Goal: Task Accomplishment & Management: Use online tool/utility

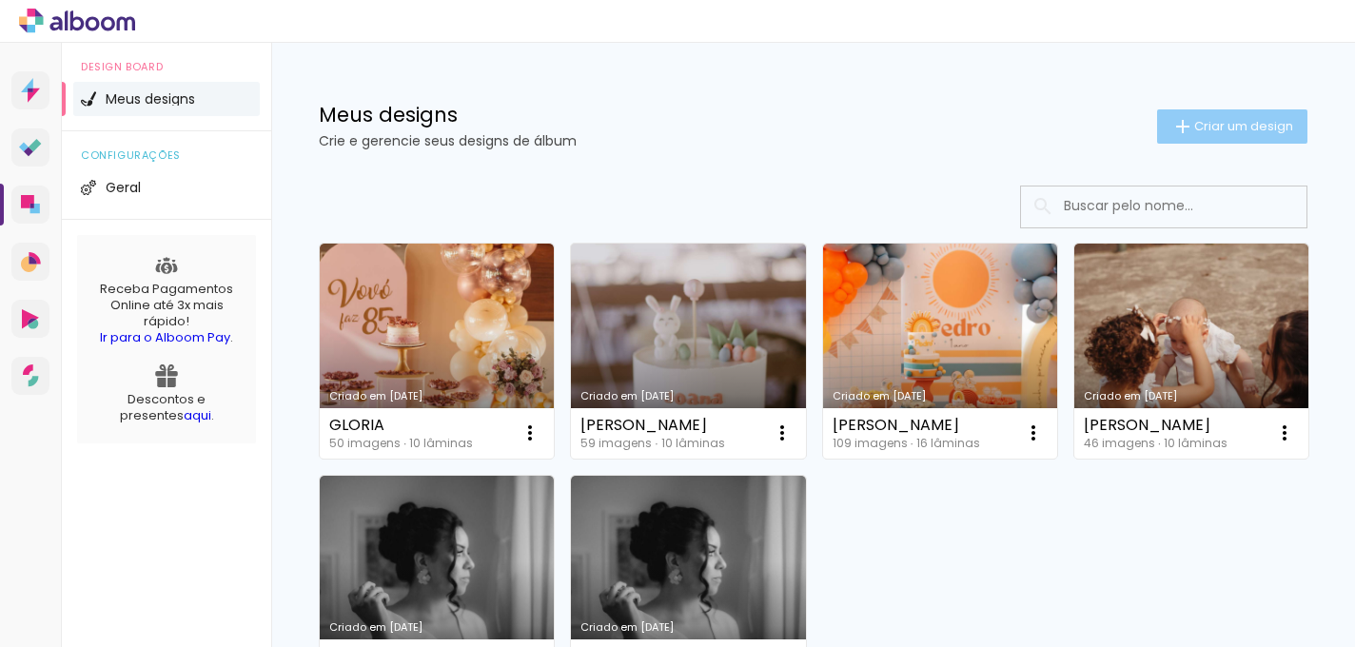
click at [1218, 126] on span "Criar um design" at bounding box center [1243, 126] width 99 height 12
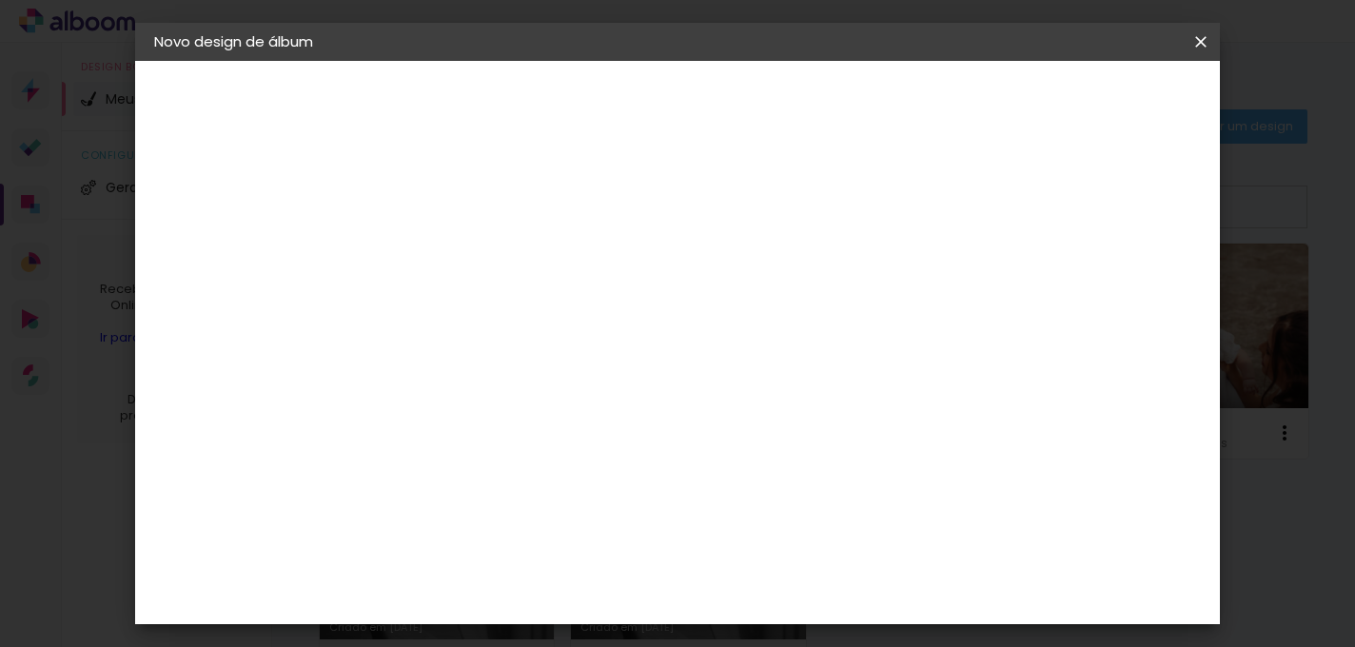
click at [465, 252] on input at bounding box center [465, 255] width 0 height 29
type input "[PERSON_NAME]"
type paper-input "[PERSON_NAME]"
click at [660, 114] on paper-button "Avançar" at bounding box center [613, 101] width 93 height 32
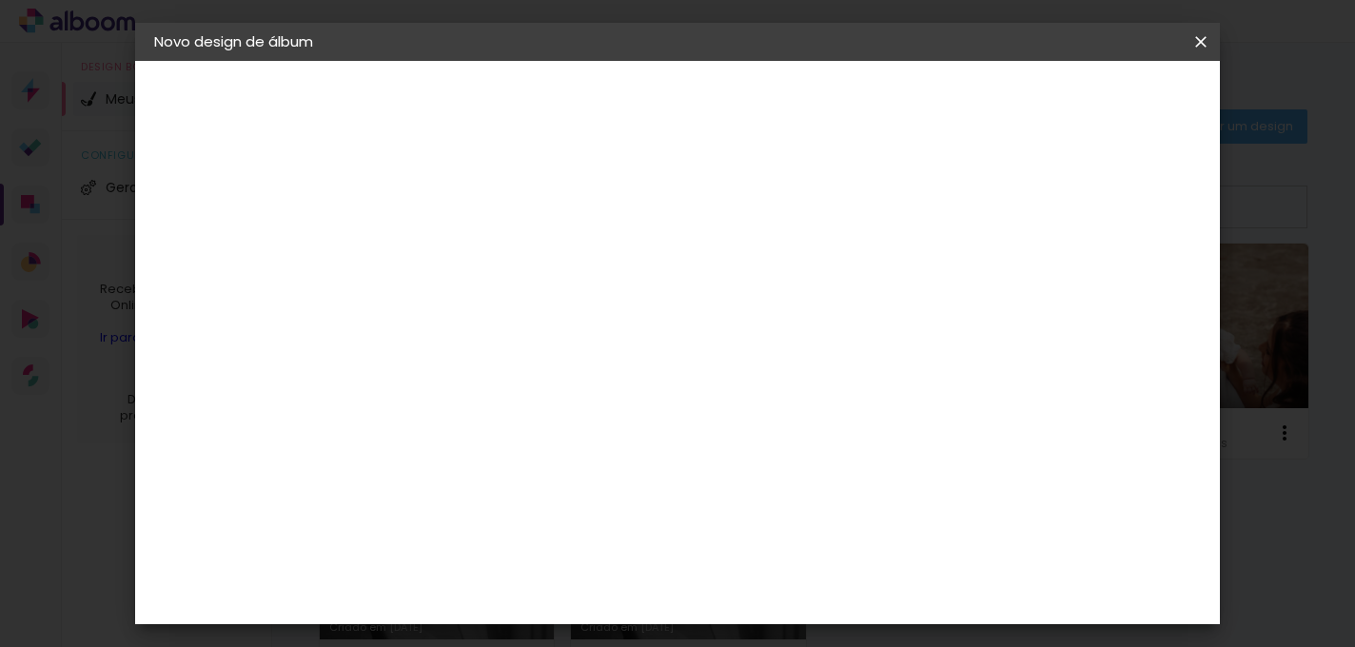
click at [616, 469] on paper-item "DreambooksPro" at bounding box center [513, 490] width 205 height 42
click at [0, 0] on slot "Avançar" at bounding box center [0, 0] width 0 height 0
click at [539, 317] on input "text" at bounding box center [502, 331] width 74 height 29
click at [716, 317] on paper-item "Álbum" at bounding box center [801, 316] width 381 height 38
type input "Álbum"
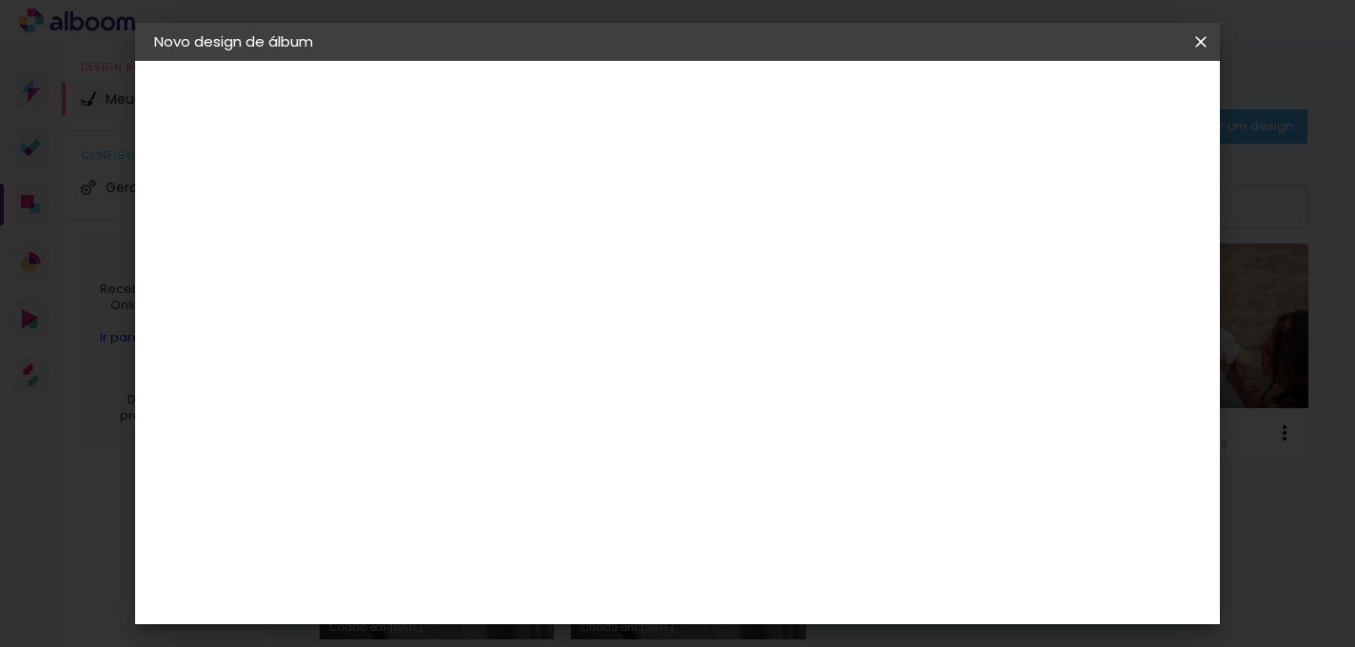
scroll to position [401, 0]
click at [594, 463] on span "25 × 25" at bounding box center [549, 482] width 88 height 39
click at [0, 0] on slot "Avançar" at bounding box center [0, 0] width 0 height 0
click at [891, 108] on span "Iniciar design" at bounding box center [853, 107] width 76 height 27
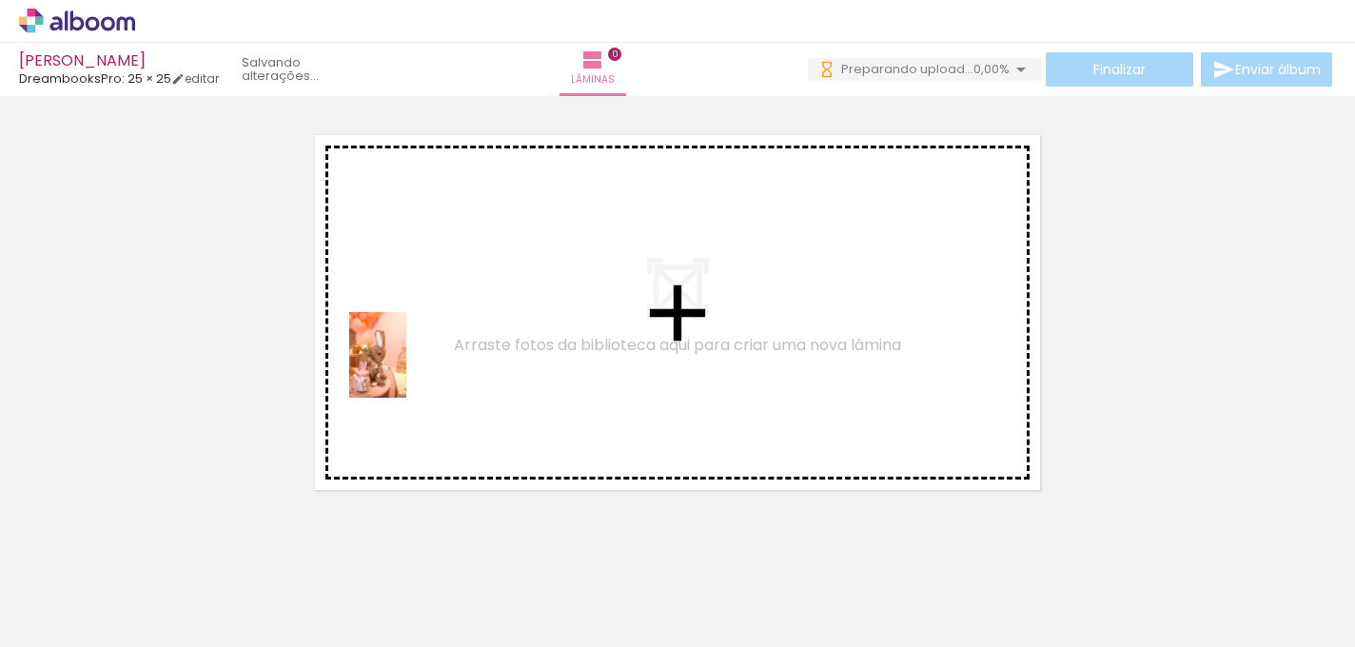
drag, startPoint x: 189, startPoint y: 594, endPoint x: 405, endPoint y: 368, distance: 312.2
click at [406, 369] on quentale-workspace at bounding box center [677, 323] width 1355 height 647
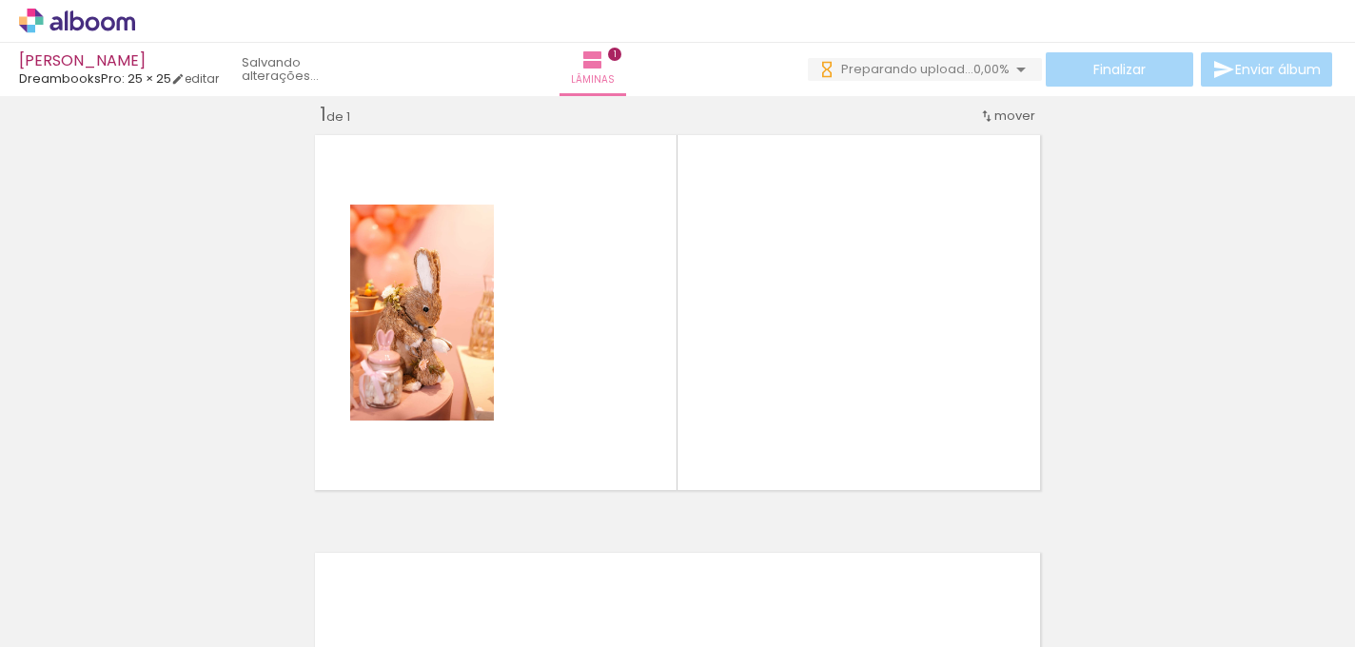
scroll to position [24, 0]
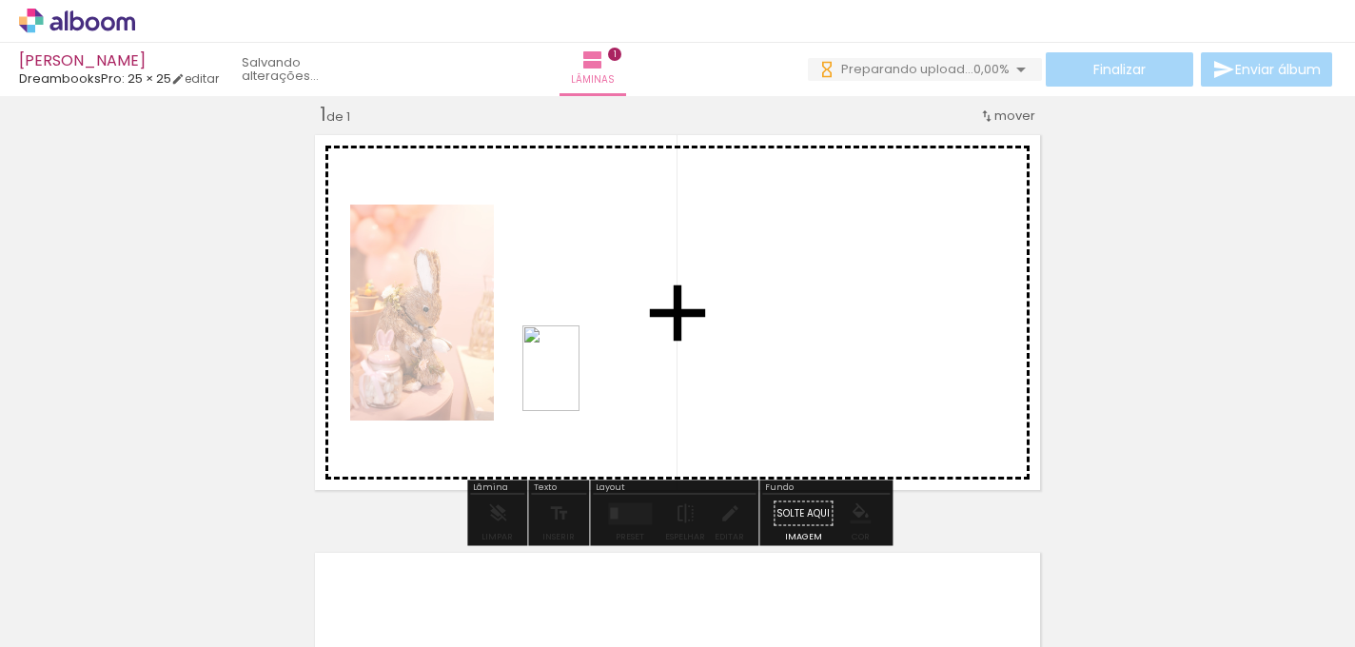
click at [580, 381] on quentale-workspace at bounding box center [677, 323] width 1355 height 647
drag, startPoint x: 409, startPoint y: 590, endPoint x: 734, endPoint y: 362, distance: 396.9
click at [734, 362] on quentale-workspace at bounding box center [677, 323] width 1355 height 647
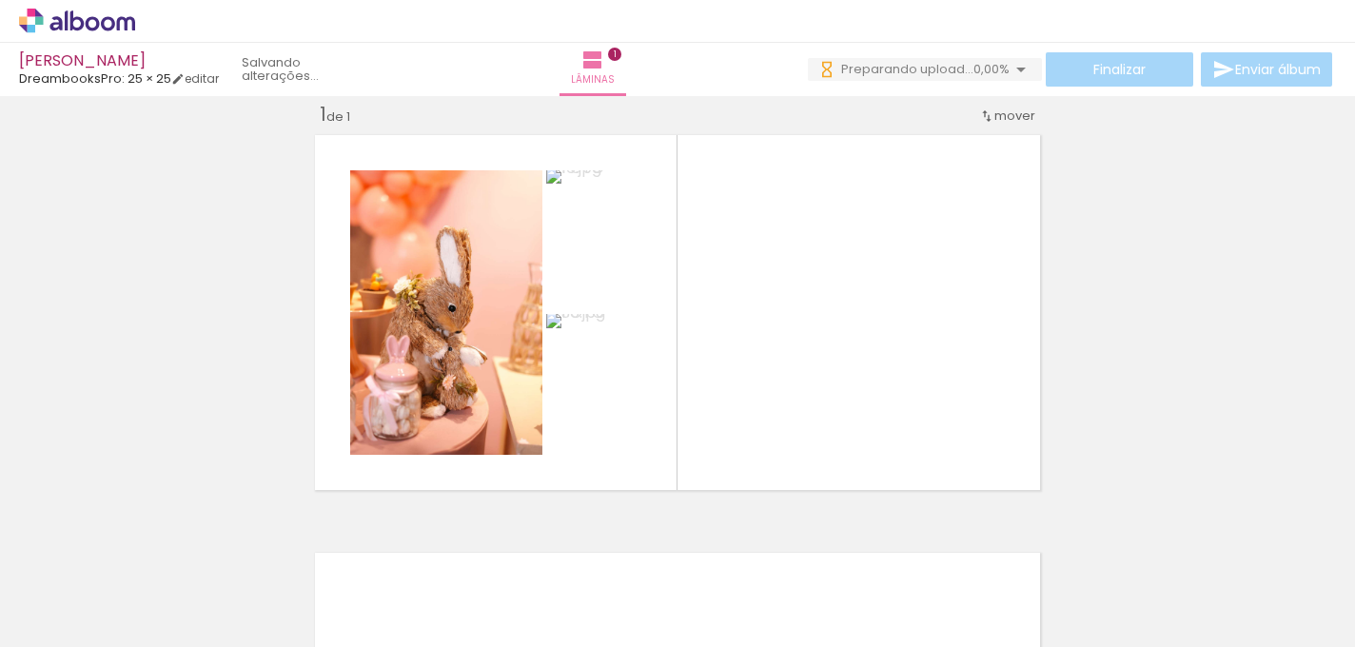
scroll to position [0, 465]
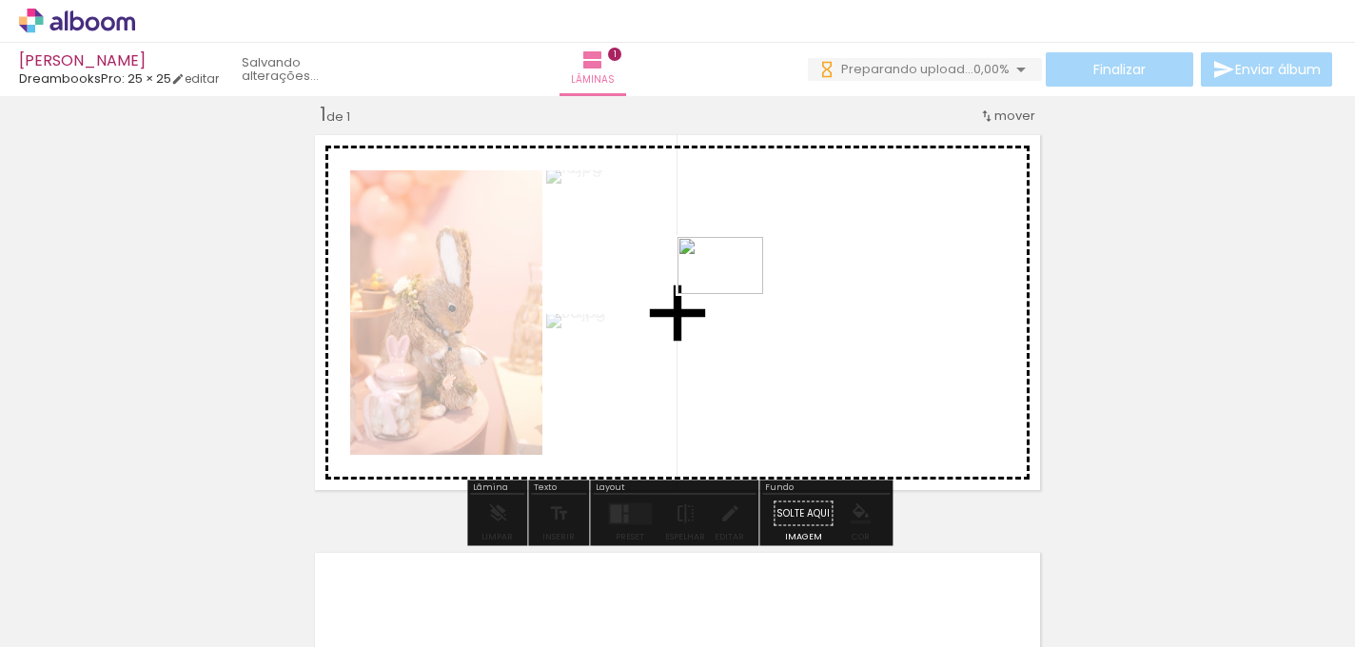
drag, startPoint x: 405, startPoint y: 604, endPoint x: 734, endPoint y: 295, distance: 451.6
click at [734, 295] on quentale-workspace at bounding box center [677, 323] width 1355 height 647
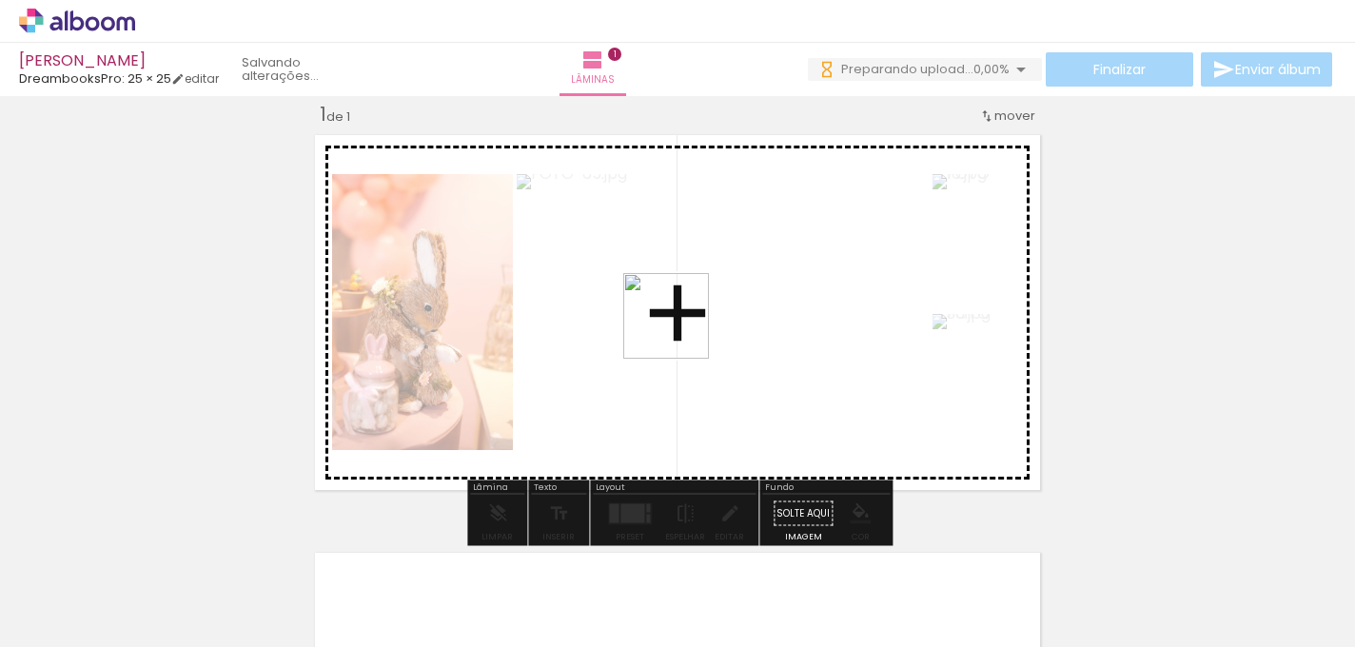
drag, startPoint x: 488, startPoint y: 586, endPoint x: 681, endPoint y: 330, distance: 320.6
click at [681, 330] on quentale-workspace at bounding box center [677, 323] width 1355 height 647
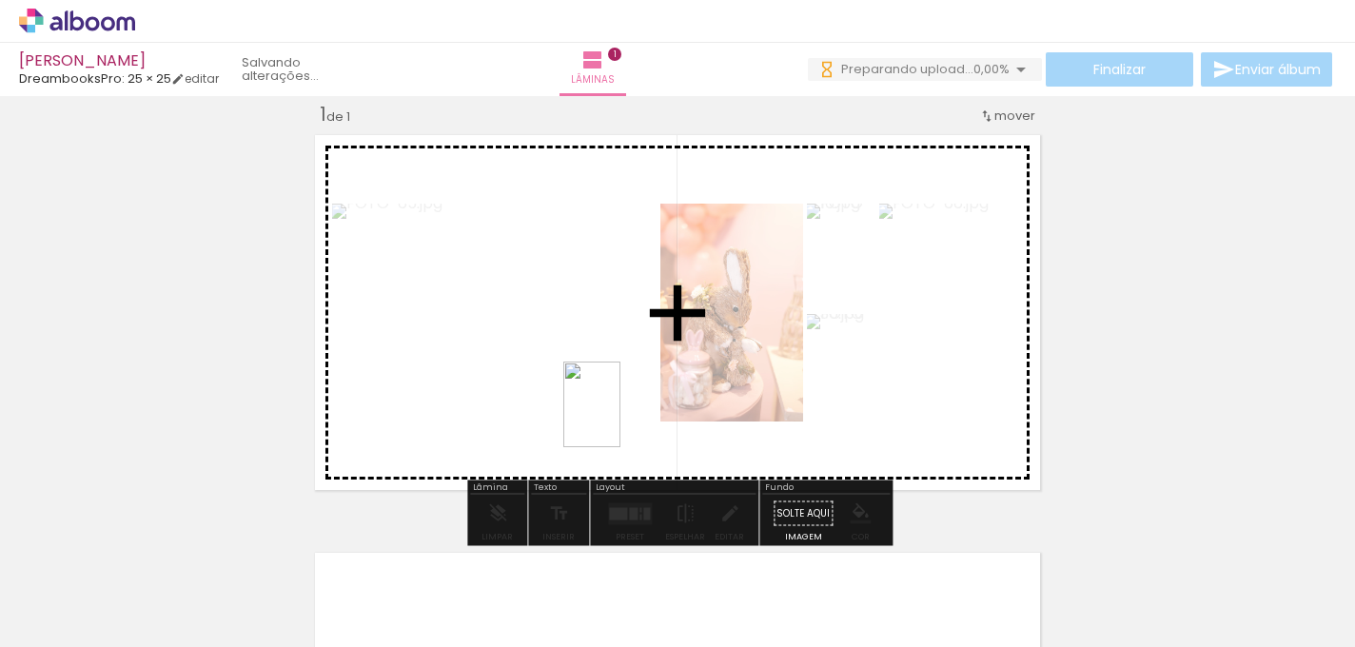
drag, startPoint x: 577, startPoint y: 589, endPoint x: 619, endPoint y: 419, distance: 175.4
click at [620, 419] on quentale-workspace at bounding box center [677, 323] width 1355 height 647
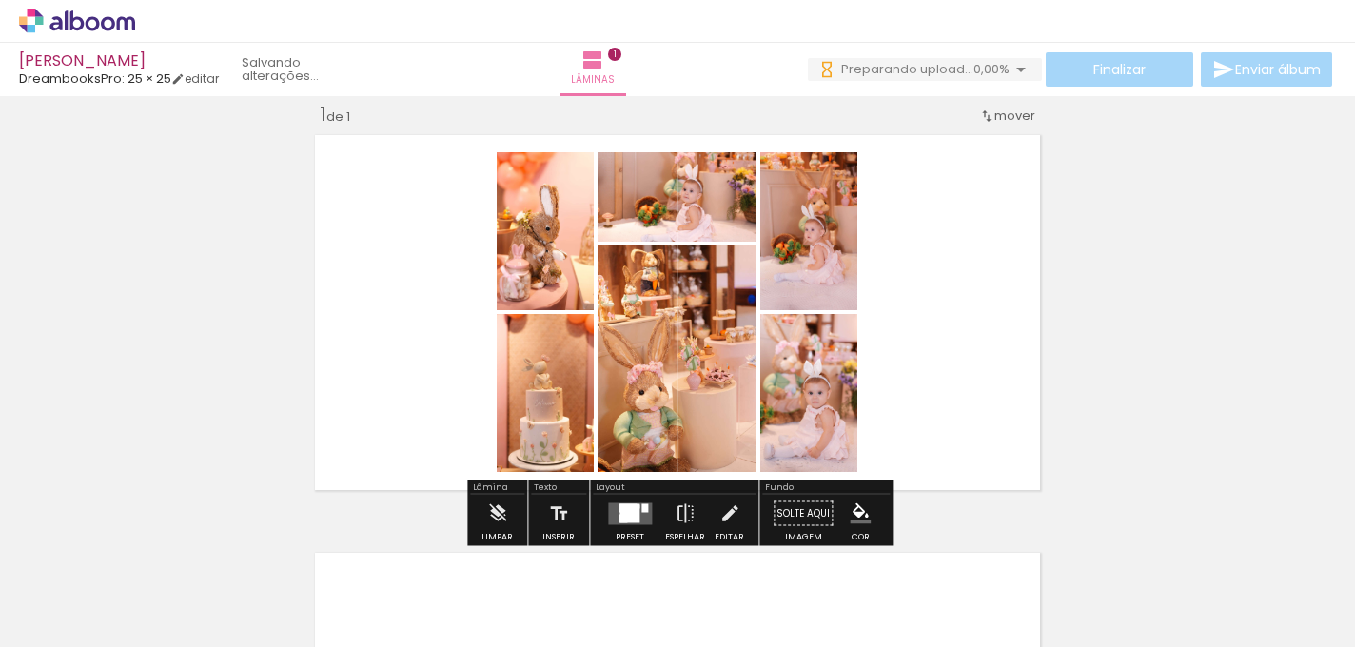
scroll to position [0, 698]
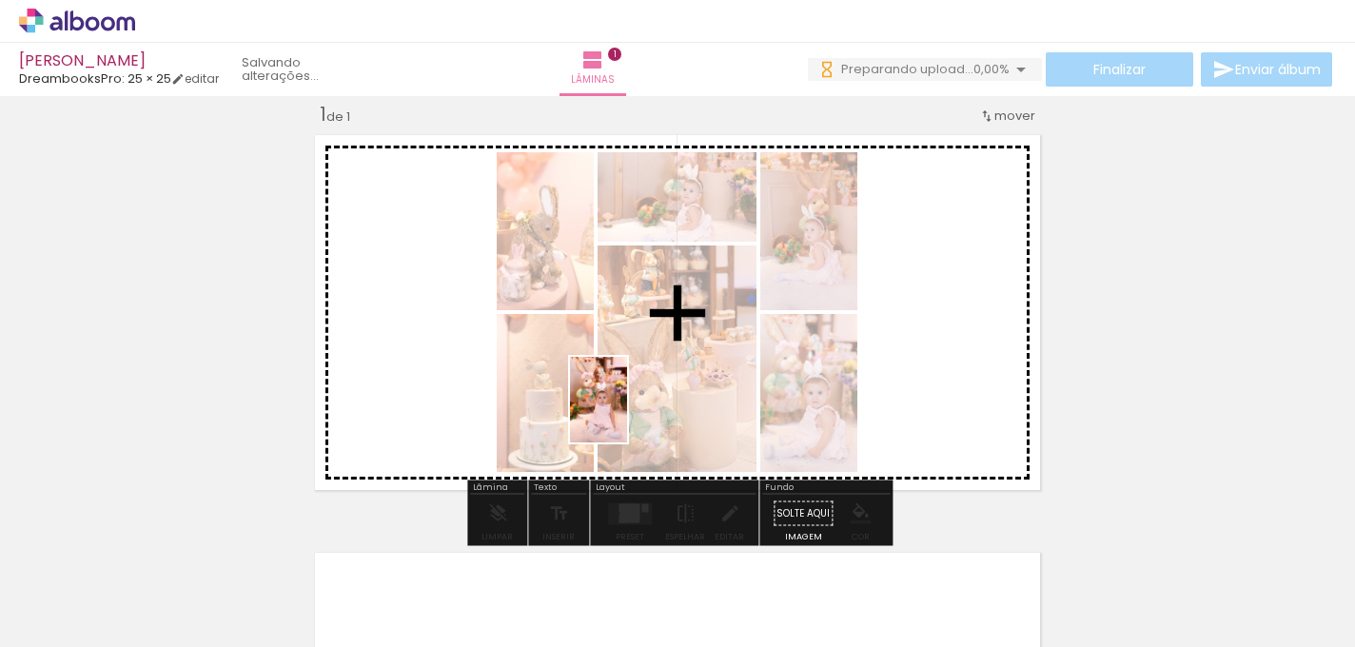
drag, startPoint x: 469, startPoint y: 616, endPoint x: 627, endPoint y: 414, distance: 256.2
click at [627, 414] on quentale-workspace at bounding box center [677, 323] width 1355 height 647
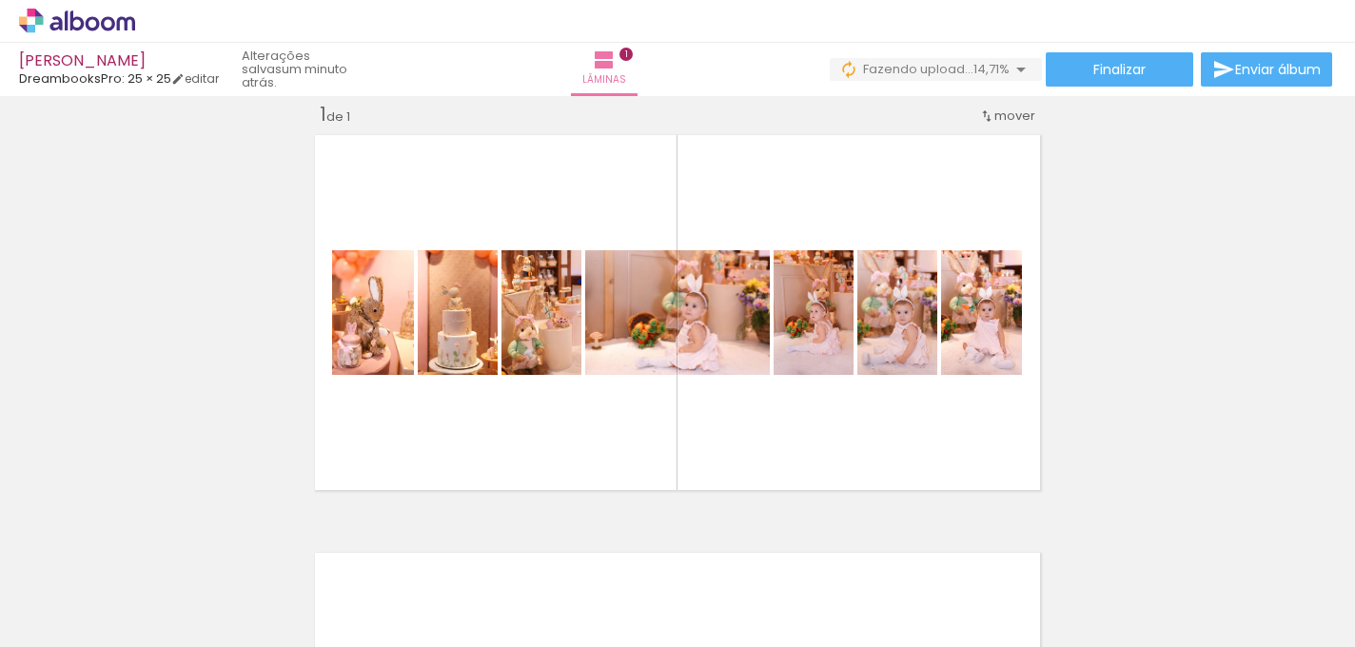
scroll to position [0, 6052]
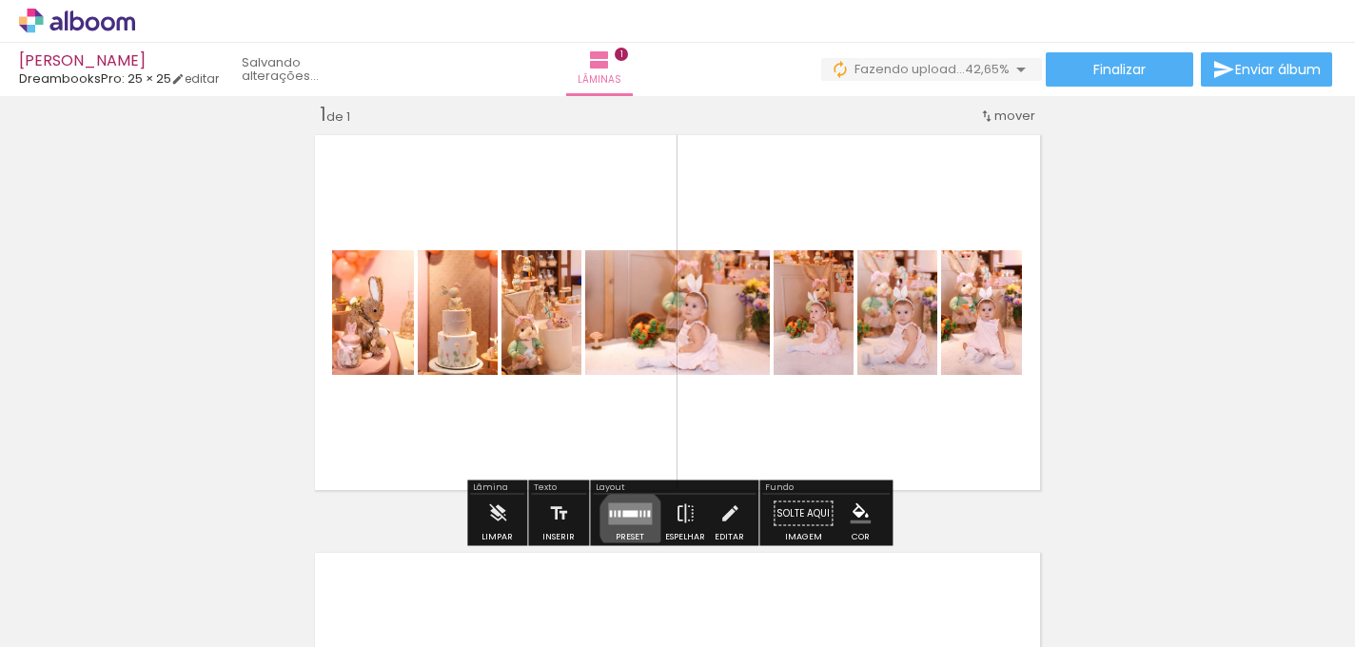
click at [627, 520] on quentale-layouter at bounding box center [630, 513] width 44 height 22
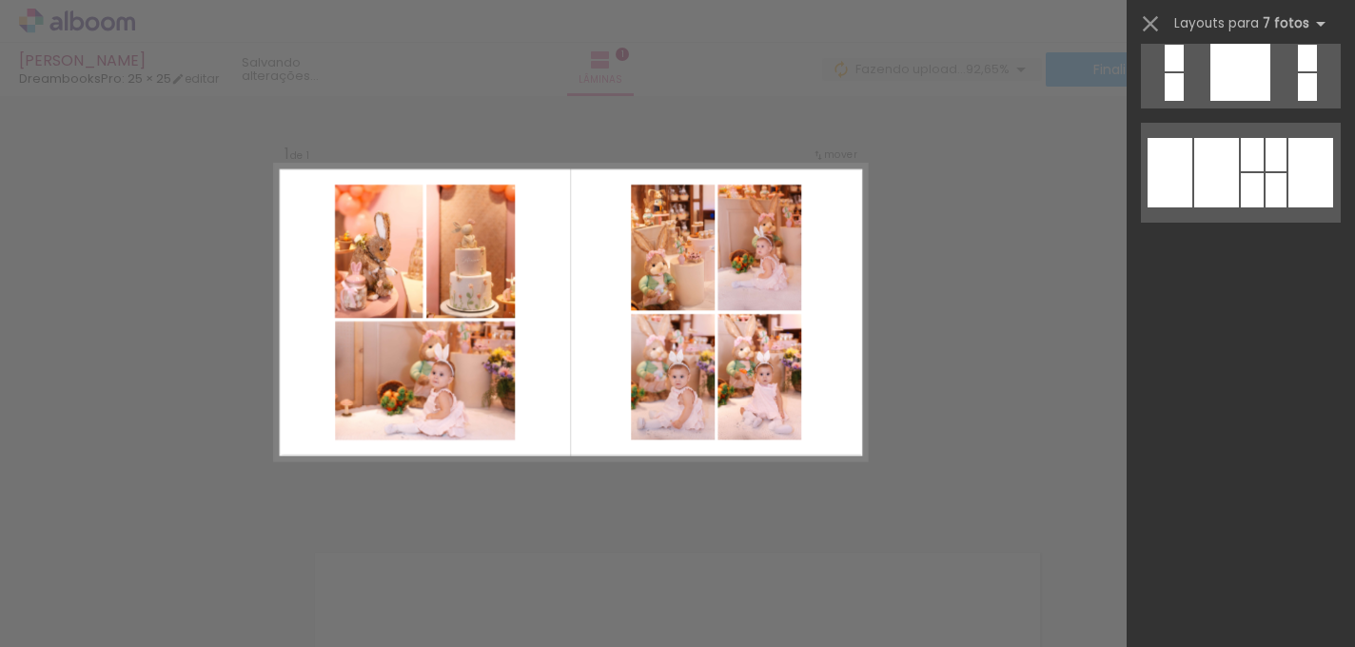
scroll to position [0, 0]
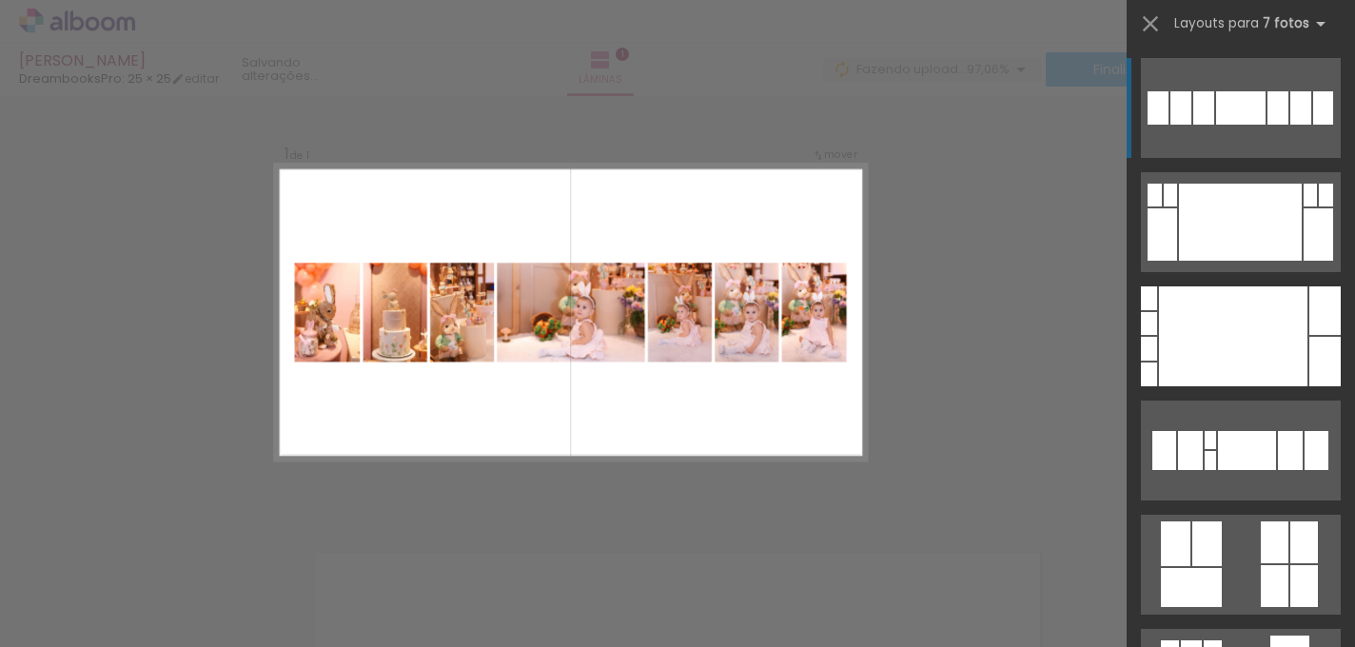
click at [1270, 121] on div at bounding box center [1277, 107] width 21 height 33
click at [1276, 92] on div at bounding box center [1277, 107] width 21 height 33
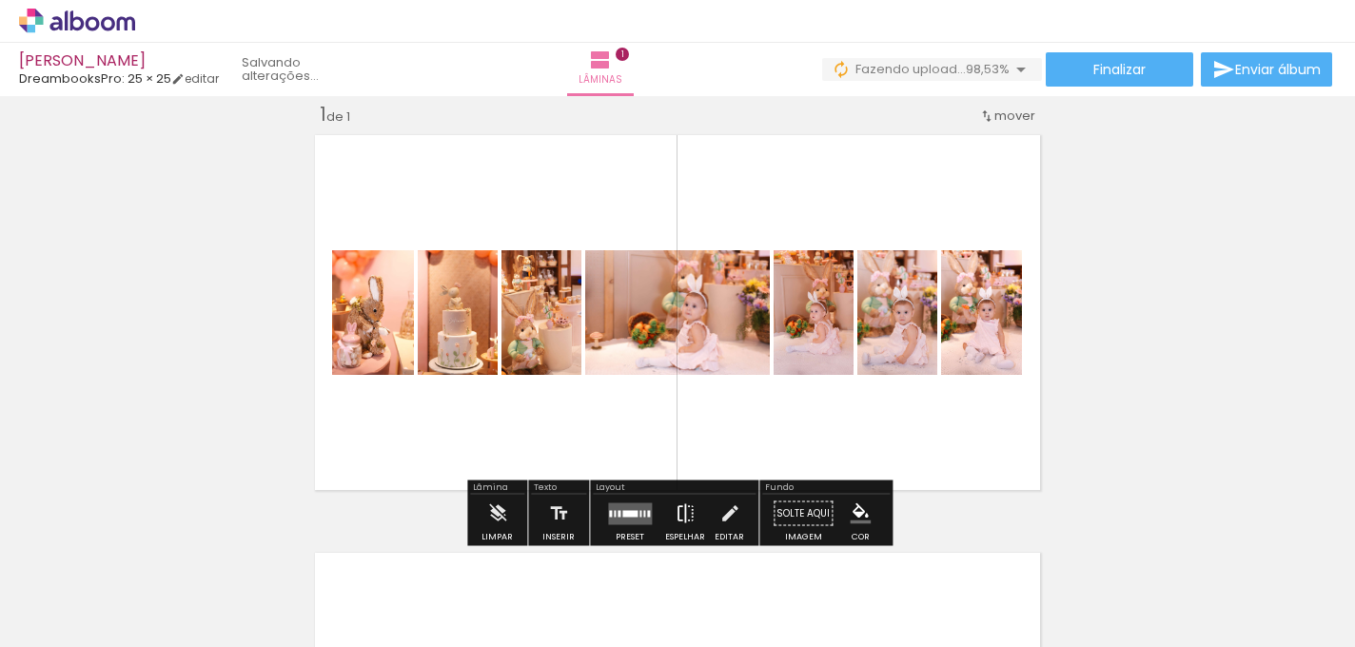
click at [677, 512] on iron-icon at bounding box center [684, 514] width 21 height 38
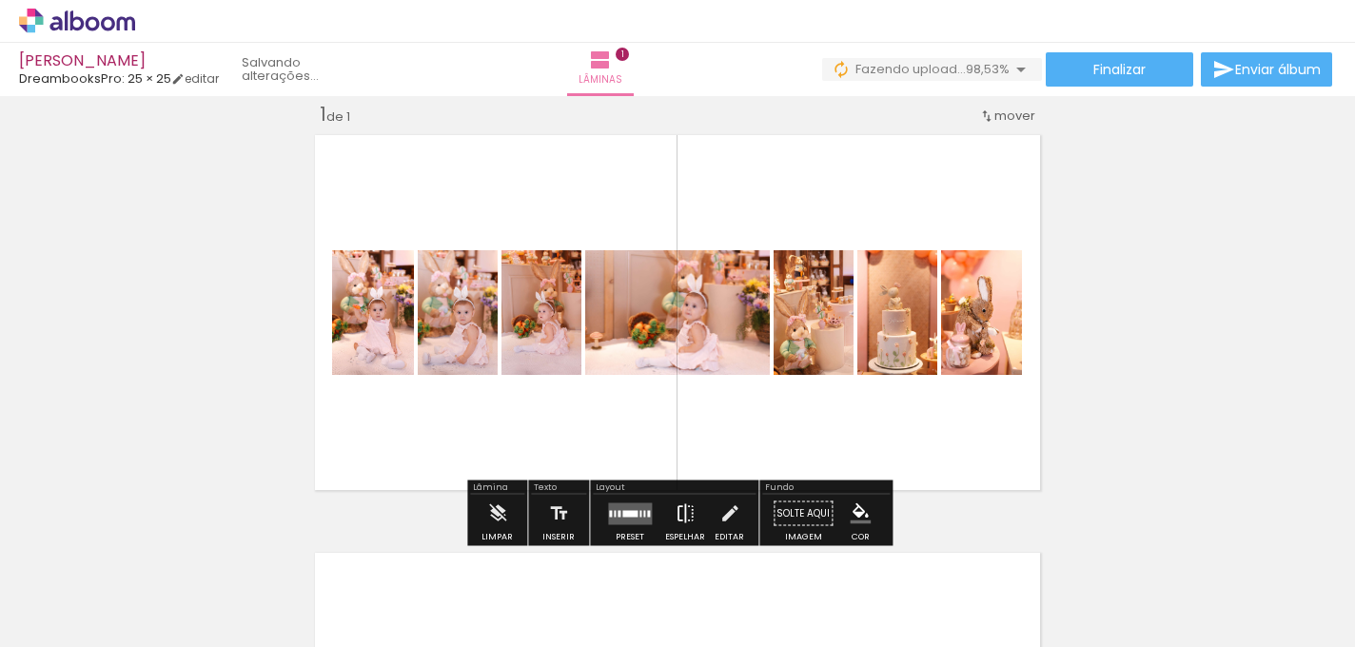
click at [677, 512] on iron-icon at bounding box center [684, 514] width 21 height 38
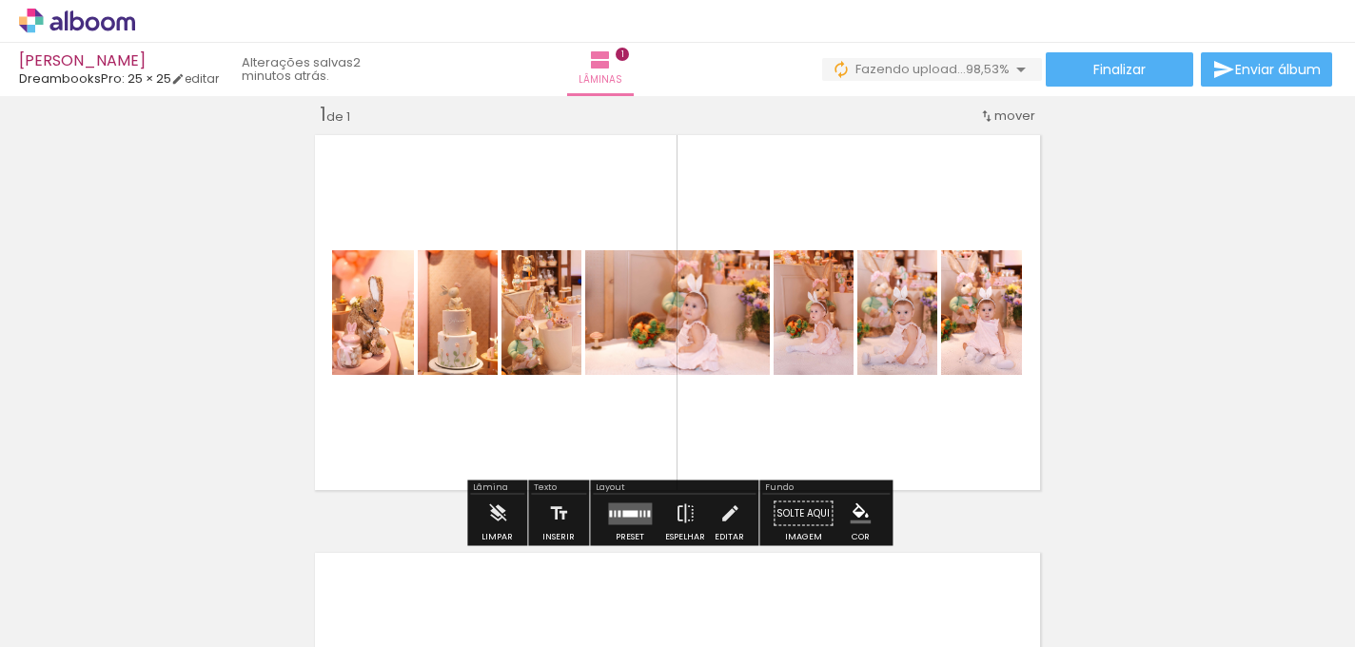
click at [622, 515] on div at bounding box center [629, 513] width 15 height 7
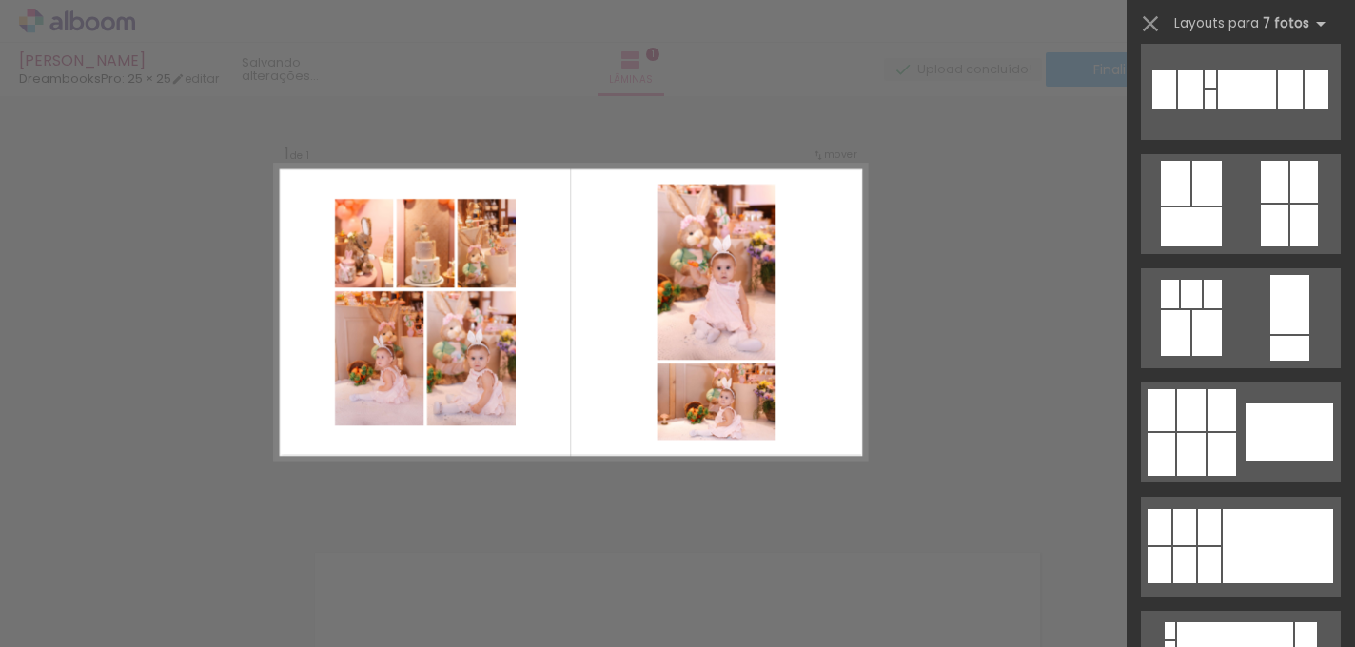
scroll to position [353, 0]
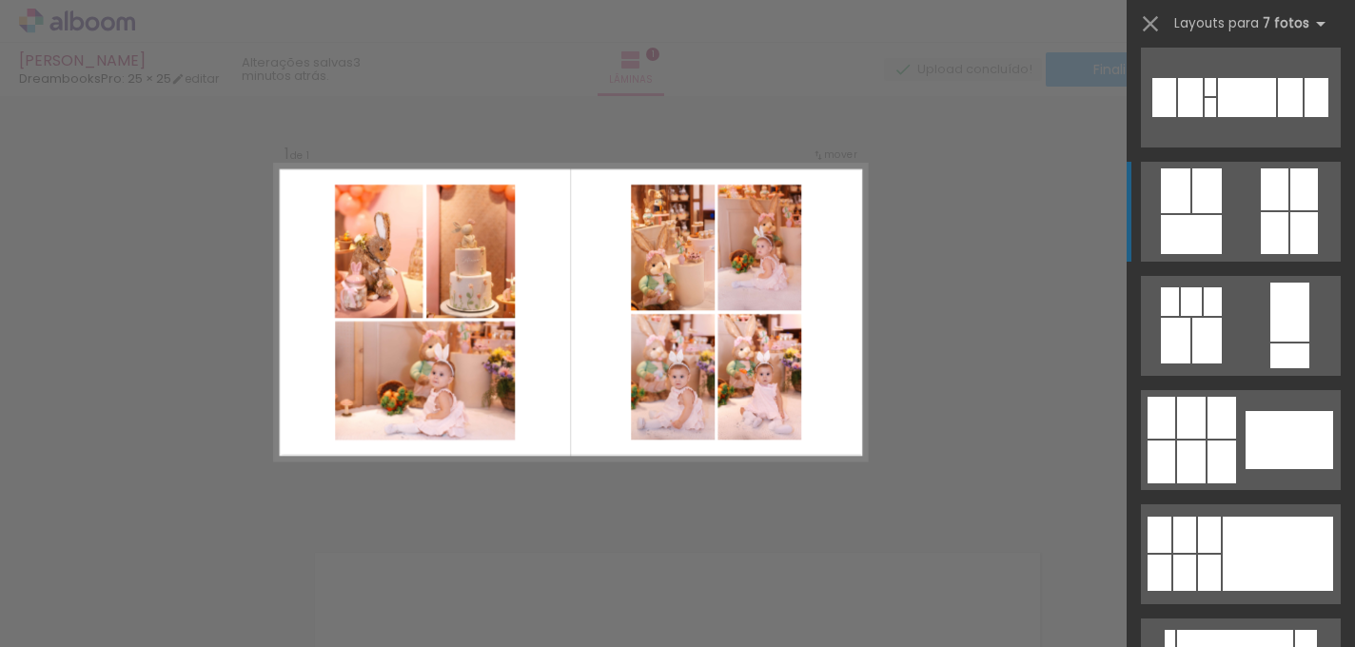
click at [1240, 213] on quentale-layouter at bounding box center [1241, 212] width 200 height 100
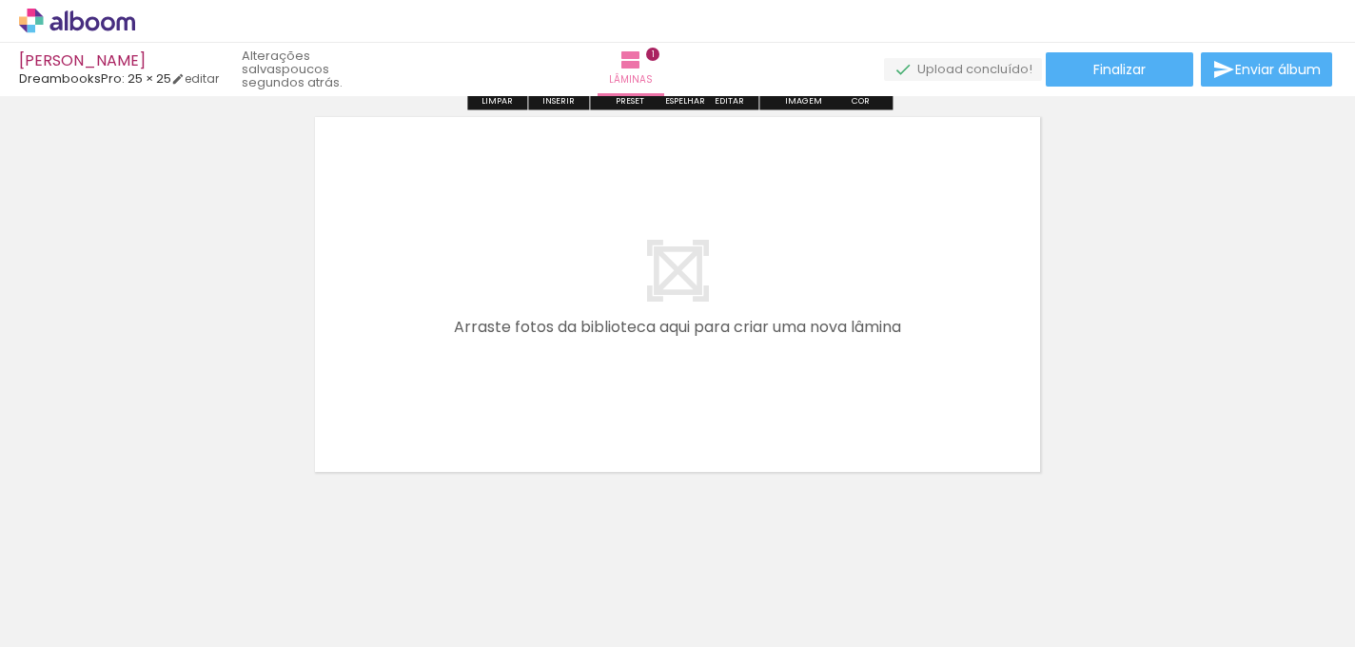
scroll to position [460, 0]
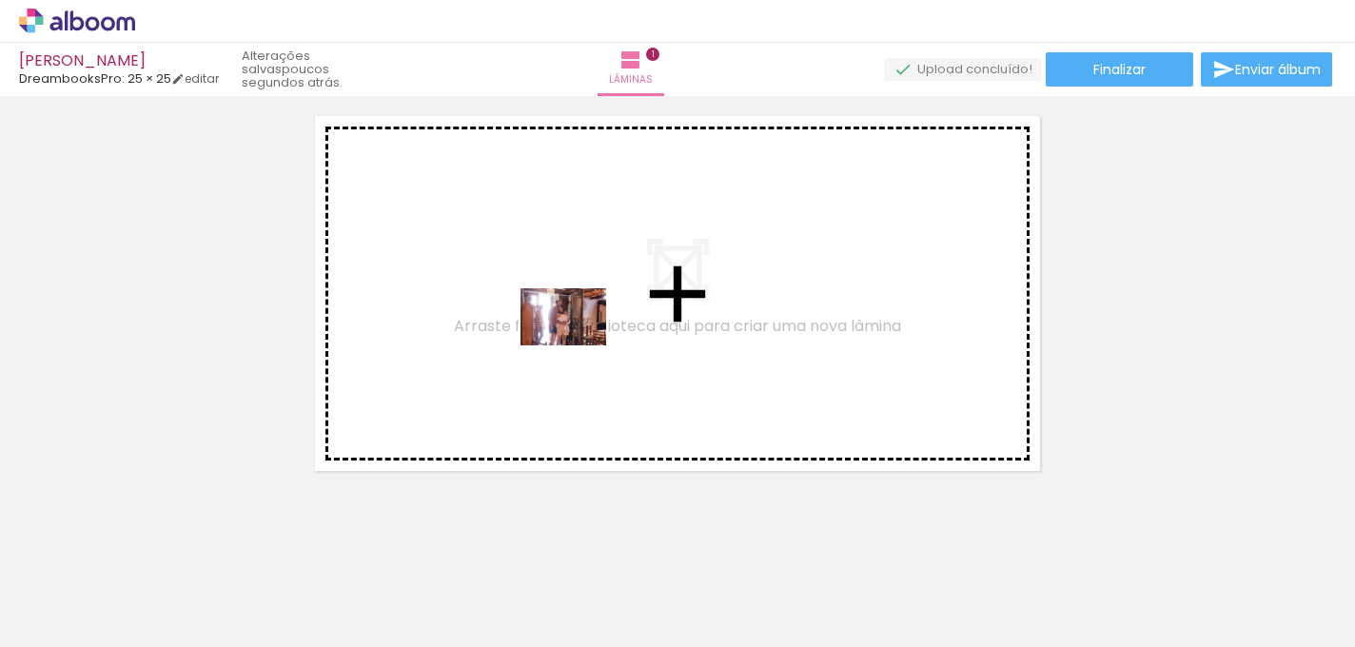
drag, startPoint x: 532, startPoint y: 589, endPoint x: 577, endPoint y: 345, distance: 247.8
click at [577, 345] on quentale-workspace at bounding box center [677, 323] width 1355 height 647
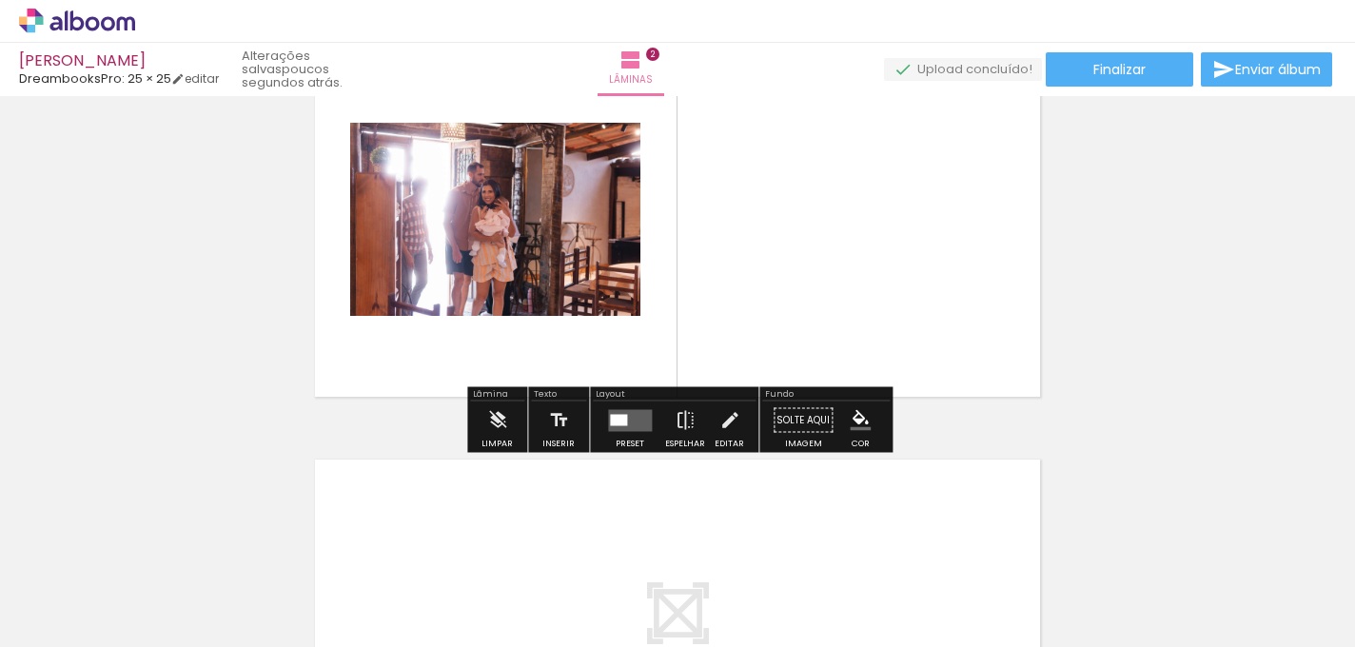
scroll to position [532, 0]
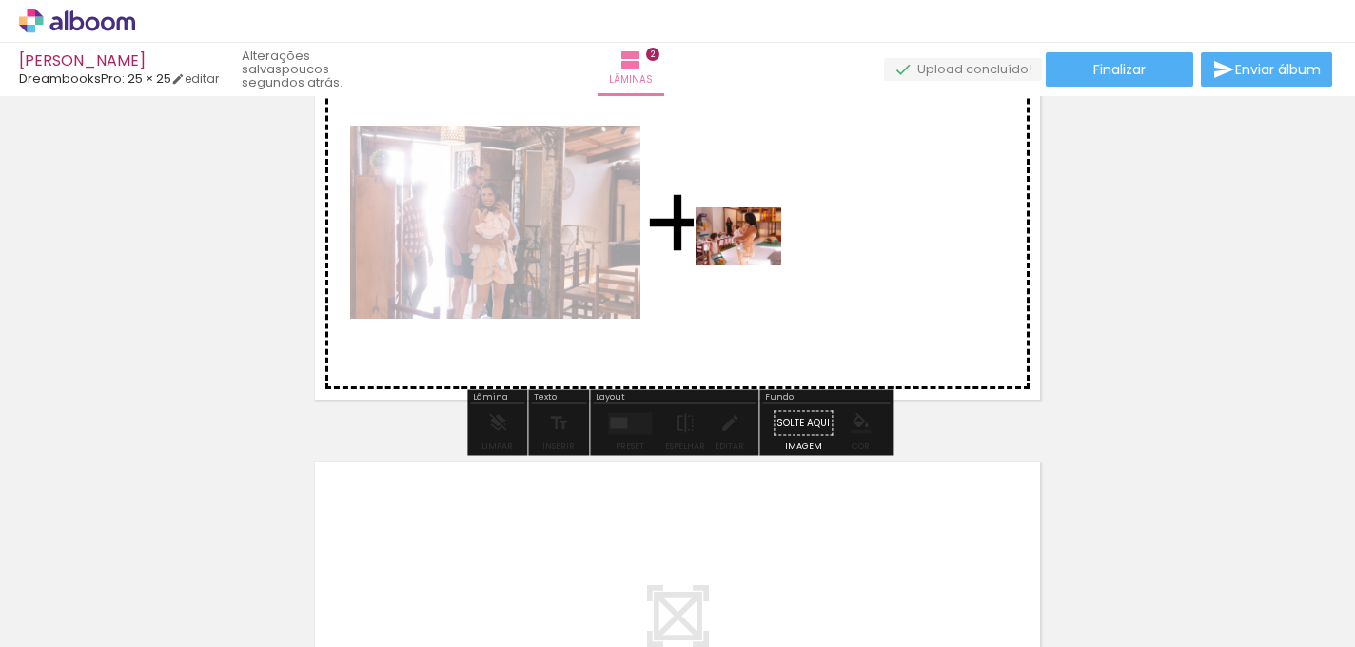
drag, startPoint x: 753, startPoint y: 583, endPoint x: 753, endPoint y: 265, distance: 317.7
click at [753, 265] on quentale-workspace at bounding box center [677, 323] width 1355 height 647
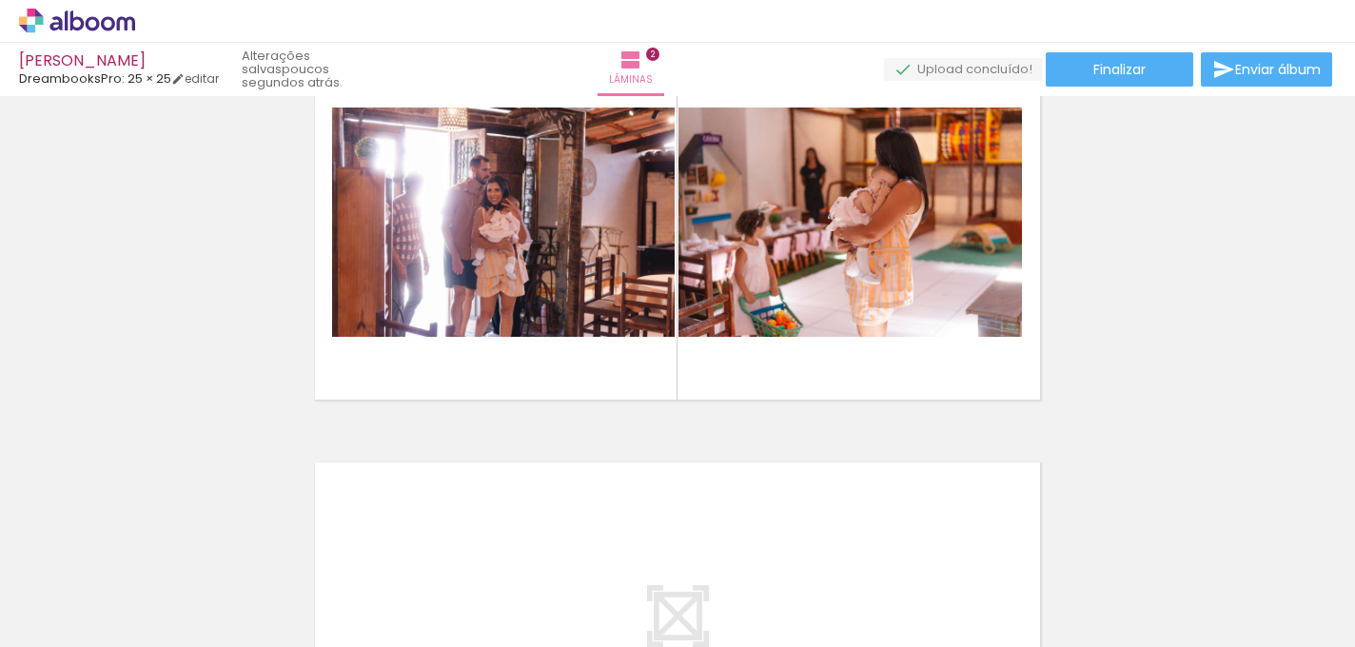
scroll to position [0, 831]
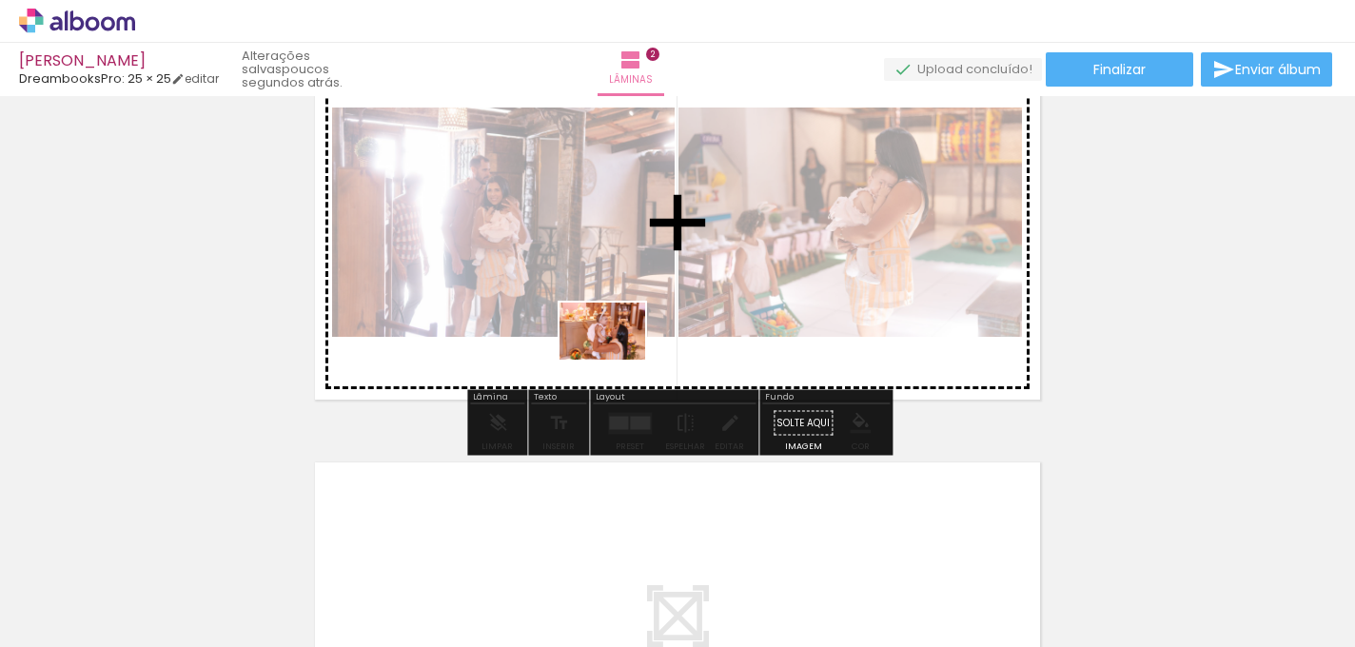
drag, startPoint x: 439, startPoint y: 589, endPoint x: 616, endPoint y: 360, distance: 289.6
click at [616, 360] on quentale-workspace at bounding box center [677, 323] width 1355 height 647
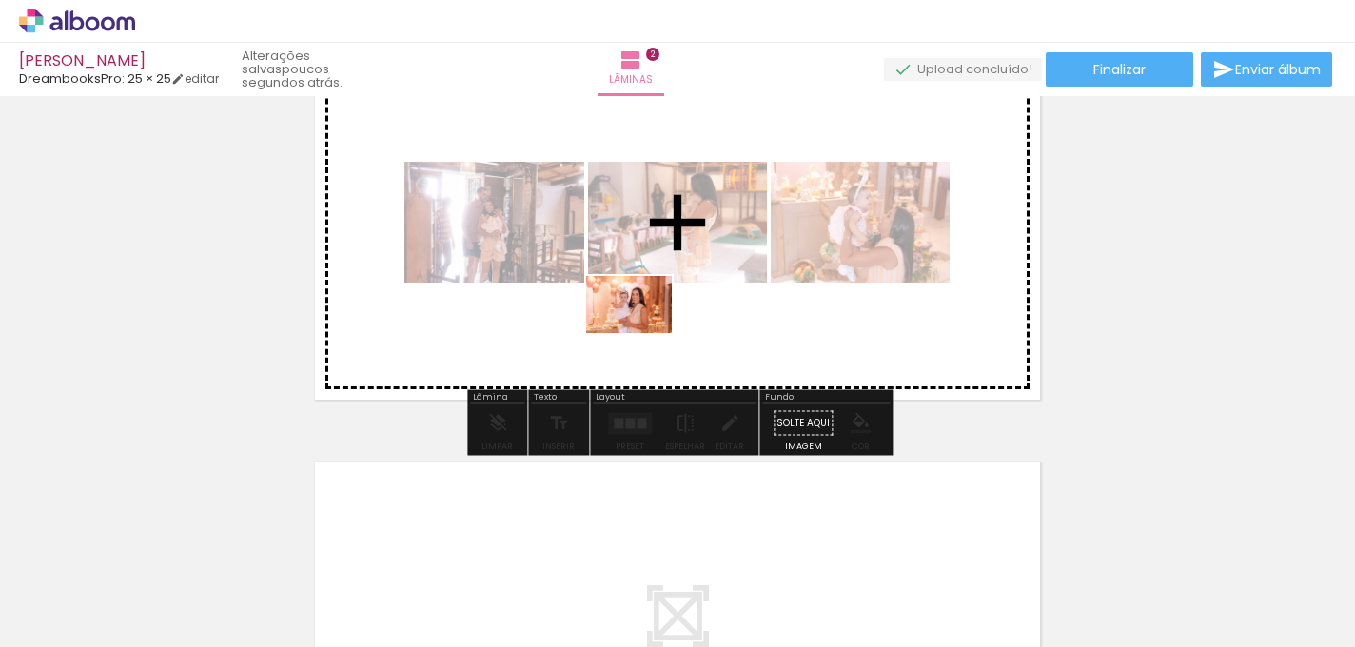
click at [643, 333] on quentale-workspace at bounding box center [677, 323] width 1355 height 647
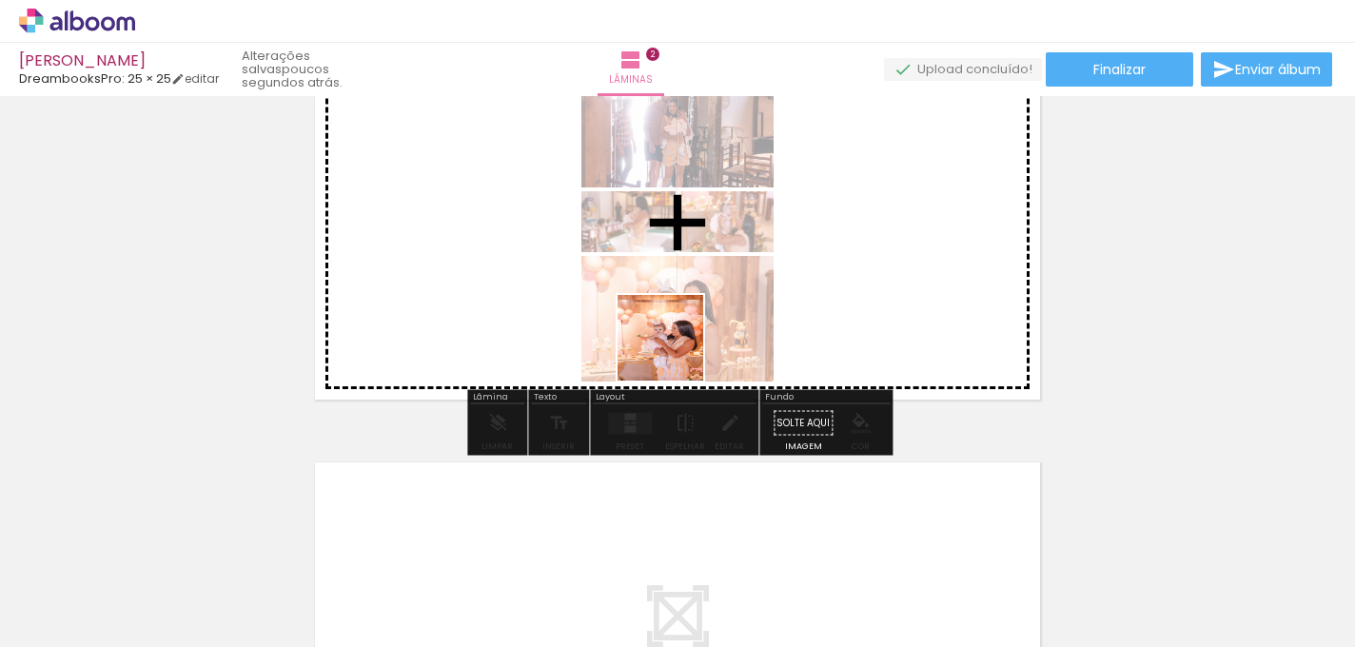
drag, startPoint x: 637, startPoint y: 591, endPoint x: 674, endPoint y: 352, distance: 241.5
click at [674, 352] on quentale-workspace at bounding box center [677, 323] width 1355 height 647
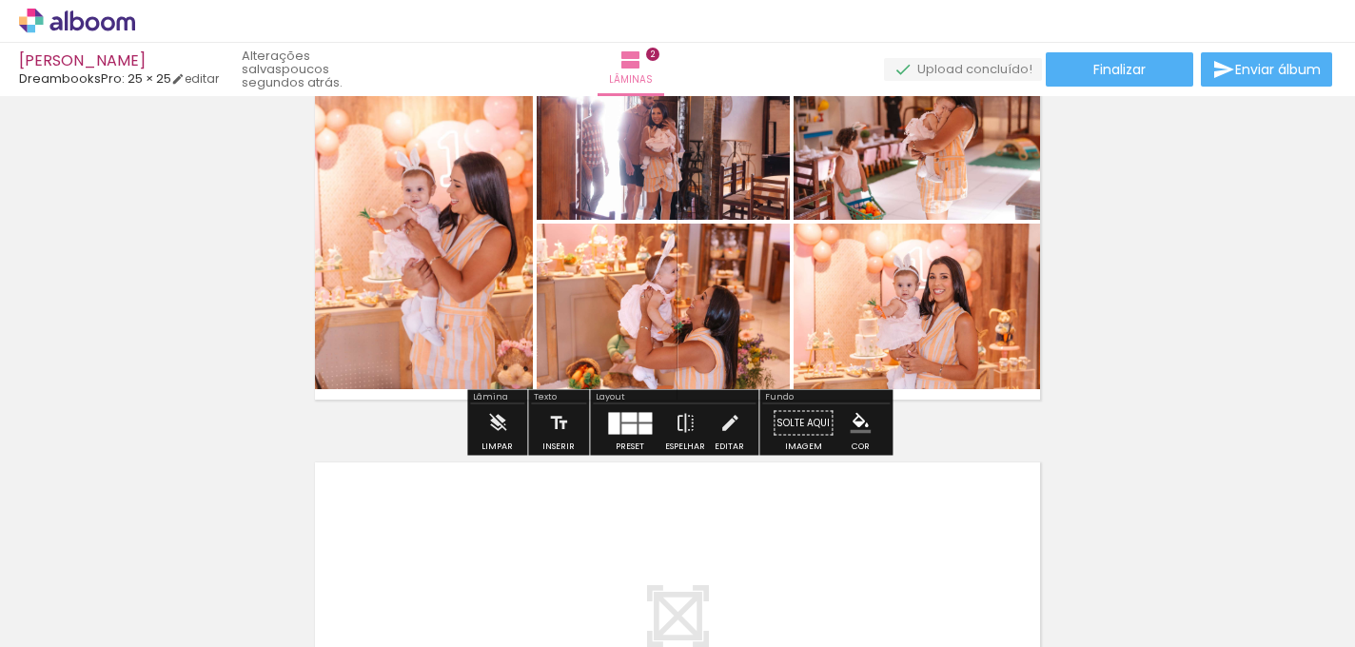
scroll to position [0, 1090]
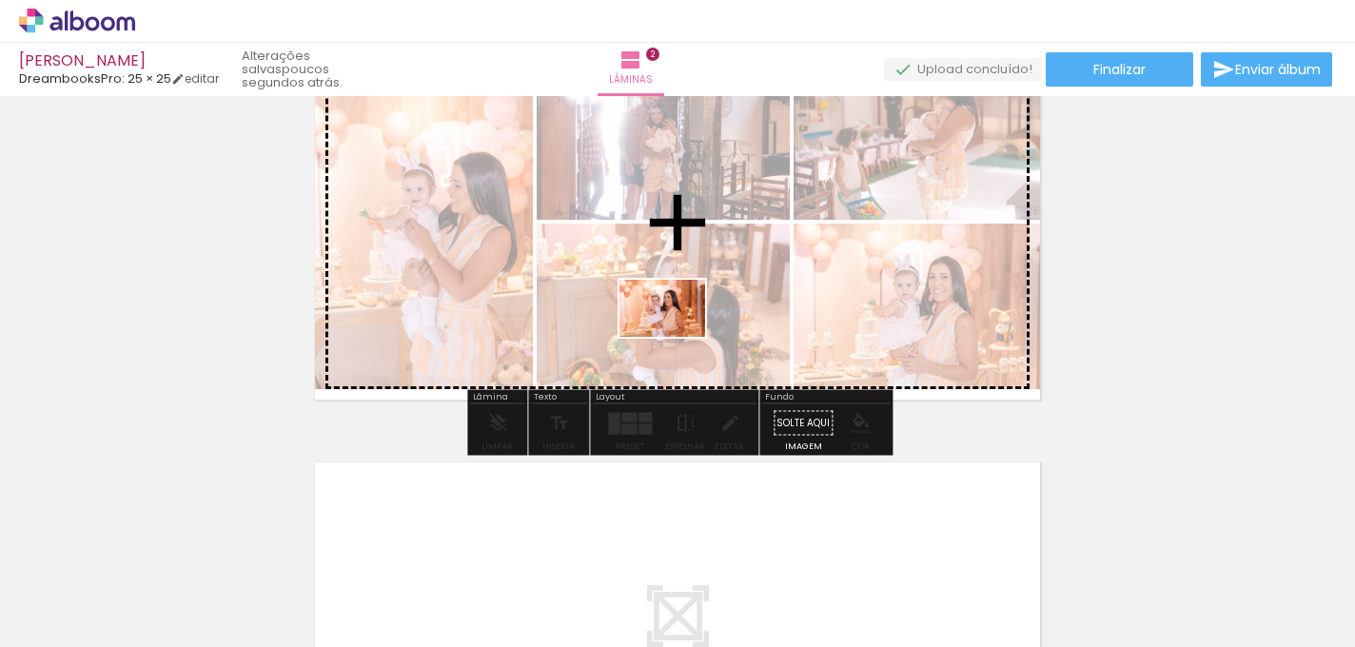
drag, startPoint x: 534, startPoint y: 610, endPoint x: 675, endPoint y: 338, distance: 306.8
click at [675, 338] on quentale-workspace at bounding box center [677, 323] width 1355 height 647
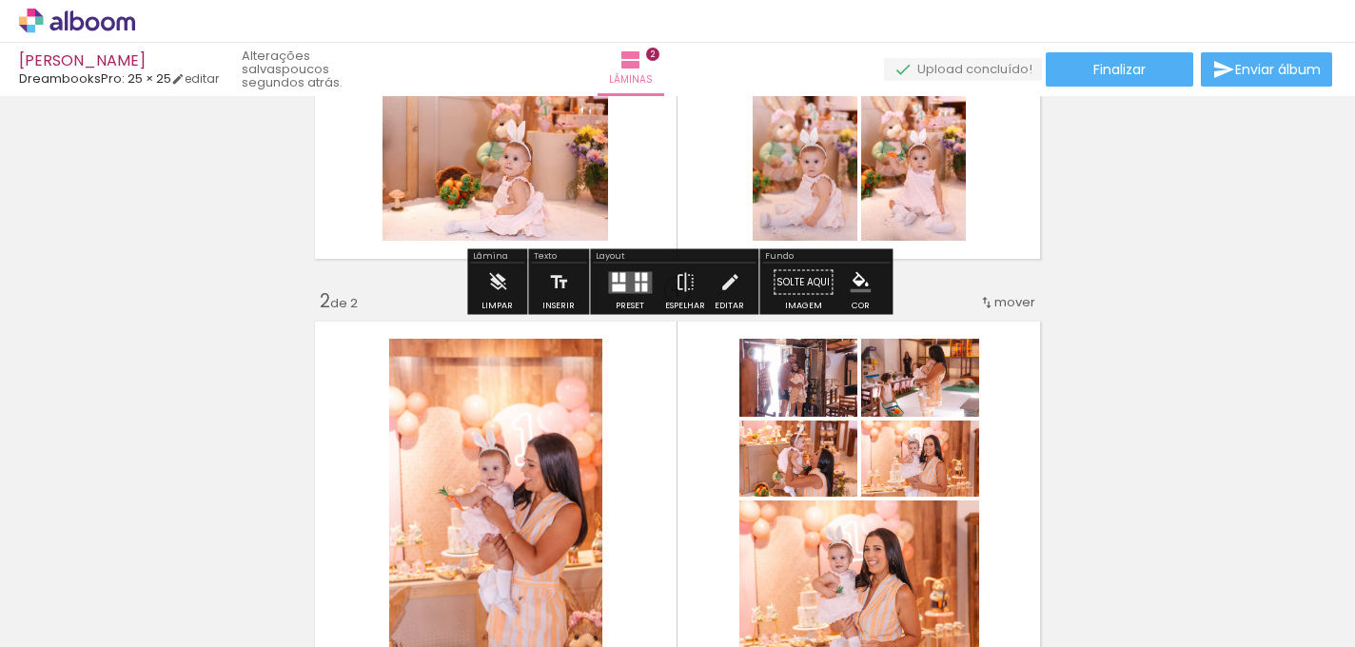
scroll to position [286, 0]
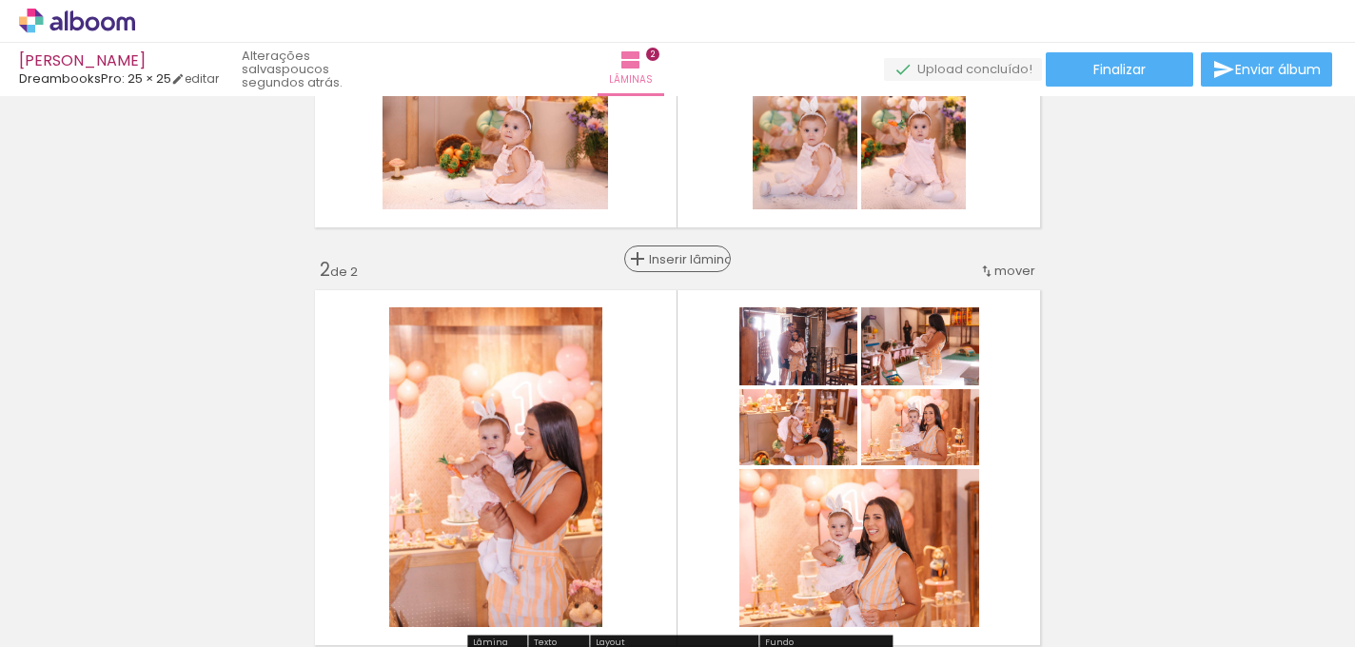
click at [677, 256] on span "Inserir lâmina" at bounding box center [686, 259] width 74 height 12
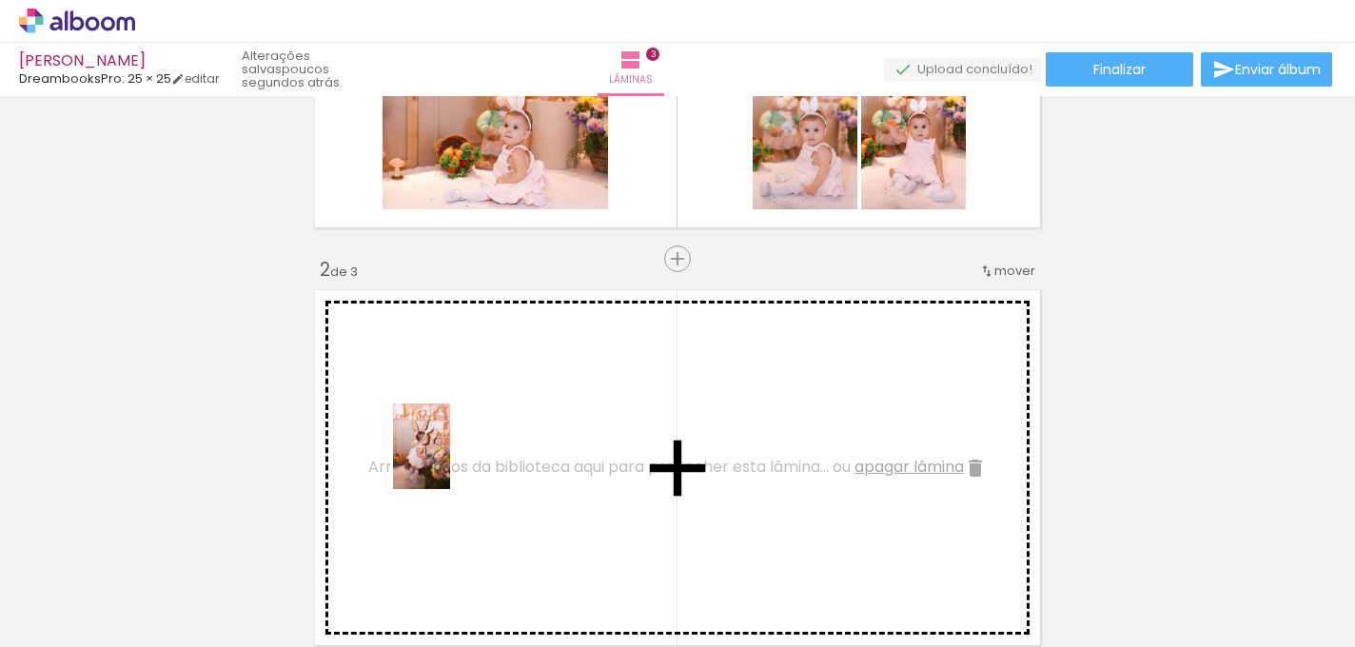
drag, startPoint x: 349, startPoint y: 590, endPoint x: 451, endPoint y: 460, distance: 164.6
click at [451, 460] on quentale-workspace at bounding box center [677, 323] width 1355 height 647
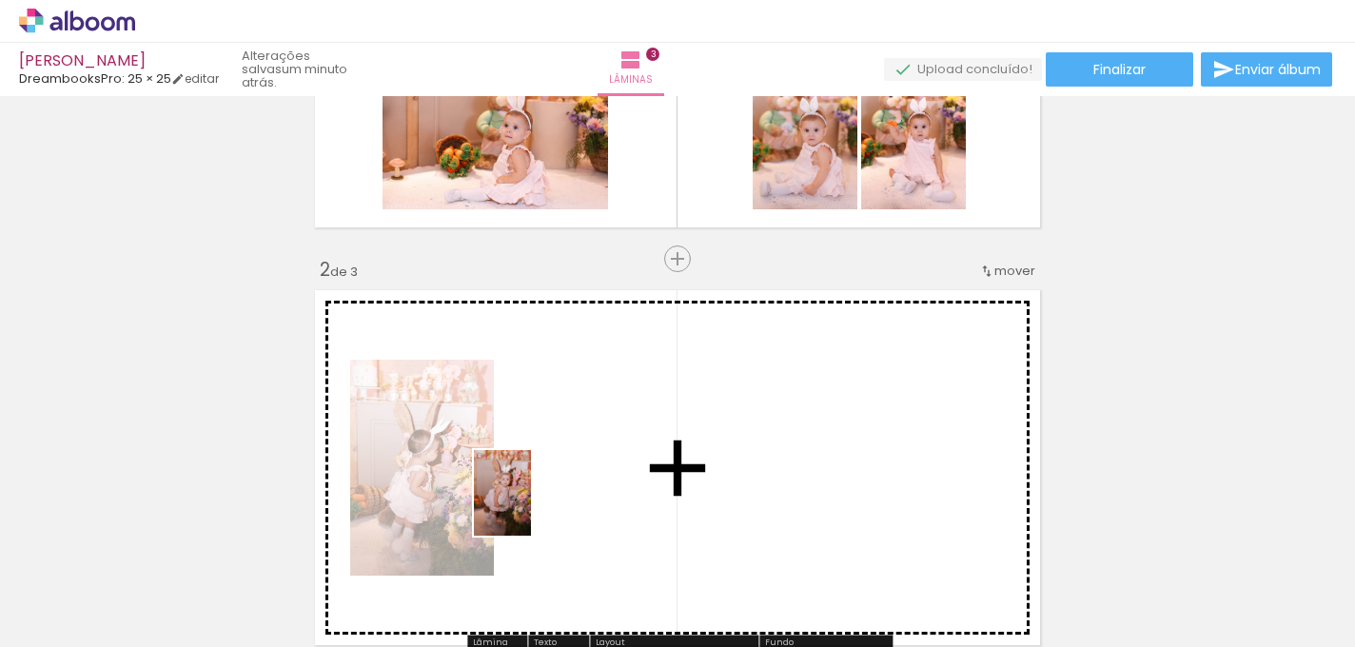
drag, startPoint x: 462, startPoint y: 613, endPoint x: 531, endPoint y: 507, distance: 125.9
click at [531, 507] on quentale-workspace at bounding box center [677, 323] width 1355 height 647
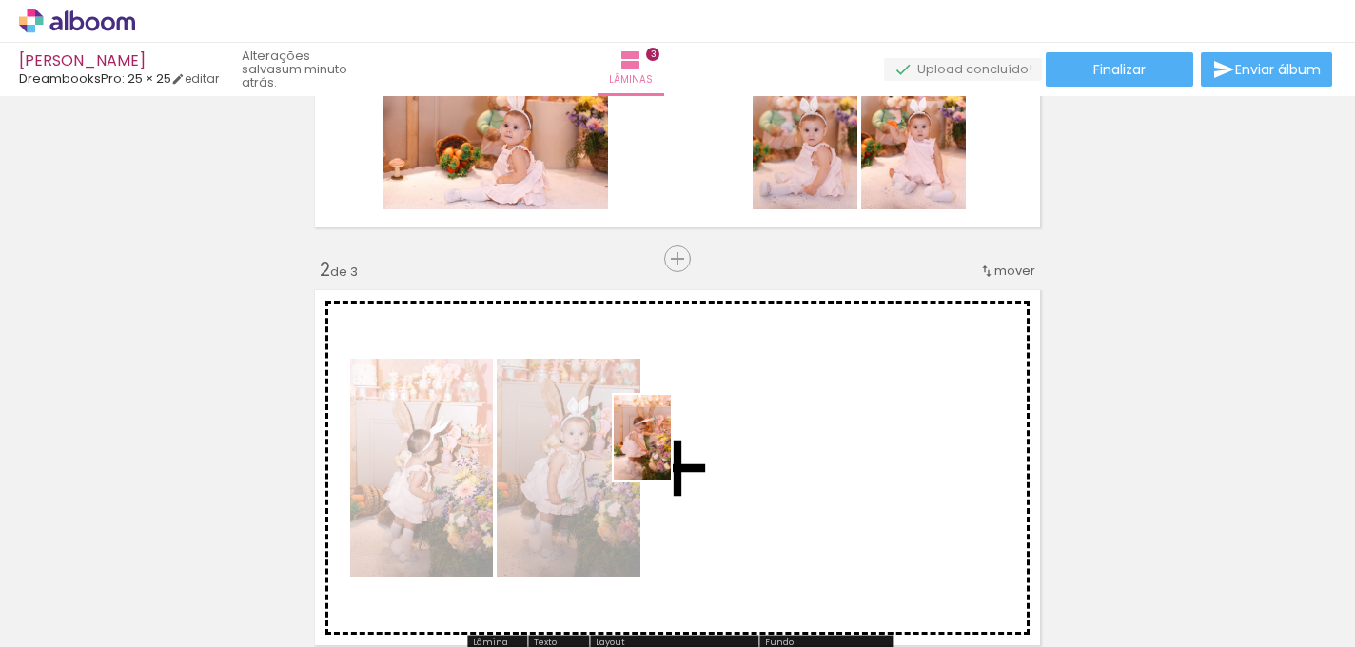
drag, startPoint x: 588, startPoint y: 598, endPoint x: 674, endPoint y: 450, distance: 171.8
click at [675, 450] on quentale-workspace at bounding box center [677, 323] width 1355 height 647
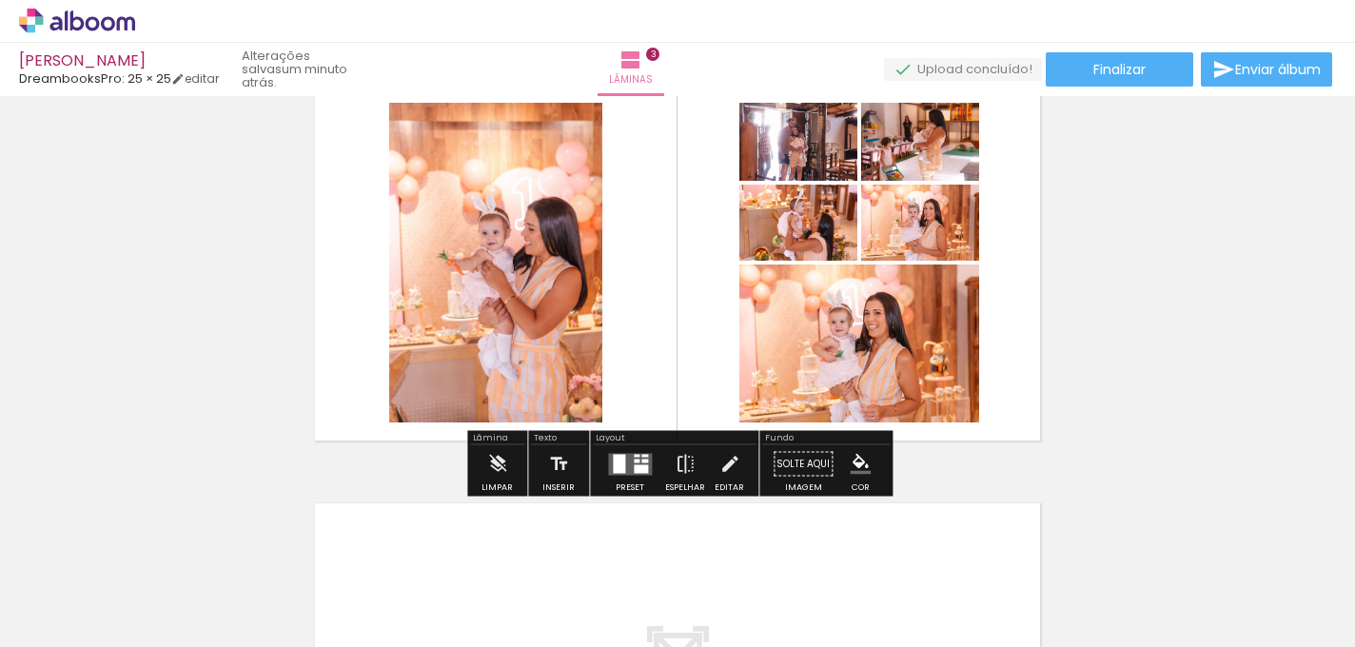
scroll to position [928, 0]
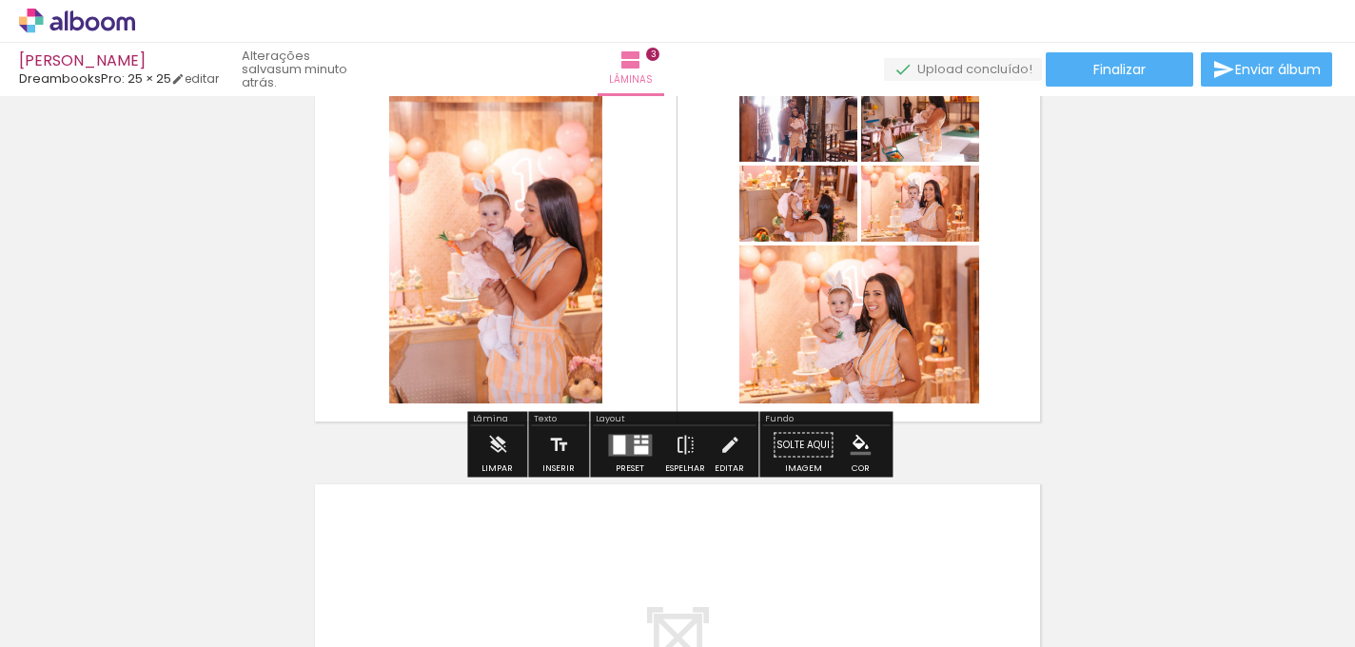
click at [964, 451] on div "Inserir lâmina 1 de 3 Inserir lâmina 2 de 3 Inserir lâmina 3 de 3" at bounding box center [677, 11] width 1355 height 1672
click at [634, 445] on div at bounding box center [641, 449] width 14 height 9
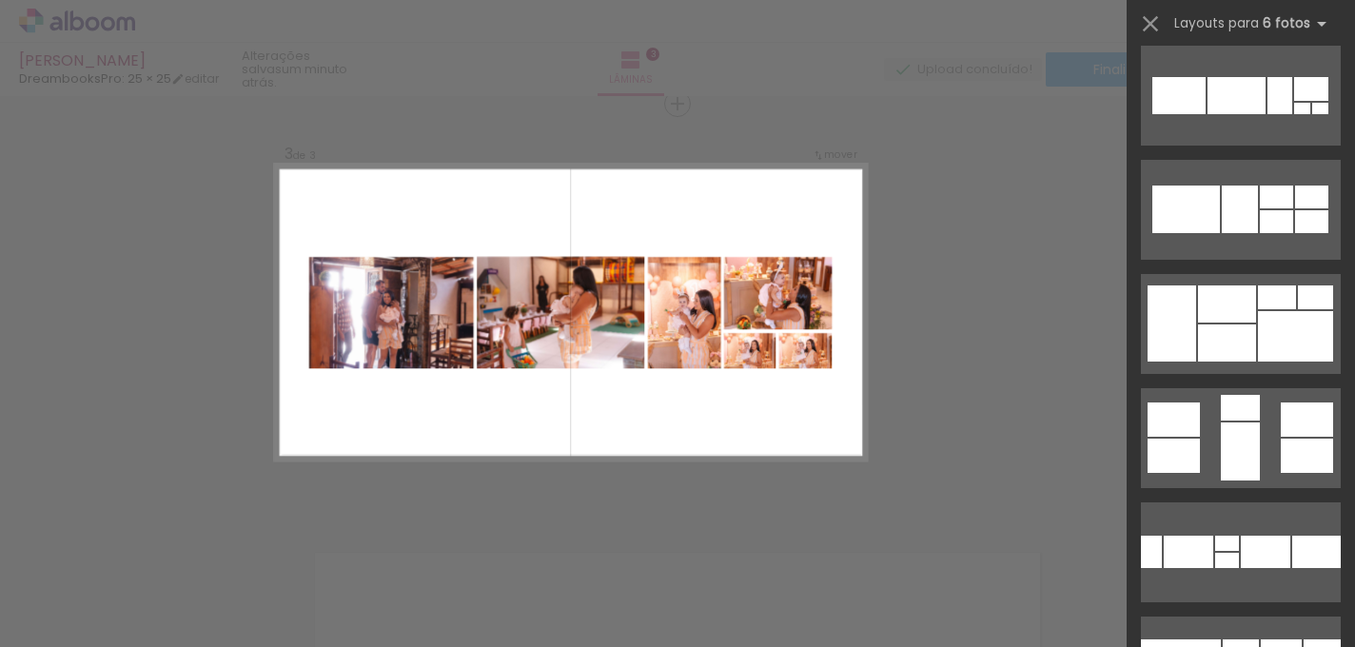
scroll to position [585, 0]
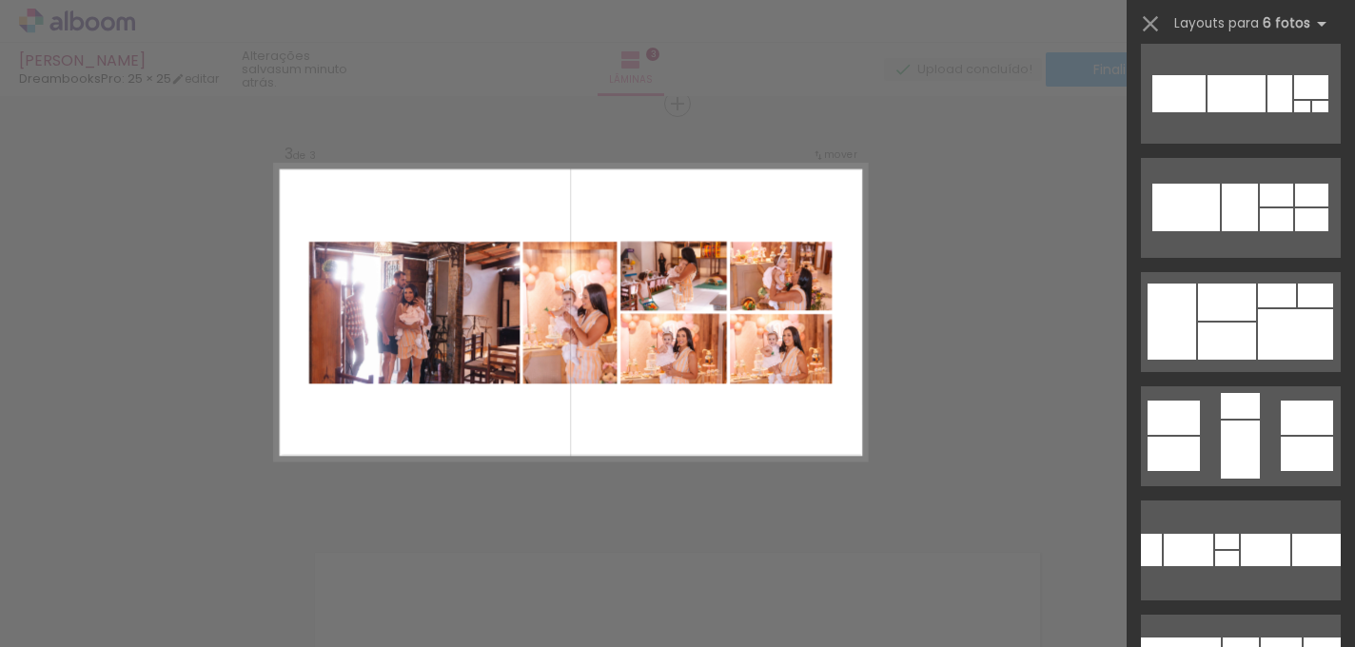
click at [1286, 196] on div at bounding box center [1276, 195] width 33 height 23
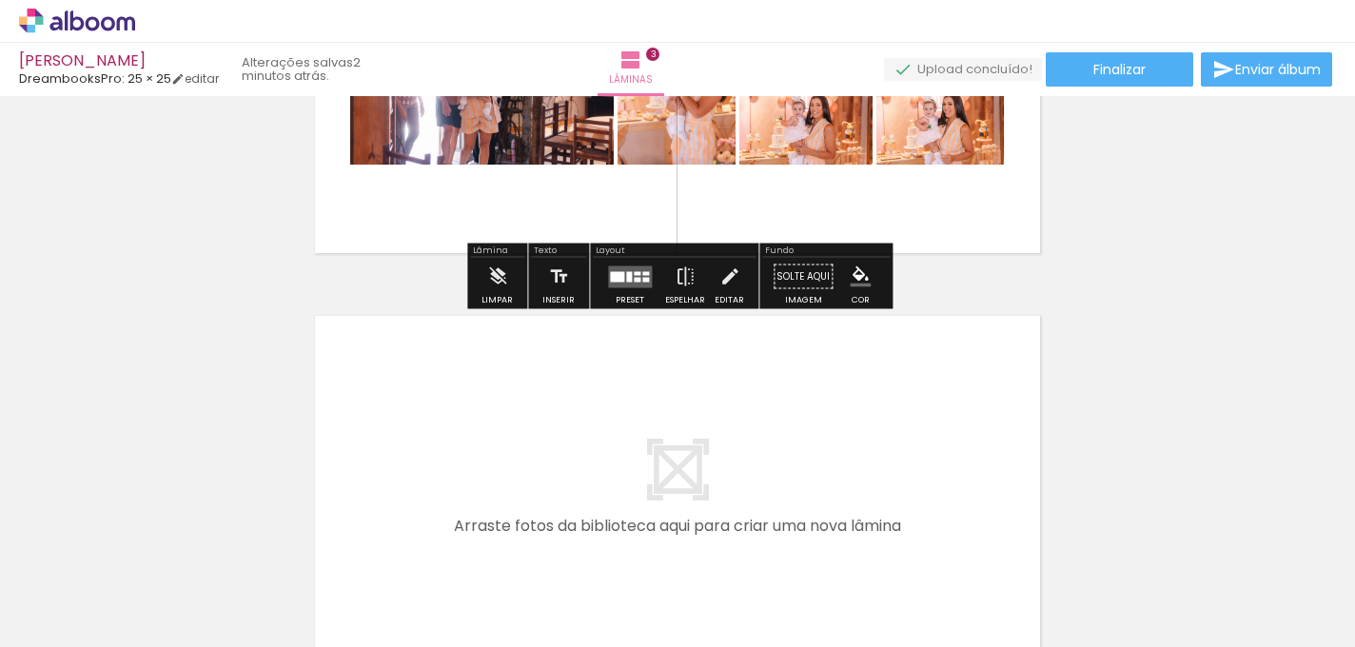
scroll to position [1097, 0]
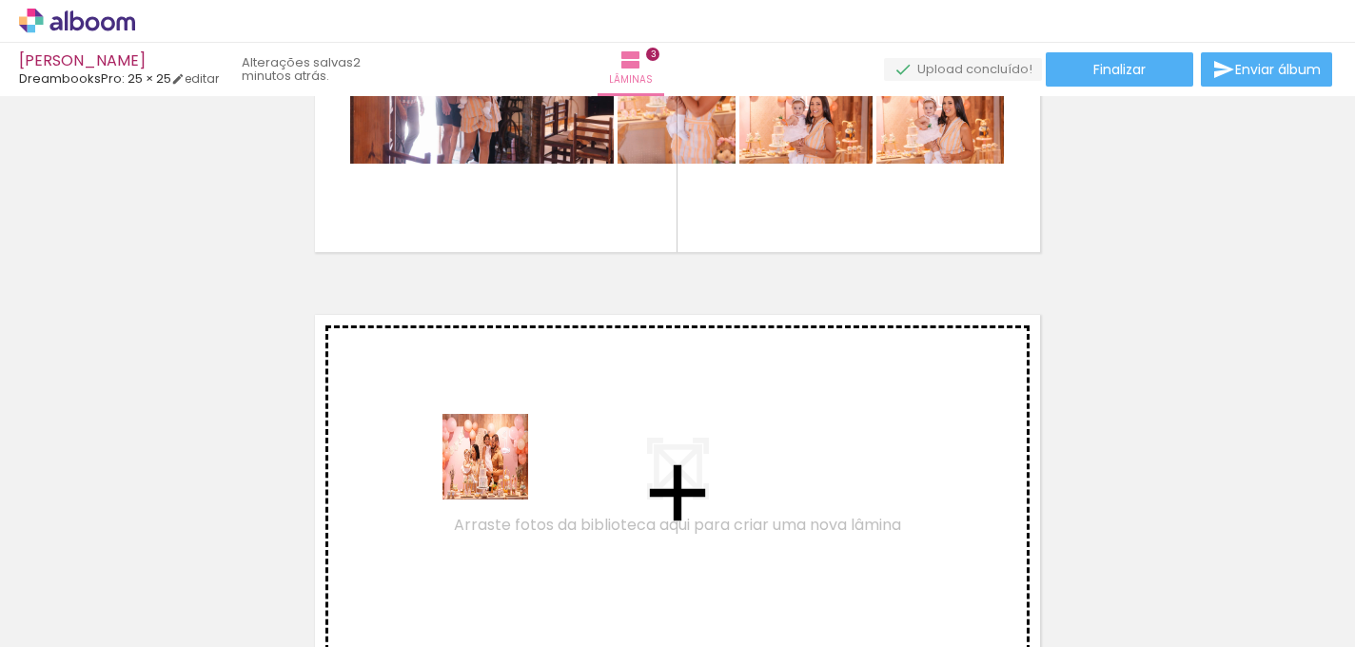
drag, startPoint x: 431, startPoint y: 593, endPoint x: 507, endPoint y: 465, distance: 148.5
click at [507, 465] on quentale-workspace at bounding box center [677, 323] width 1355 height 647
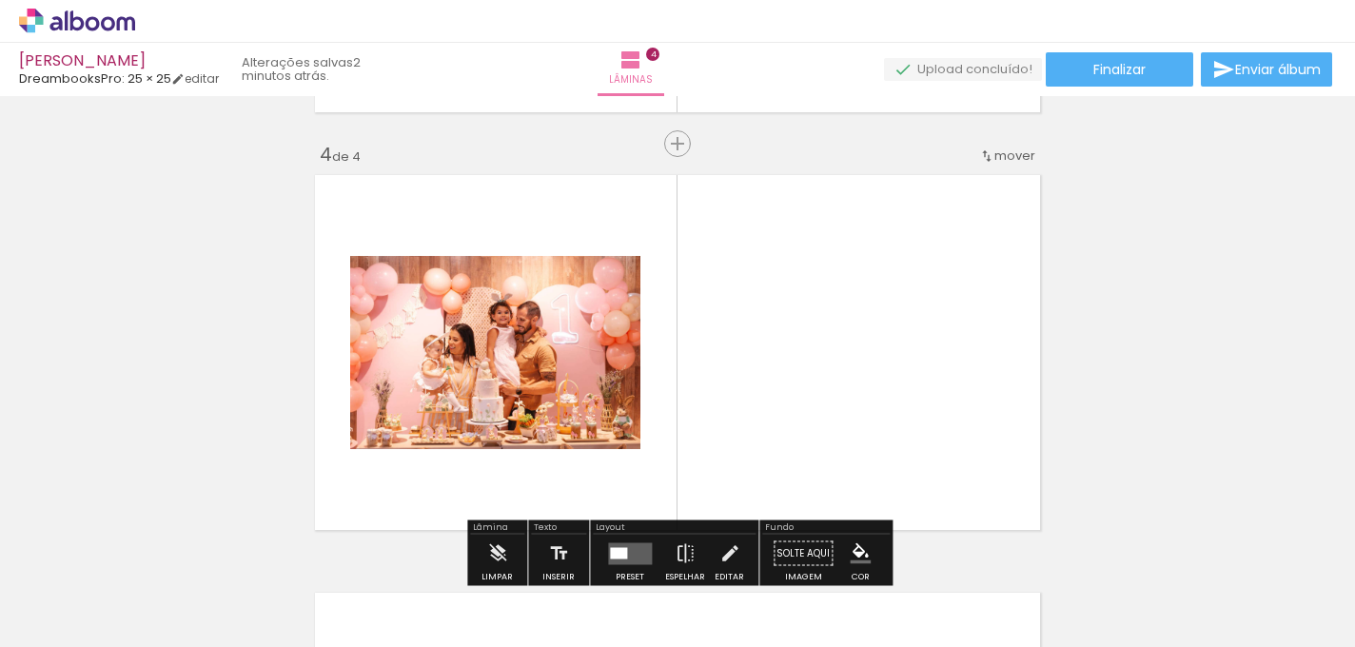
scroll to position [1277, 0]
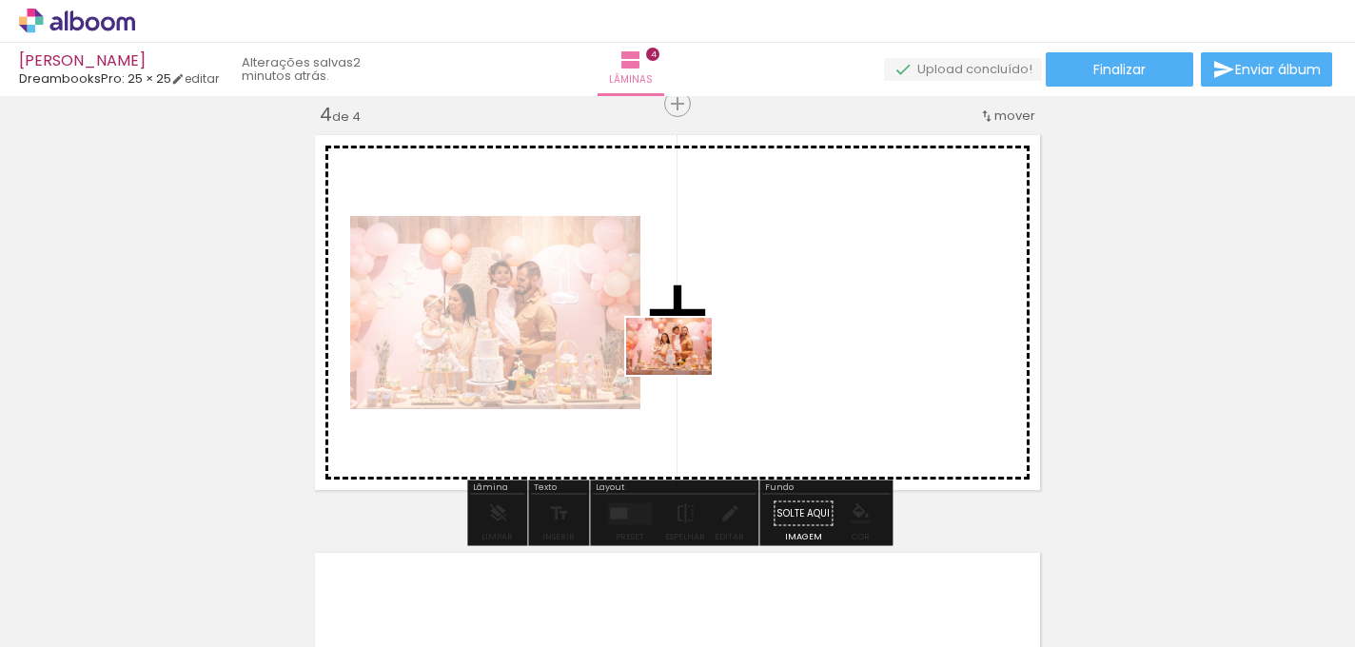
click at [684, 375] on quentale-workspace at bounding box center [677, 323] width 1355 height 647
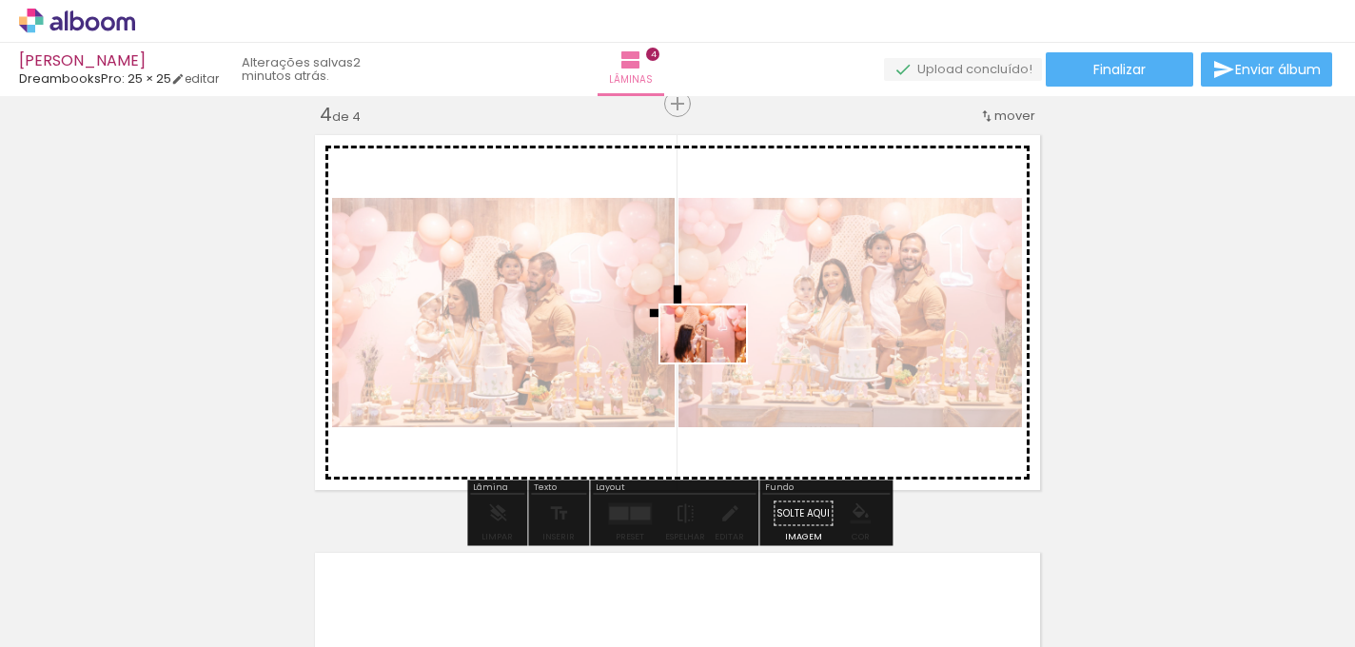
drag, startPoint x: 630, startPoint y: 584, endPoint x: 717, endPoint y: 362, distance: 238.3
click at [718, 362] on quentale-workspace at bounding box center [677, 323] width 1355 height 647
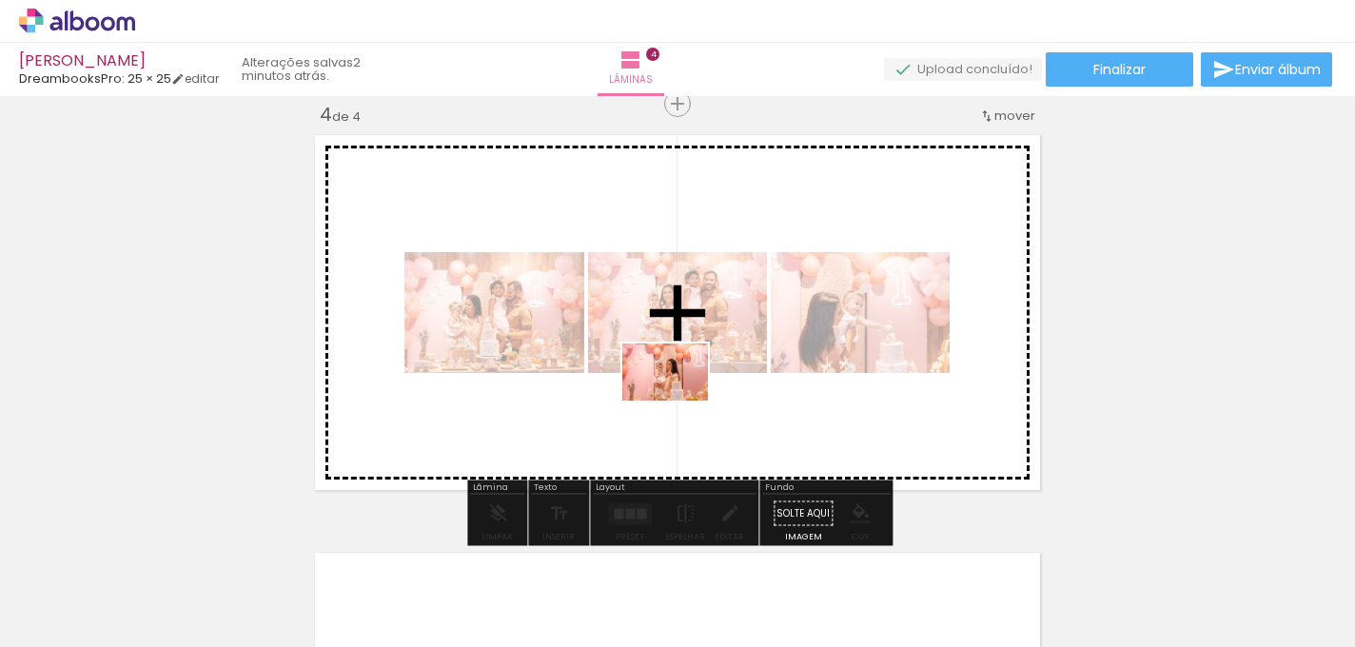
drag, startPoint x: 708, startPoint y: 606, endPoint x: 679, endPoint y: 403, distance: 204.6
click at [679, 403] on quentale-workspace at bounding box center [677, 323] width 1355 height 647
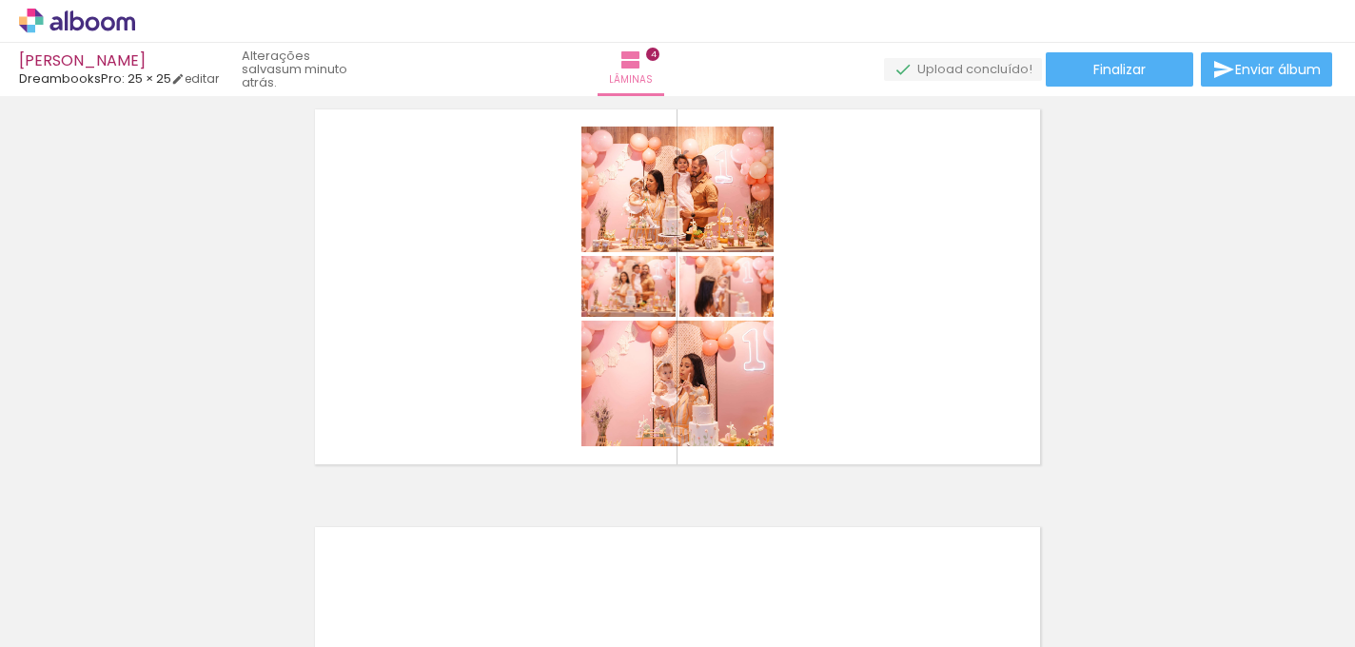
scroll to position [0, 1158]
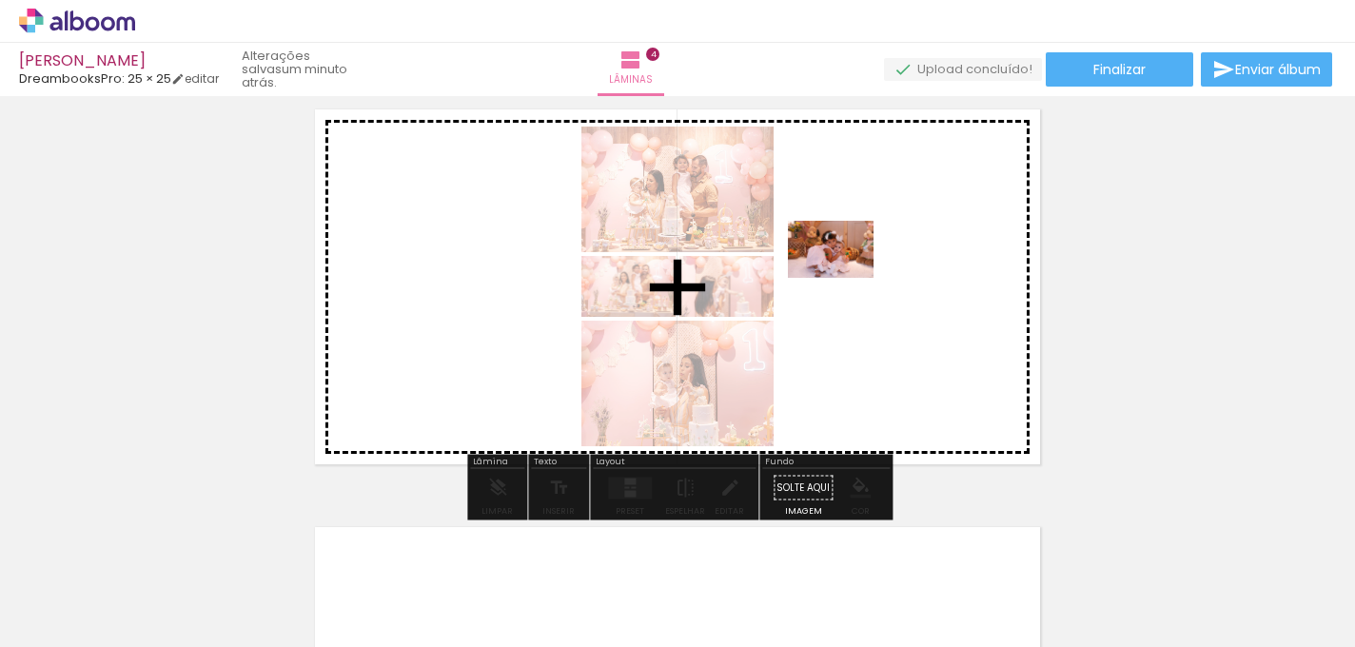
drag, startPoint x: 840, startPoint y: 593, endPoint x: 845, endPoint y: 279, distance: 314.0
click at [845, 279] on quentale-workspace at bounding box center [677, 323] width 1355 height 647
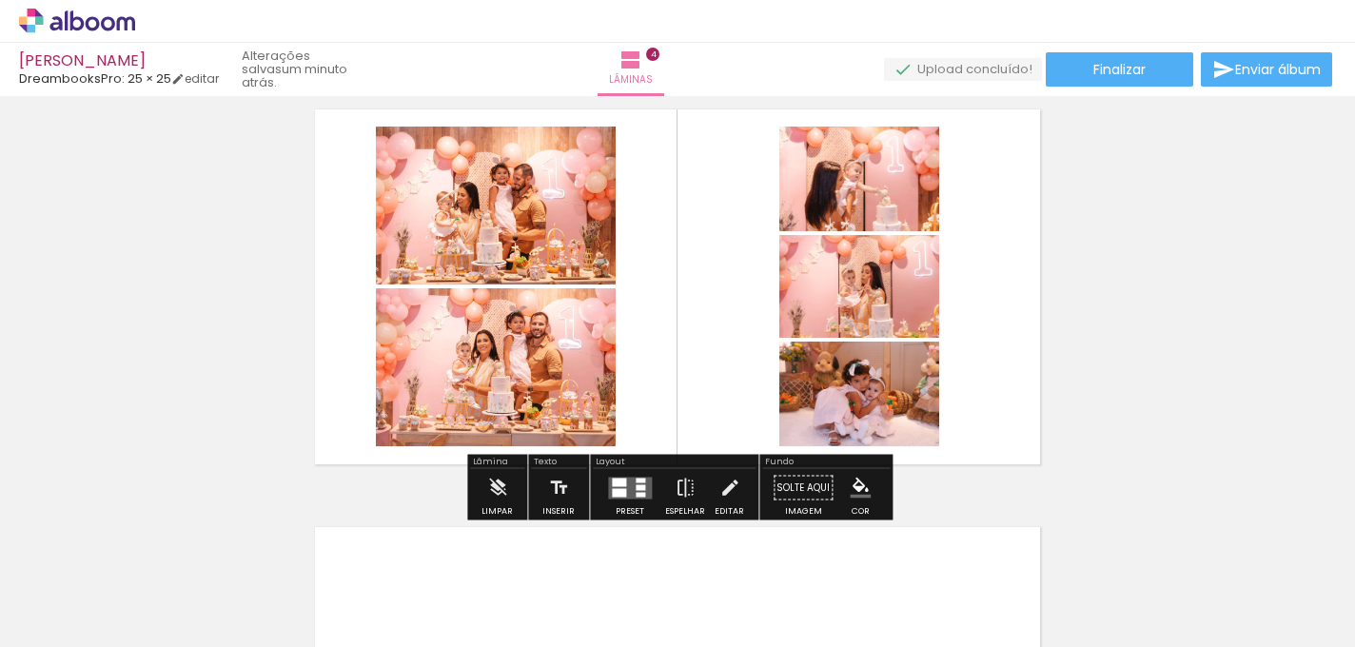
scroll to position [1276, 0]
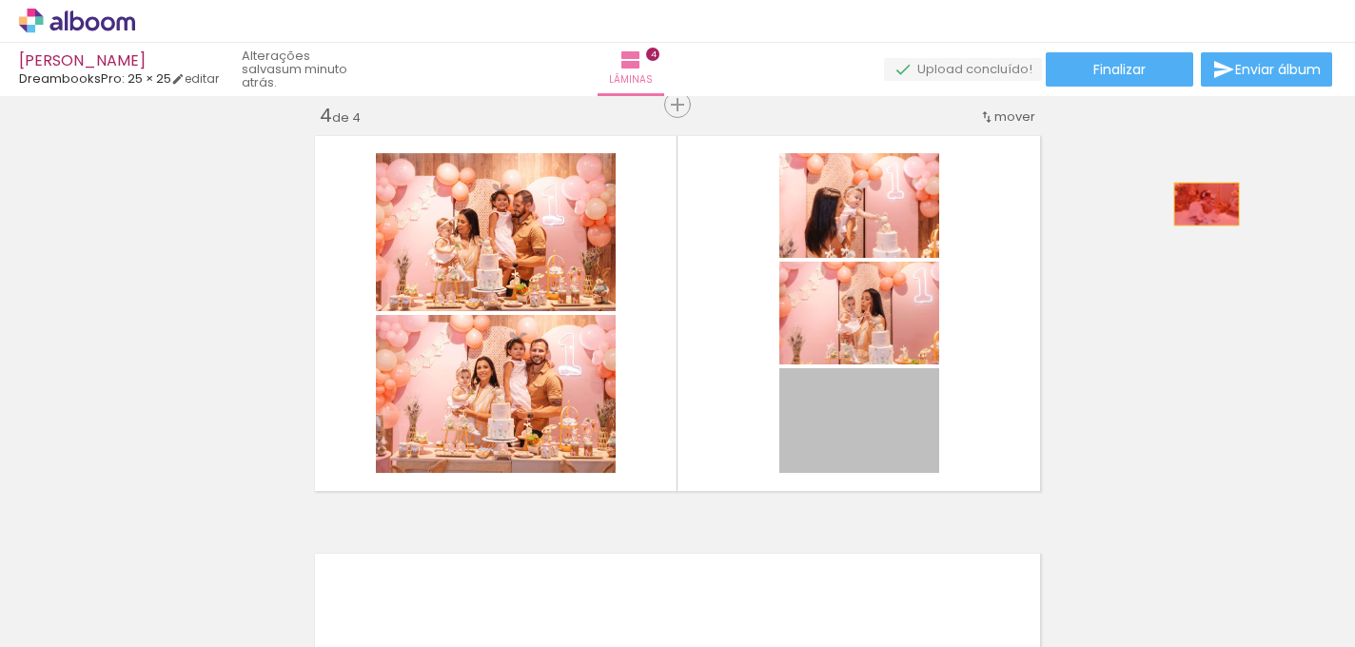
drag, startPoint x: 907, startPoint y: 442, endPoint x: 1200, endPoint y: 209, distance: 374.4
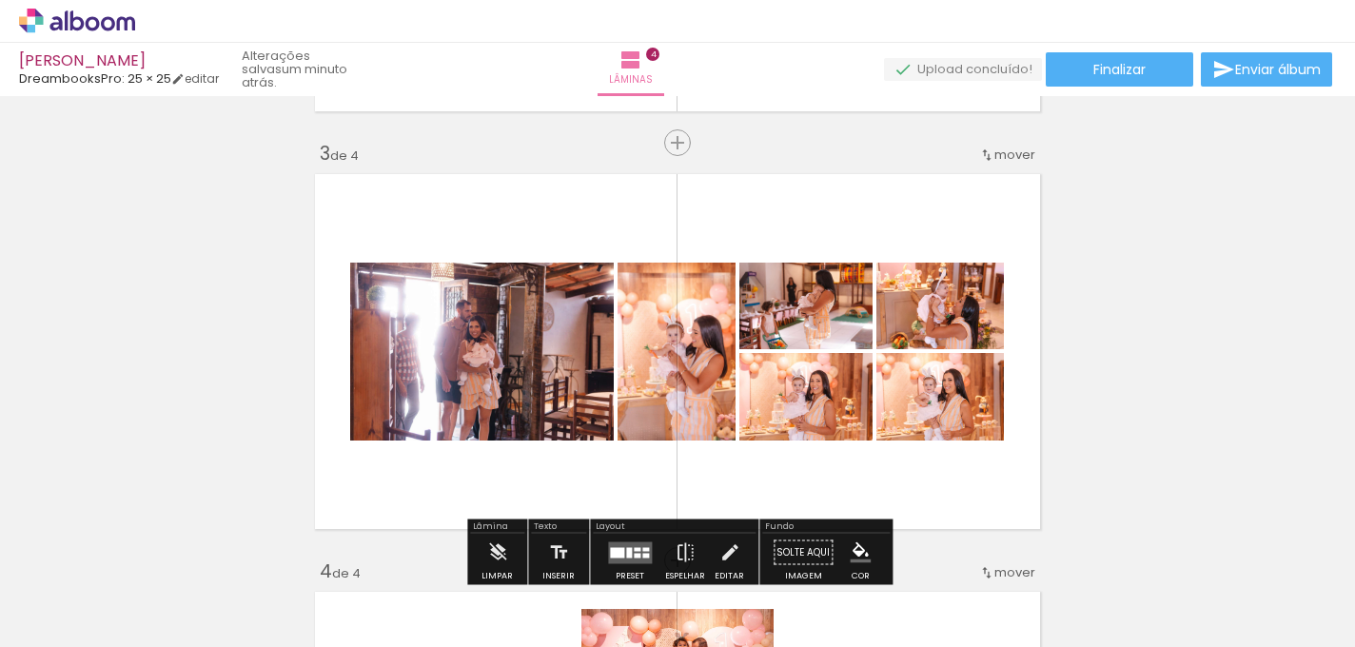
scroll to position [849, 0]
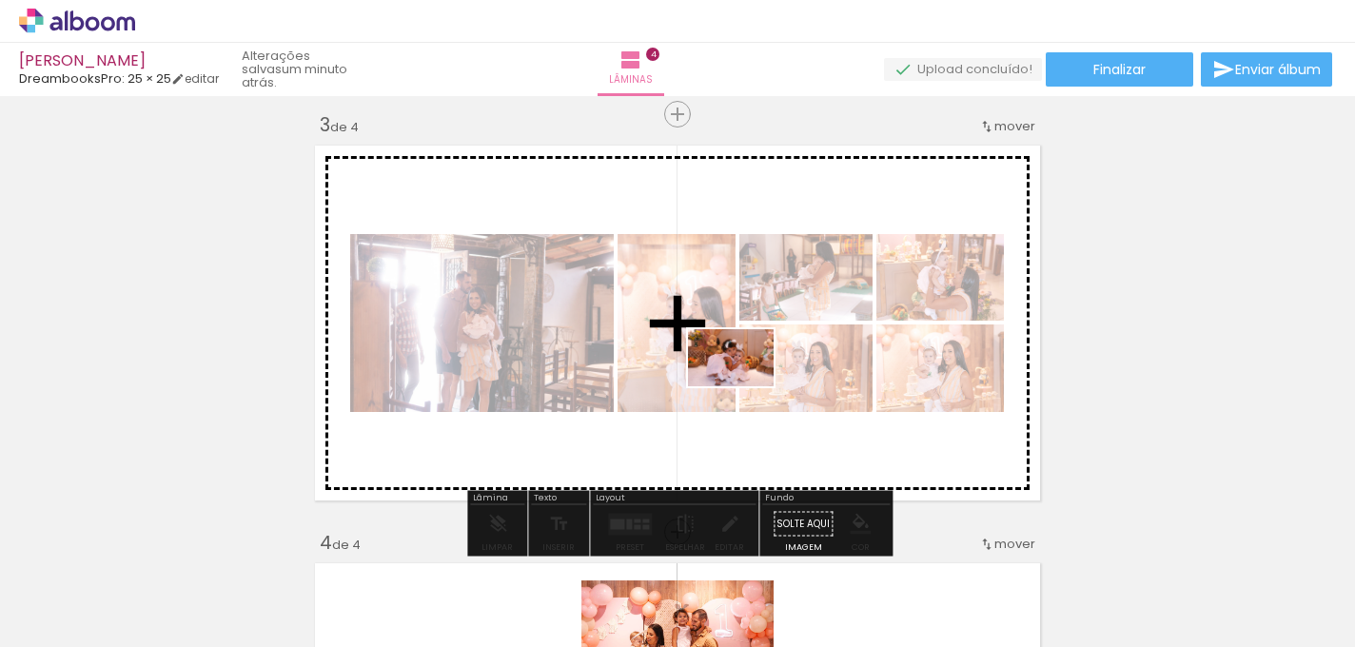
drag, startPoint x: 828, startPoint y: 603, endPoint x: 743, endPoint y: 383, distance: 235.5
click at [743, 383] on quentale-workspace at bounding box center [677, 323] width 1355 height 647
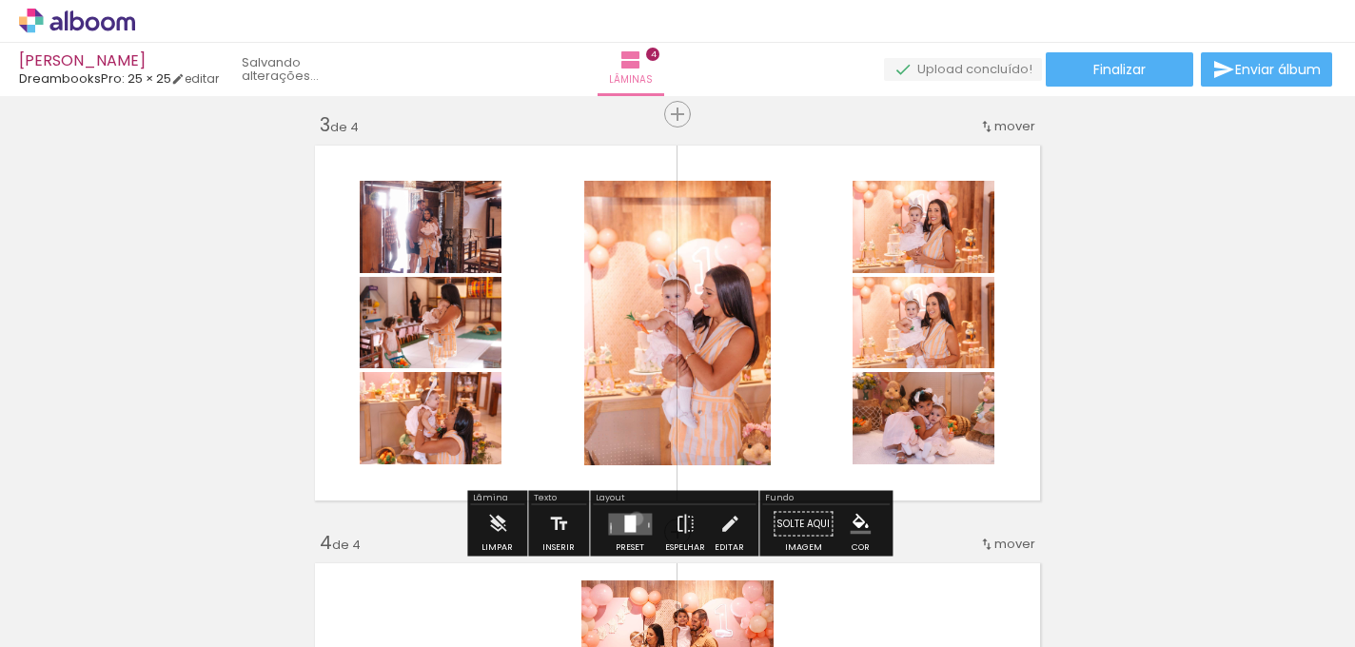
click at [632, 518] on quentale-layouter at bounding box center [630, 524] width 44 height 22
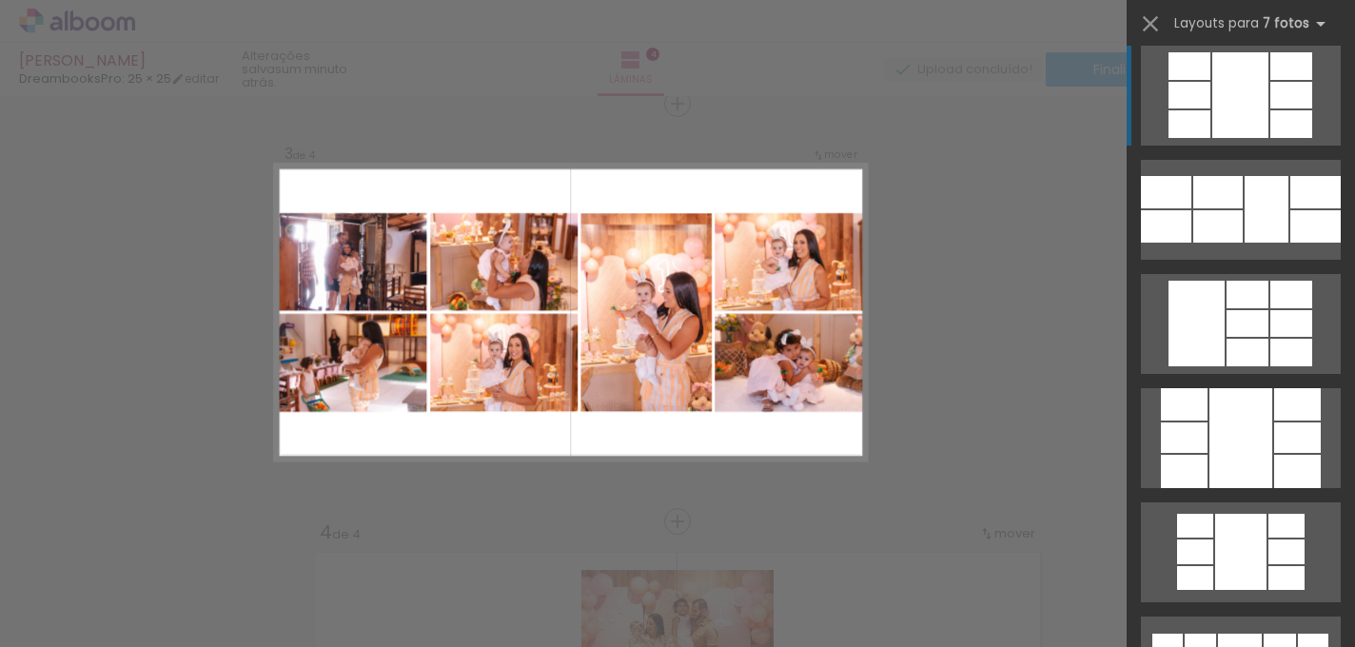
scroll to position [1489, 0]
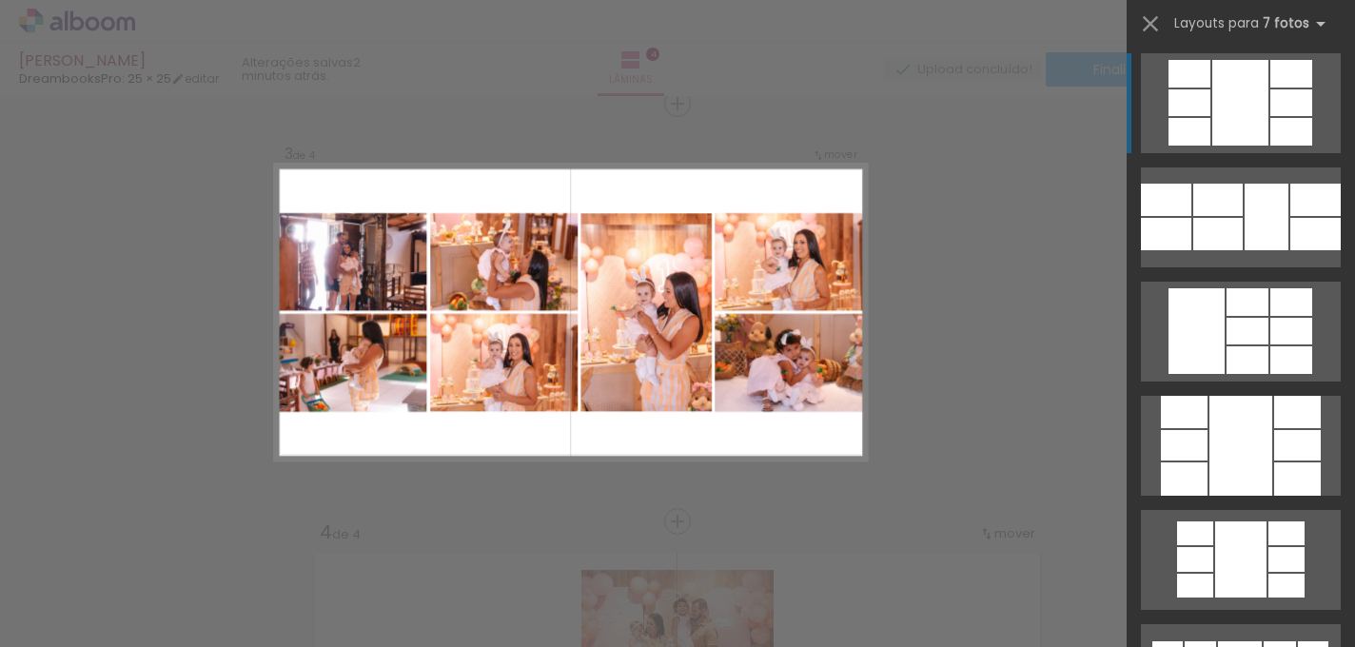
click at [1302, 235] on div at bounding box center [1315, 234] width 50 height 32
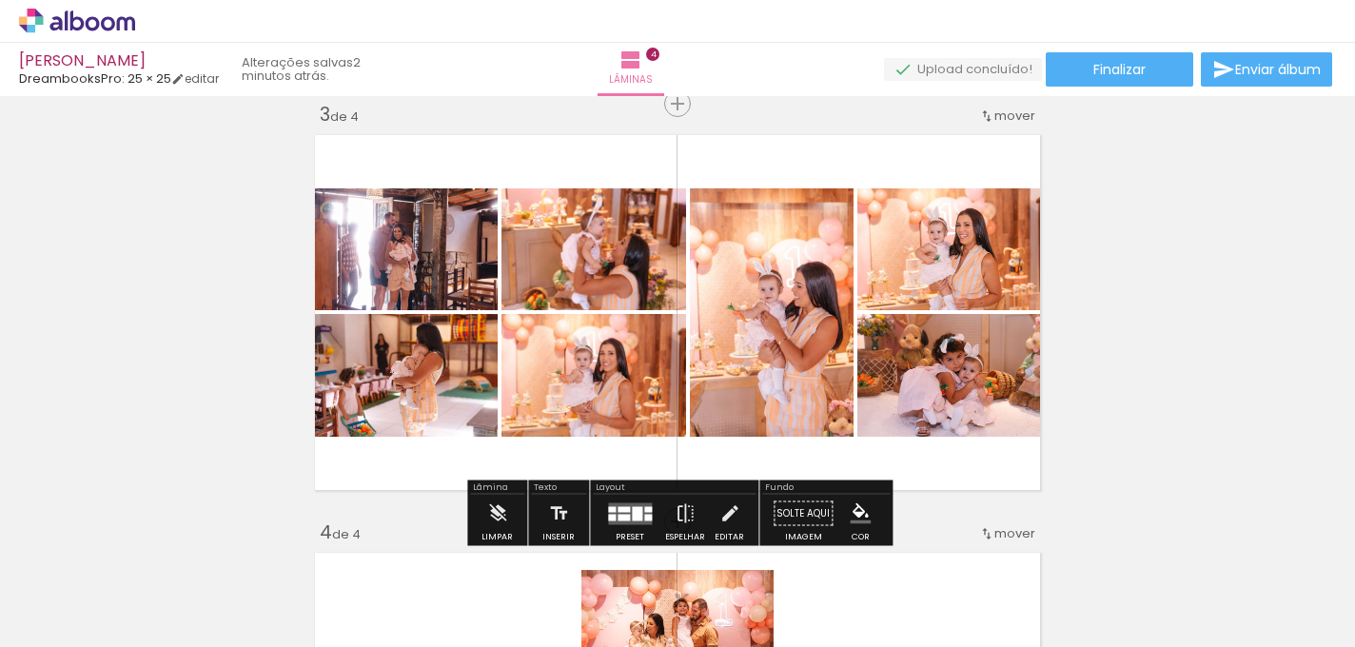
click at [1187, 202] on div "Inserir lâmina 1 de 4 Inserir lâmina 2 de 4 Inserir lâmina 3 de 4 Inserir lâmin…" at bounding box center [677, 288] width 1355 height 2089
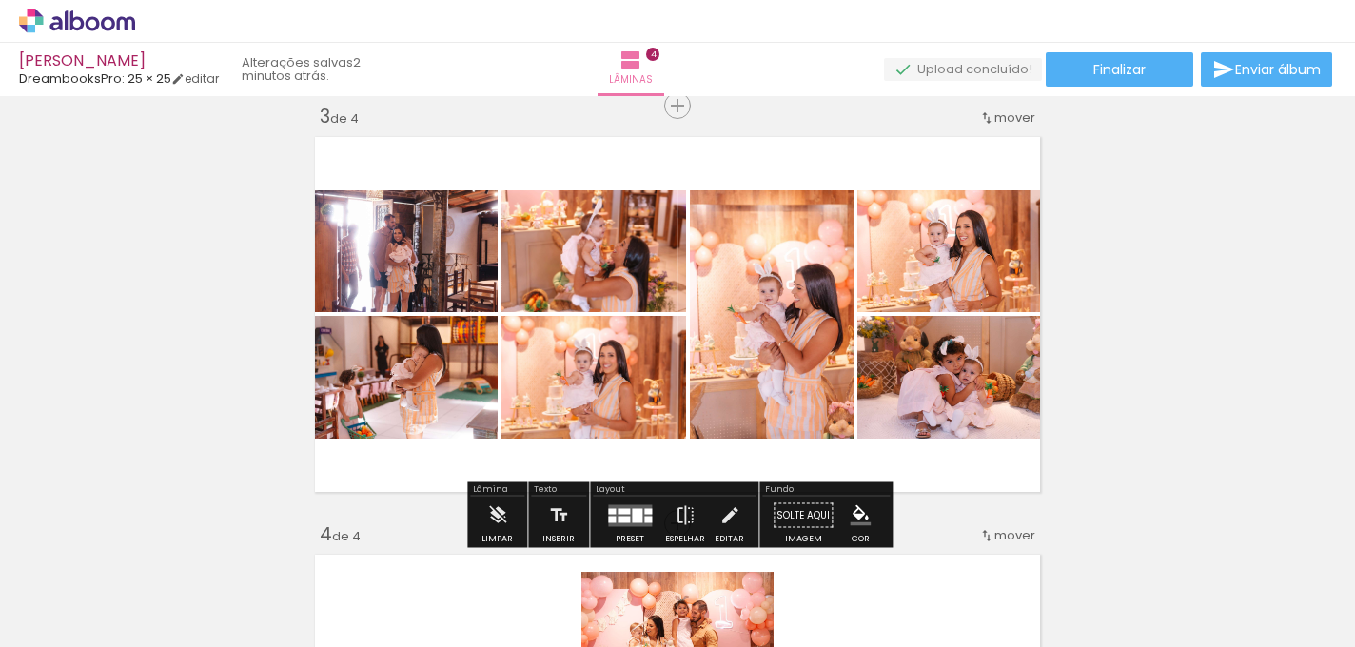
scroll to position [860, 0]
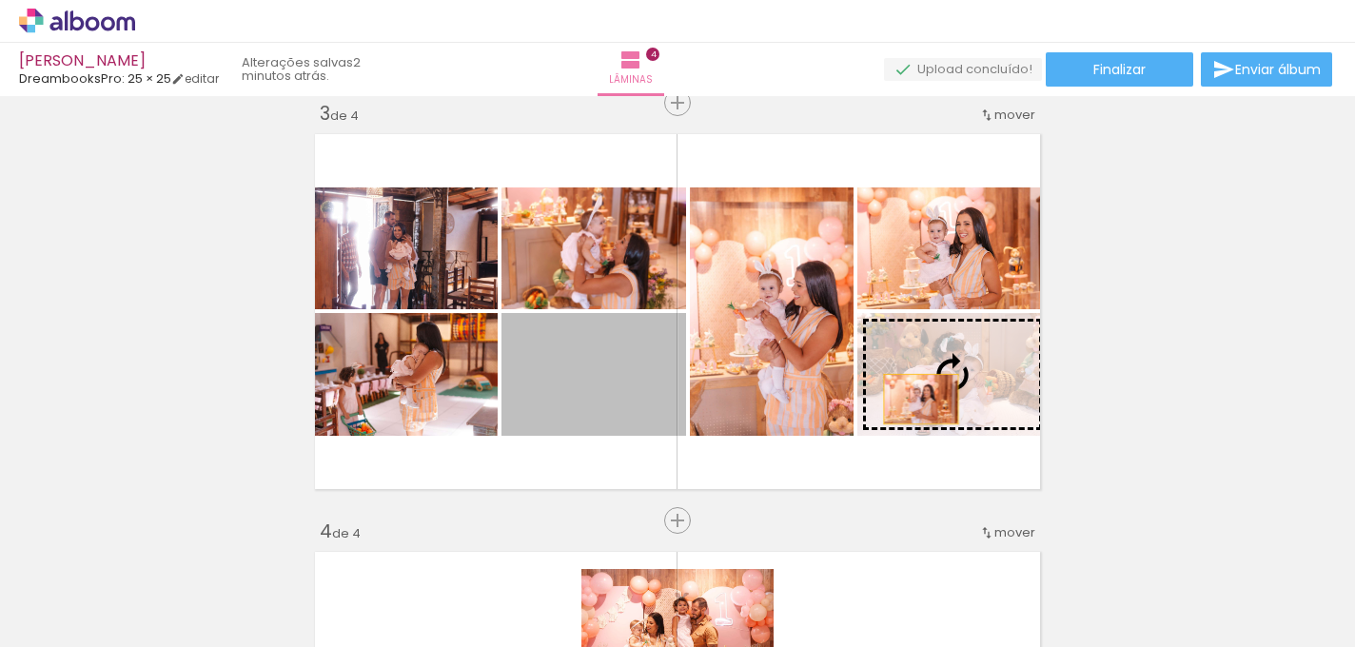
drag, startPoint x: 621, startPoint y: 412, endPoint x: 921, endPoint y: 399, distance: 300.0
click at [0, 0] on slot at bounding box center [0, 0] width 0 height 0
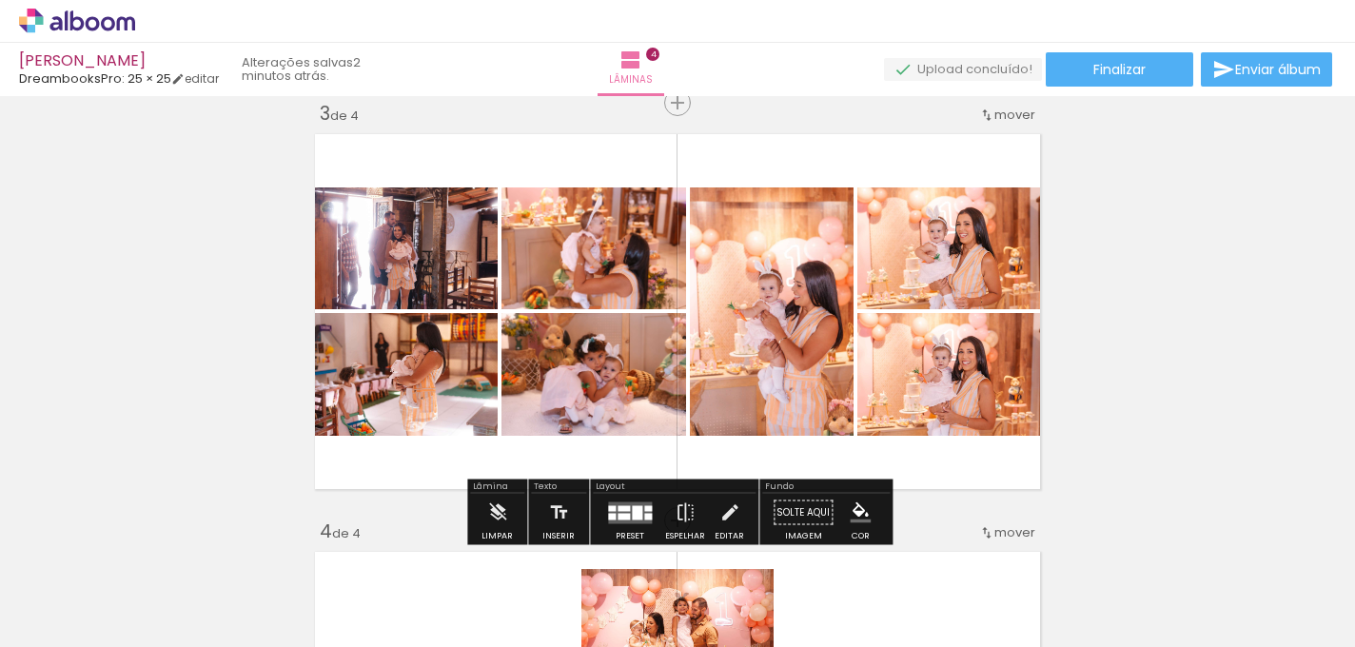
click at [1181, 189] on div "Inserir lâmina 1 de 4 Inserir lâmina 2 de 4 Inserir lâmina 3 de 4 Inserir lâmin…" at bounding box center [677, 287] width 1355 height 2089
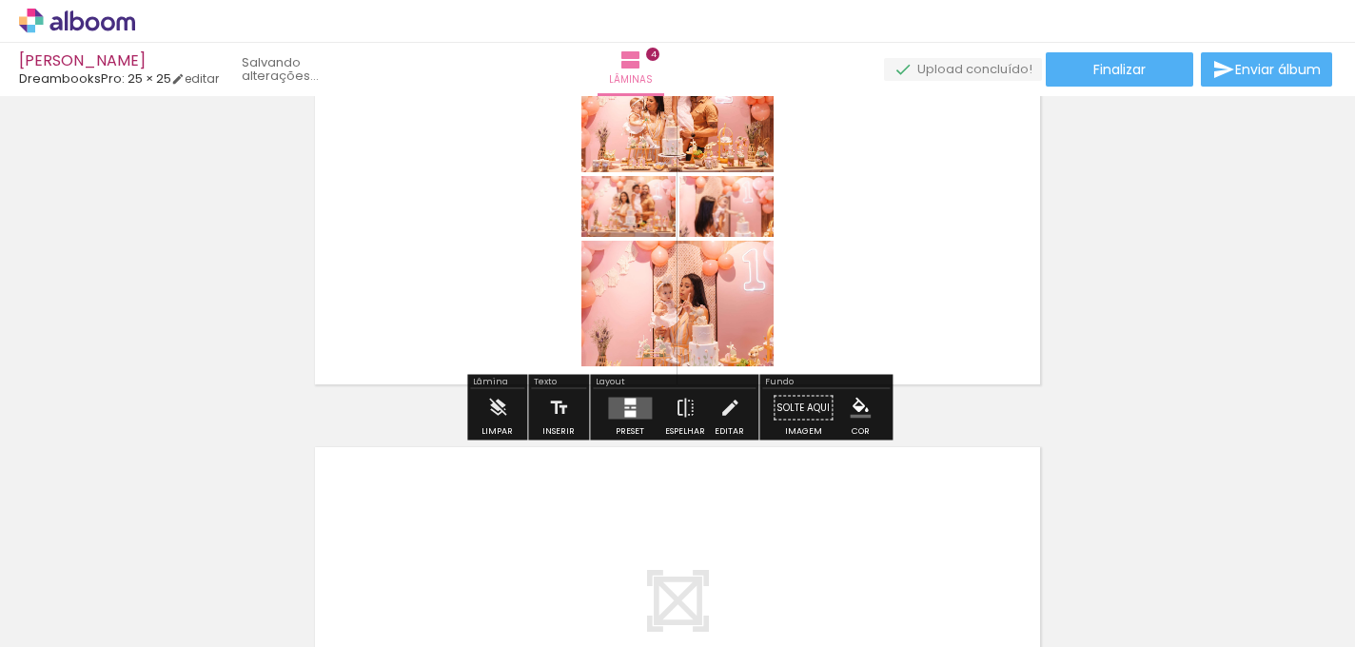
scroll to position [1378, 0]
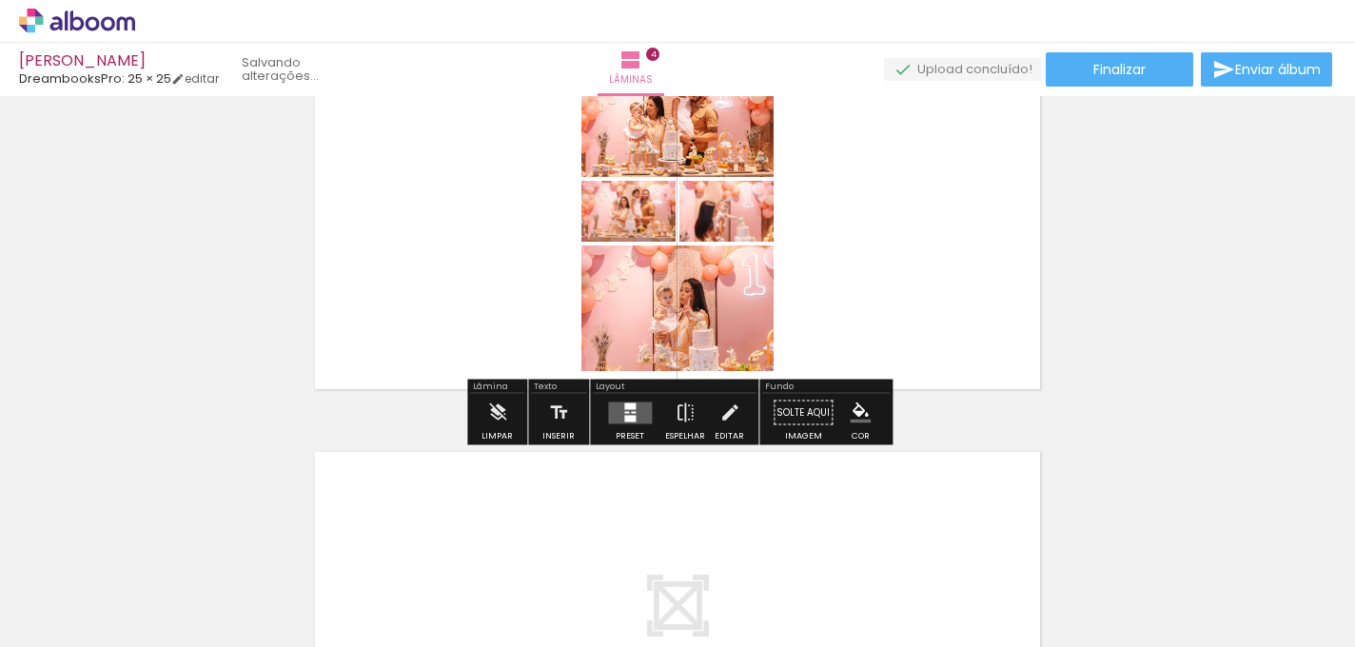
click at [634, 412] on quentale-layouter at bounding box center [630, 412] width 44 height 22
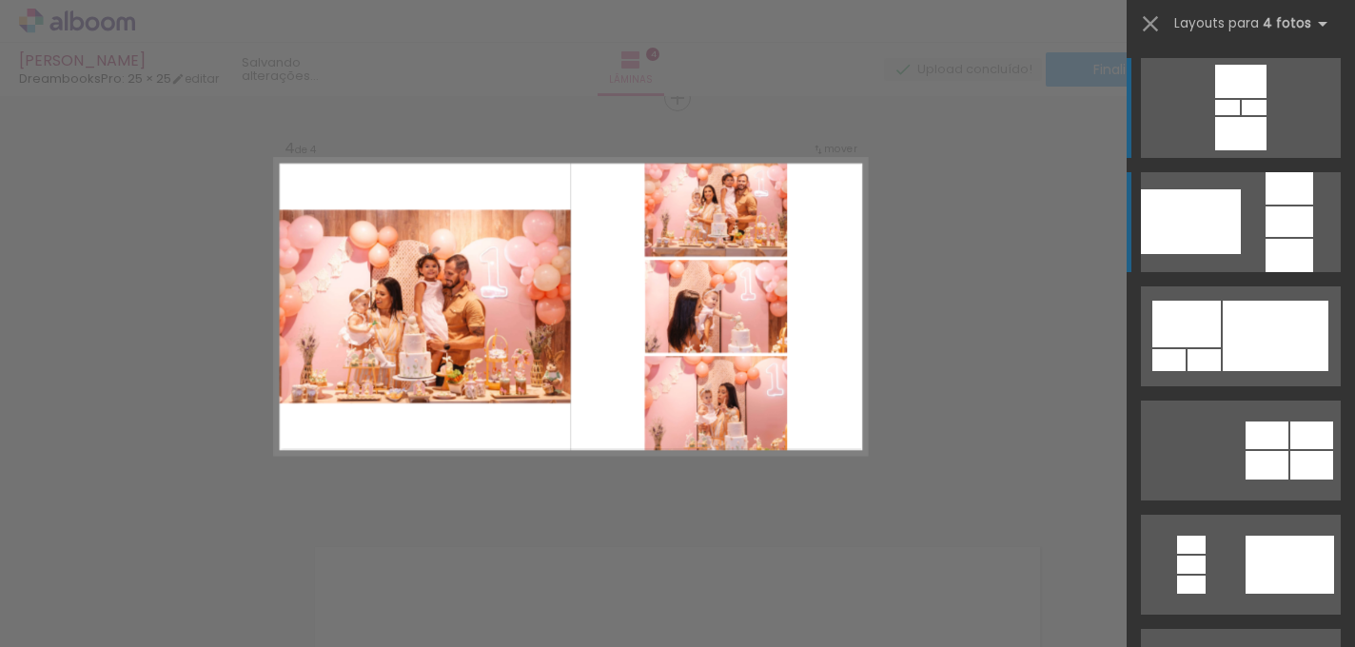
scroll to position [1277, 0]
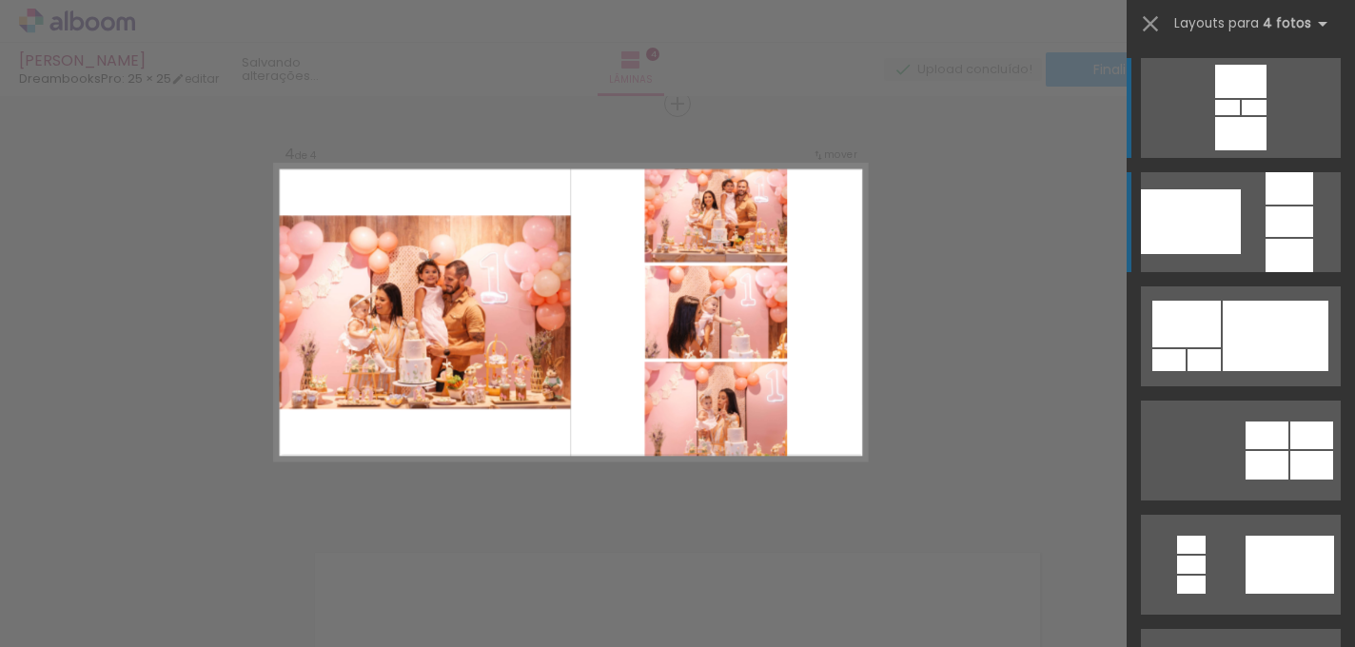
click at [1241, 221] on quentale-layouter at bounding box center [1241, 222] width 200 height 100
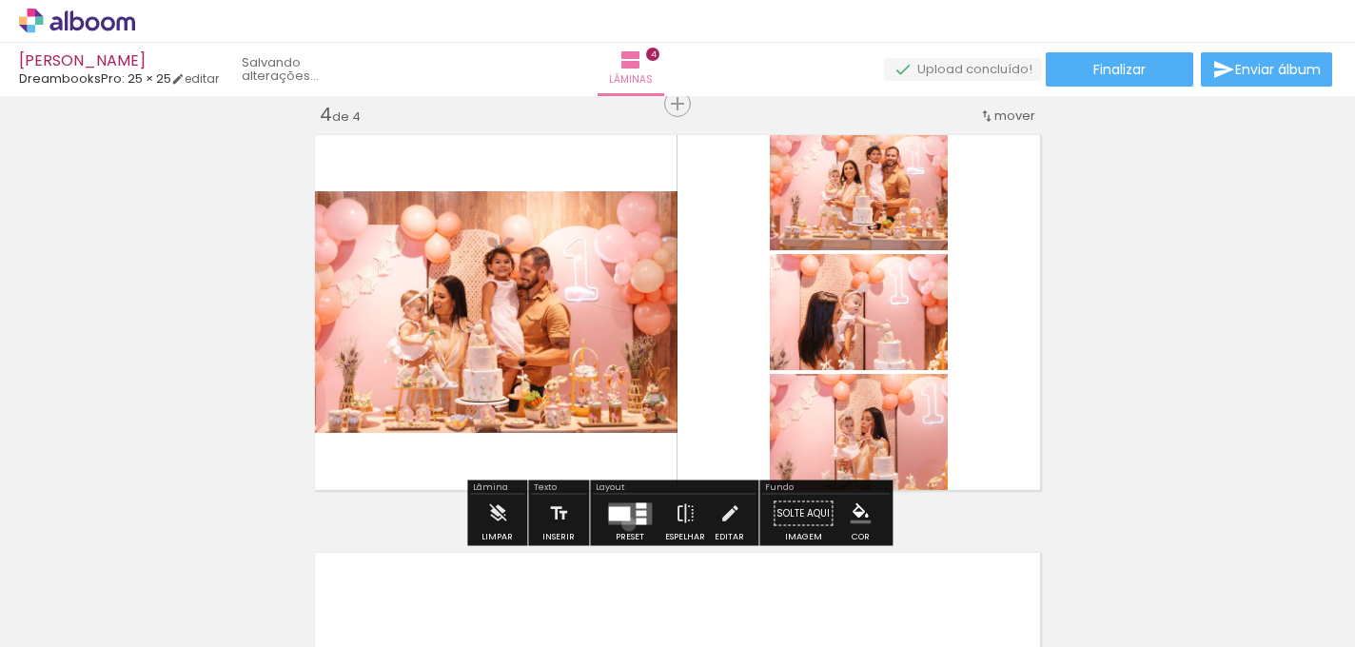
click at [624, 523] on div at bounding box center [629, 514] width 51 height 38
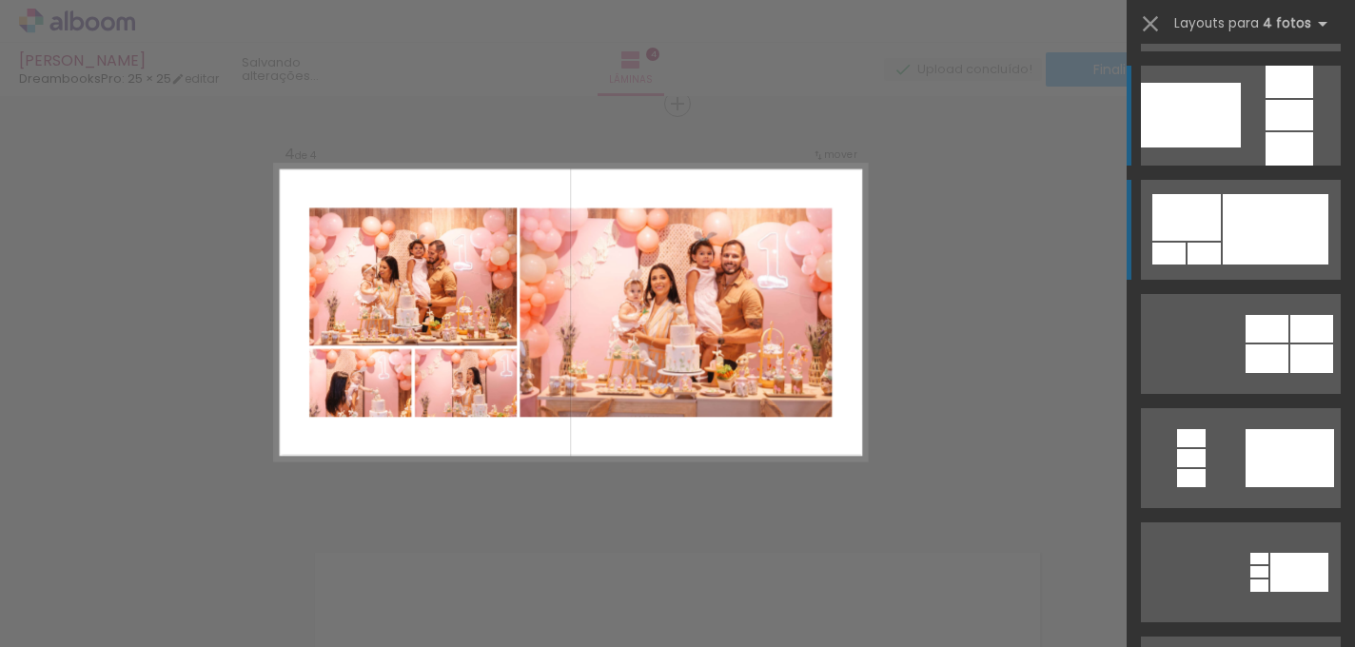
scroll to position [105, 0]
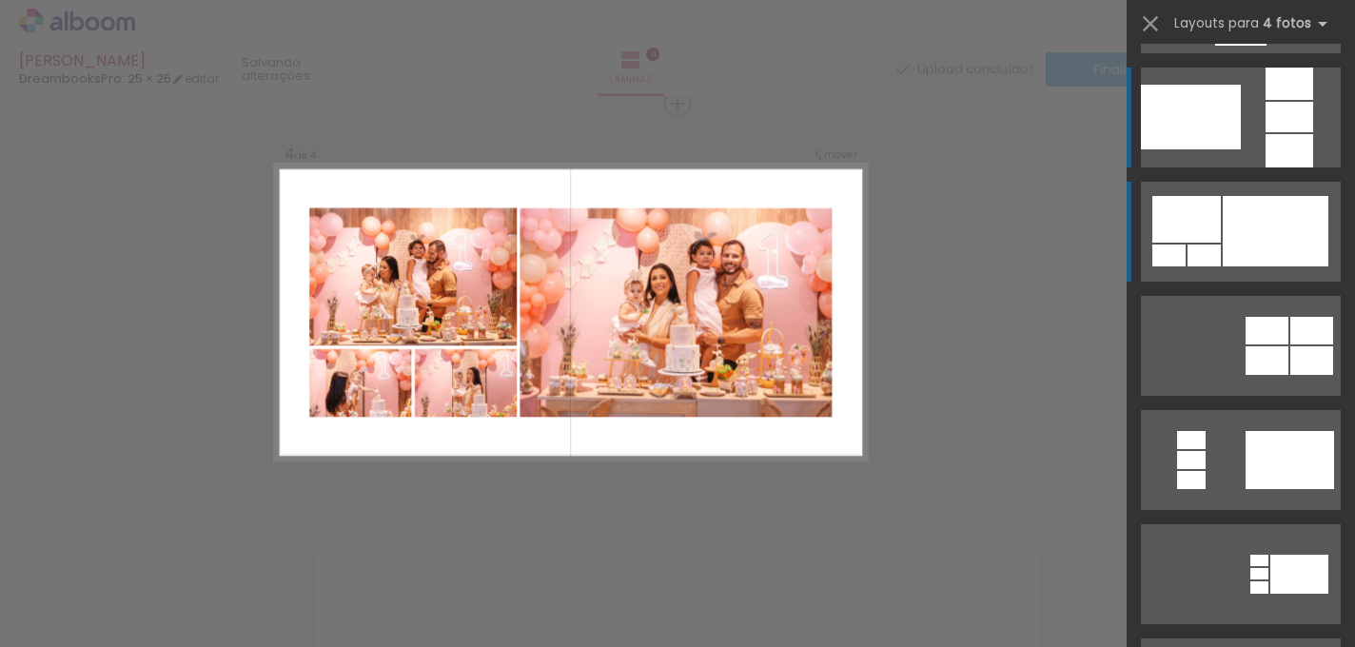
click at [1263, 247] on div at bounding box center [1275, 231] width 106 height 70
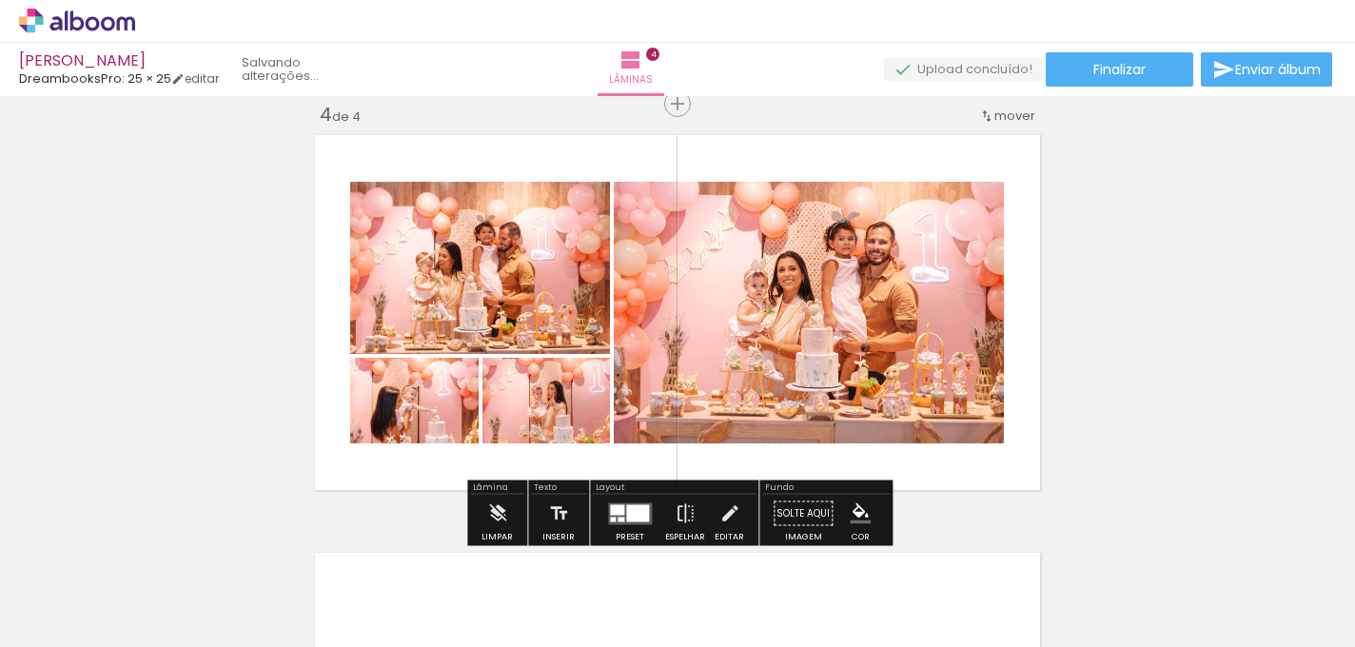
click at [985, 476] on quentale-layouter at bounding box center [677, 312] width 740 height 370
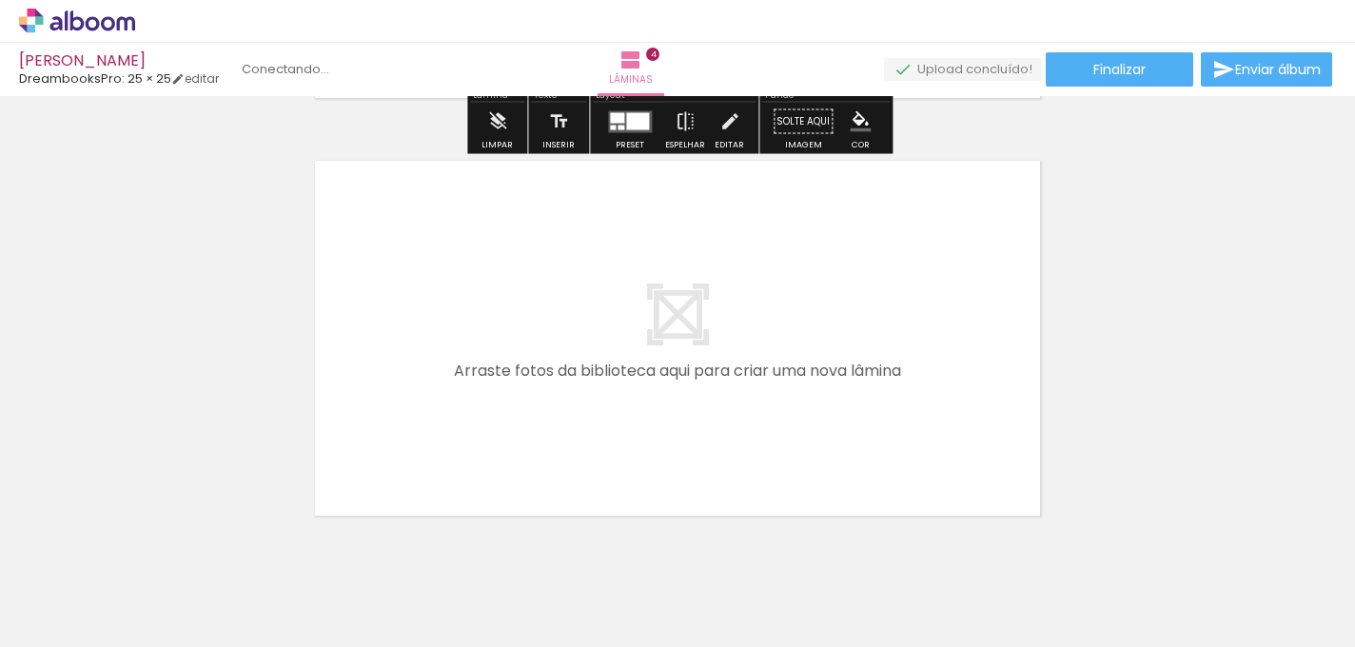
scroll to position [1670, 0]
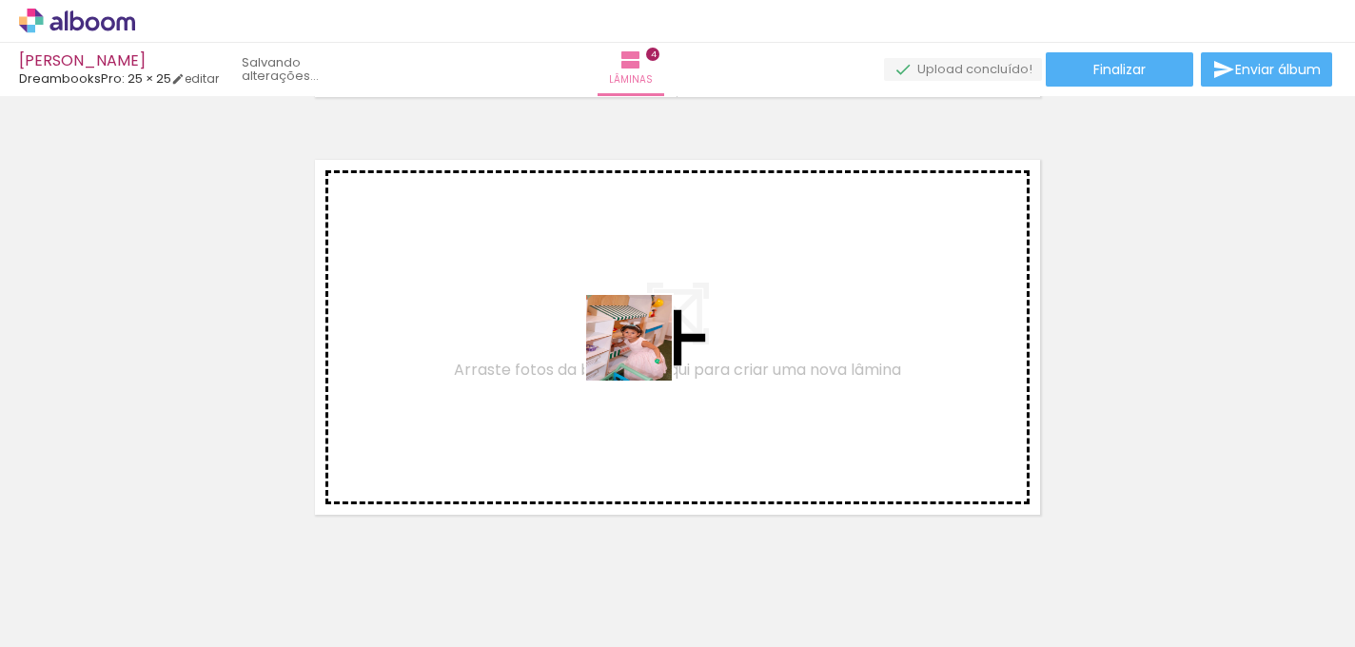
drag, startPoint x: 621, startPoint y: 586, endPoint x: 643, endPoint y: 353, distance: 234.1
click at [643, 353] on quentale-workspace at bounding box center [677, 323] width 1355 height 647
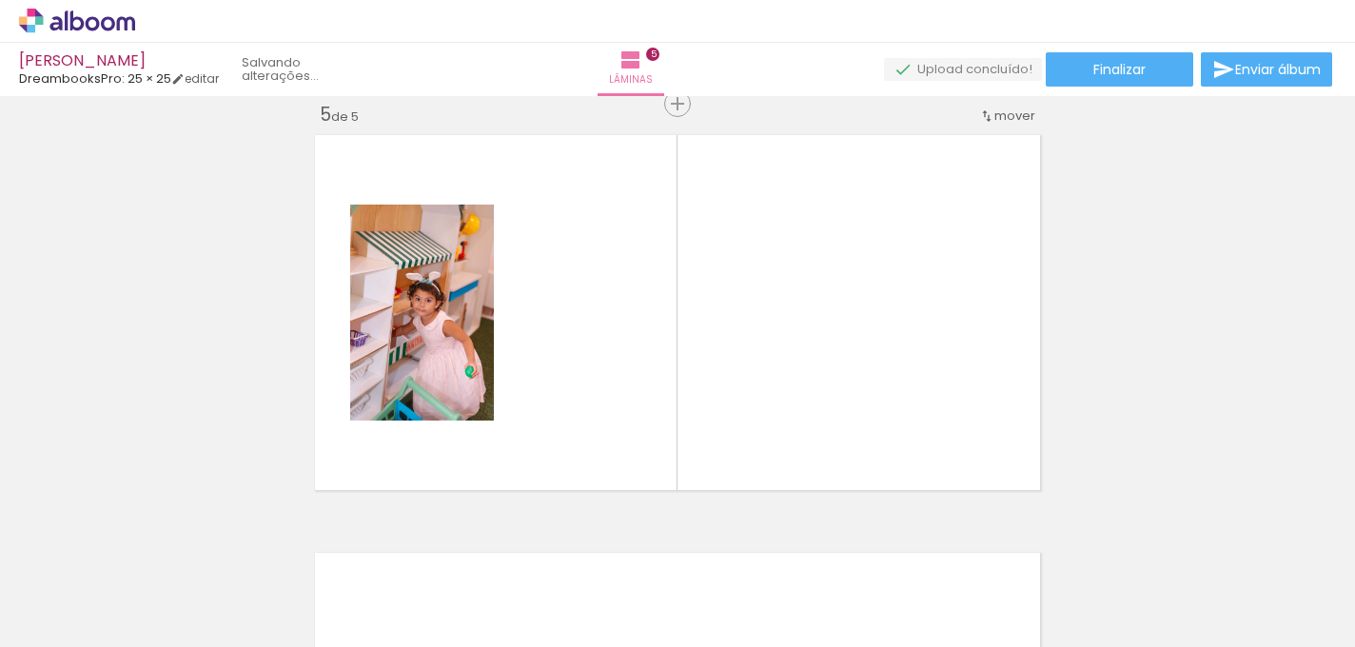
scroll to position [0, 1967]
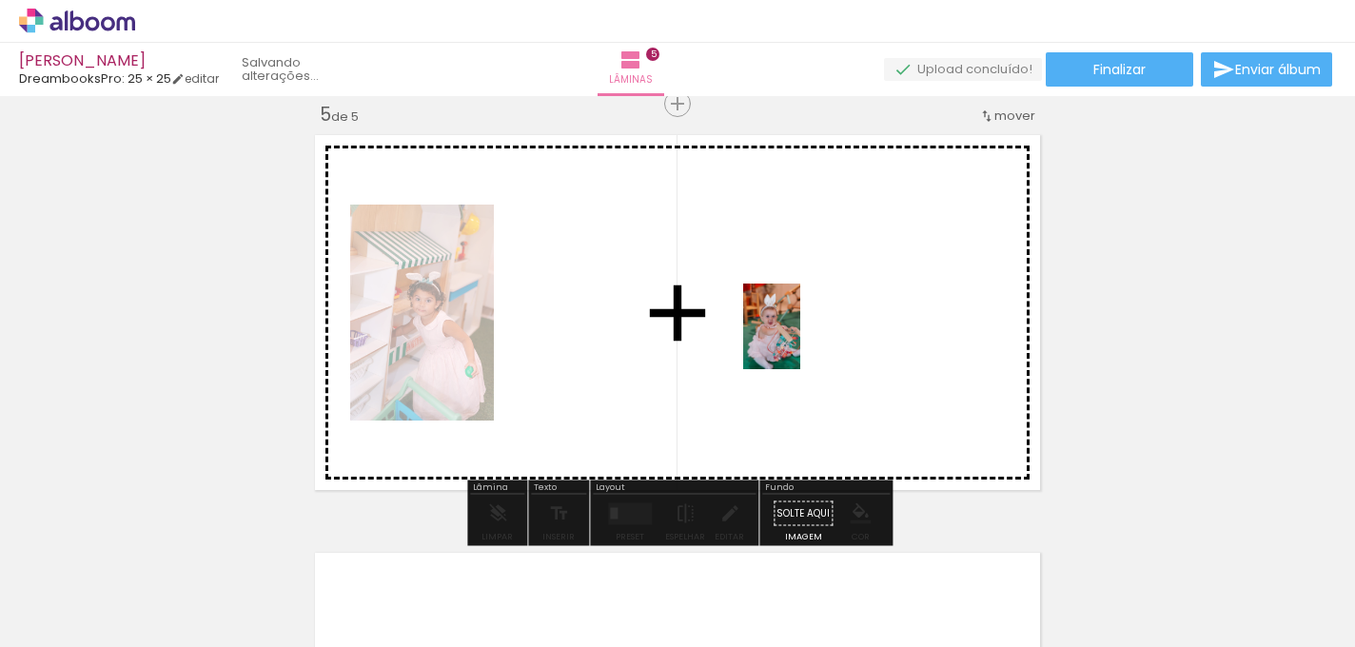
drag, startPoint x: 800, startPoint y: 620, endPoint x: 800, endPoint y: 341, distance: 279.7
click at [800, 341] on quentale-workspace at bounding box center [677, 323] width 1355 height 647
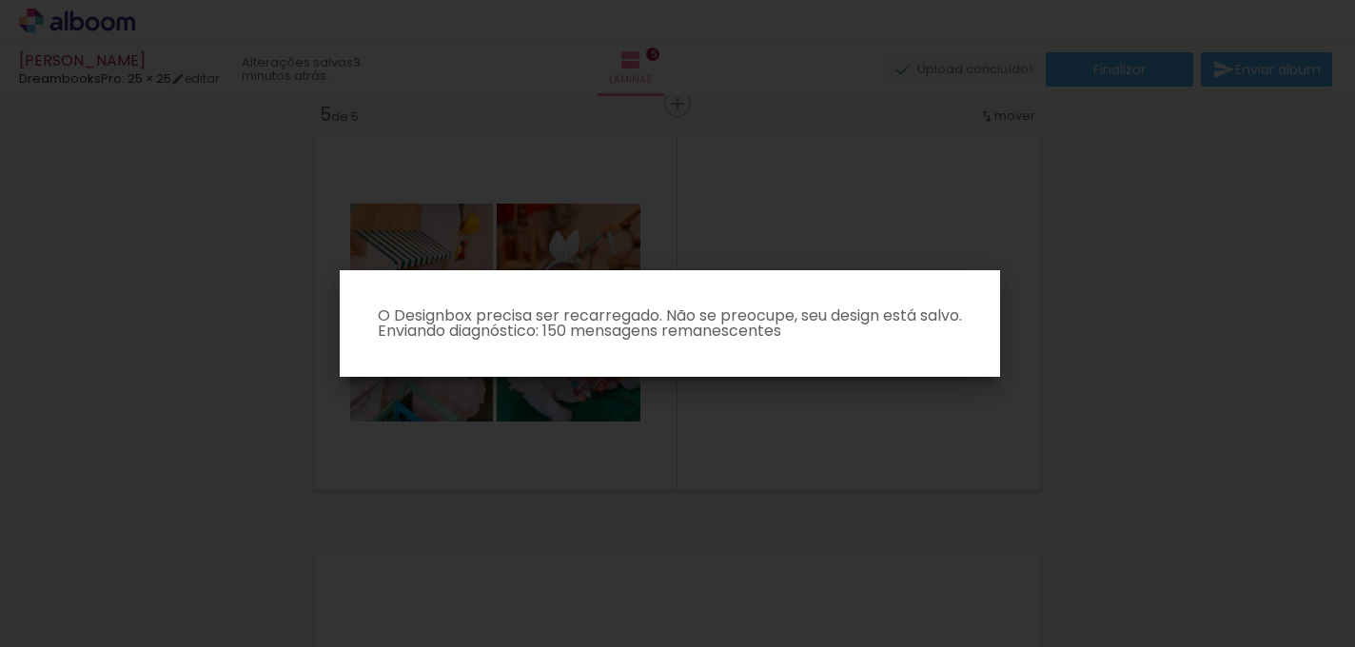
click at [904, 410] on iron-overlay-backdrop at bounding box center [677, 323] width 1355 height 647
click at [793, 287] on paper-dialog "O Designbox precisa ser recarregado. Não se preocupe, seu design está salvo. En…" at bounding box center [670, 323] width 660 height 107
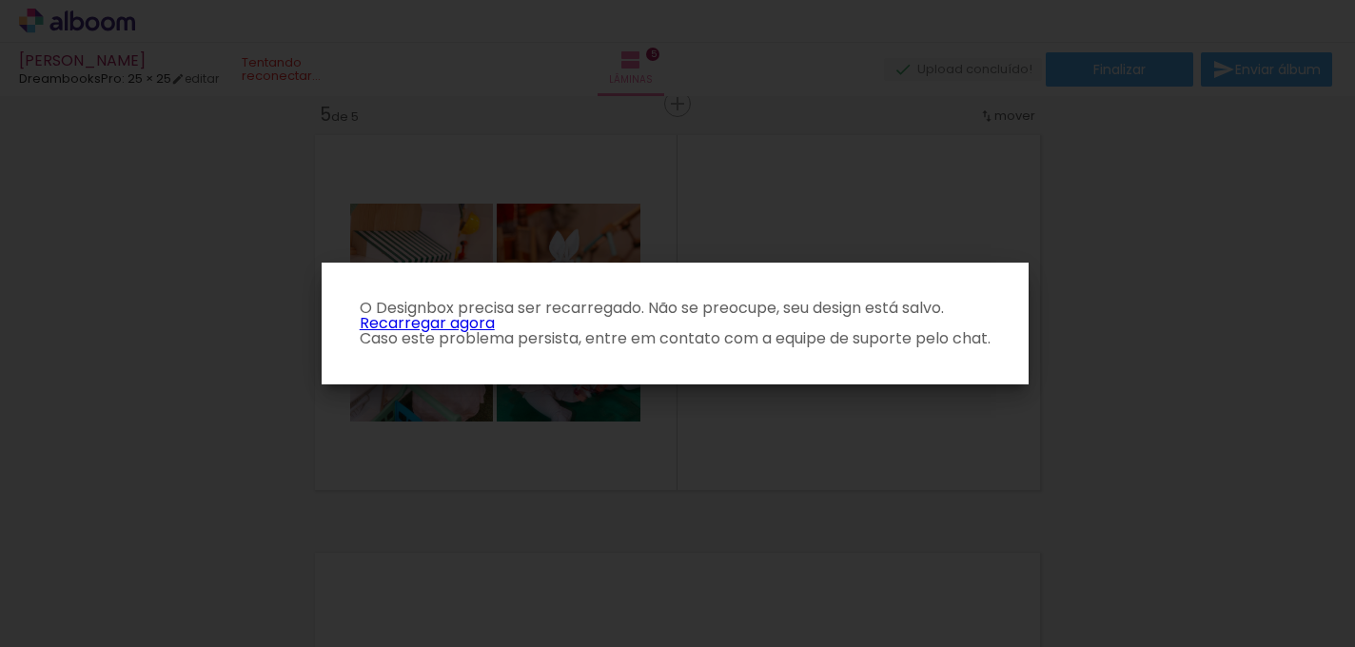
scroll to position [0, 1967]
click at [458, 327] on p "O Designbox precisa ser recarregado. Não se preocupe, seu design está salvo. Re…" at bounding box center [675, 324] width 676 height 46
click at [465, 323] on link "Recarregar agora" at bounding box center [427, 323] width 135 height 22
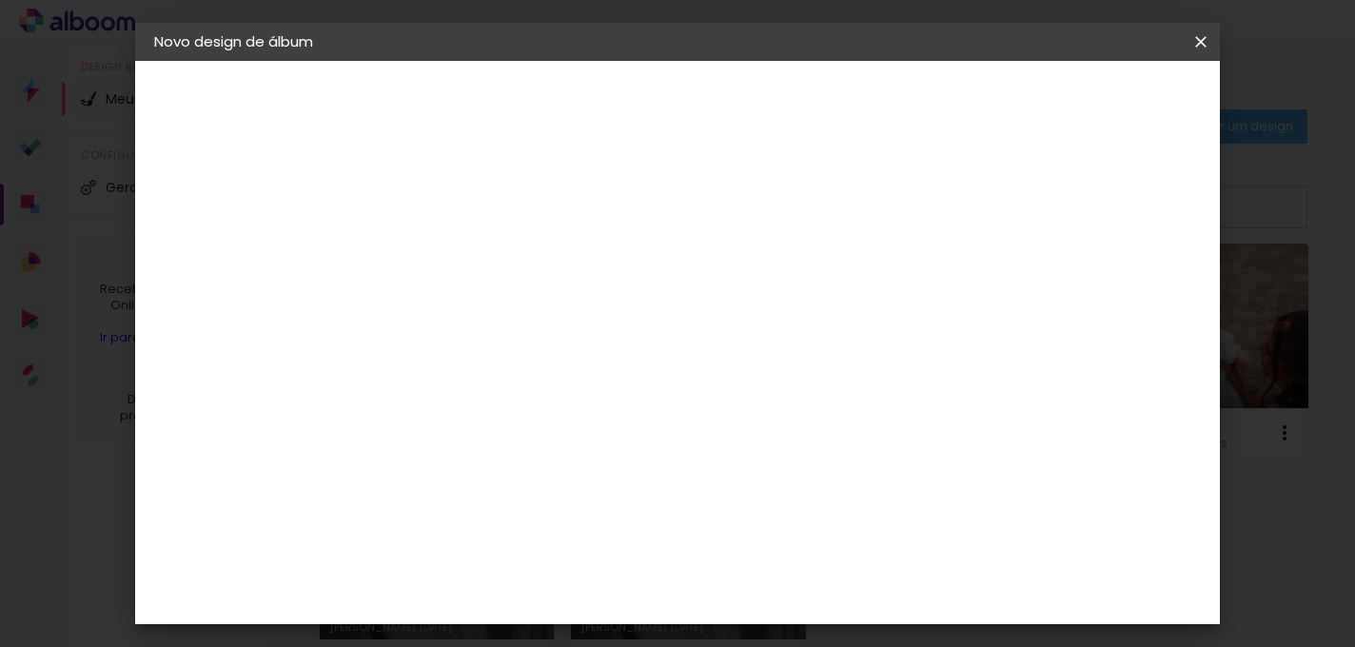
click at [0, 0] on slot "Voltar" at bounding box center [0, 0] width 0 height 0
click at [1200, 54] on paper-icon-button at bounding box center [1201, 42] width 38 height 34
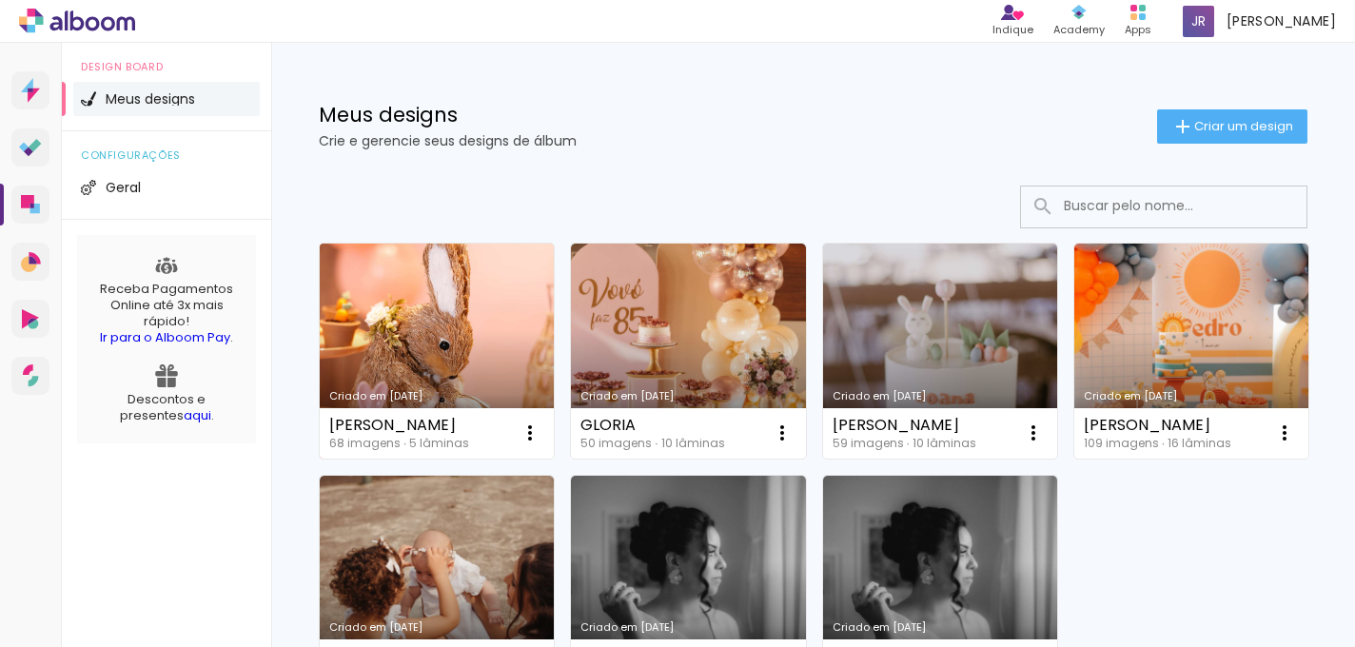
click at [432, 313] on link "Criado em 15/09/25" at bounding box center [437, 351] width 234 height 215
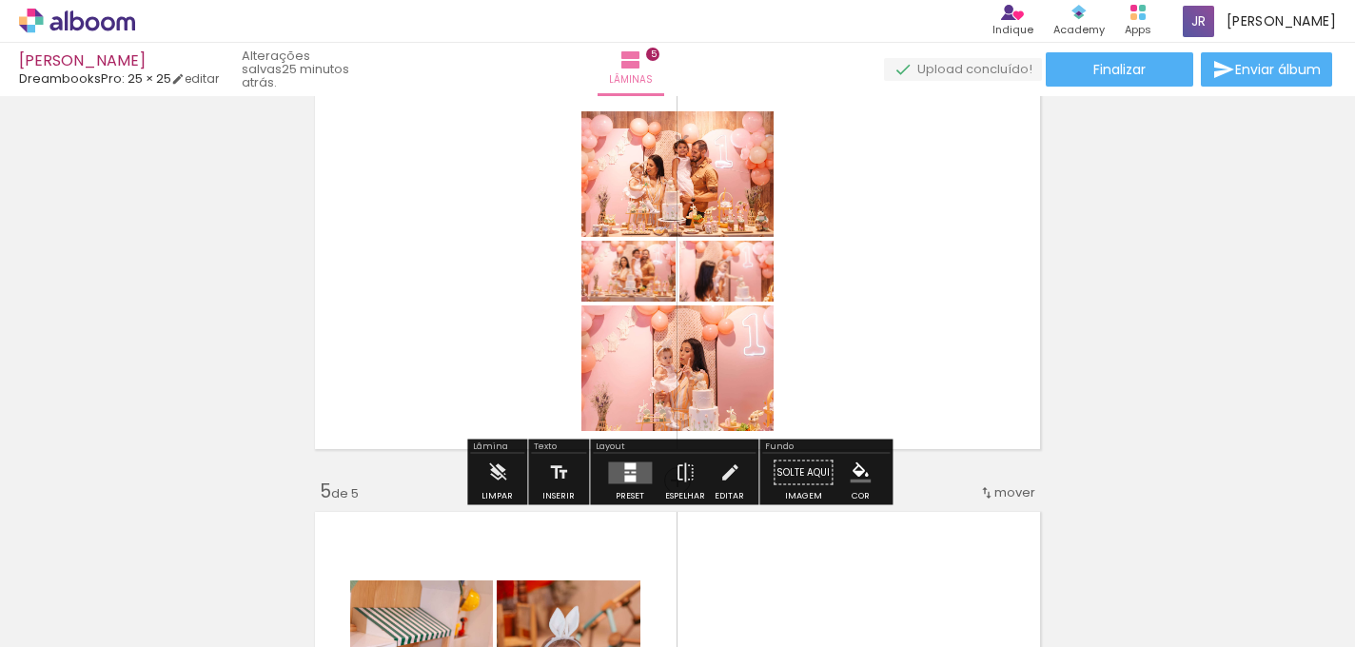
scroll to position [1338, 0]
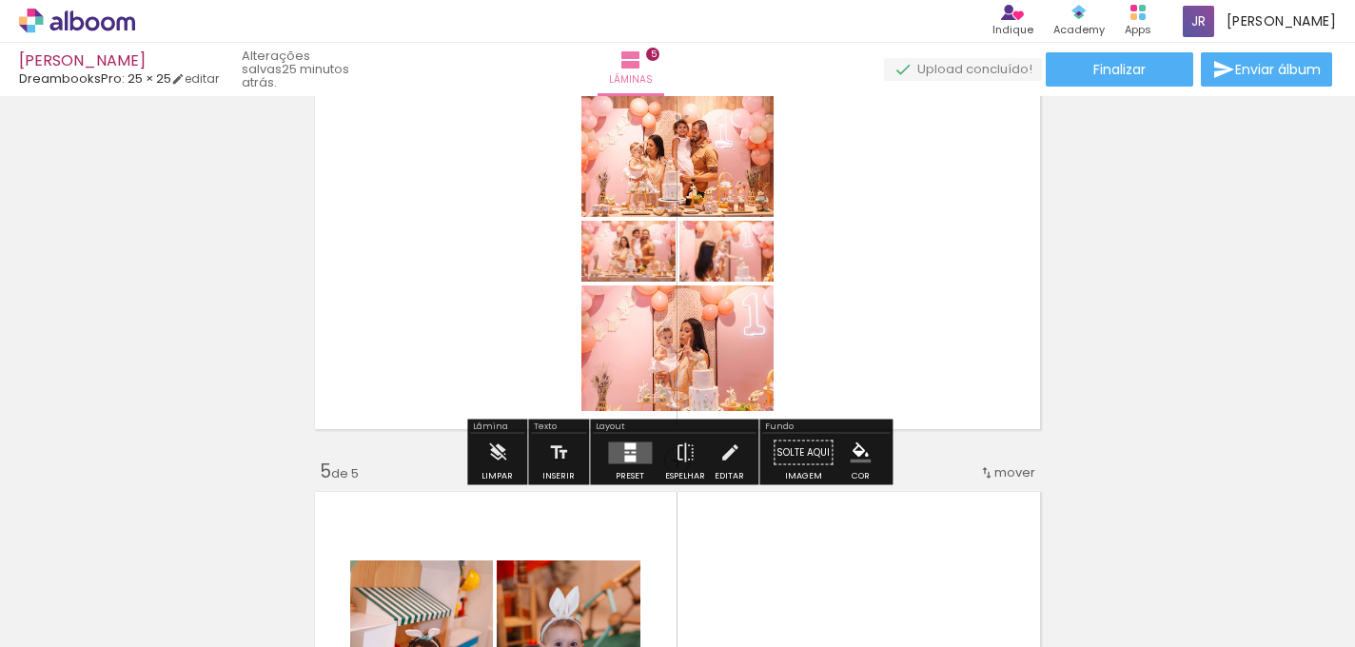
click at [631, 451] on div at bounding box center [633, 452] width 5 height 2
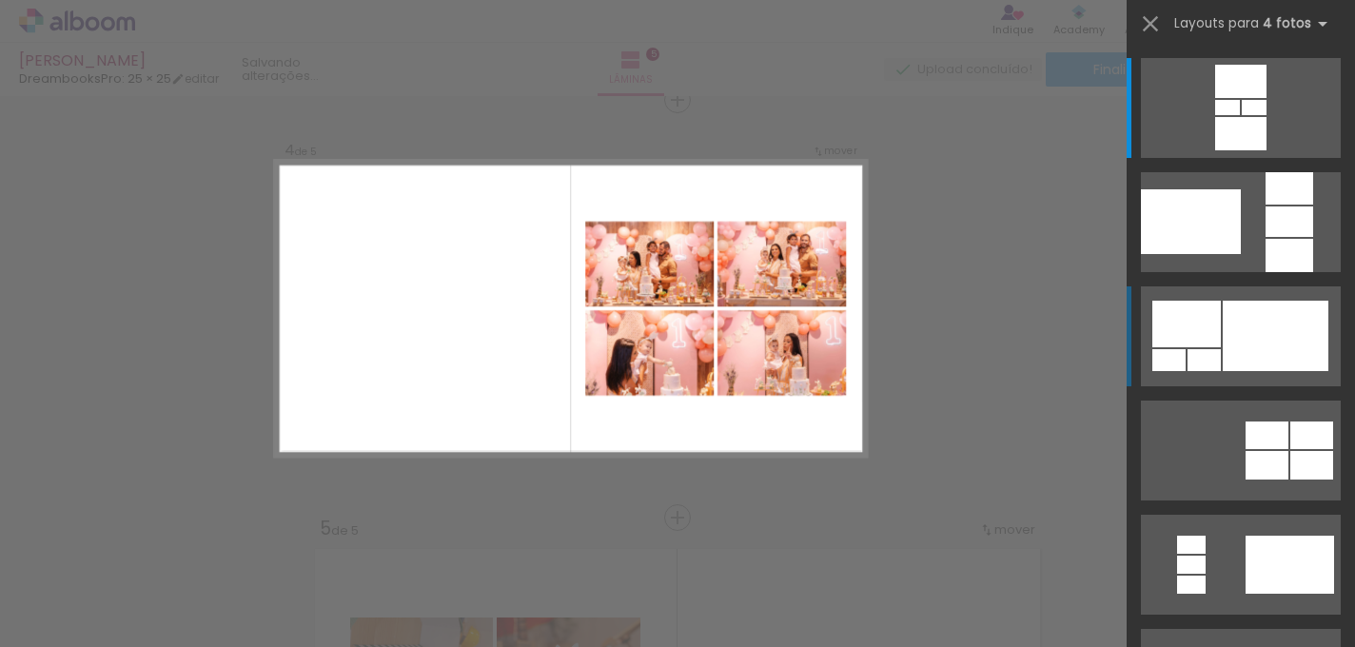
scroll to position [1277, 0]
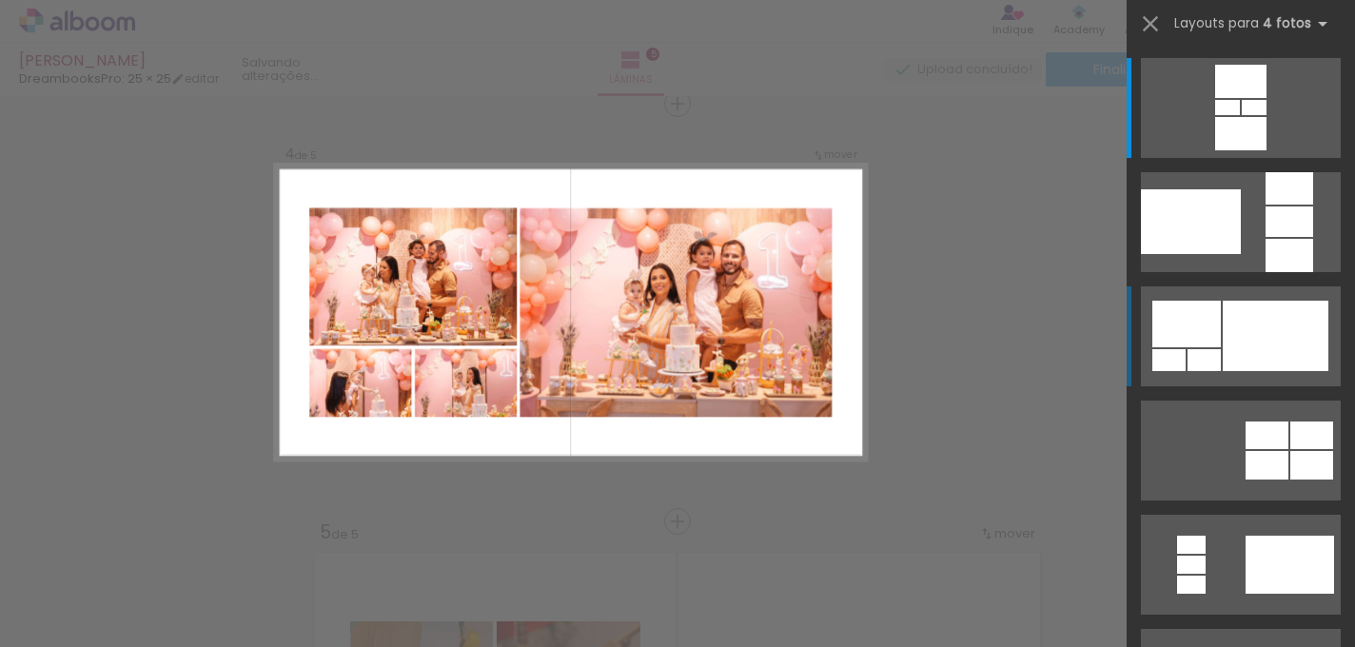
click at [1271, 350] on div at bounding box center [1275, 336] width 106 height 70
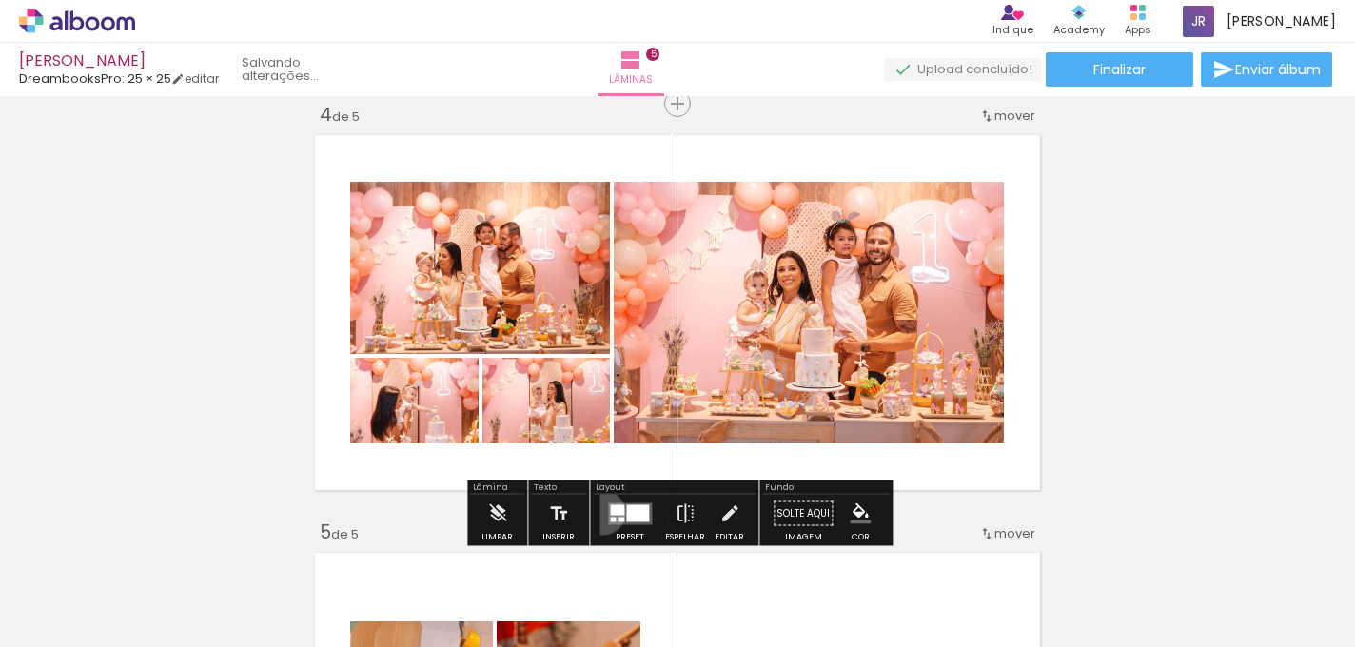
click at [599, 512] on paper-button "Preset" at bounding box center [629, 519] width 61 height 49
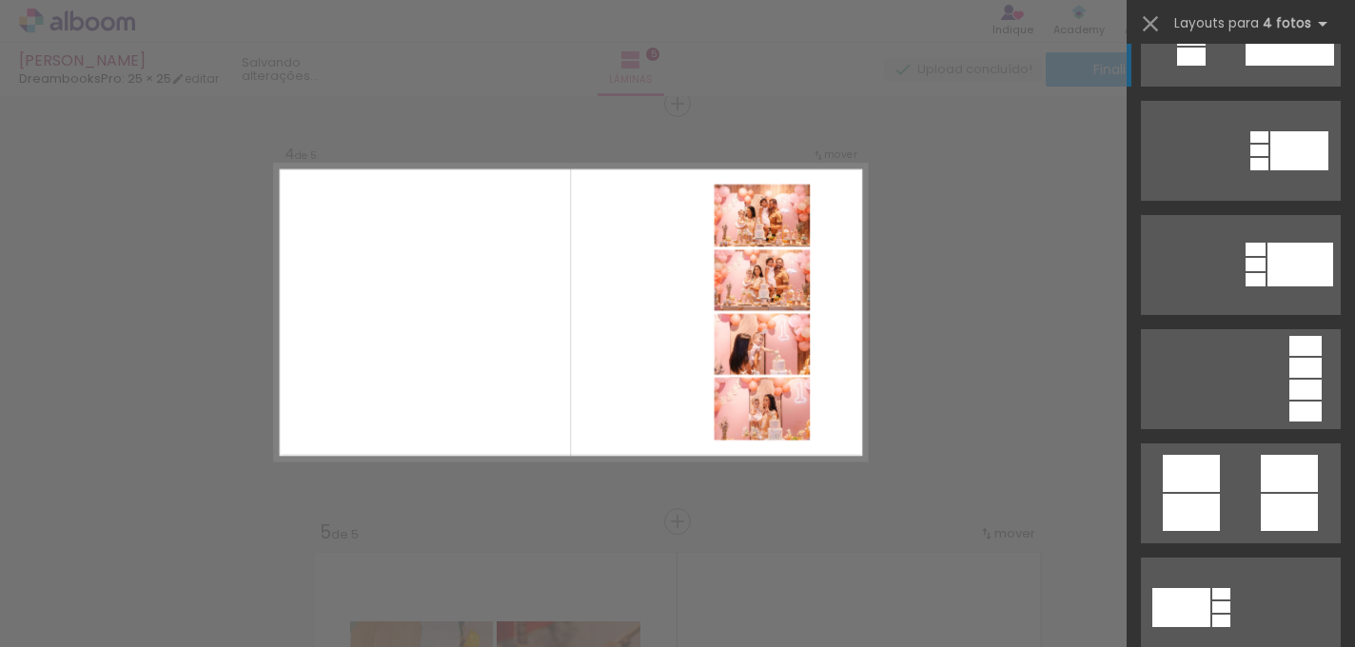
scroll to position [535, 0]
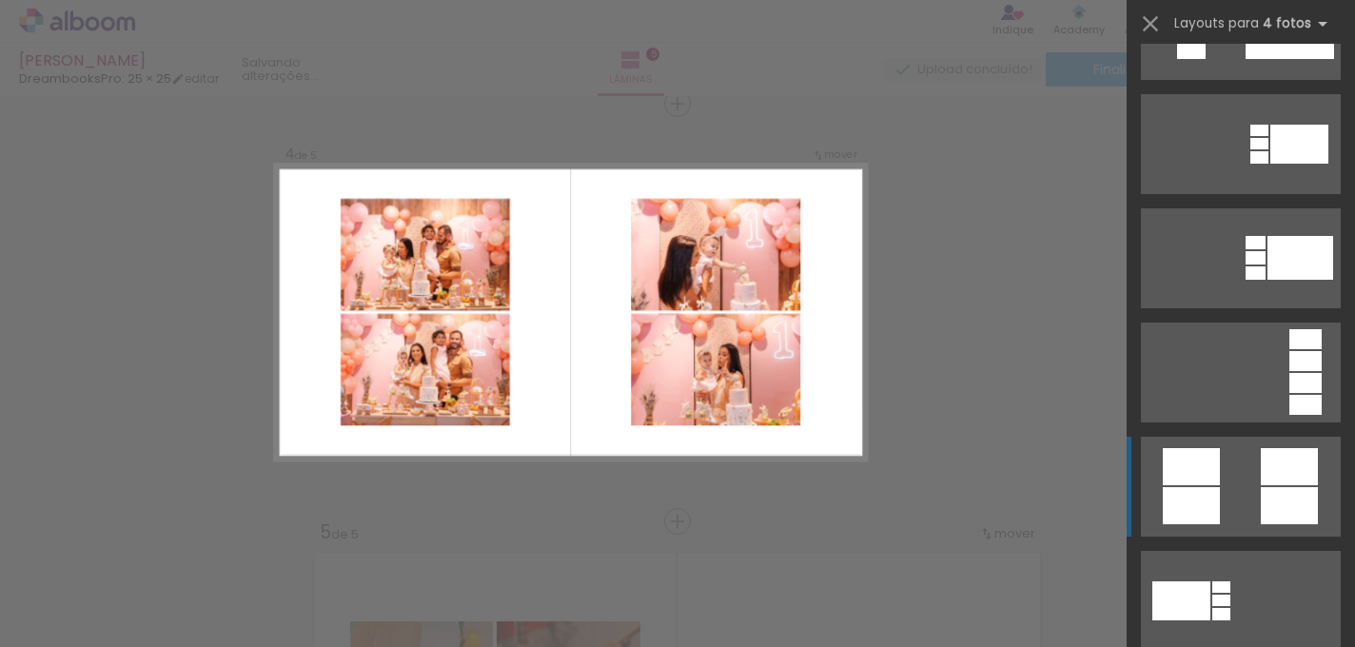
click at [1236, 459] on quentale-layouter at bounding box center [1241, 487] width 200 height 100
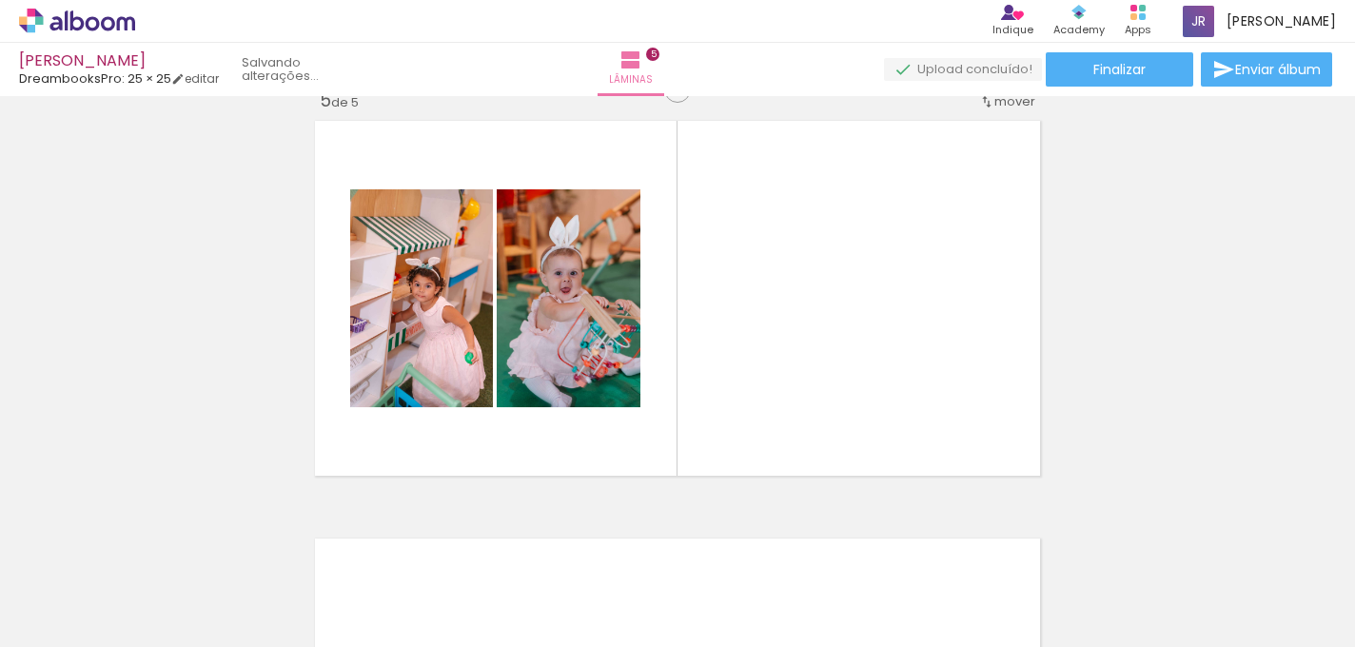
scroll to position [1711, 0]
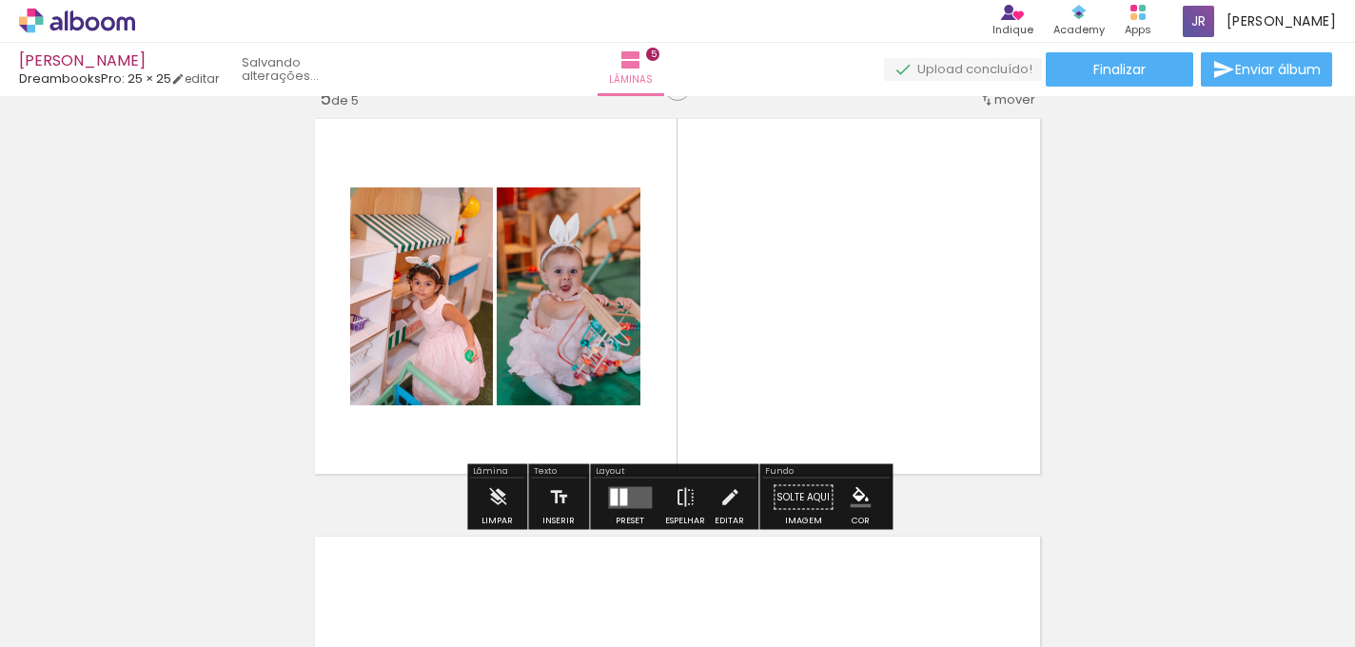
click at [942, 336] on quentale-layouter at bounding box center [677, 296] width 740 height 370
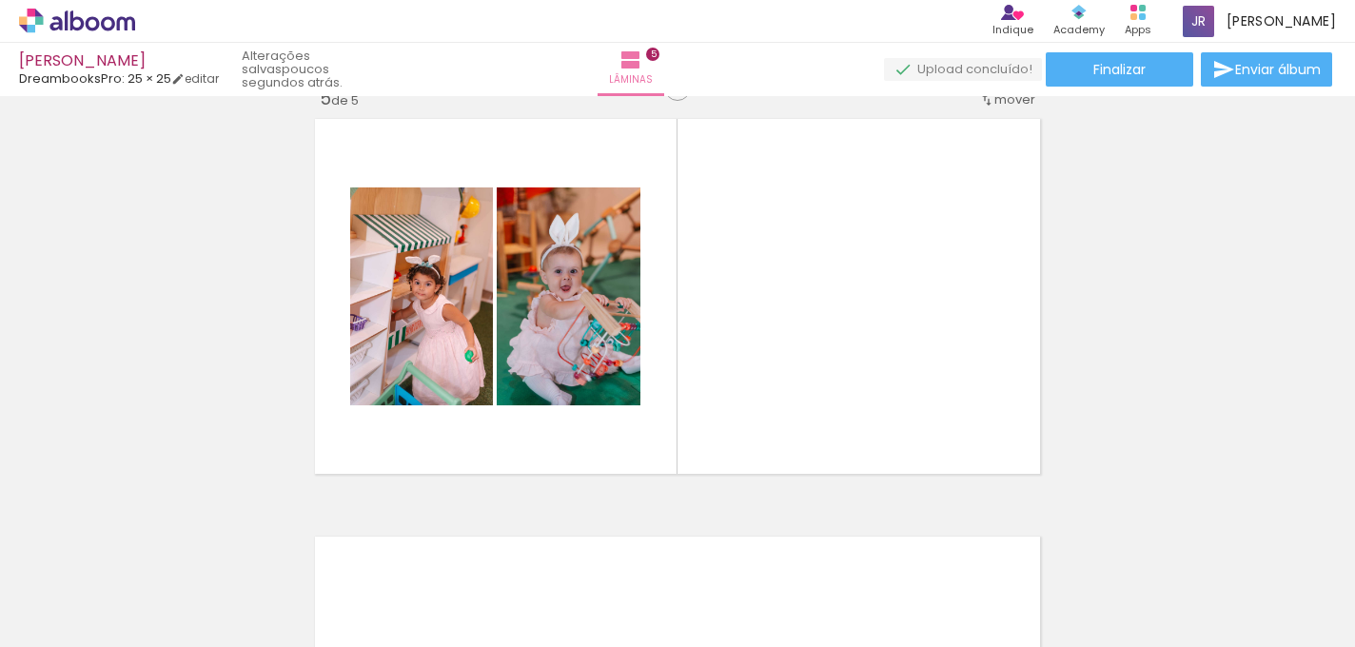
scroll to position [0, 2441]
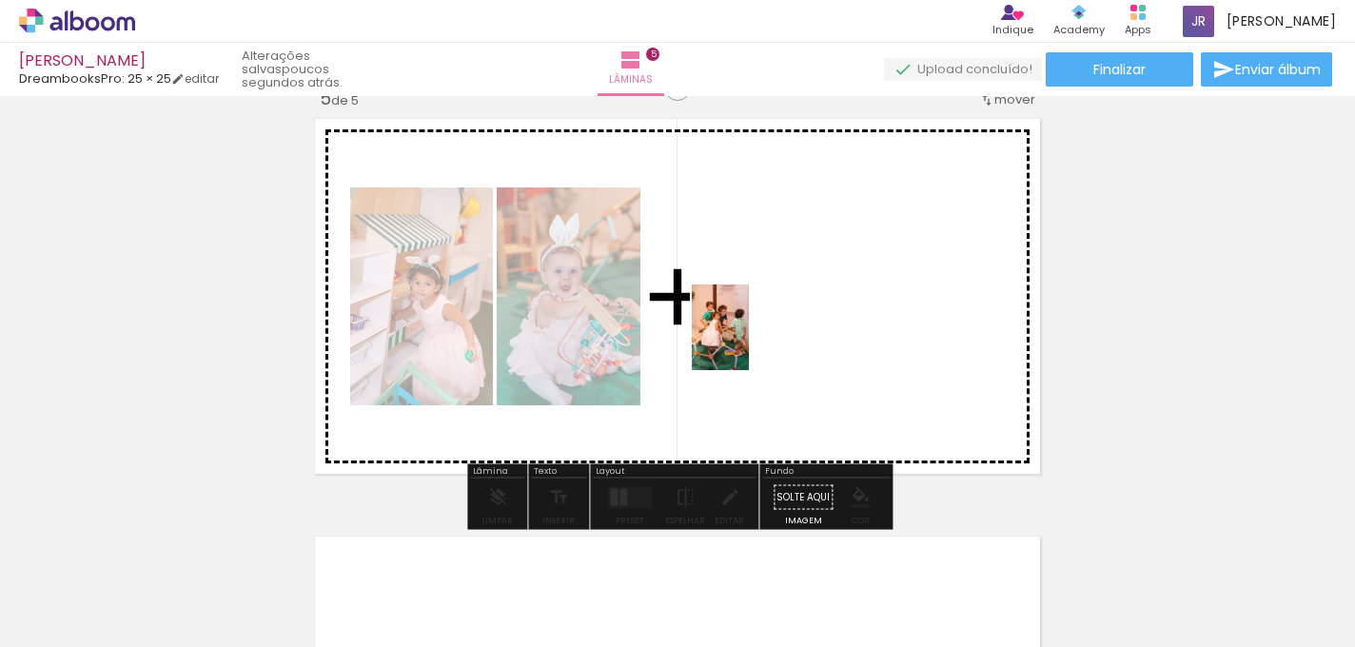
drag, startPoint x: 437, startPoint y: 600, endPoint x: 749, endPoint y: 341, distance: 406.0
click at [749, 341] on quentale-workspace at bounding box center [677, 323] width 1355 height 647
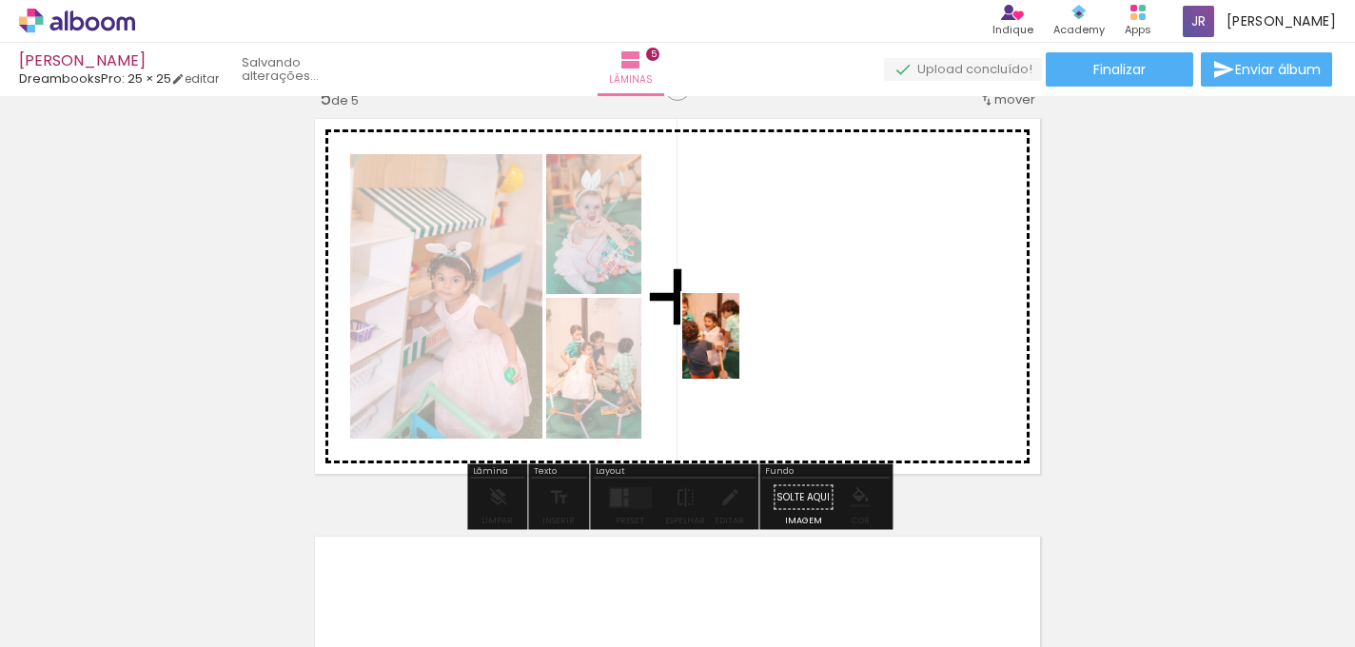
drag, startPoint x: 532, startPoint y: 588, endPoint x: 739, endPoint y: 349, distance: 316.3
click at [739, 349] on quentale-workspace at bounding box center [677, 323] width 1355 height 647
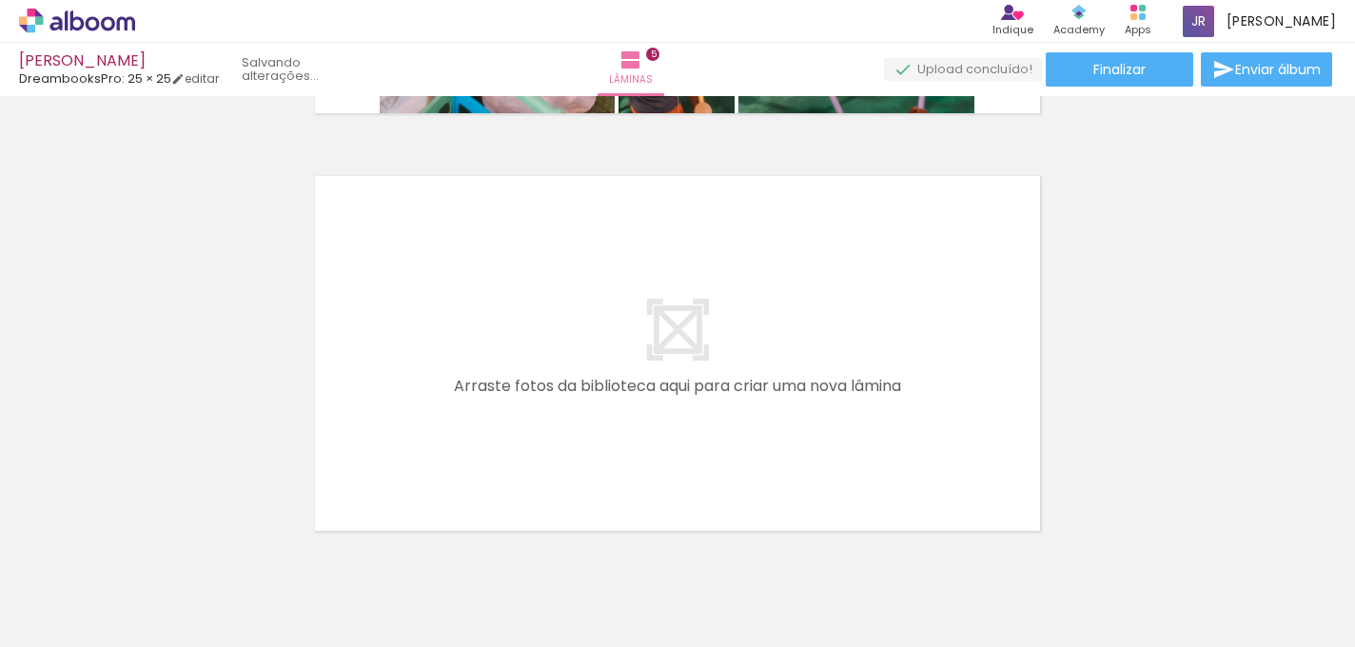
scroll to position [2085, 0]
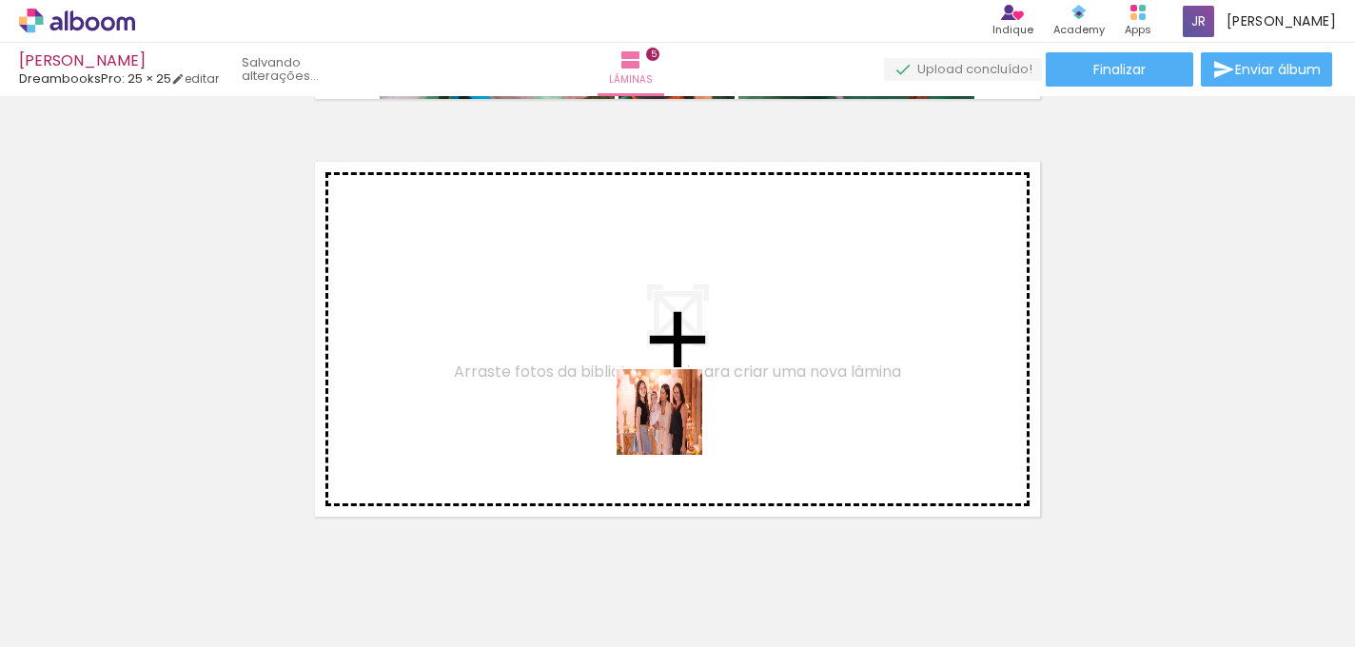
click at [676, 420] on quentale-workspace at bounding box center [677, 323] width 1355 height 647
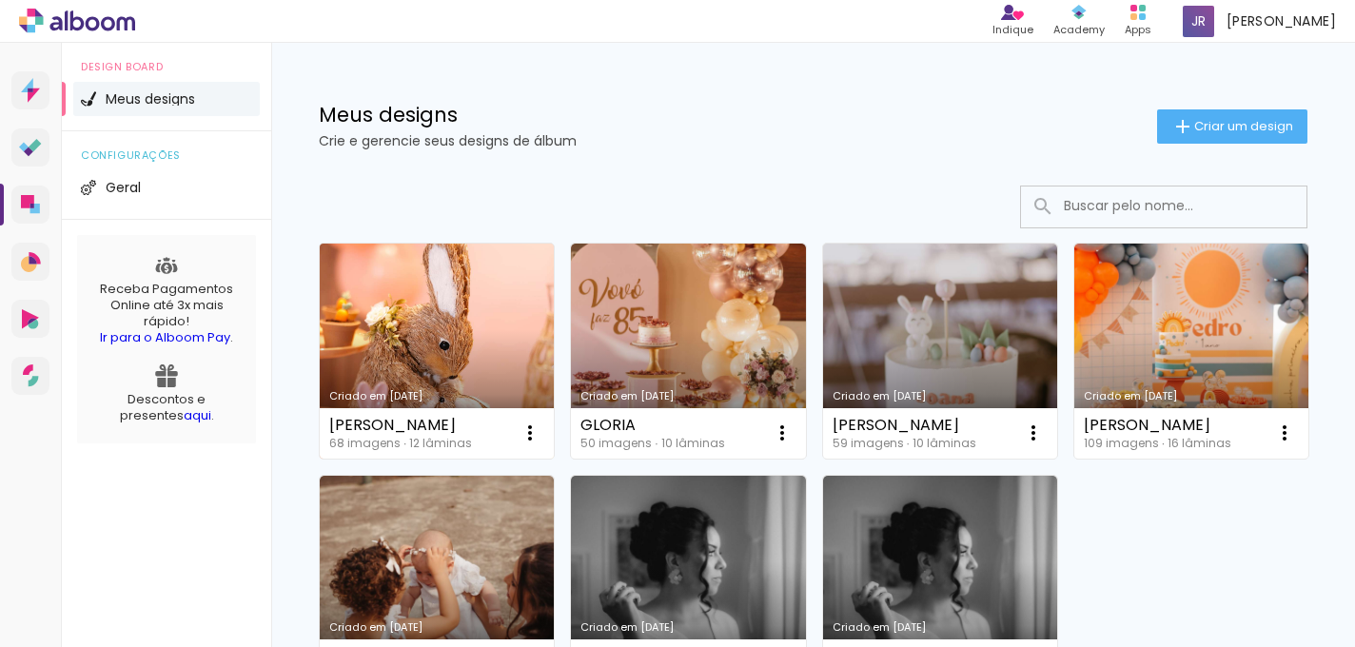
click at [486, 306] on link "Criado em [DATE]" at bounding box center [437, 351] width 234 height 215
drag, startPoint x: 433, startPoint y: 283, endPoint x: 398, endPoint y: 293, distance: 36.5
click at [398, 293] on link "Criado em [DATE]" at bounding box center [437, 351] width 234 height 215
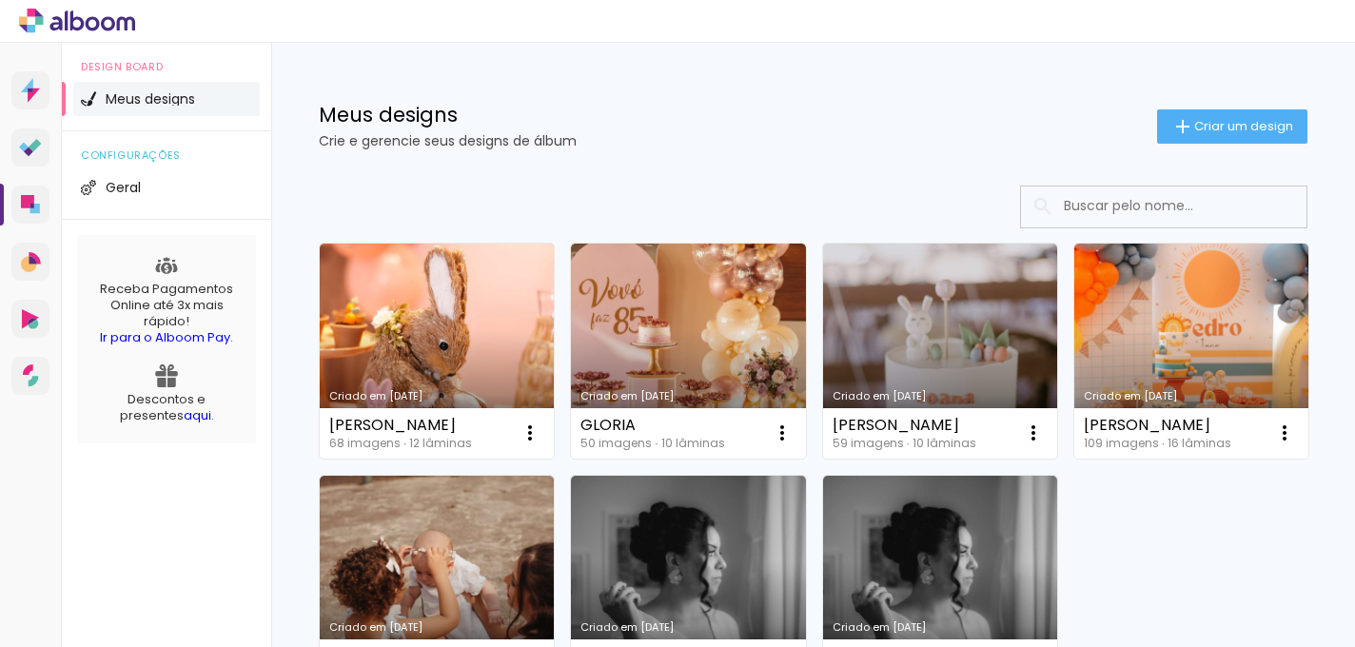
click at [1199, 120] on span "Criar um design" at bounding box center [1243, 126] width 99 height 12
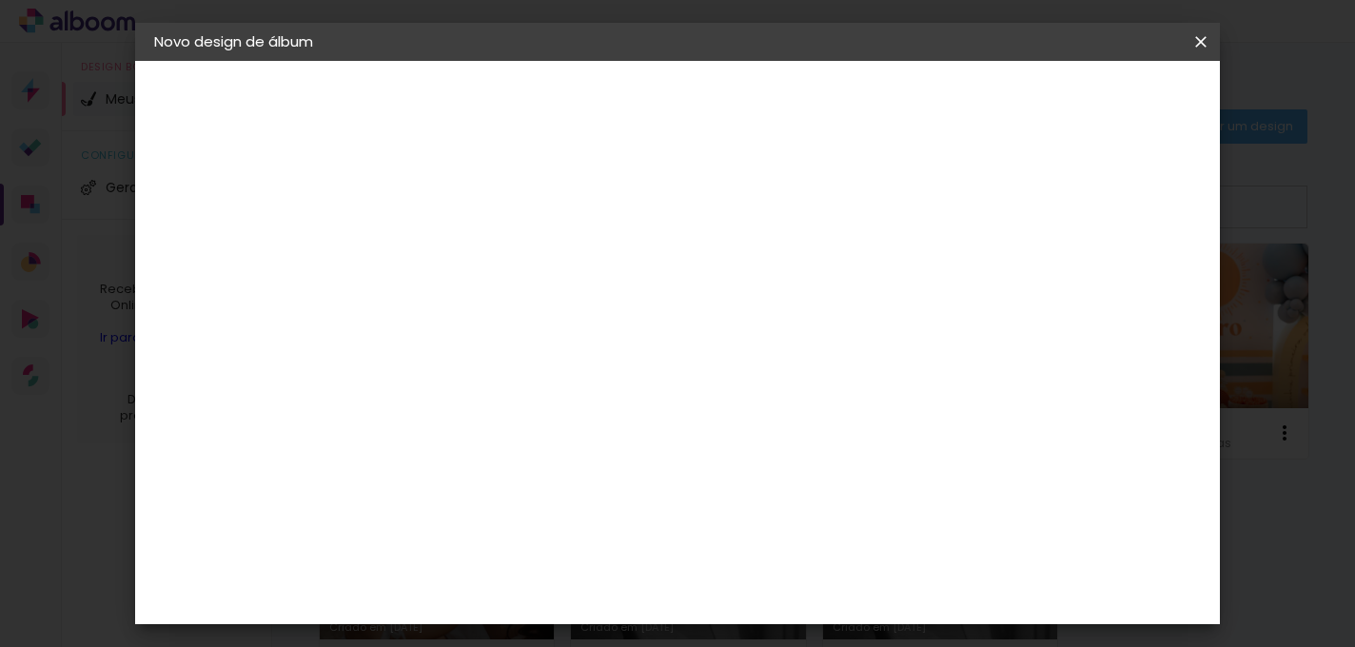
click at [465, 258] on input at bounding box center [465, 255] width 0 height 29
type input "[PERSON_NAME]"
type paper-input "[PERSON_NAME]"
click at [0, 0] on slot "Avançar" at bounding box center [0, 0] width 0 height 0
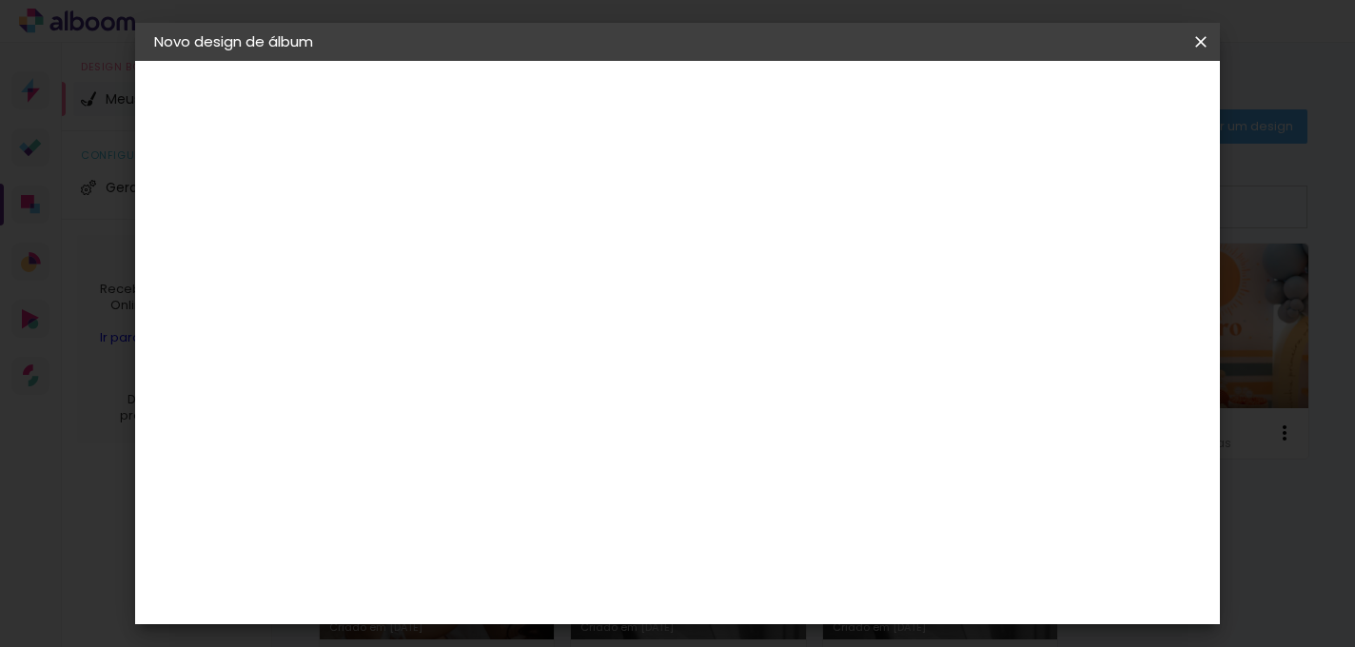
click at [616, 558] on paper-item "DreambooksPro" at bounding box center [513, 579] width 205 height 42
click at [822, 89] on paper-button "Avançar" at bounding box center [775, 101] width 93 height 32
click at [539, 319] on input "text" at bounding box center [502, 331] width 74 height 29
click at [919, 325] on paper-item "Álbum" at bounding box center [801, 316] width 381 height 38
type input "Álbum"
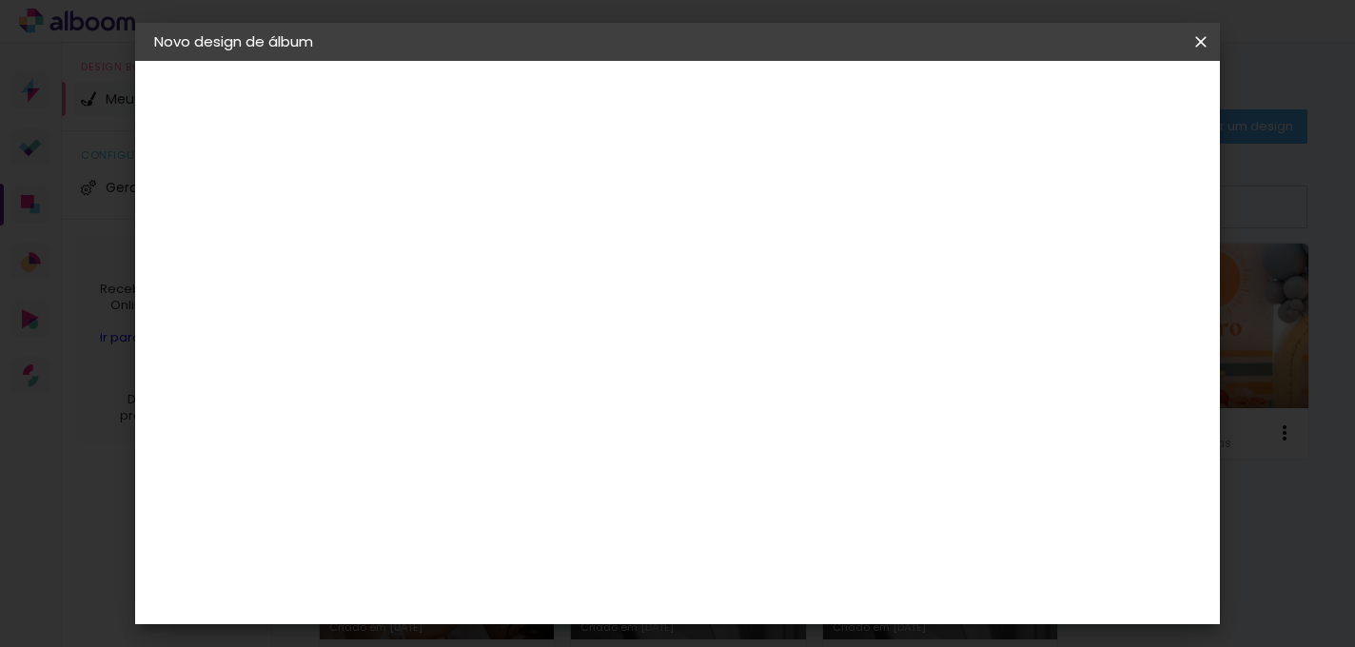
scroll to position [537, 0]
click at [664, 327] on span "25 × 25 cm" at bounding box center [629, 346] width 70 height 39
click at [0, 0] on slot "Avançar" at bounding box center [0, 0] width 0 height 0
click at [910, 111] on paper-button "Iniciar design" at bounding box center [853, 108] width 114 height 46
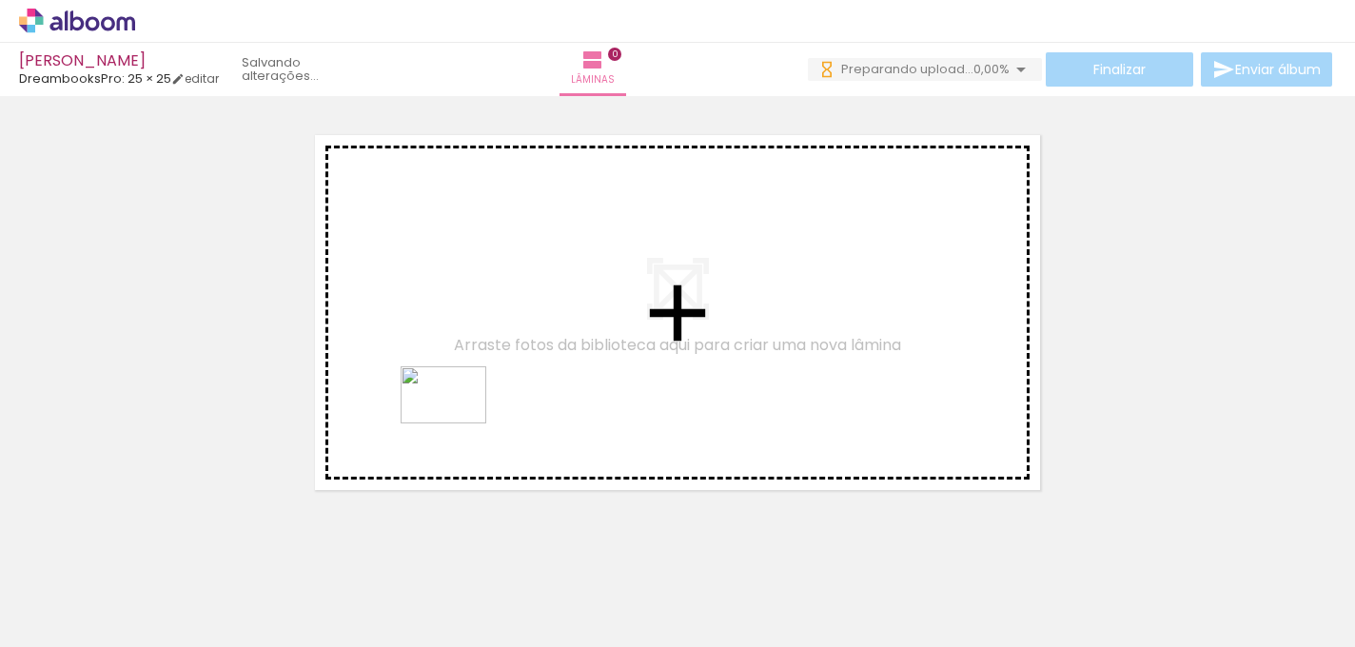
drag, startPoint x: 439, startPoint y: 592, endPoint x: 458, endPoint y: 423, distance: 169.5
click at [458, 423] on quentale-workspace at bounding box center [677, 323] width 1355 height 647
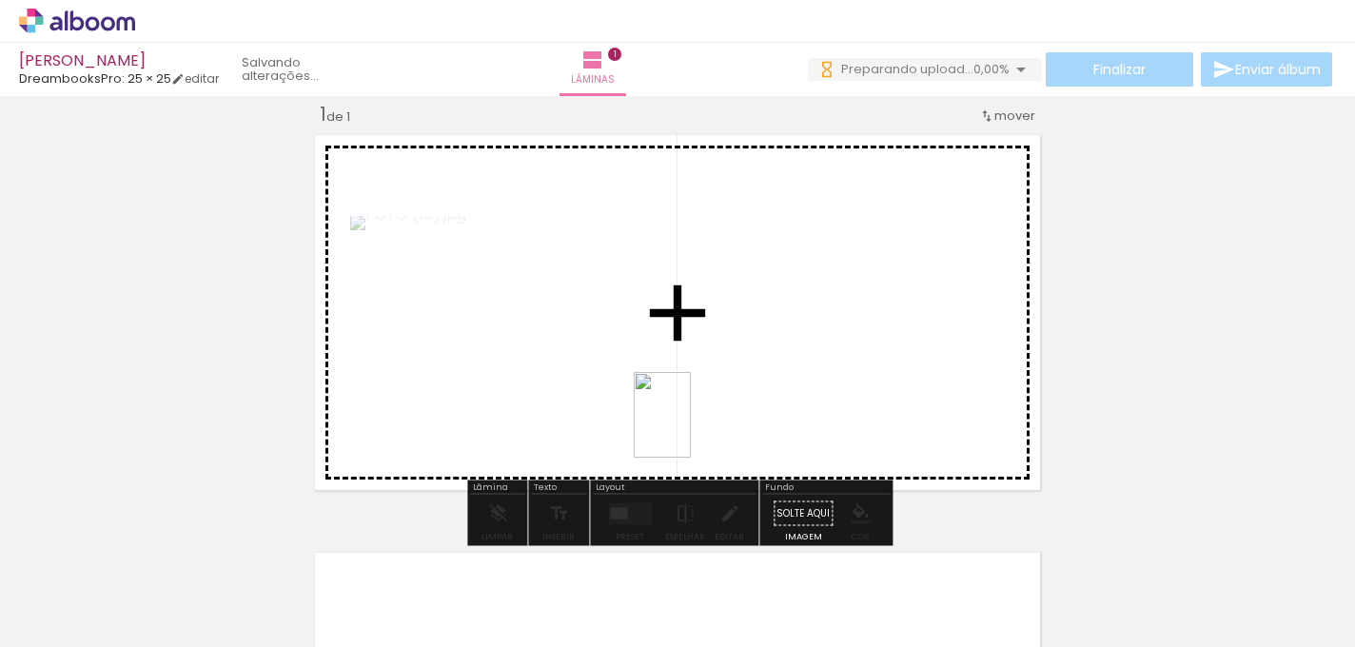
drag, startPoint x: 313, startPoint y: 619, endPoint x: 691, endPoint y: 429, distance: 422.9
click at [691, 429] on quentale-workspace at bounding box center [677, 323] width 1355 height 647
drag, startPoint x: 214, startPoint y: 616, endPoint x: 636, endPoint y: 395, distance: 477.0
click at [636, 395] on quentale-workspace at bounding box center [677, 323] width 1355 height 647
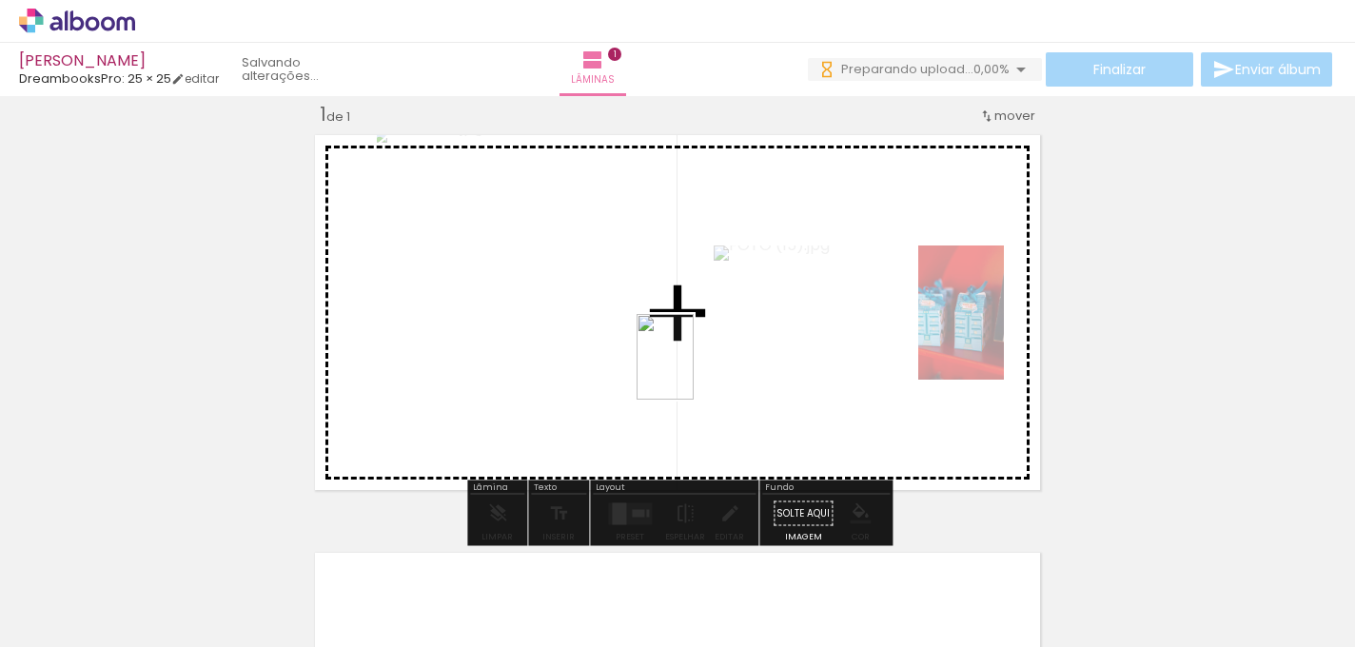
drag, startPoint x: 539, startPoint y: 580, endPoint x: 694, endPoint y: 371, distance: 259.9
click at [694, 371] on quentale-workspace at bounding box center [677, 323] width 1355 height 647
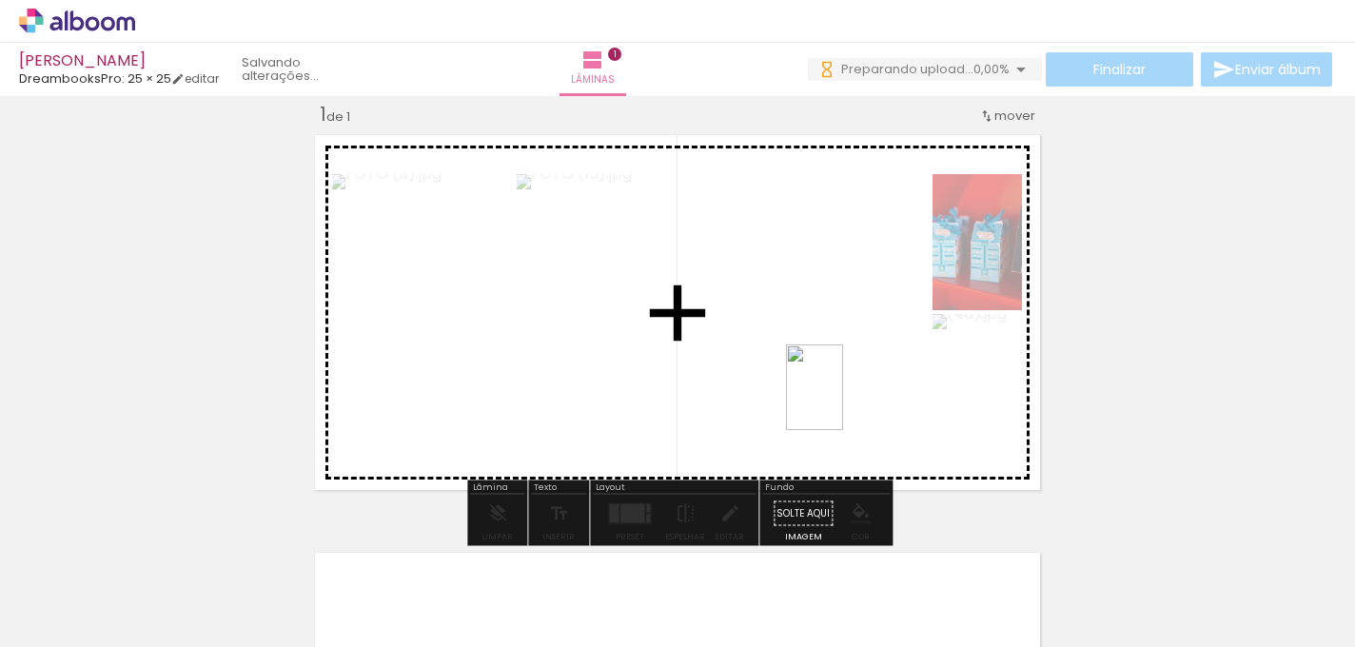
drag, startPoint x: 929, startPoint y: 613, endPoint x: 843, endPoint y: 401, distance: 228.3
click at [843, 401] on quentale-workspace at bounding box center [677, 323] width 1355 height 647
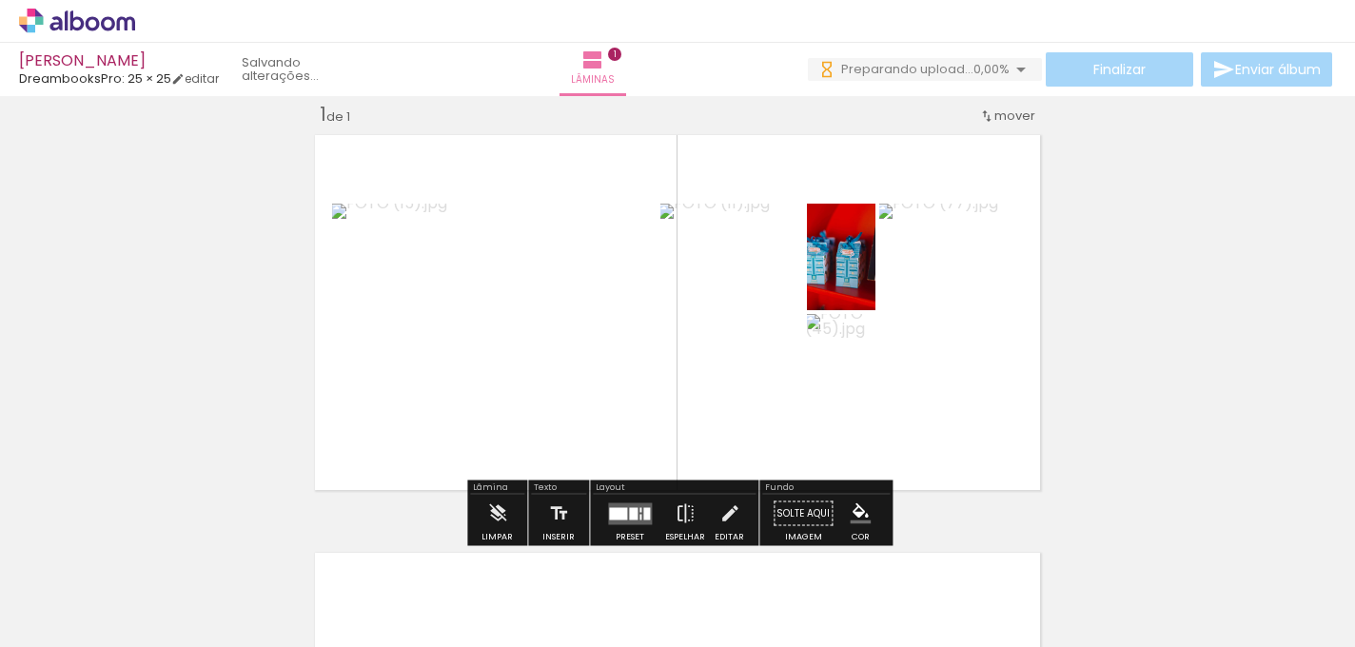
scroll to position [0, 593]
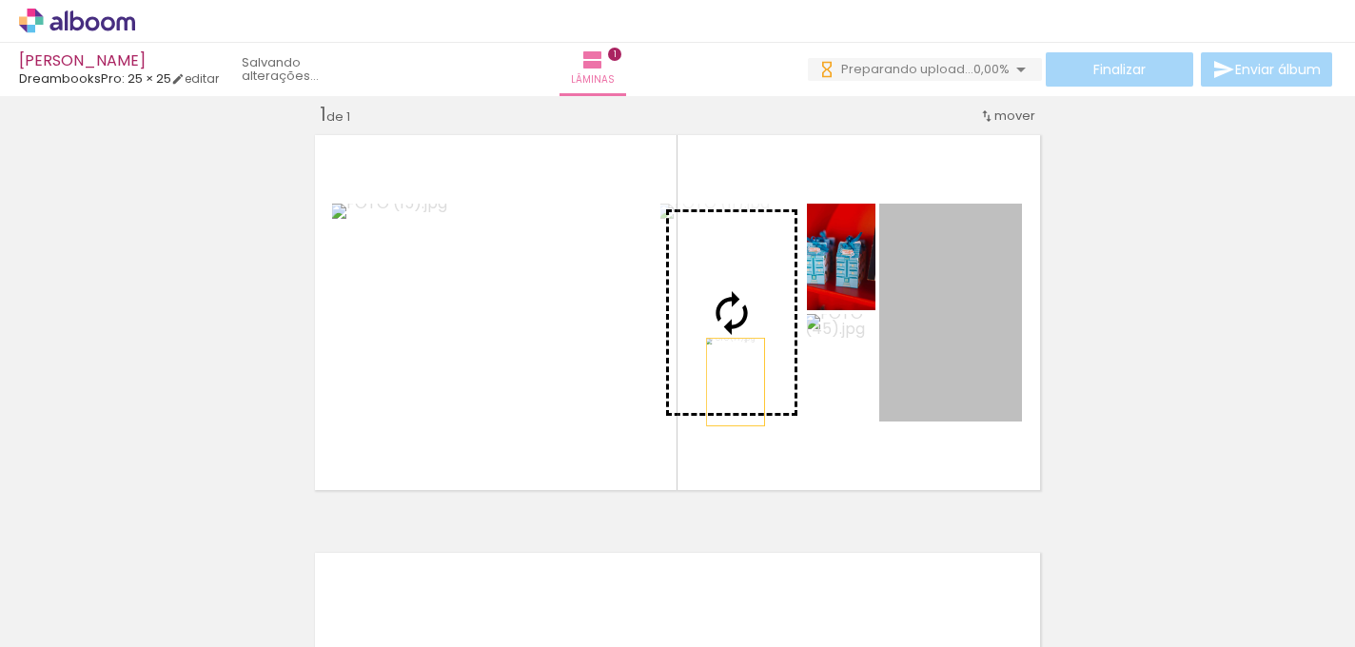
drag, startPoint x: 990, startPoint y: 384, endPoint x: 736, endPoint y: 381, distance: 254.0
click at [0, 0] on slot at bounding box center [0, 0] width 0 height 0
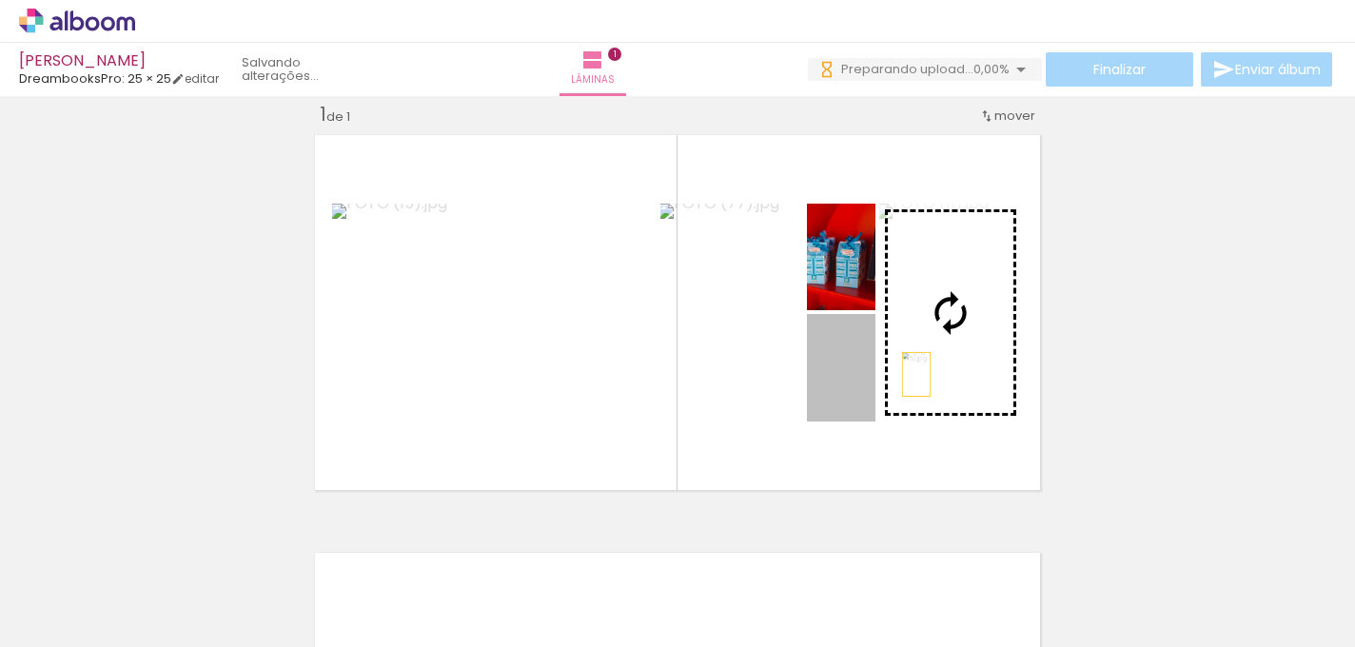
drag, startPoint x: 862, startPoint y: 394, endPoint x: 917, endPoint y: 373, distance: 59.0
click at [0, 0] on slot at bounding box center [0, 0] width 0 height 0
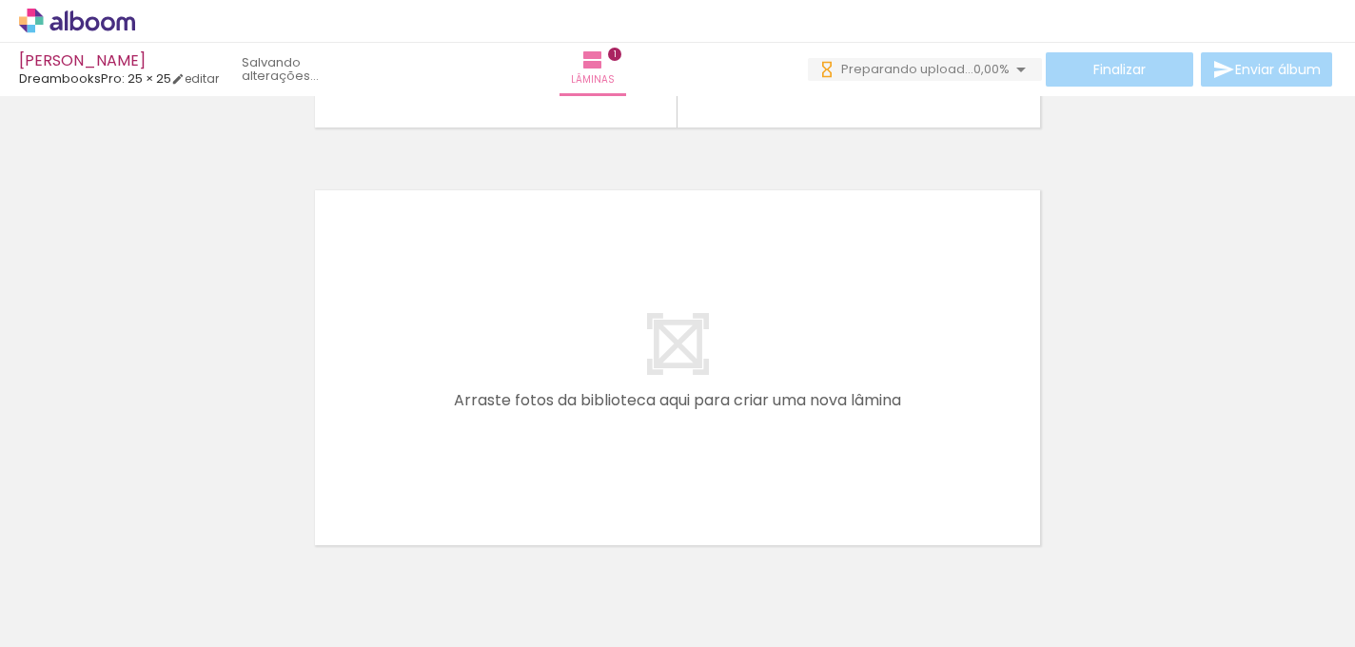
scroll to position [0, 87]
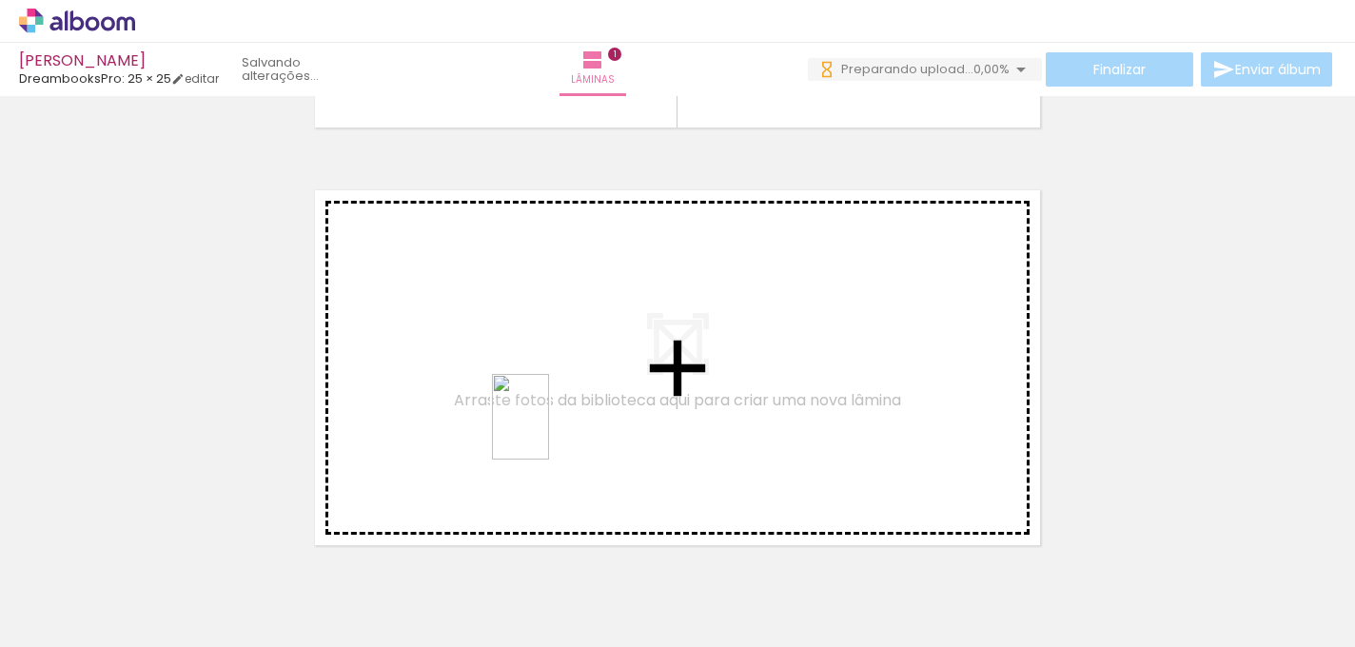
click at [549, 431] on quentale-workspace at bounding box center [677, 323] width 1355 height 647
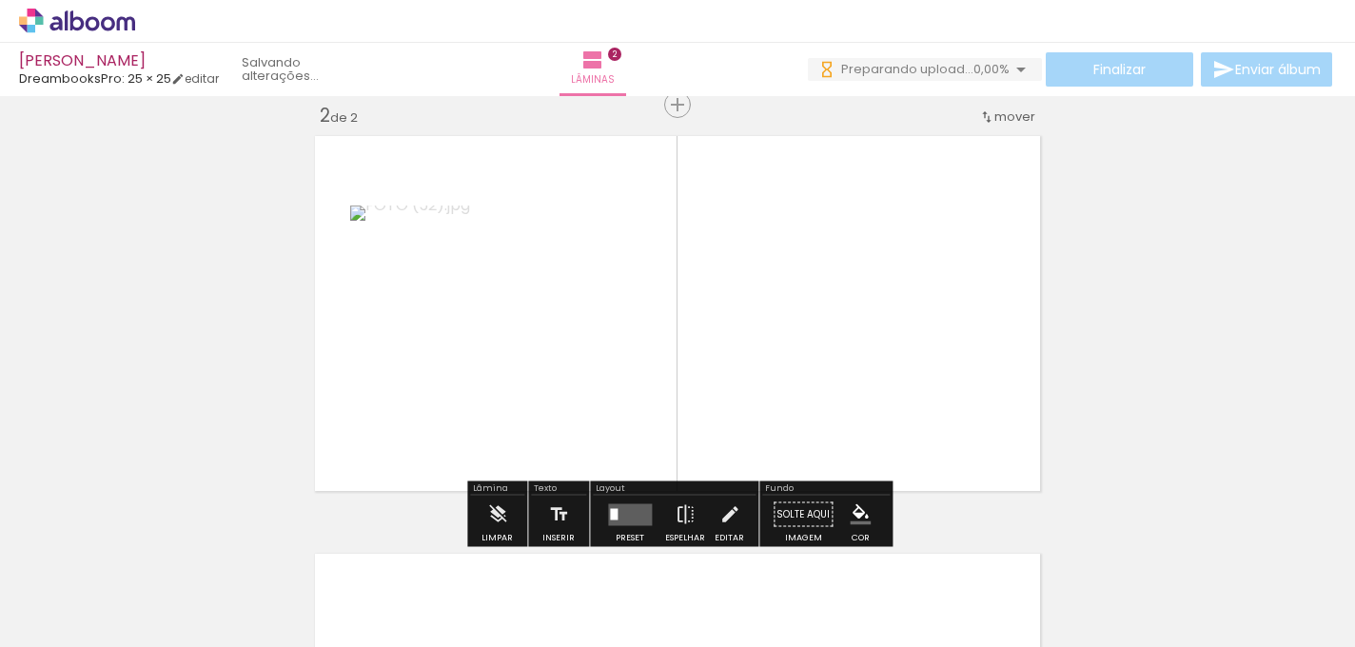
scroll to position [441, 0]
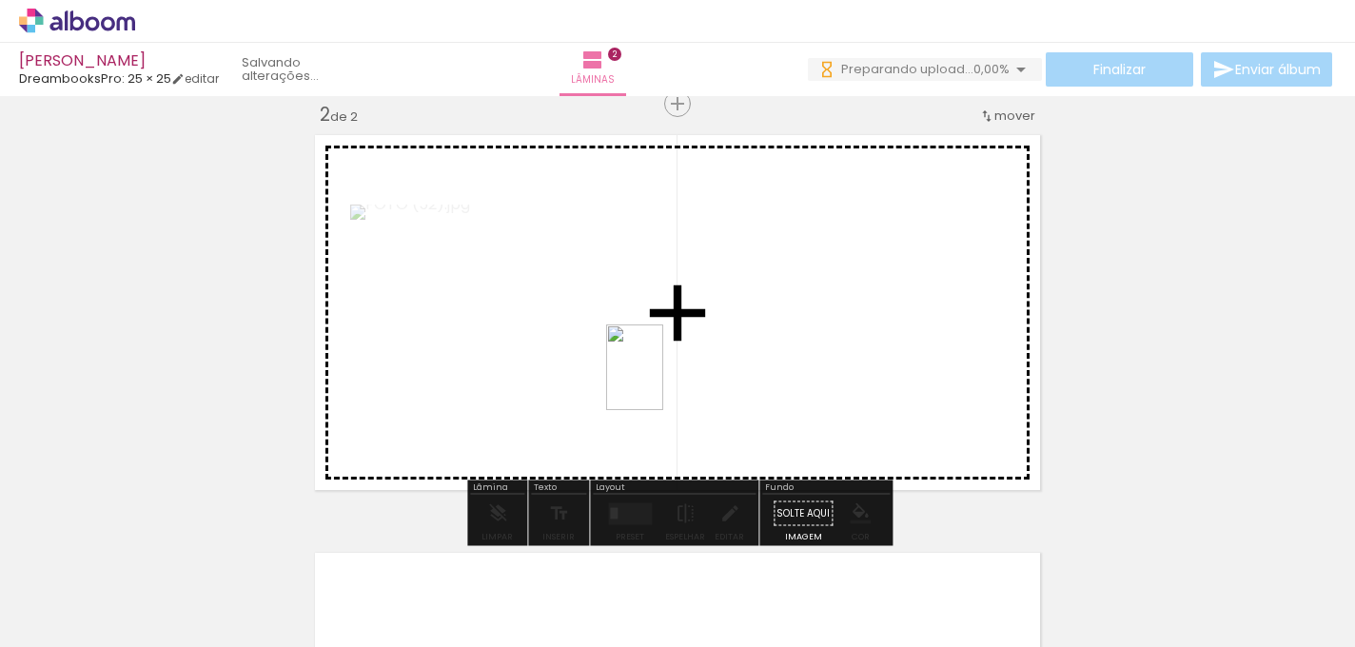
drag, startPoint x: 664, startPoint y: 584, endPoint x: 663, endPoint y: 381, distance: 202.6
click at [663, 381] on quentale-workspace at bounding box center [677, 323] width 1355 height 647
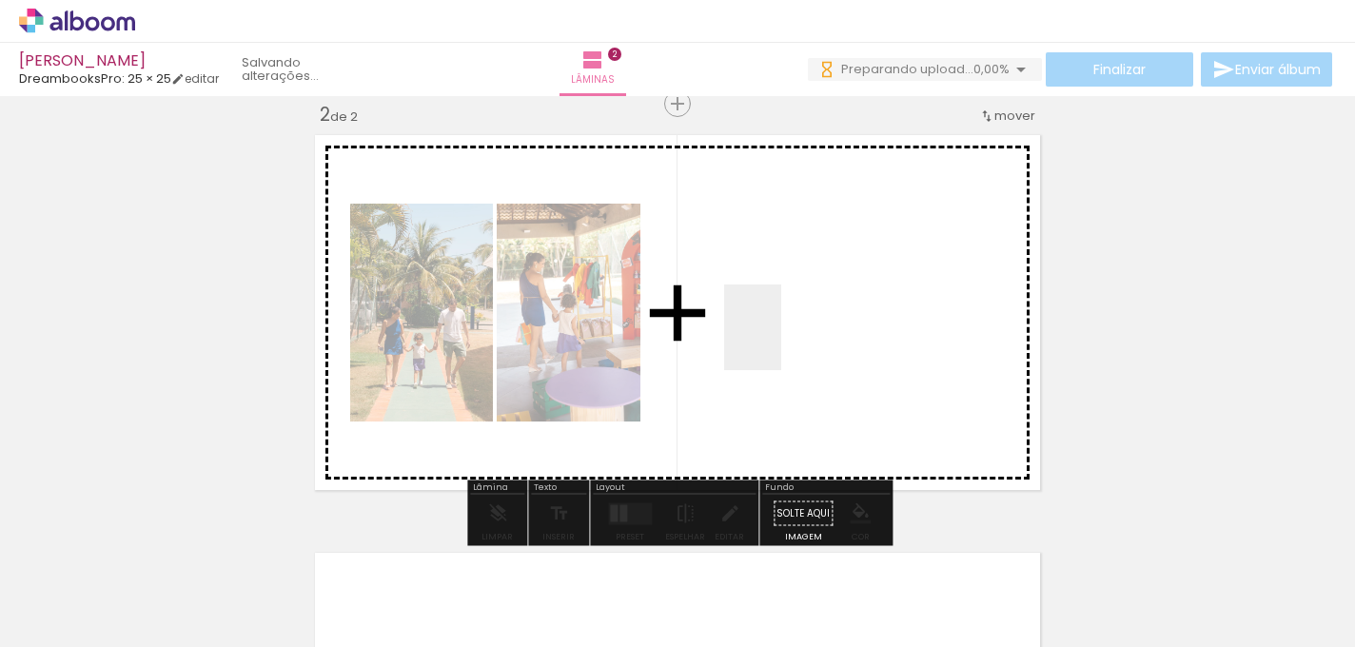
drag, startPoint x: 768, startPoint y: 592, endPoint x: 780, endPoint y: 343, distance: 248.6
click at [780, 343] on quentale-workspace at bounding box center [677, 323] width 1355 height 647
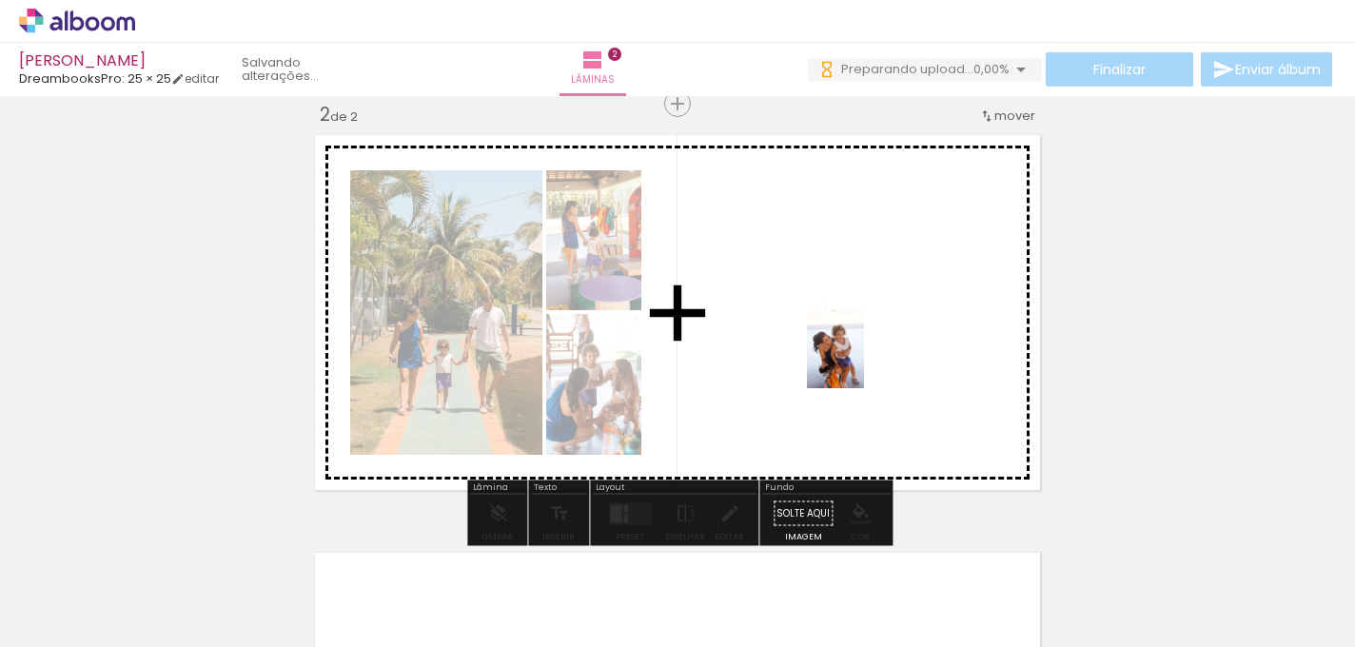
drag, startPoint x: 864, startPoint y: 604, endPoint x: 864, endPoint y: 361, distance: 243.5
click at [864, 361] on quentale-workspace at bounding box center [677, 323] width 1355 height 647
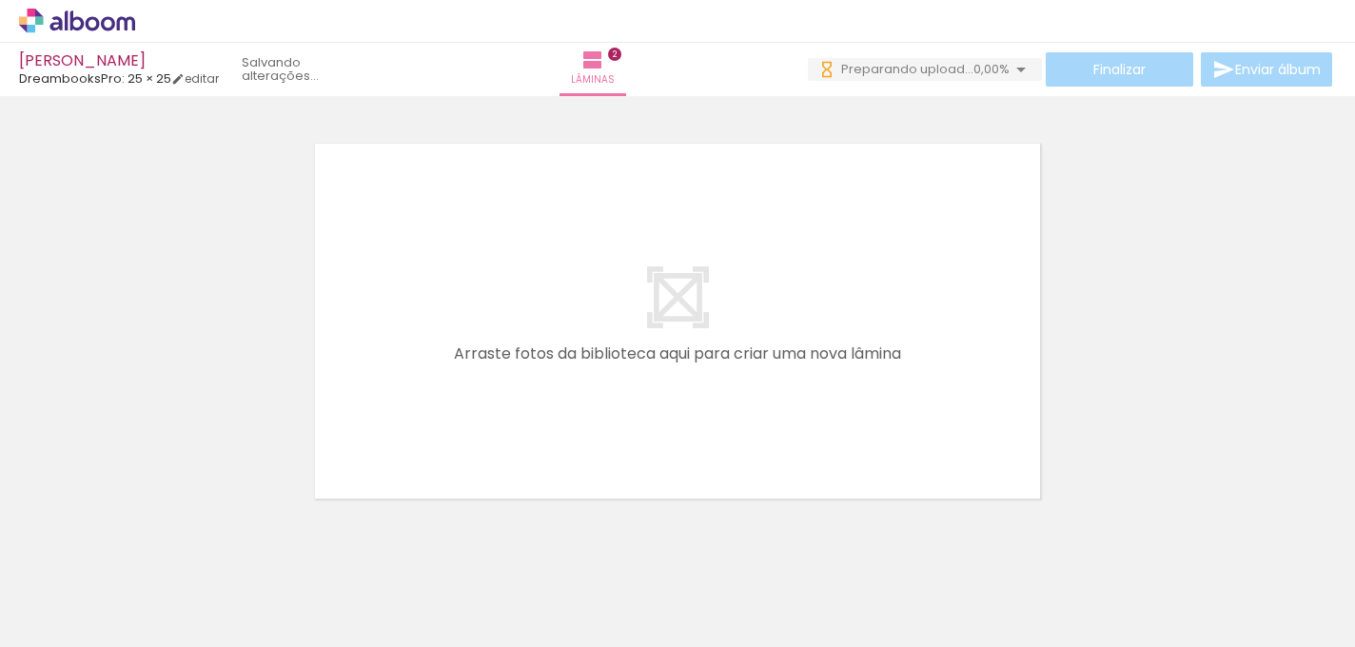
scroll to position [857, 0]
click at [979, 403] on quentale-layouter at bounding box center [677, 314] width 740 height 370
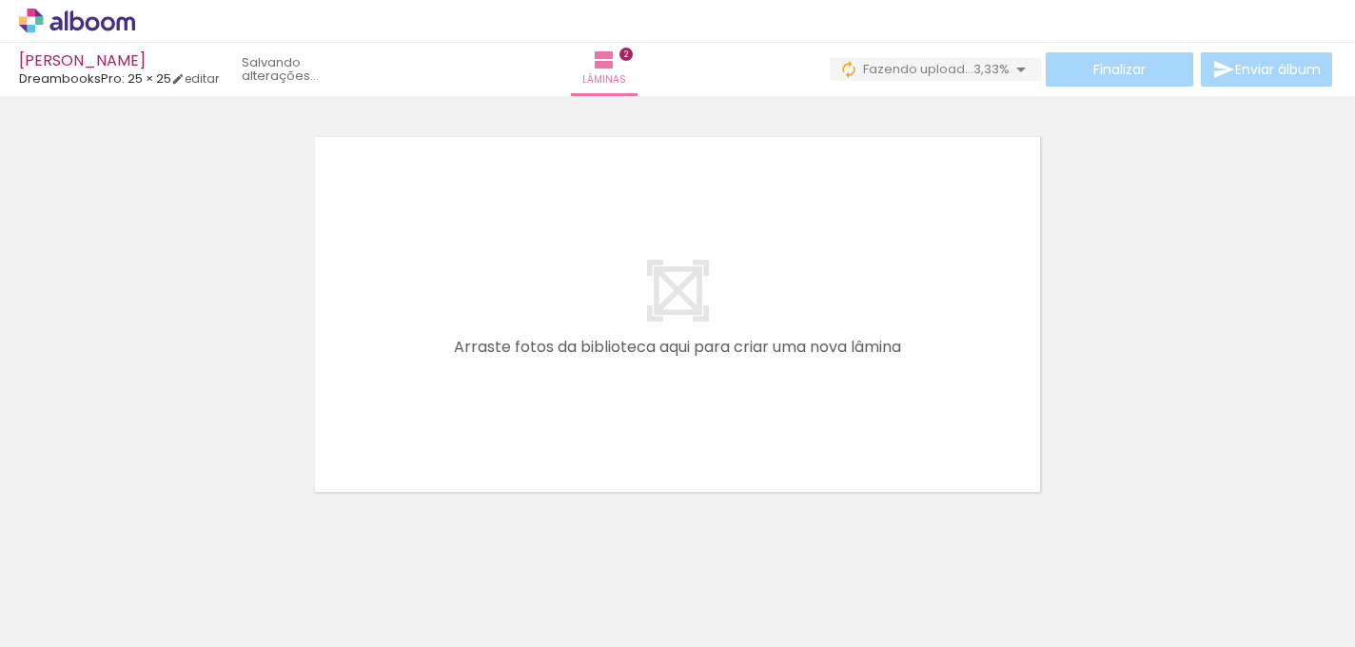
scroll to position [0, 586]
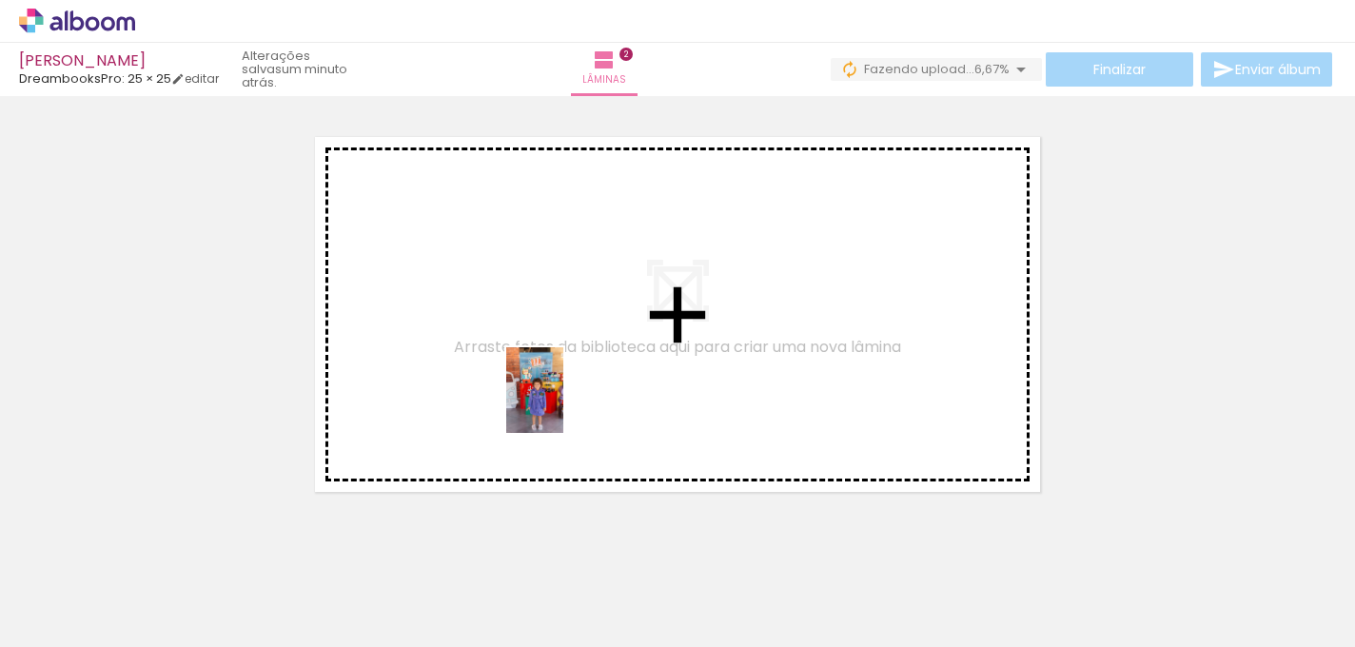
drag, startPoint x: 778, startPoint y: 594, endPoint x: 563, endPoint y: 405, distance: 285.8
click at [563, 405] on quentale-workspace at bounding box center [677, 323] width 1355 height 647
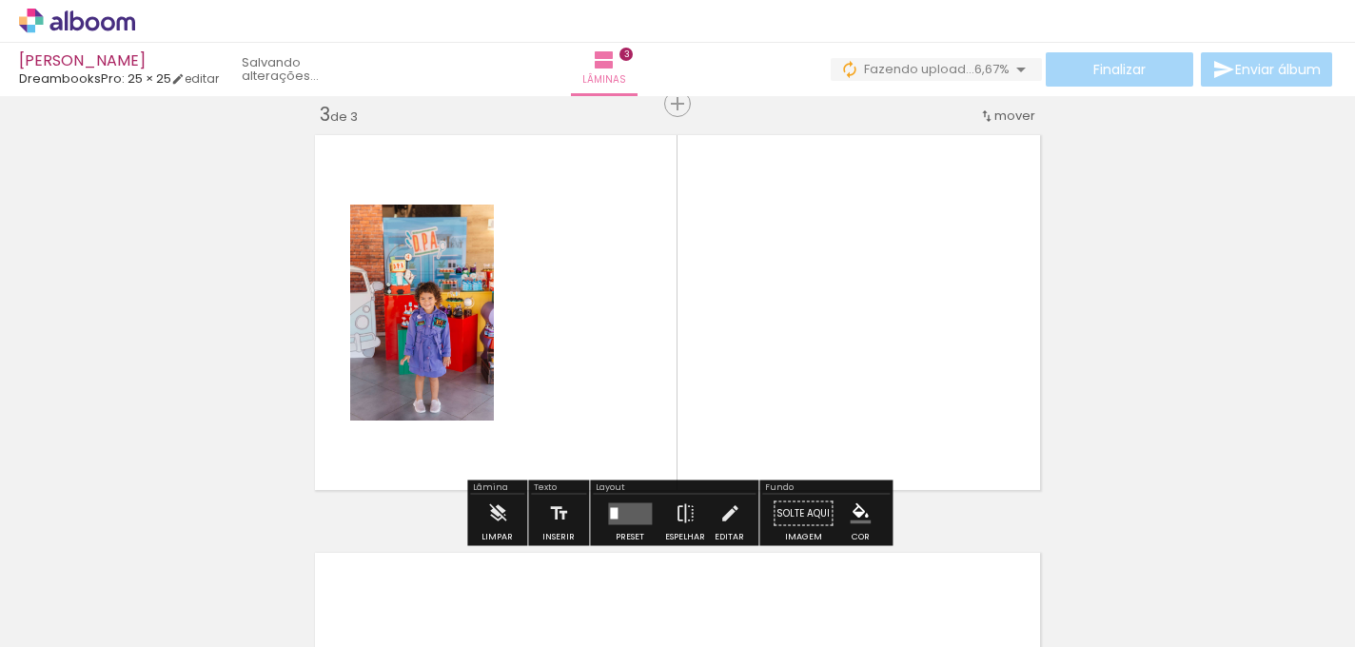
scroll to position [859, 0]
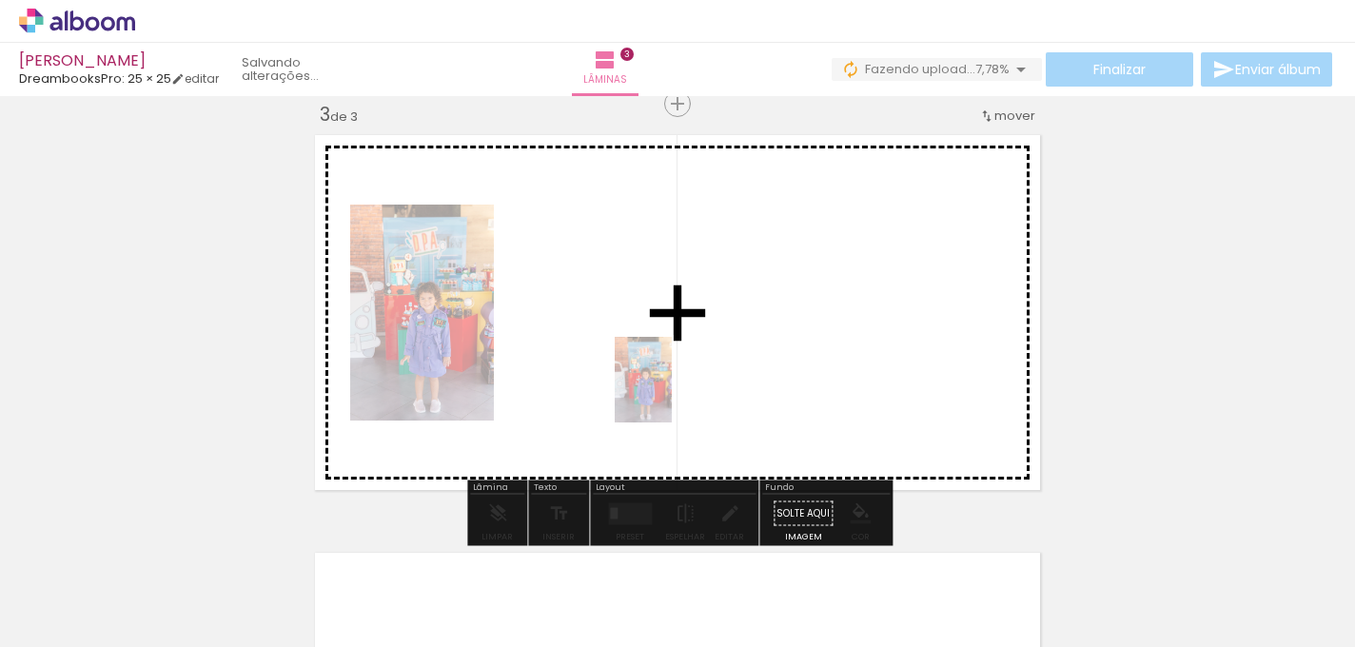
drag, startPoint x: 803, startPoint y: 590, endPoint x: 672, endPoint y: 394, distance: 235.9
click at [672, 394] on quentale-workspace at bounding box center [677, 323] width 1355 height 647
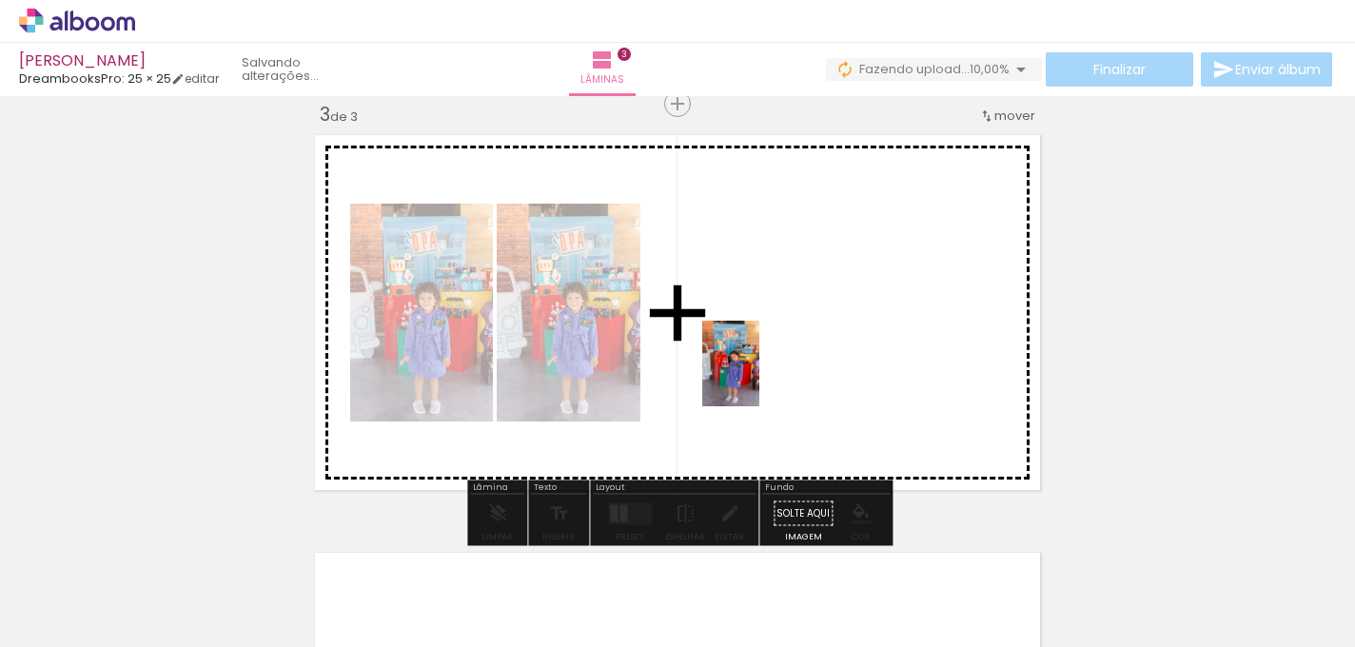
drag, startPoint x: 909, startPoint y: 579, endPoint x: 759, endPoint y: 378, distance: 251.5
click at [759, 378] on quentale-workspace at bounding box center [677, 323] width 1355 height 647
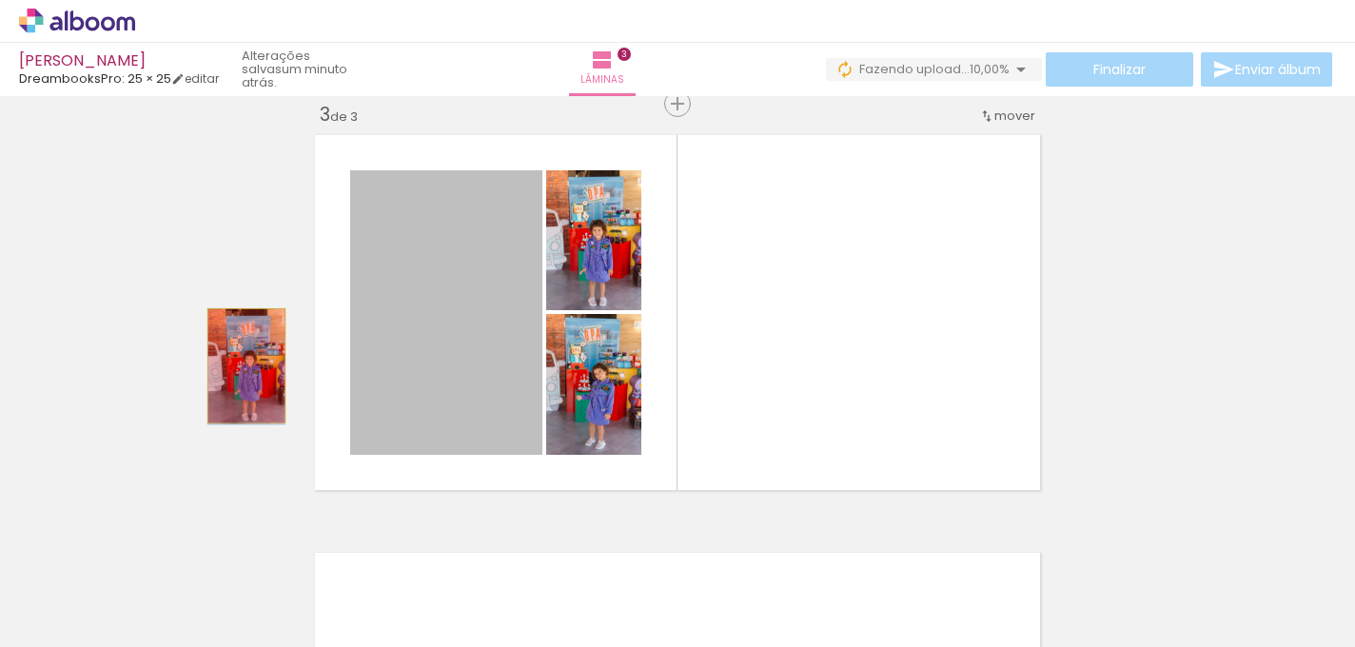
drag, startPoint x: 479, startPoint y: 330, endPoint x: 246, endPoint y: 365, distance: 234.8
click at [246, 365] on div "Inserir lâmina 1 de 3 Inserir lâmina 2 de 3 Inserir lâmina 3 de 3" at bounding box center [677, 80] width 1355 height 1672
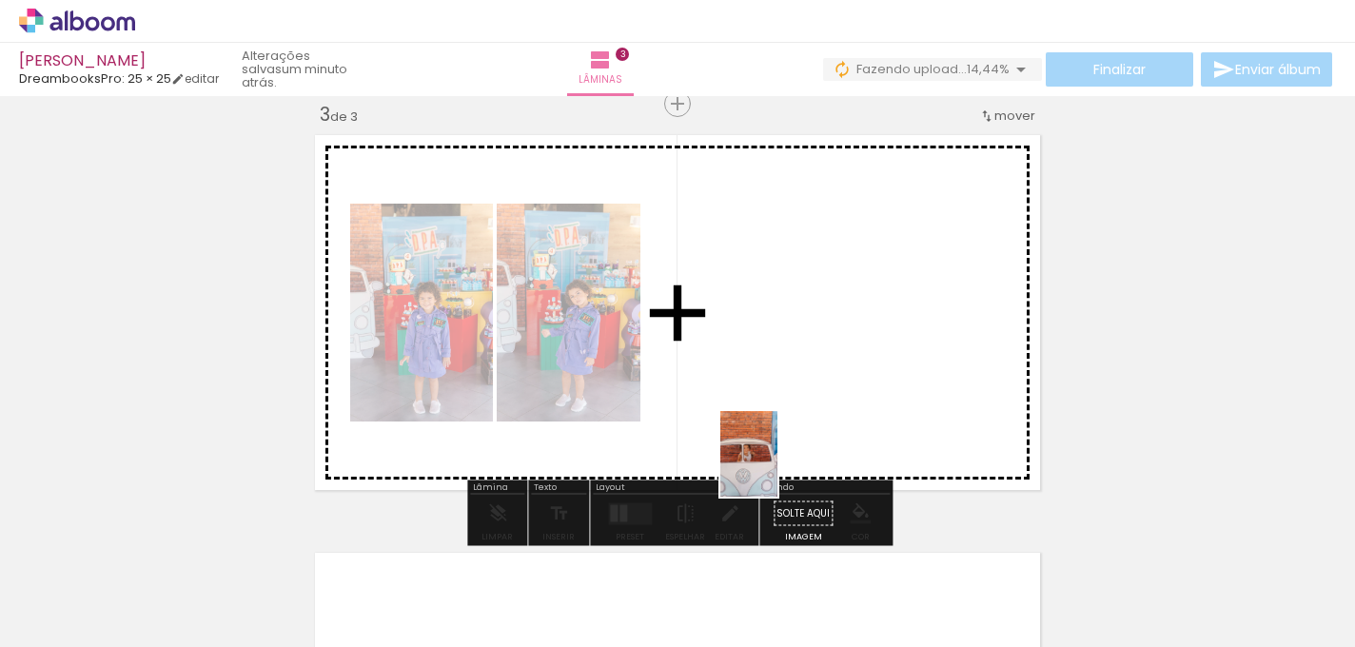
drag, startPoint x: 481, startPoint y: 609, endPoint x: 787, endPoint y: 426, distance: 355.8
click at [787, 426] on quentale-workspace at bounding box center [677, 323] width 1355 height 647
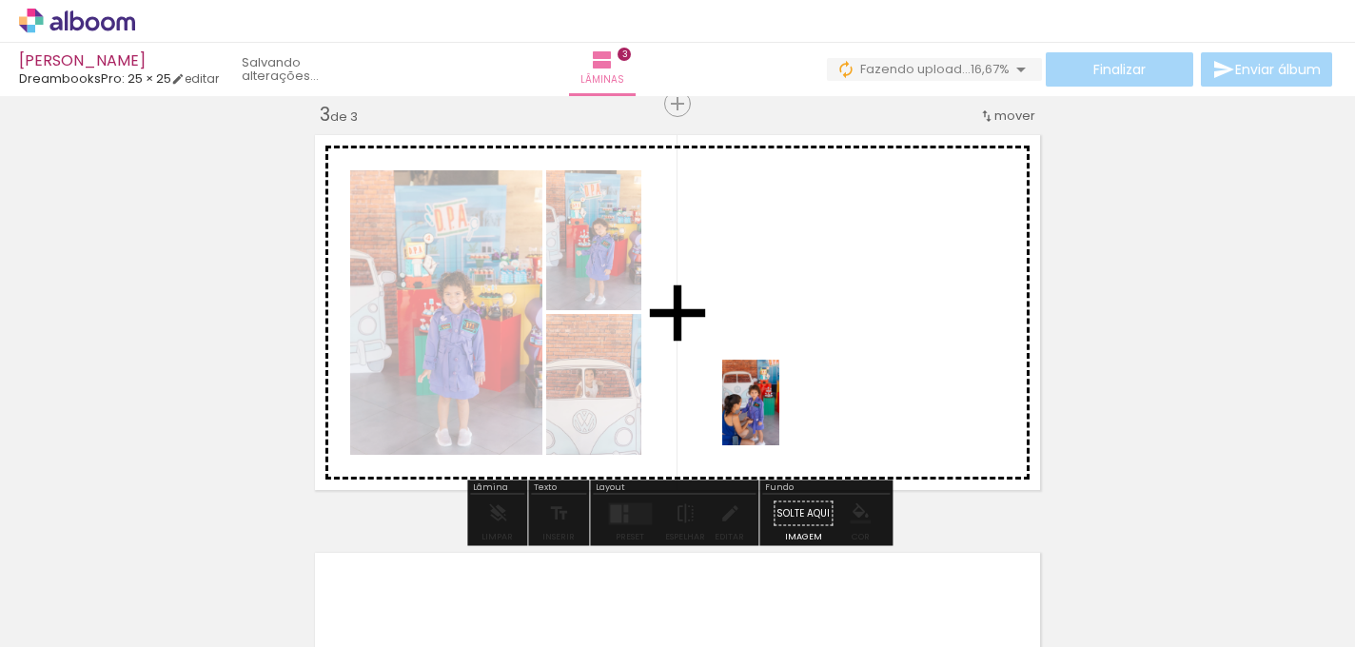
drag, startPoint x: 682, startPoint y: 604, endPoint x: 779, endPoint y: 417, distance: 211.0
click at [779, 417] on quentale-workspace at bounding box center [677, 323] width 1355 height 647
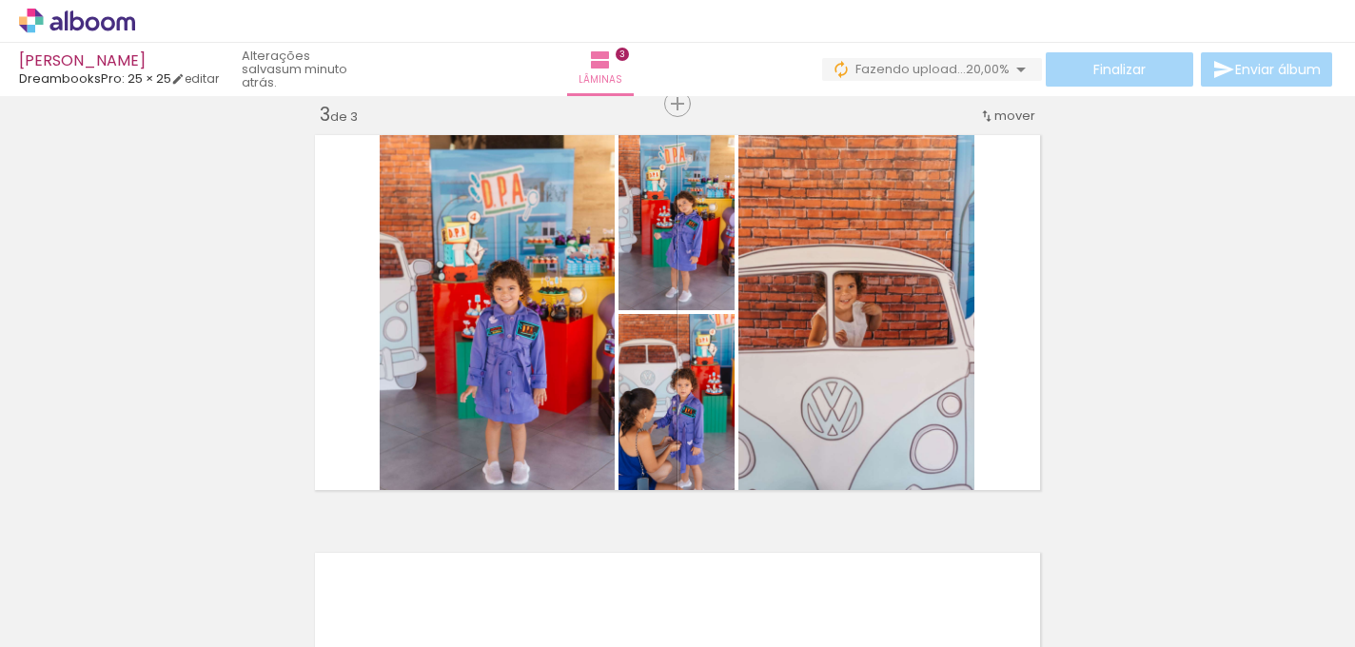
scroll to position [0, 1328]
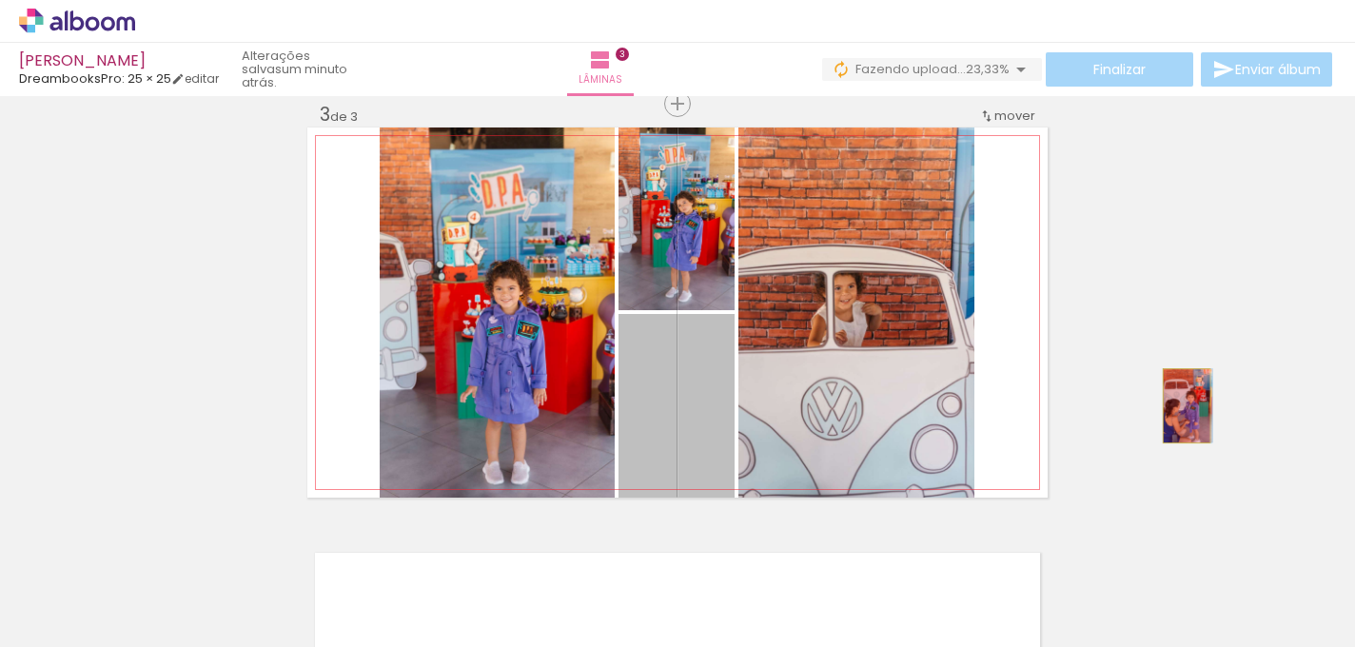
drag, startPoint x: 695, startPoint y: 409, endPoint x: 1186, endPoint y: 404, distance: 490.9
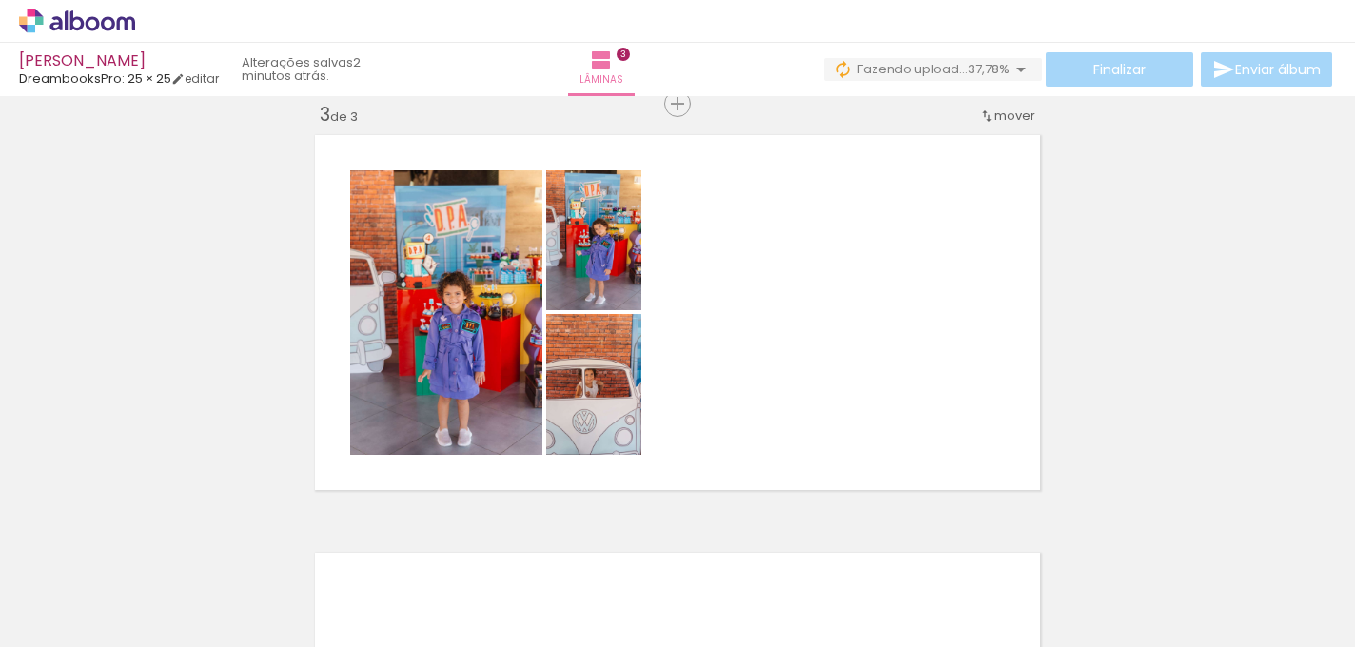
scroll to position [0, 1081]
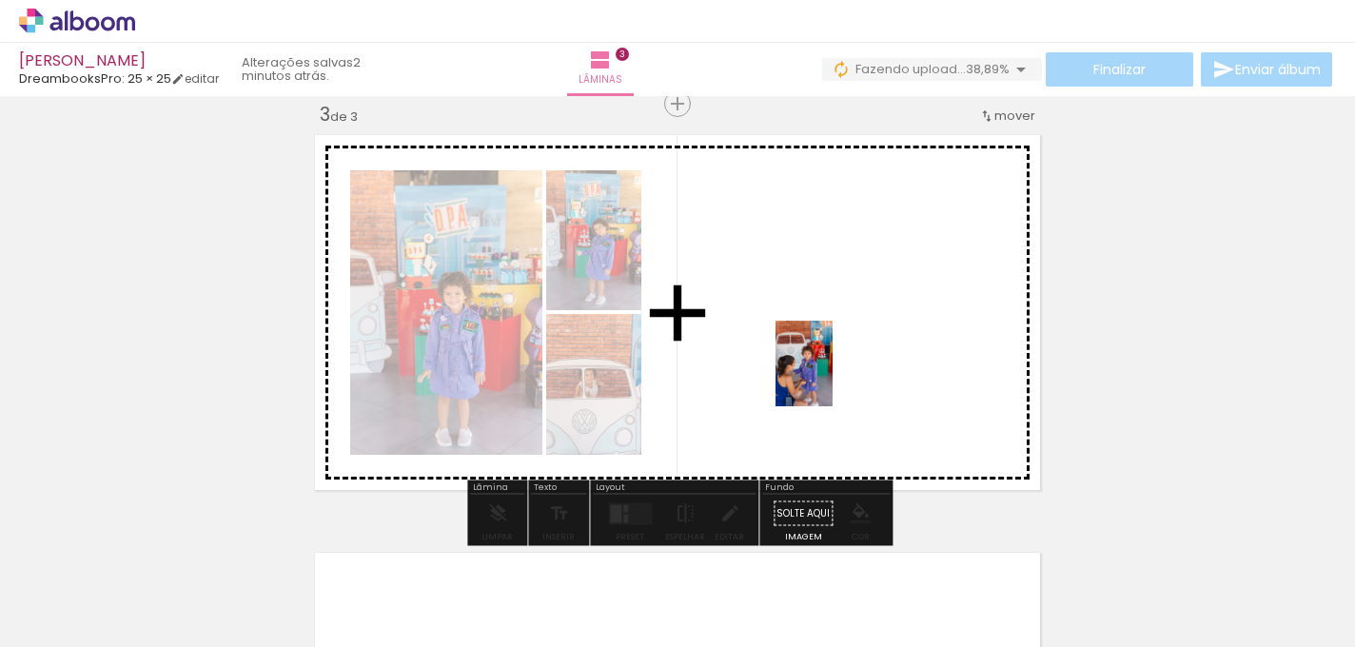
drag, startPoint x: 183, startPoint y: 598, endPoint x: 832, endPoint y: 376, distance: 686.8
click at [832, 378] on quentale-workspace at bounding box center [677, 323] width 1355 height 647
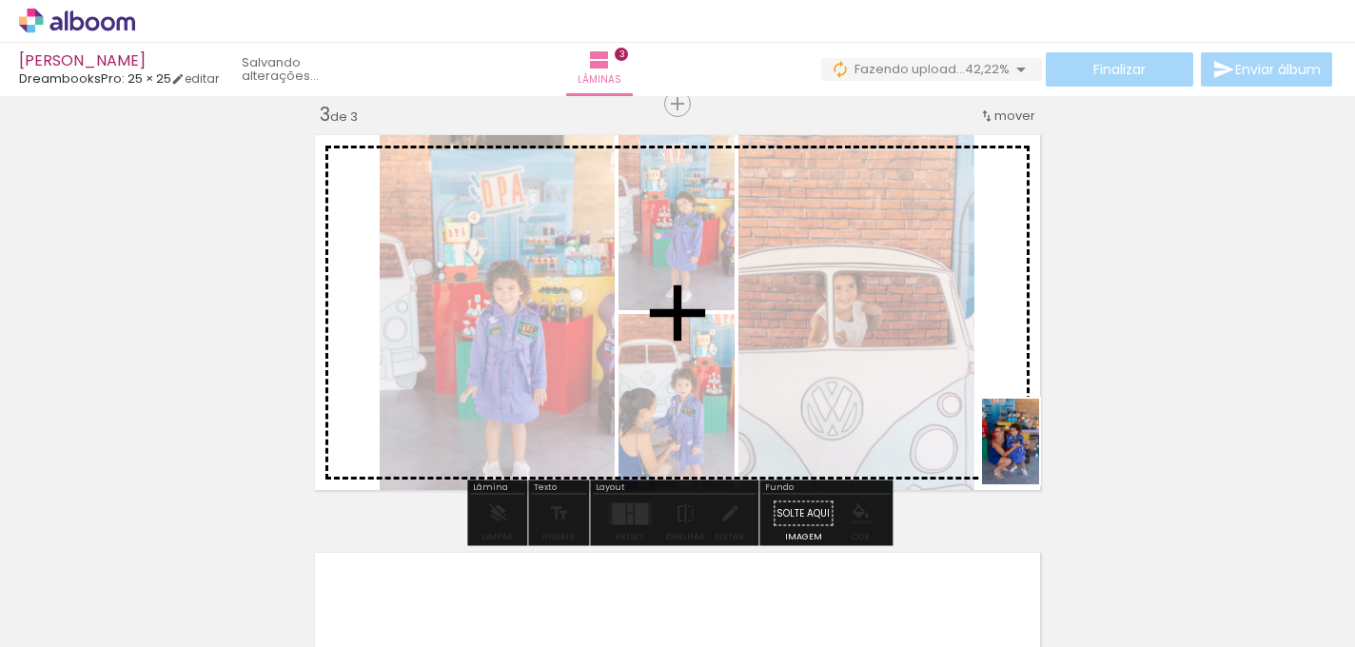
drag, startPoint x: 1123, startPoint y: 605, endPoint x: 1038, endPoint y: 456, distance: 171.7
click at [1038, 456] on quentale-workspace at bounding box center [677, 323] width 1355 height 647
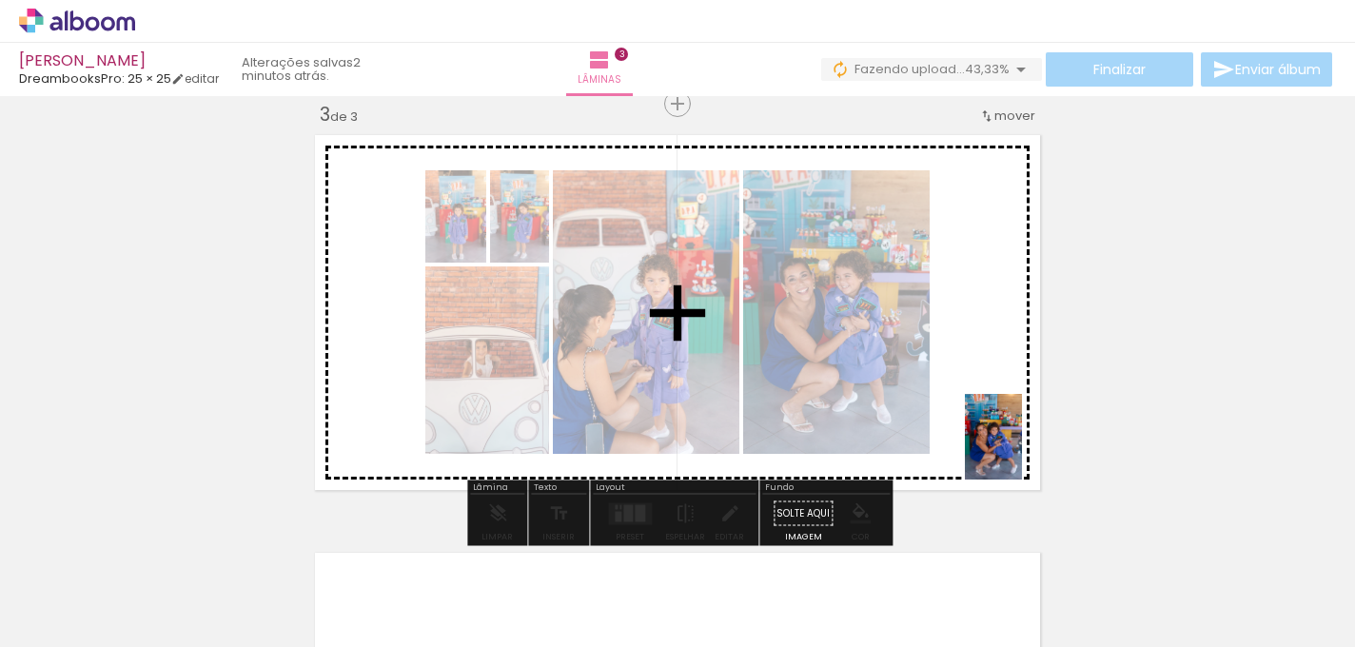
drag, startPoint x: 1238, startPoint y: 614, endPoint x: 1022, endPoint y: 451, distance: 270.4
click at [1022, 451] on quentale-workspace at bounding box center [677, 323] width 1355 height 647
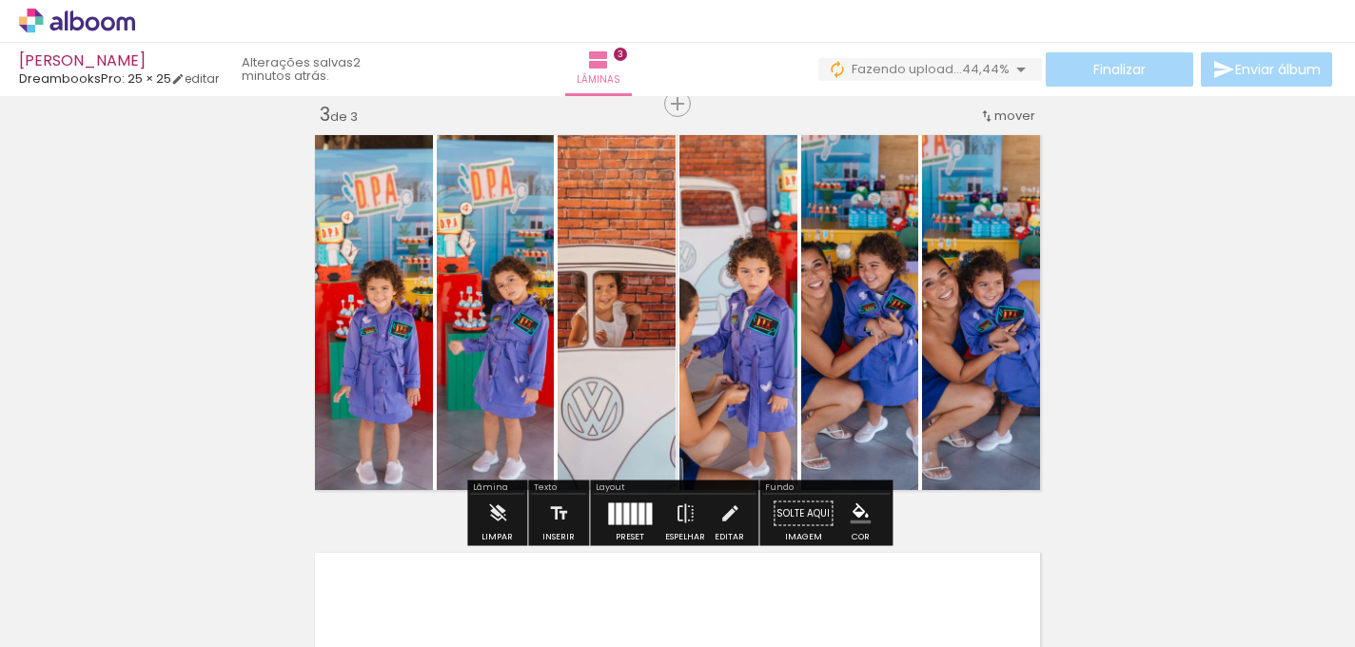
scroll to position [0, 1508]
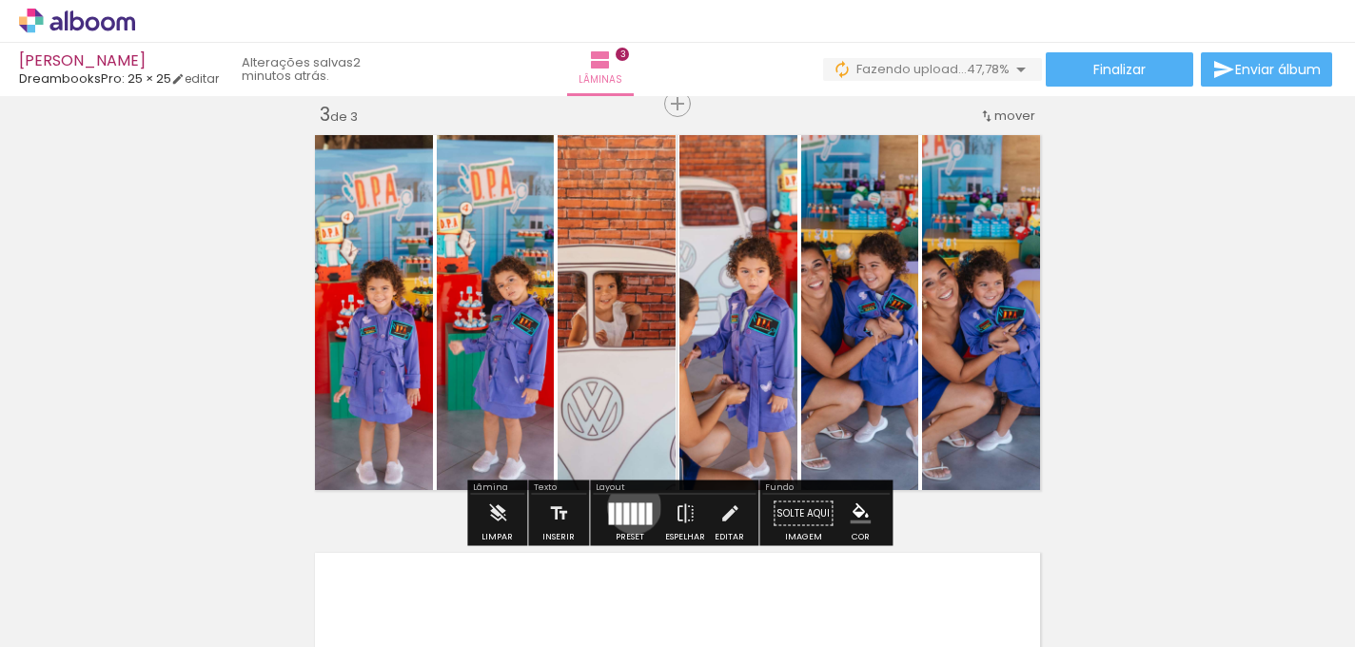
click at [631, 506] on div at bounding box center [634, 513] width 6 height 22
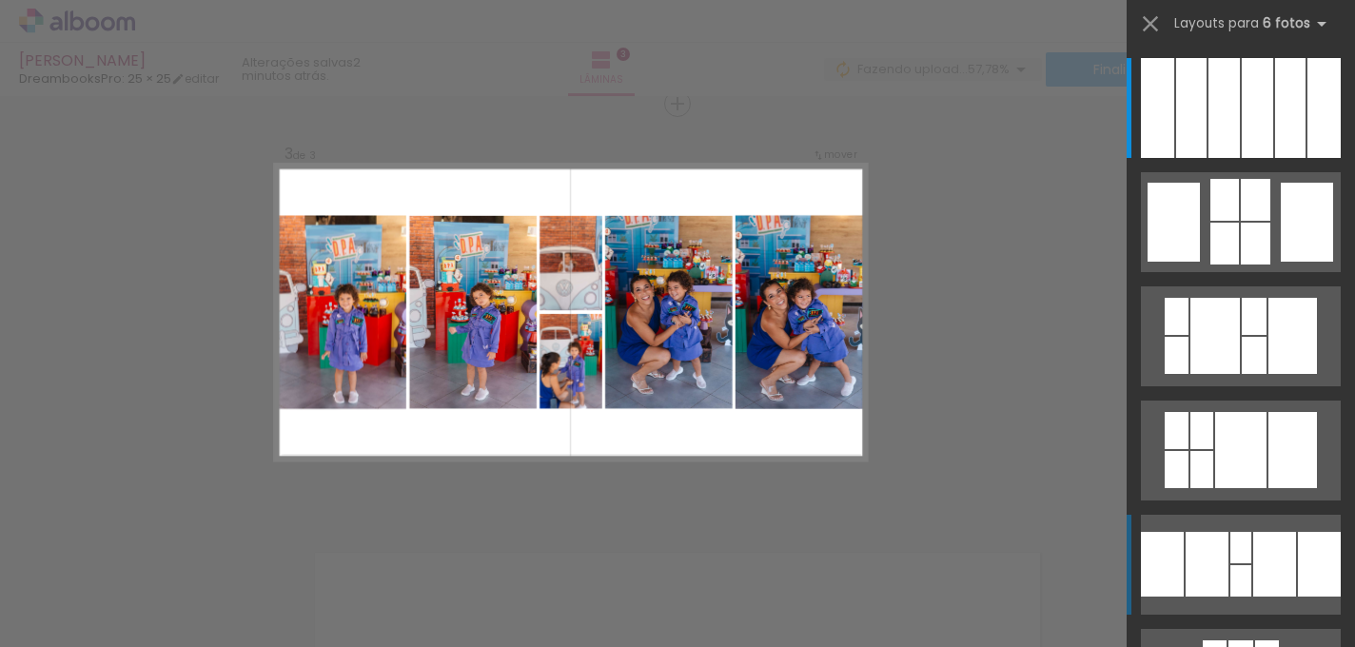
click at [1237, 551] on div at bounding box center [1240, 547] width 21 height 31
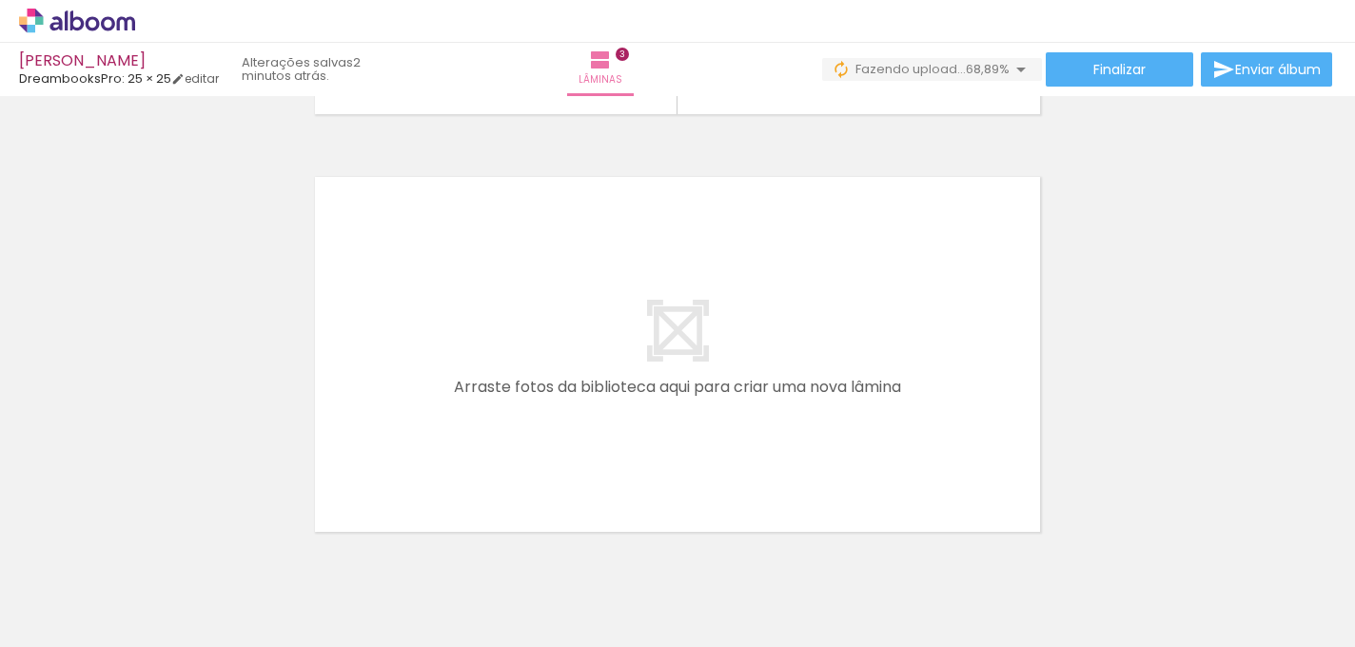
scroll to position [0, 1015]
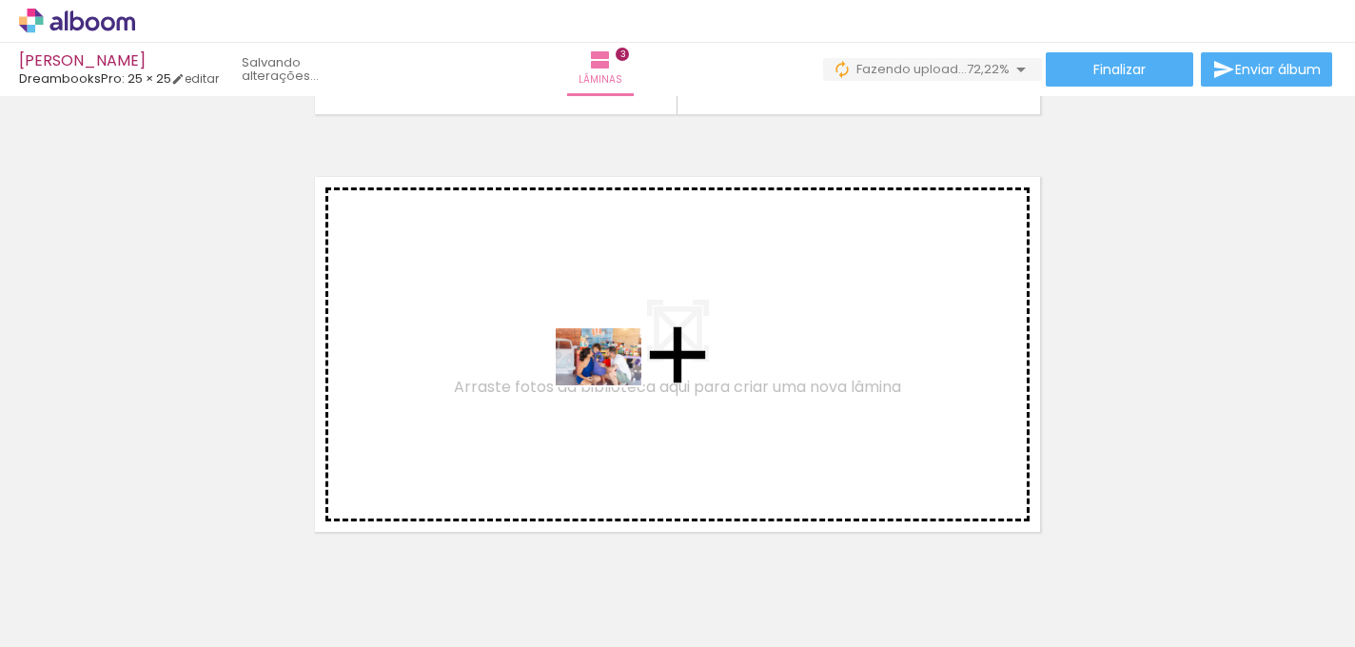
drag, startPoint x: 675, startPoint y: 593, endPoint x: 613, endPoint y: 387, distance: 214.9
click at [613, 387] on quentale-workspace at bounding box center [677, 323] width 1355 height 647
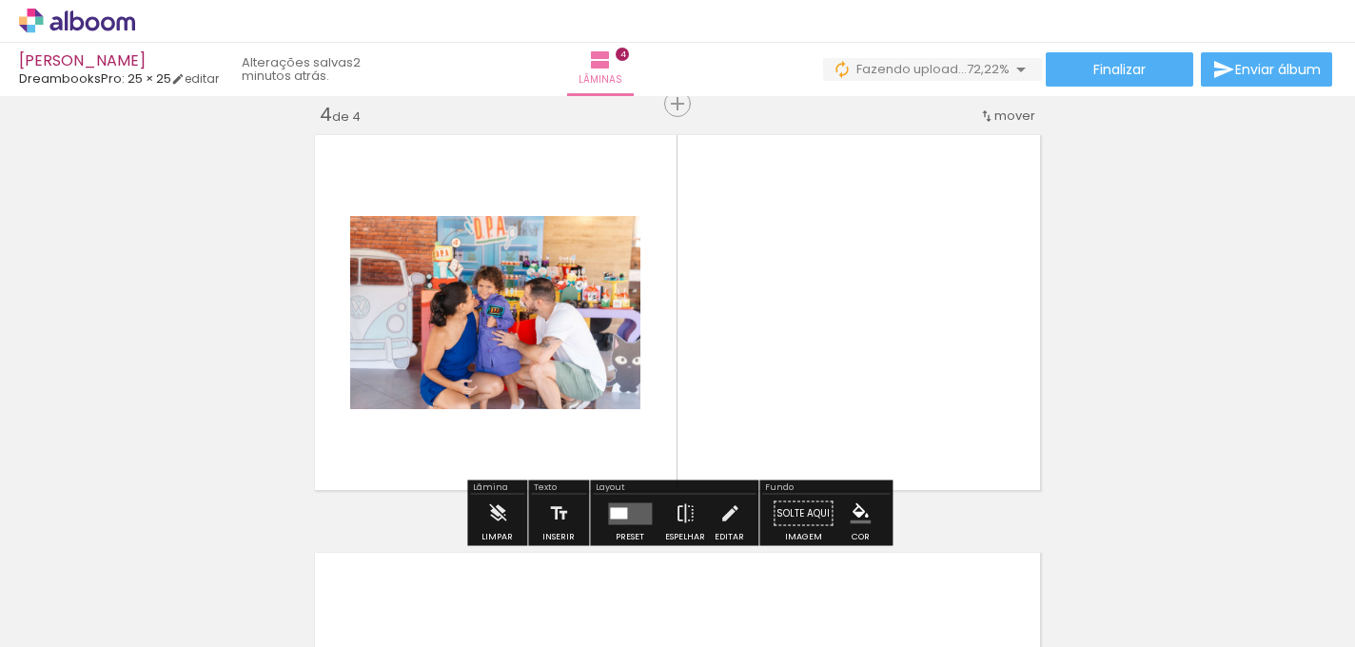
scroll to position [1277, 0]
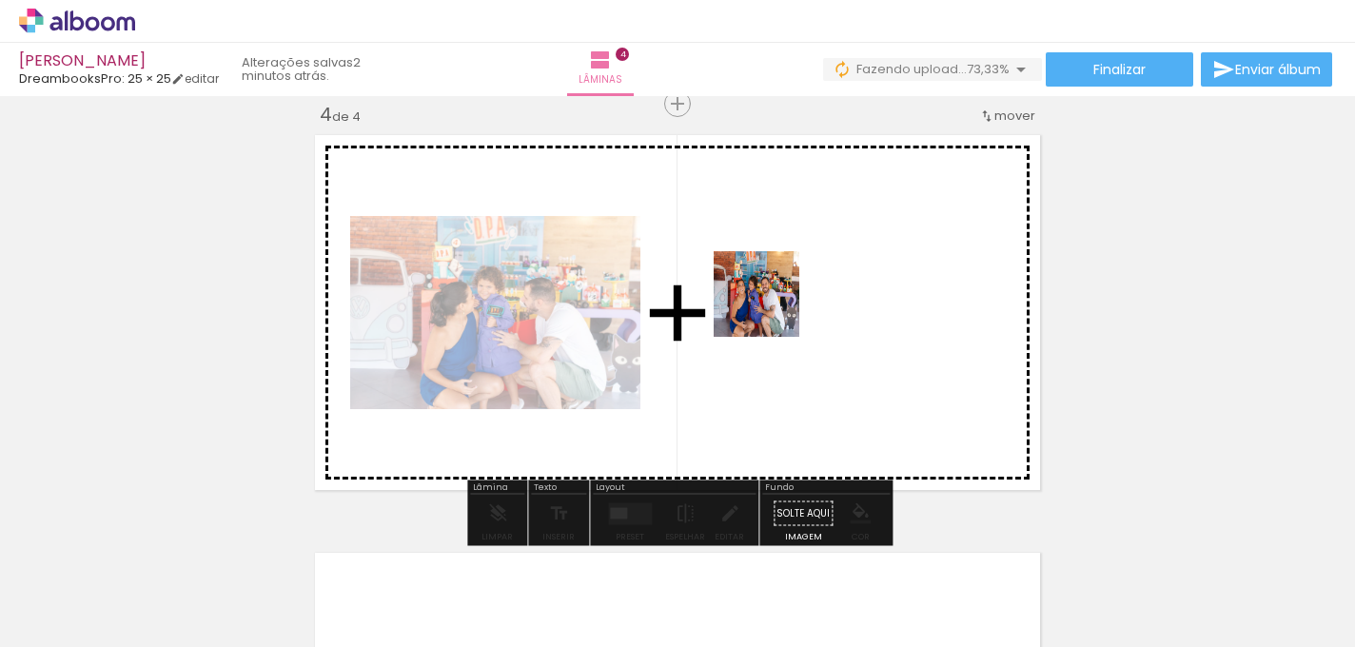
drag, startPoint x: 790, startPoint y: 582, endPoint x: 771, endPoint y: 308, distance: 274.6
click at [771, 308] on quentale-workspace at bounding box center [677, 323] width 1355 height 647
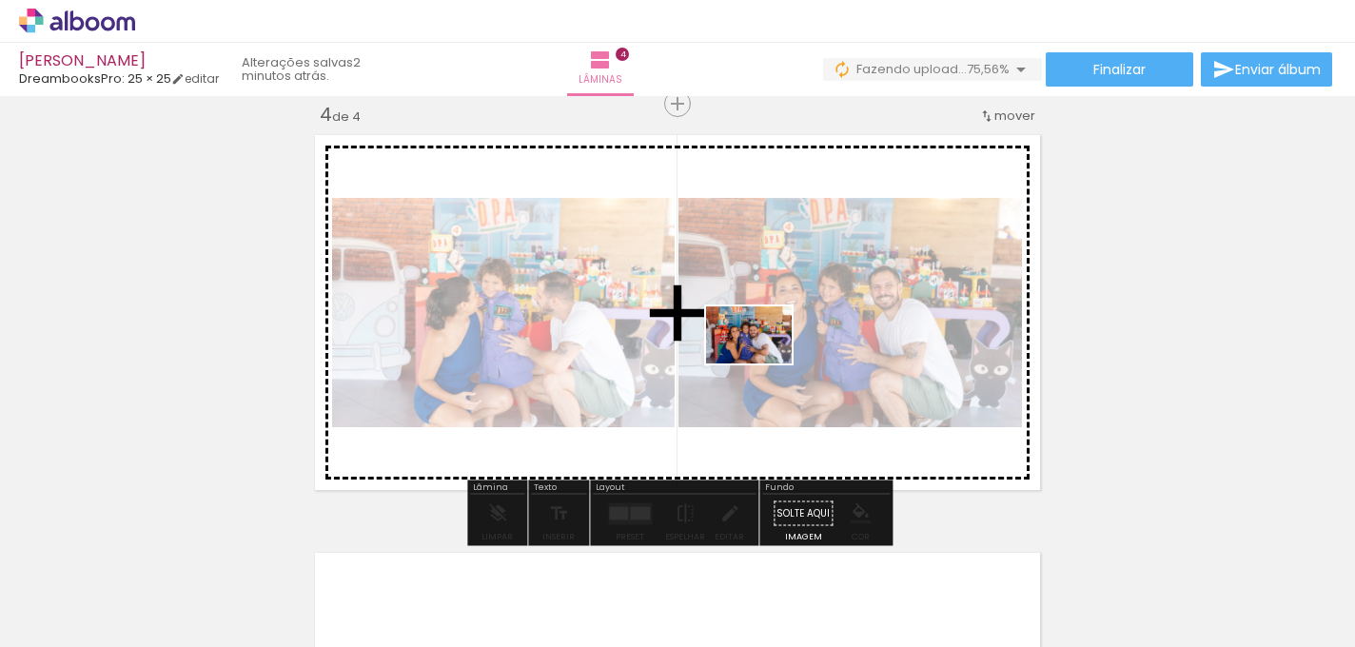
drag, startPoint x: 895, startPoint y: 580, endPoint x: 762, endPoint y: 364, distance: 253.7
click at [762, 364] on quentale-workspace at bounding box center [677, 323] width 1355 height 647
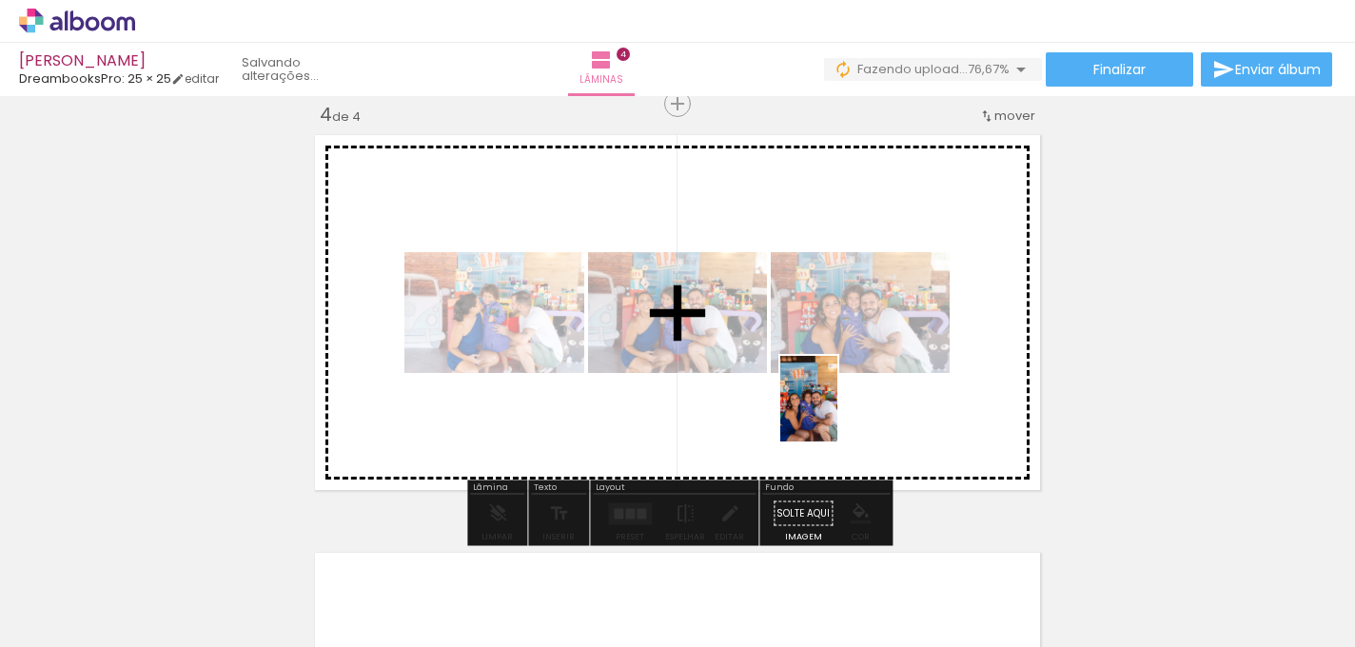
drag, startPoint x: 1001, startPoint y: 613, endPoint x: 837, endPoint y: 414, distance: 257.5
click at [837, 414] on quentale-workspace at bounding box center [677, 323] width 1355 height 647
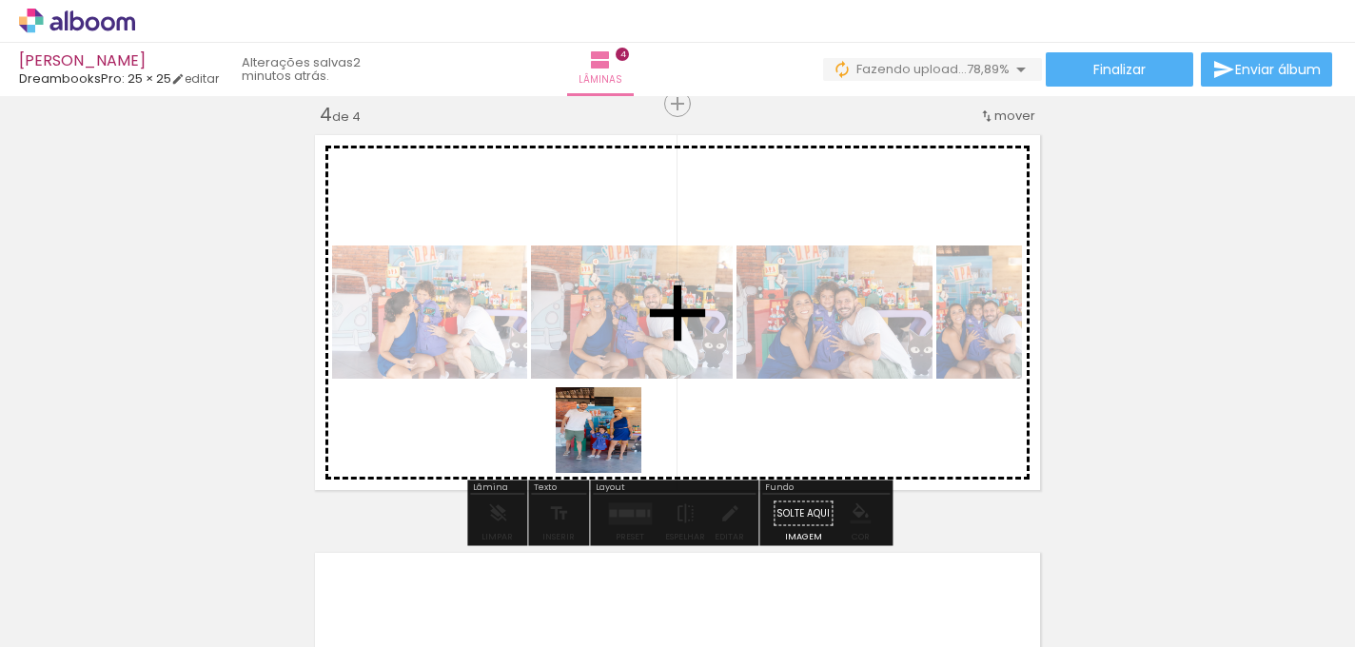
drag, startPoint x: 577, startPoint y: 596, endPoint x: 622, endPoint y: 427, distance: 174.5
click at [622, 427] on quentale-workspace at bounding box center [677, 323] width 1355 height 647
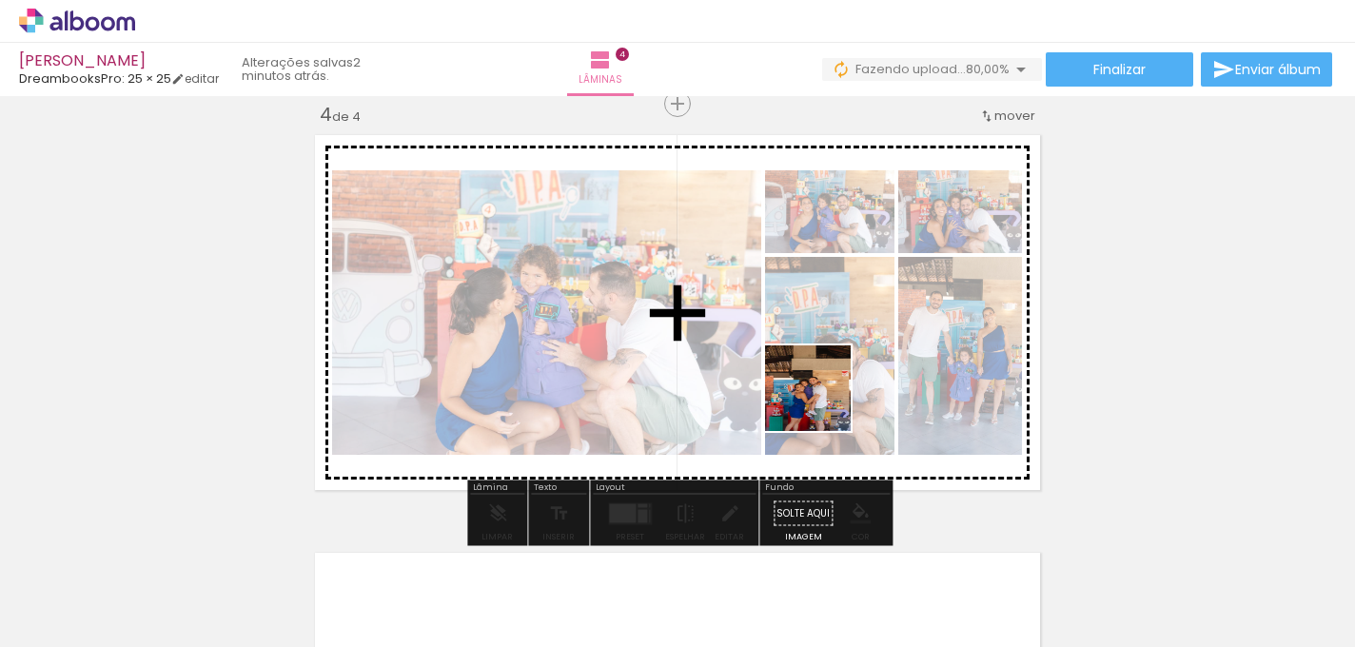
drag, startPoint x: 1089, startPoint y: 591, endPoint x: 819, endPoint y: 399, distance: 331.6
click at [819, 399] on quentale-workspace at bounding box center [677, 323] width 1355 height 647
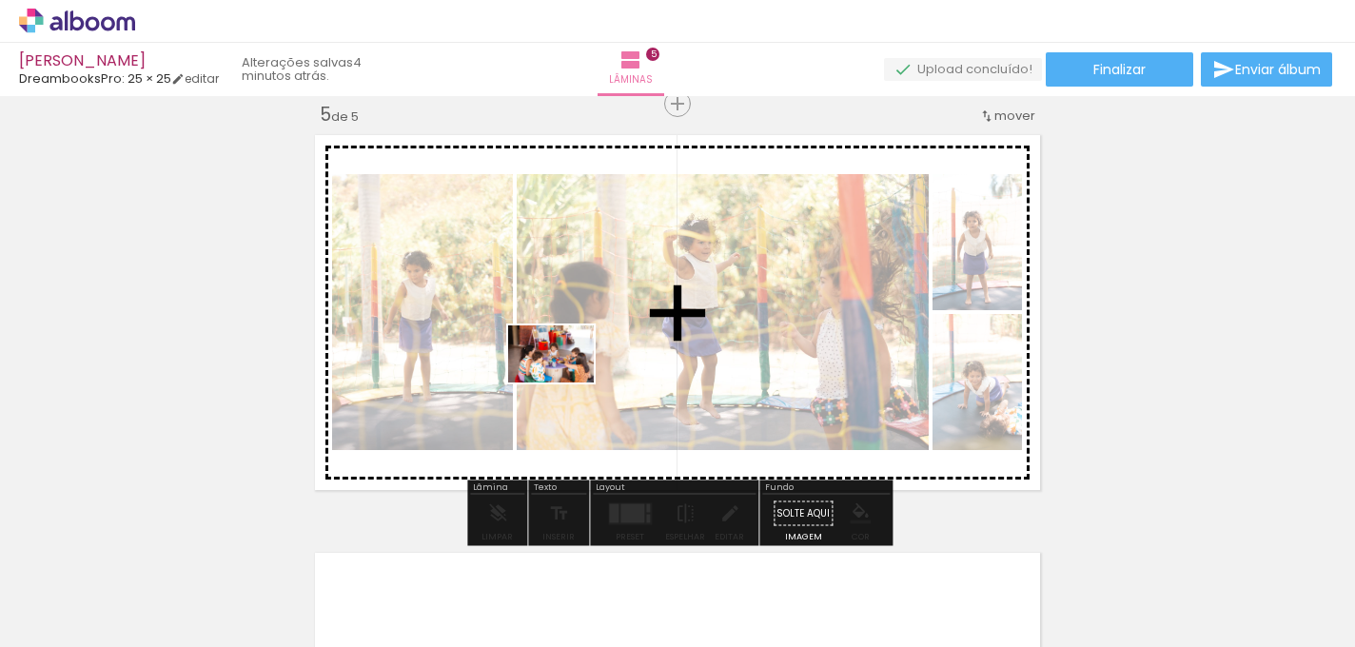
scroll to position [0, 2567]
click at [565, 382] on quentale-workspace at bounding box center [677, 323] width 1355 height 647
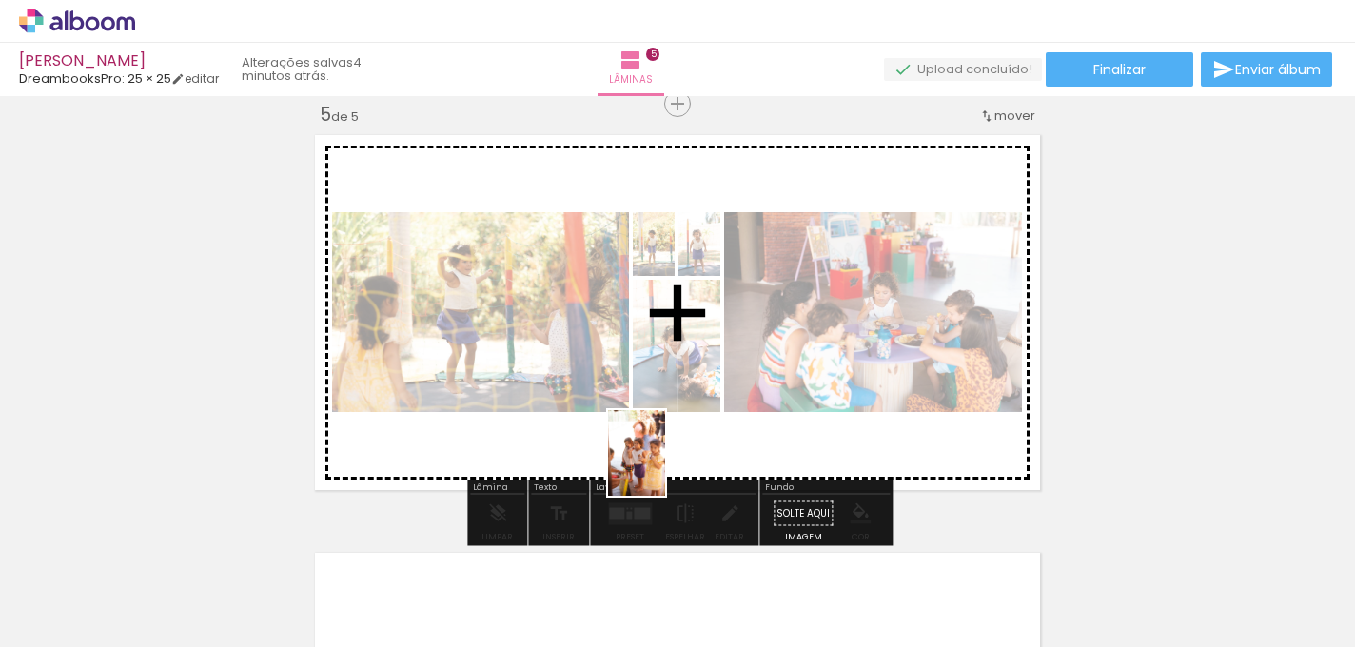
drag, startPoint x: 629, startPoint y: 620, endPoint x: 665, endPoint y: 466, distance: 158.3
click at [665, 466] on quentale-workspace at bounding box center [677, 323] width 1355 height 647
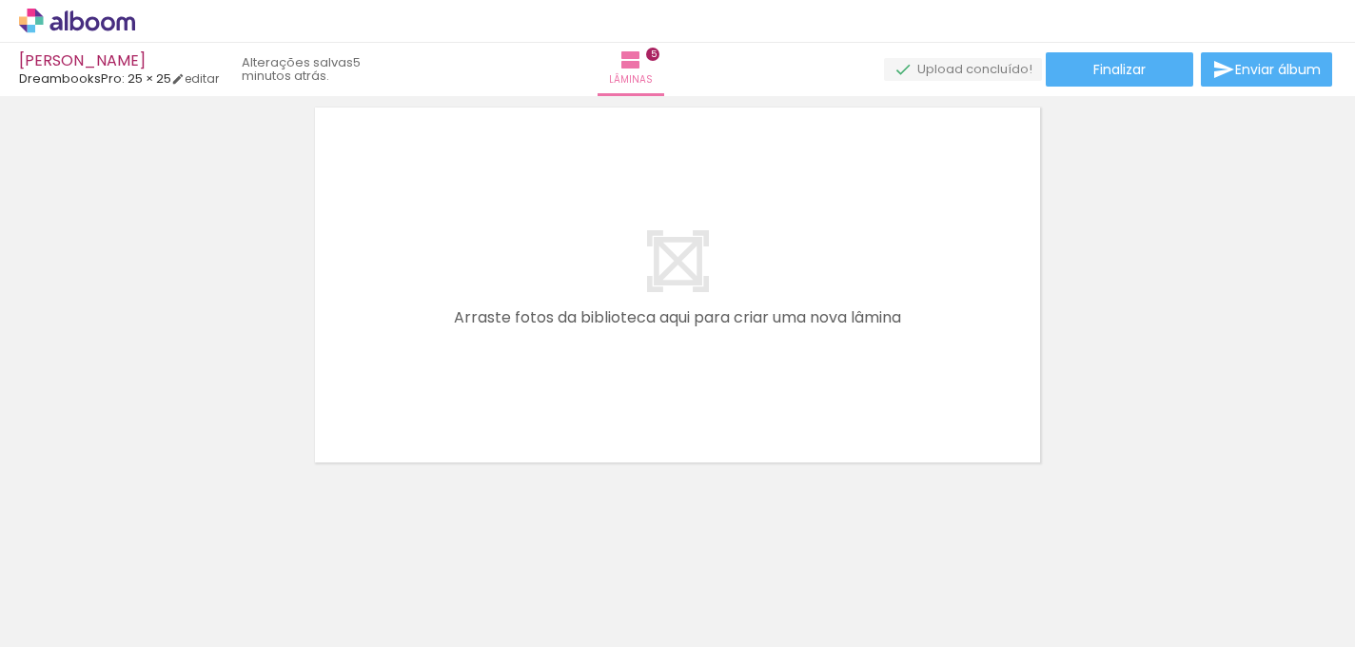
scroll to position [2148, 0]
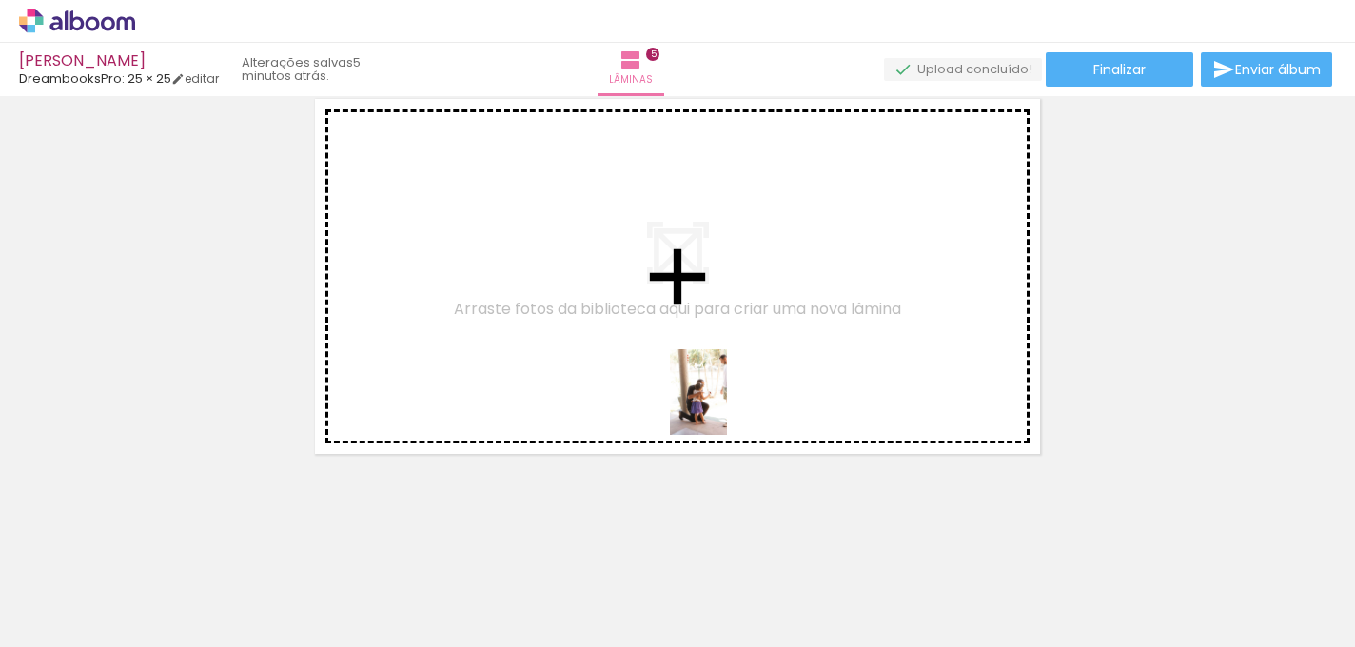
drag, startPoint x: 731, startPoint y: 600, endPoint x: 727, endPoint y: 406, distance: 194.1
click at [727, 406] on quentale-workspace at bounding box center [677, 323] width 1355 height 647
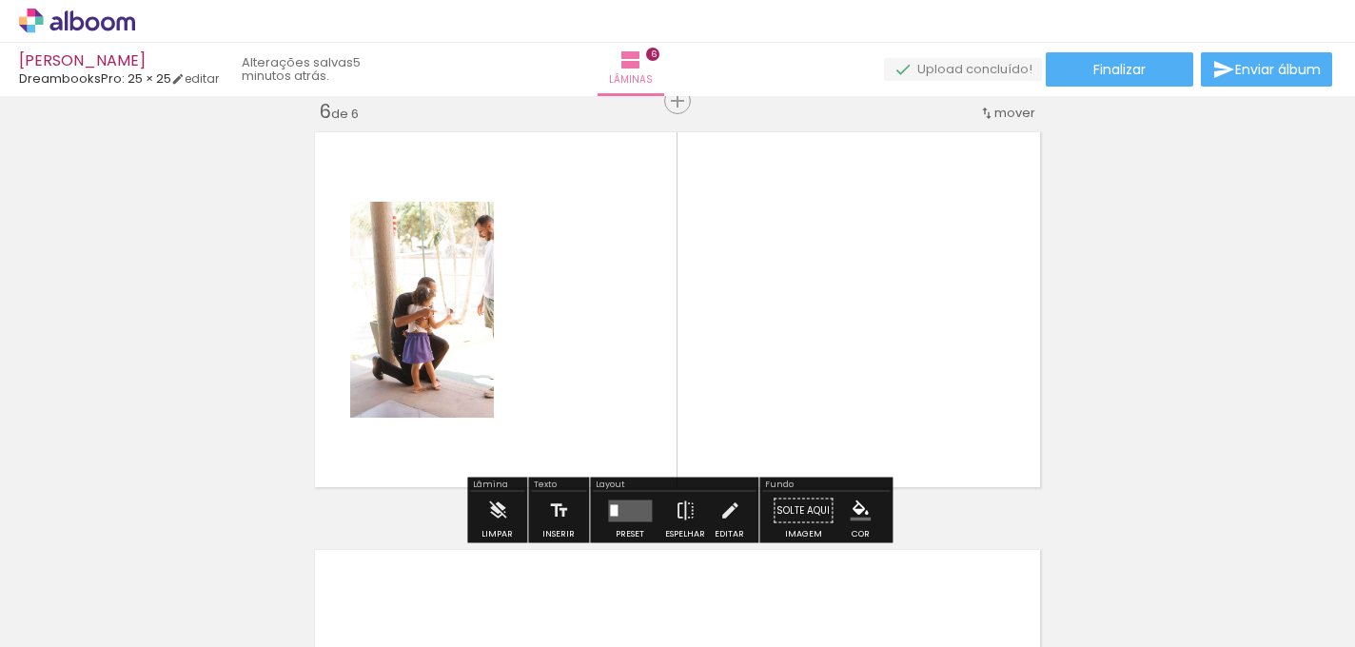
scroll to position [2112, 0]
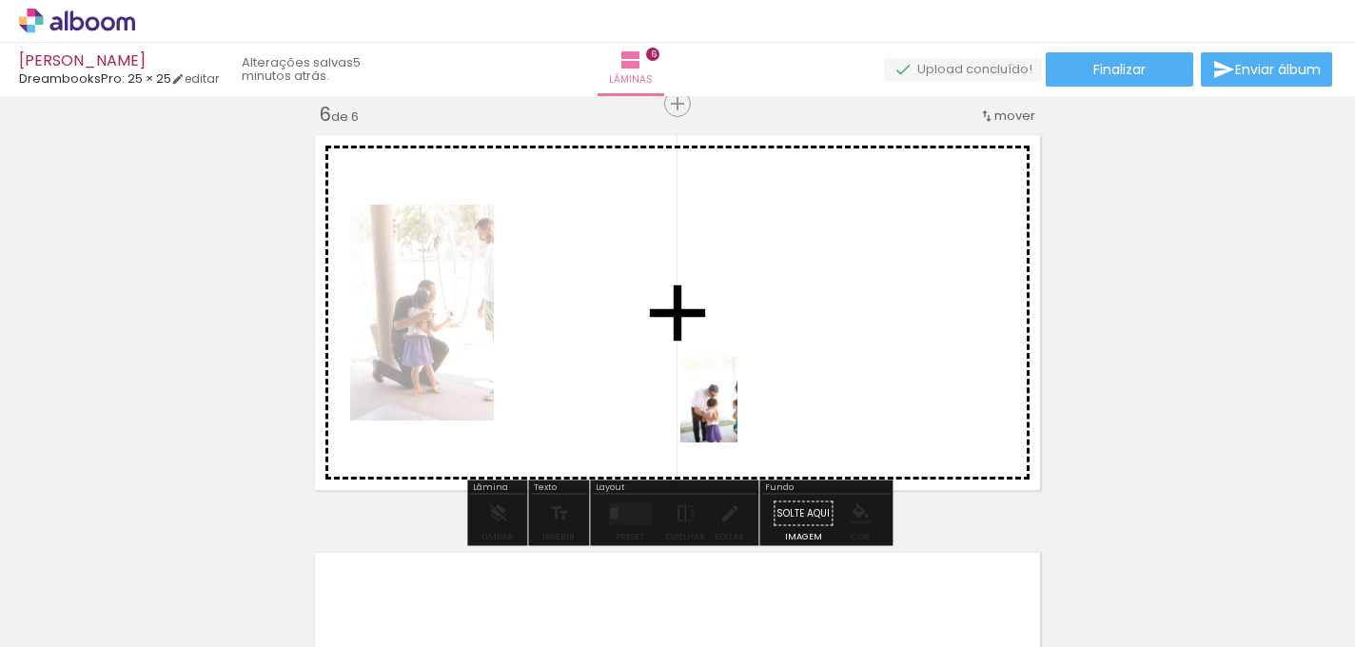
drag, startPoint x: 826, startPoint y: 591, endPoint x: 736, endPoint y: 415, distance: 197.4
click at [737, 414] on quentale-workspace at bounding box center [677, 323] width 1355 height 647
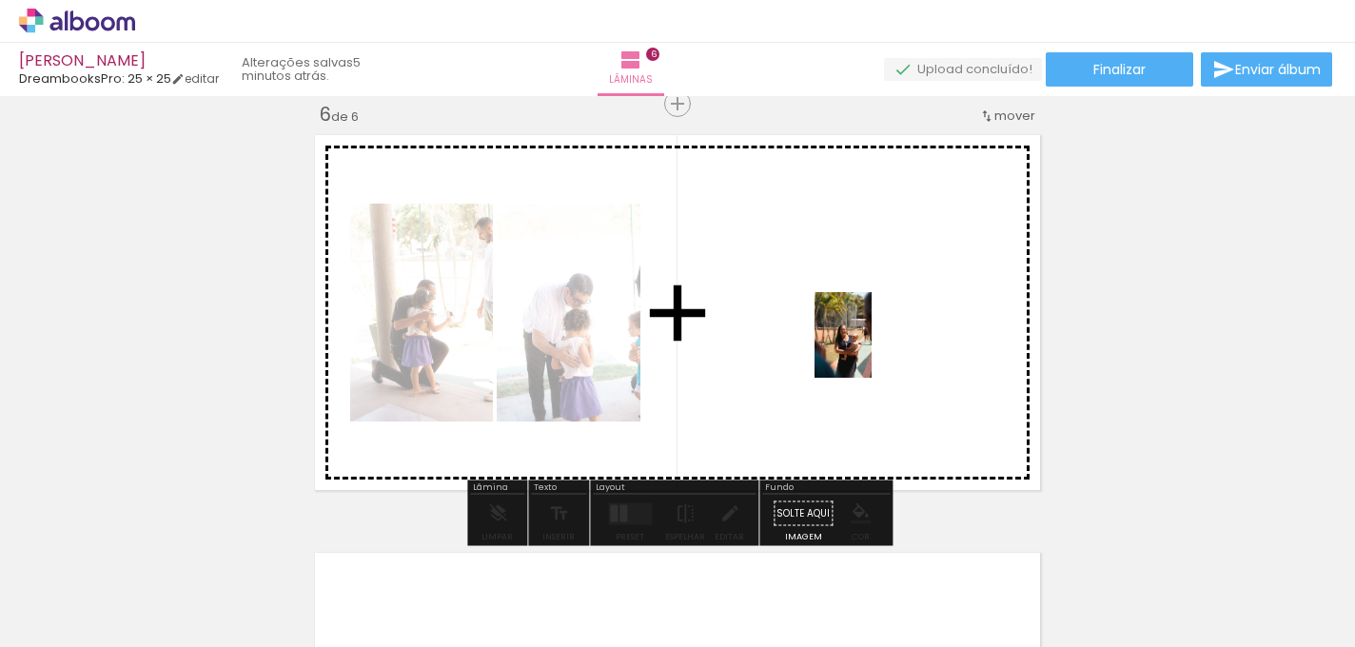
drag, startPoint x: 919, startPoint y: 596, endPoint x: 871, endPoint y: 350, distance: 250.0
click at [871, 350] on quentale-workspace at bounding box center [677, 323] width 1355 height 647
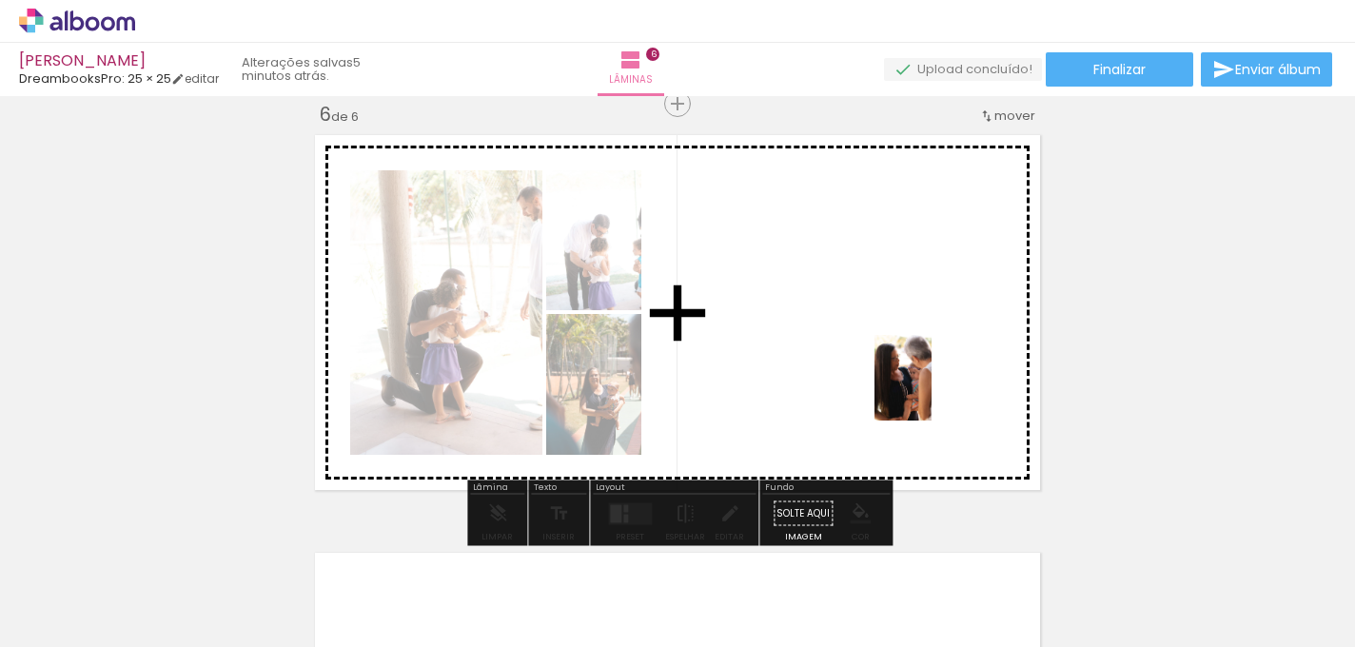
drag, startPoint x: 1059, startPoint y: 598, endPoint x: 931, endPoint y: 392, distance: 242.6
click at [931, 392] on quentale-workspace at bounding box center [677, 323] width 1355 height 647
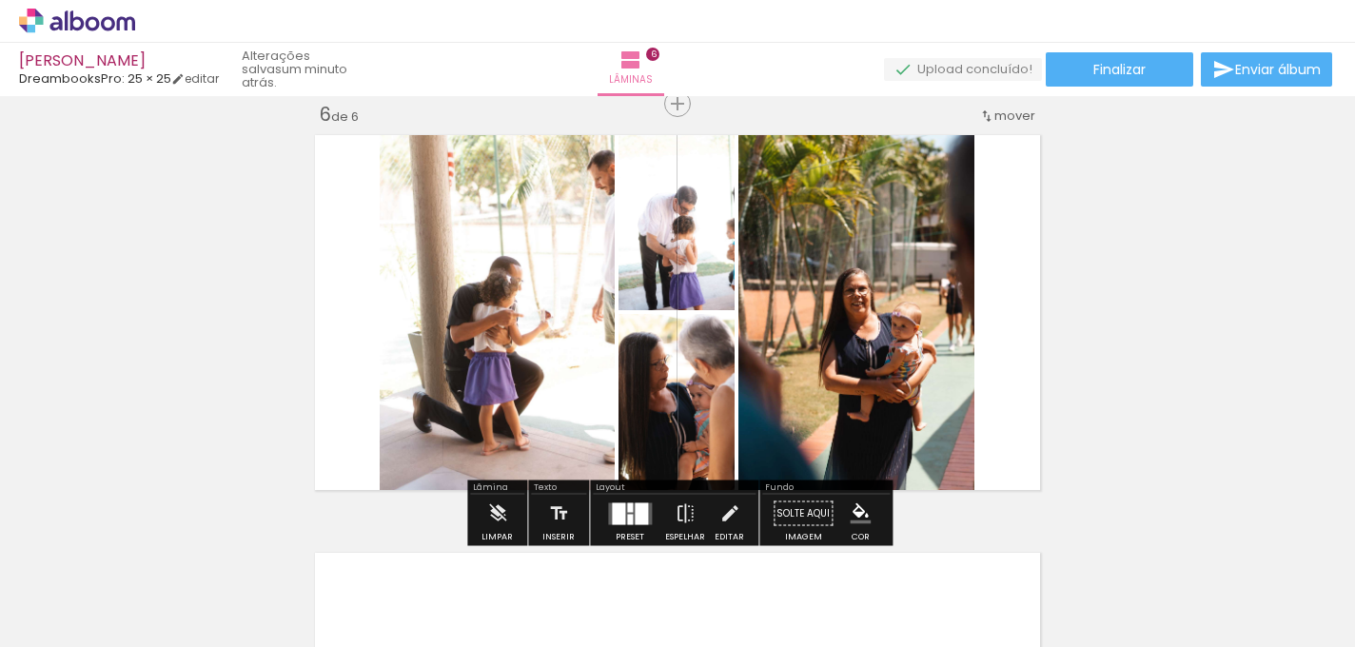
scroll to position [0, 3116]
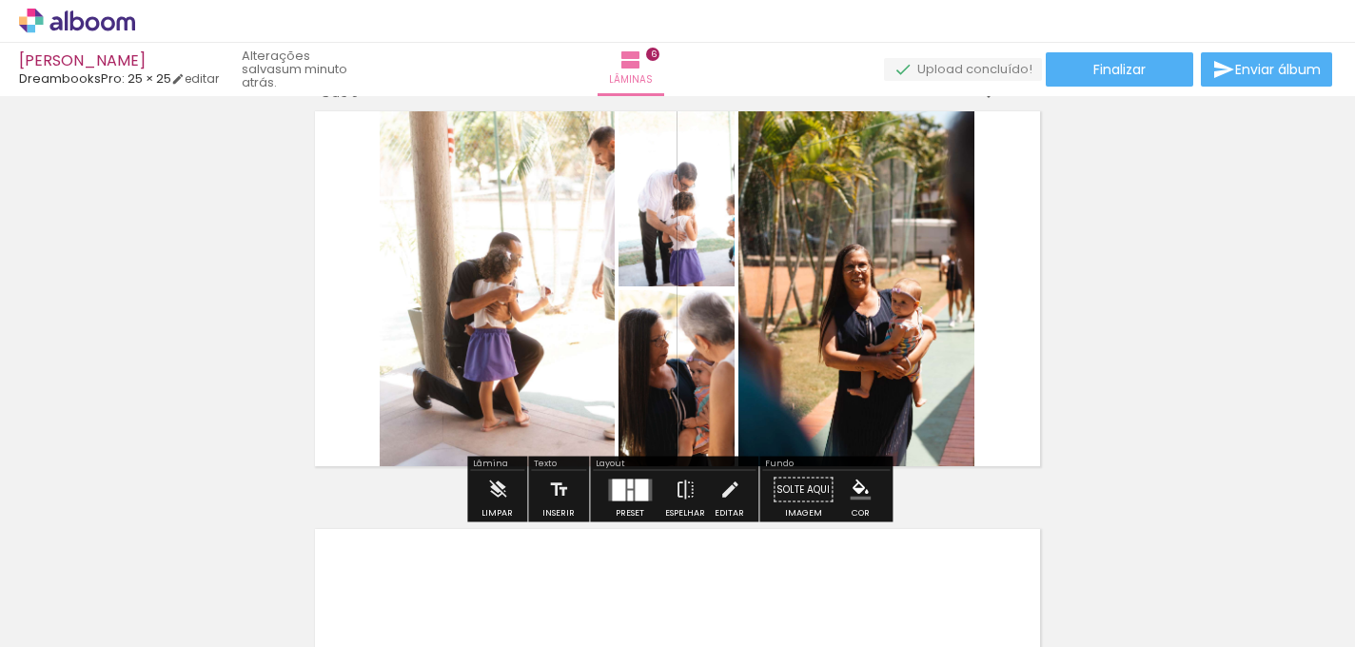
scroll to position [2140, 0]
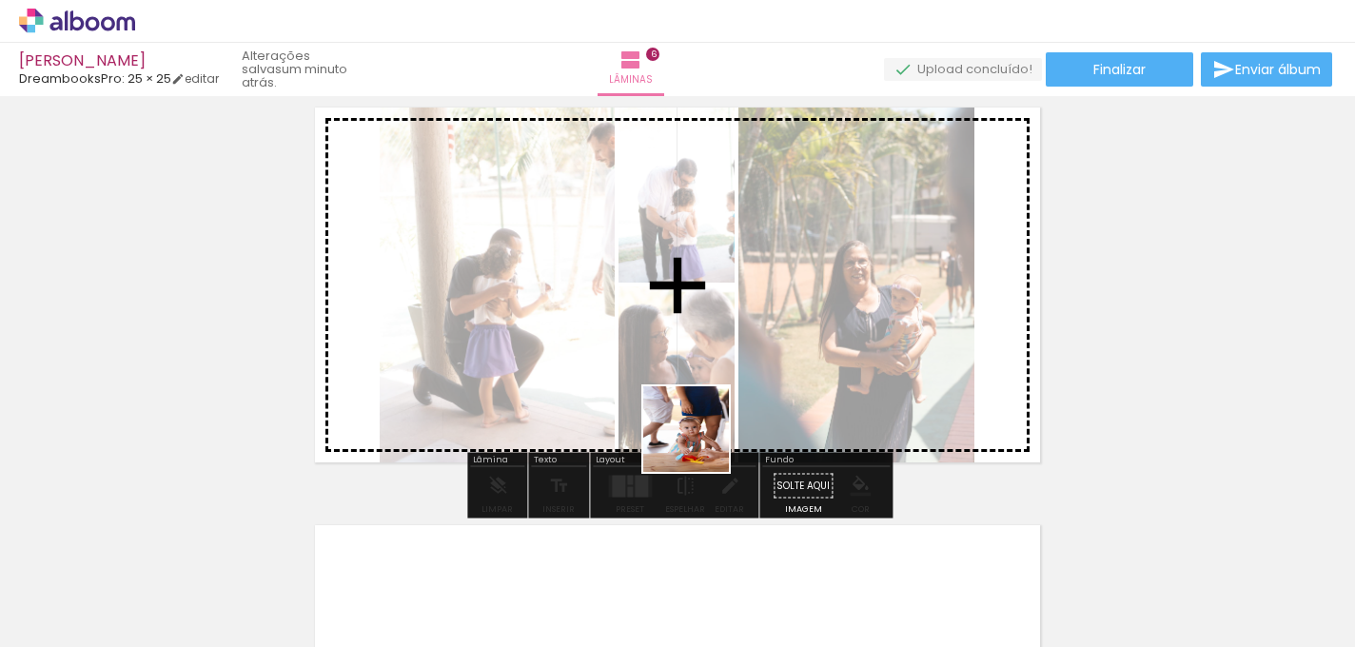
drag, startPoint x: 609, startPoint y: 577, endPoint x: 700, endPoint y: 442, distance: 162.3
click at [700, 442] on quentale-workspace at bounding box center [677, 323] width 1355 height 647
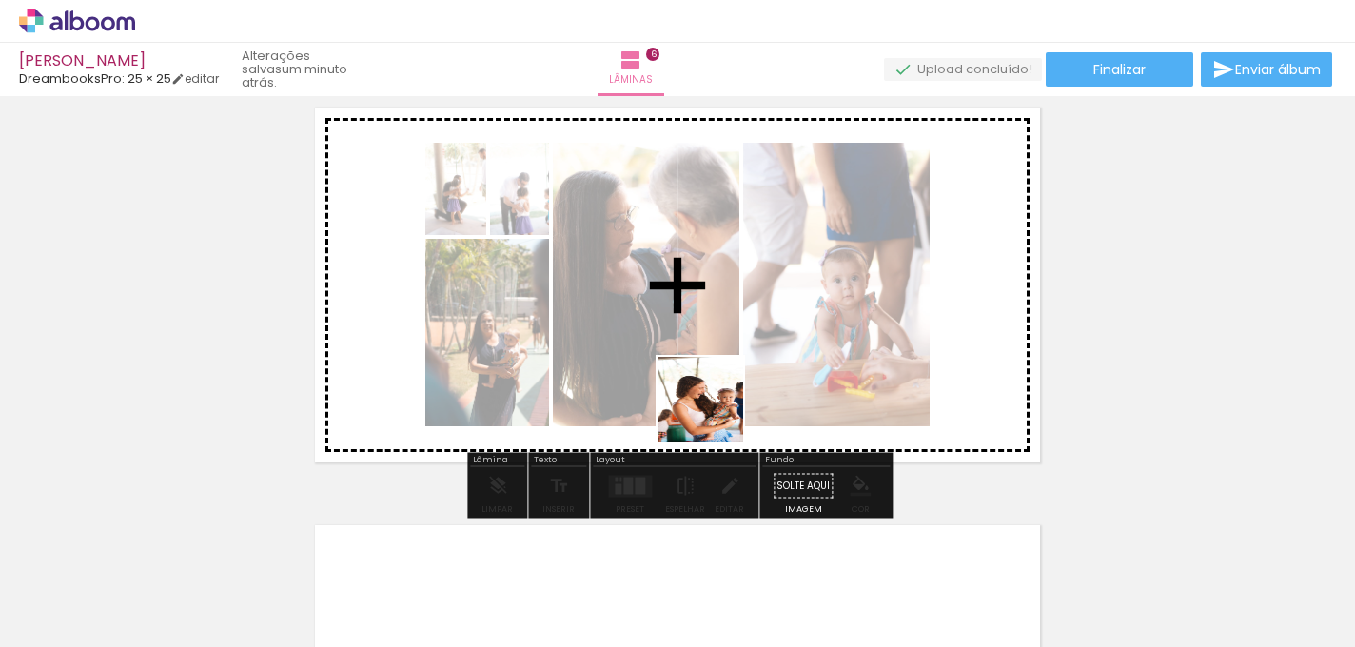
drag, startPoint x: 703, startPoint y: 613, endPoint x: 715, endPoint y: 414, distance: 199.2
click at [715, 414] on quentale-workspace at bounding box center [677, 323] width 1355 height 647
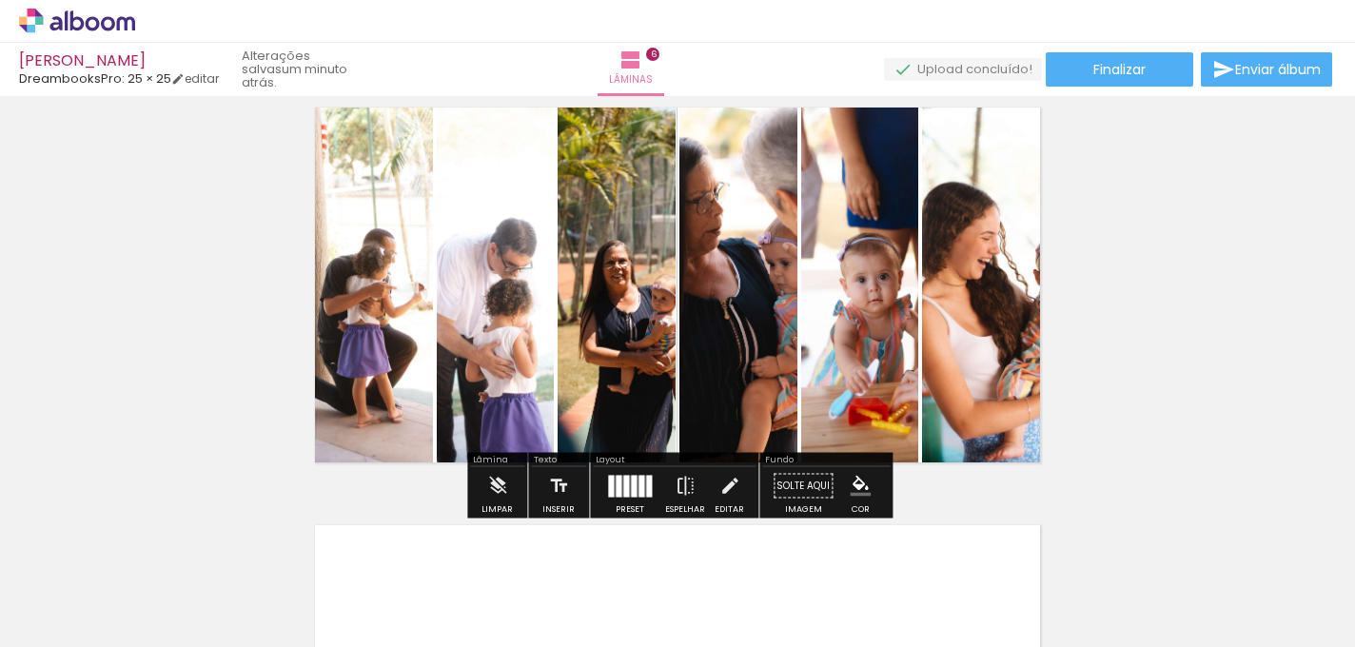
click at [617, 496] on div at bounding box center [629, 486] width 51 height 38
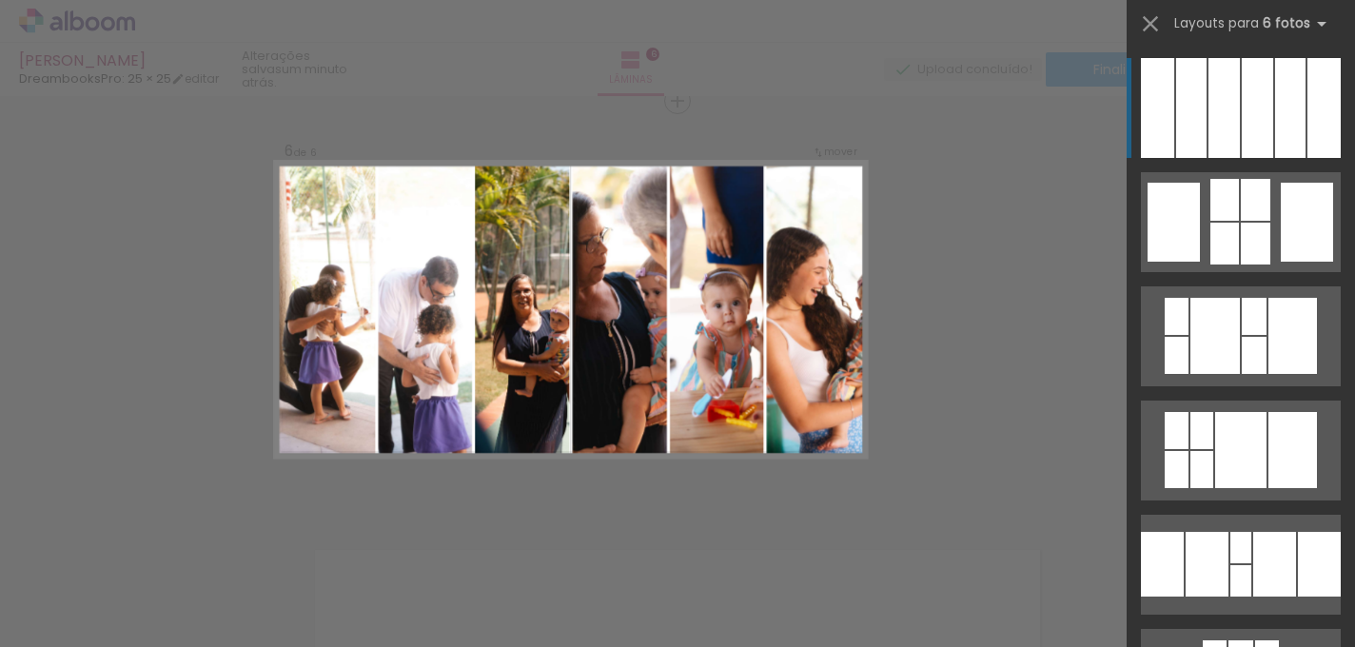
scroll to position [2112, 0]
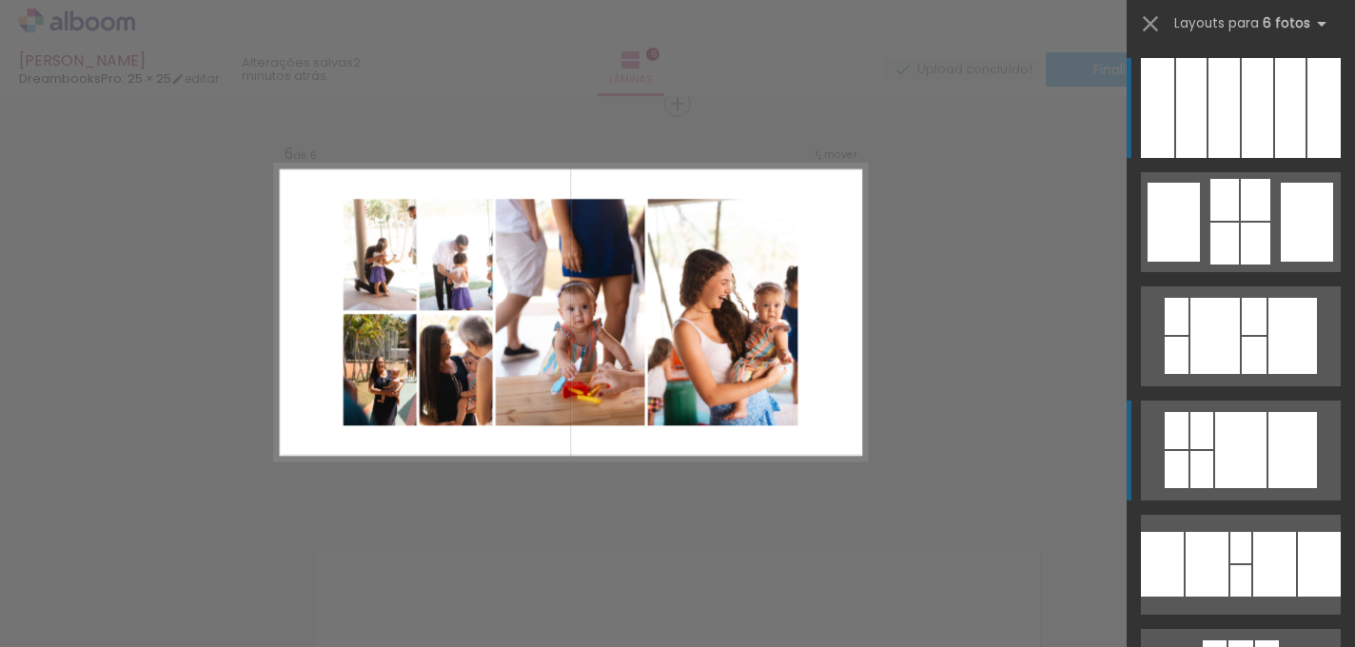
click at [1273, 465] on div at bounding box center [1292, 450] width 49 height 76
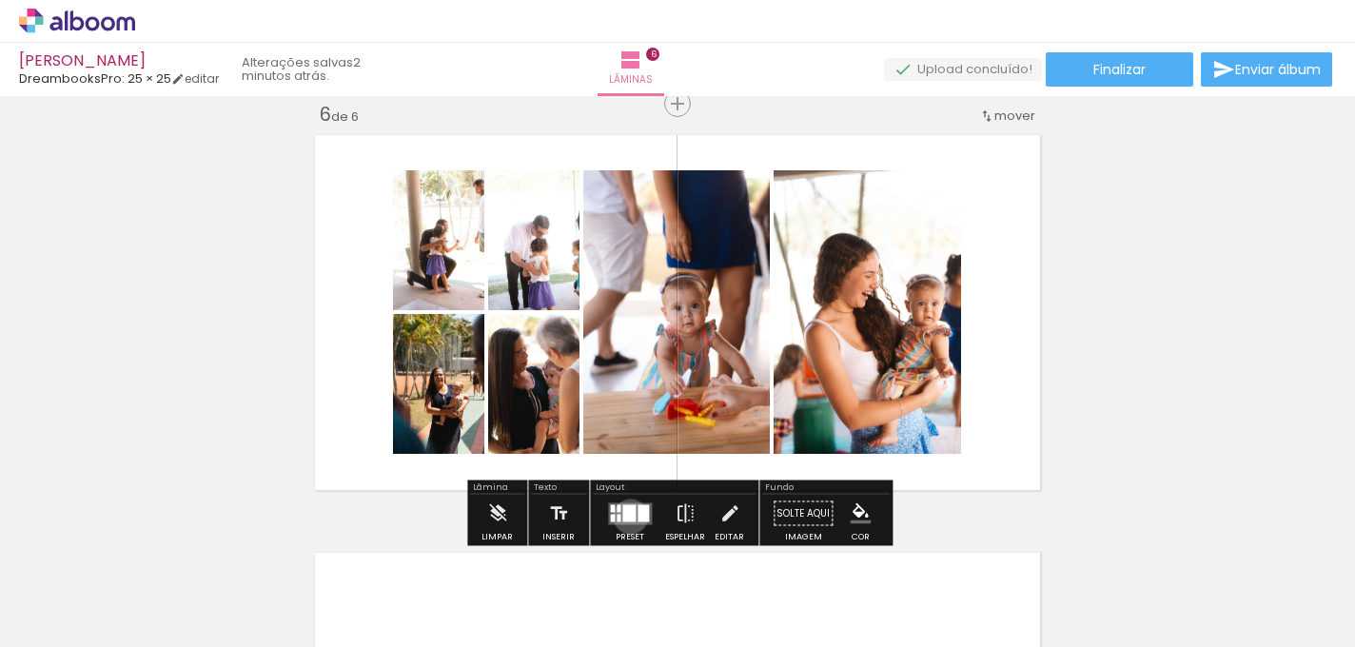
click at [626, 516] on div at bounding box center [628, 512] width 13 height 17
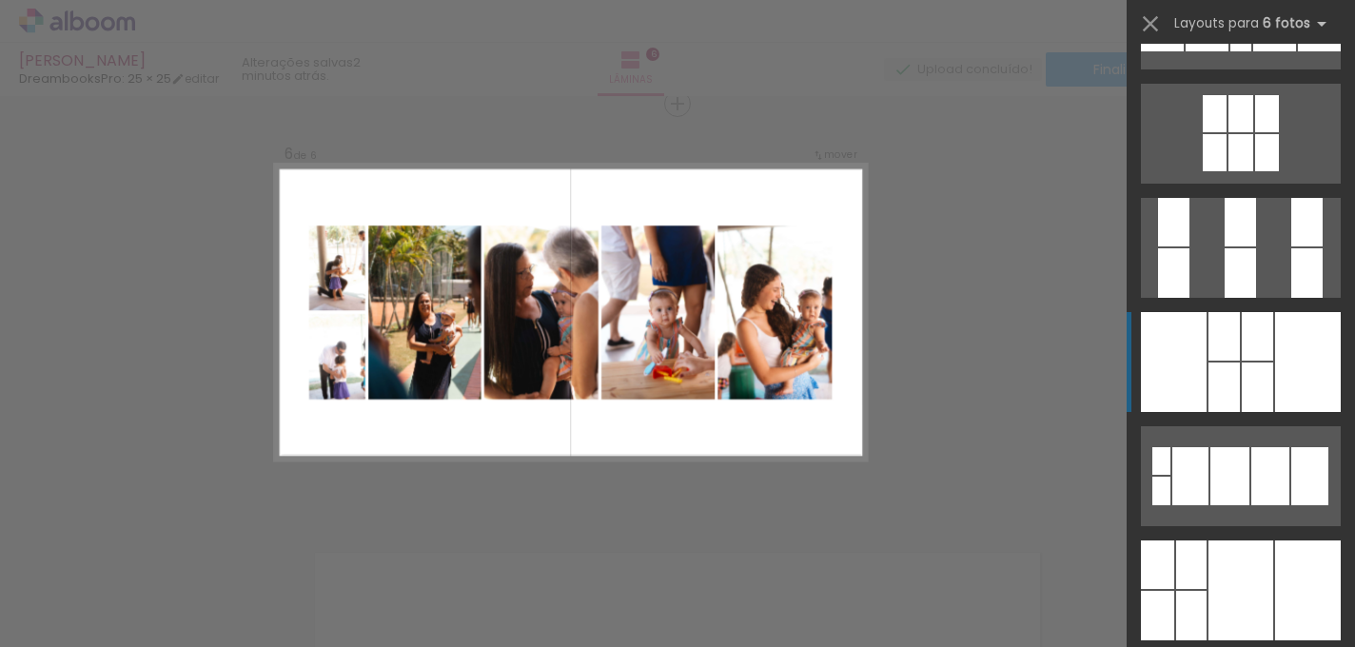
scroll to position [552, 0]
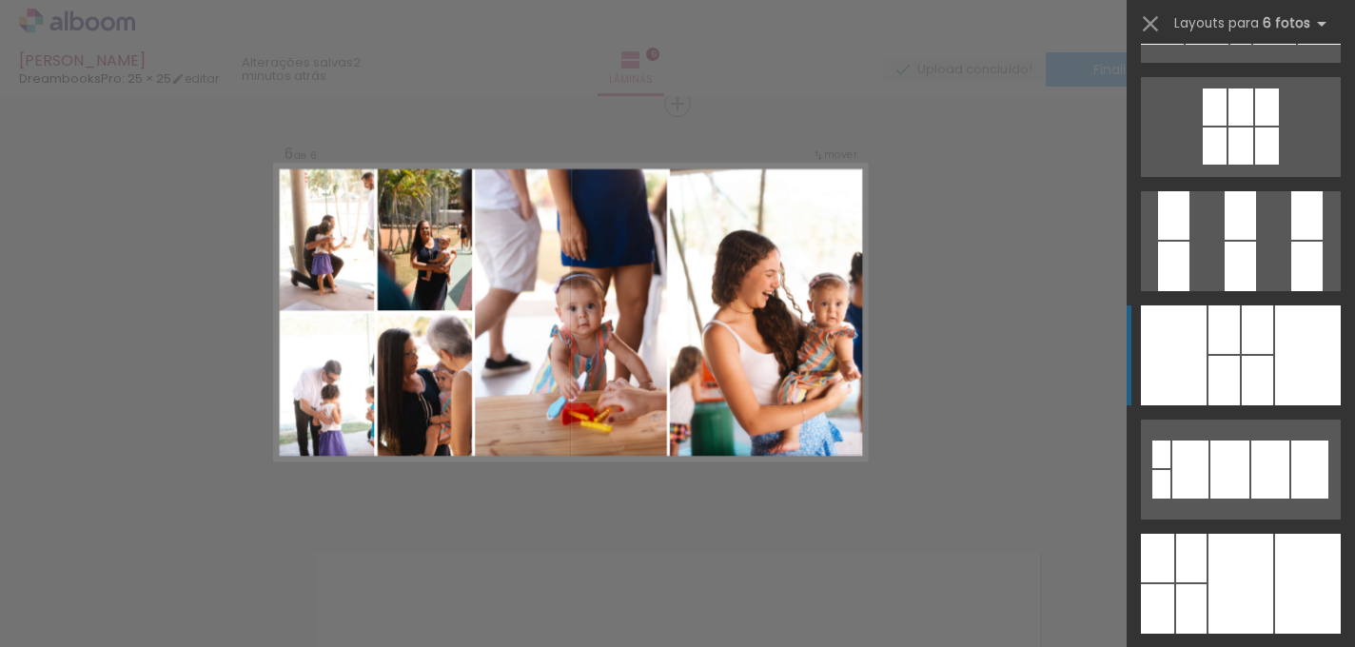
click at [1272, 545] on div at bounding box center [1240, 584] width 65 height 100
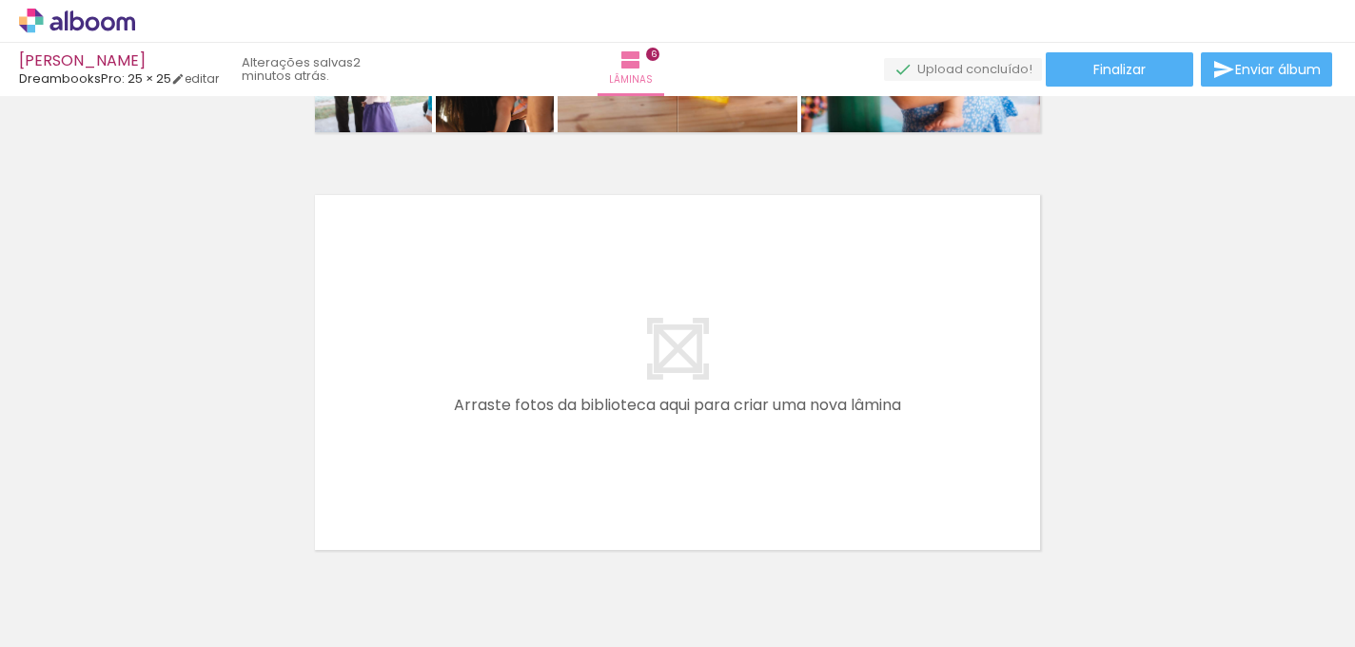
scroll to position [2473, 0]
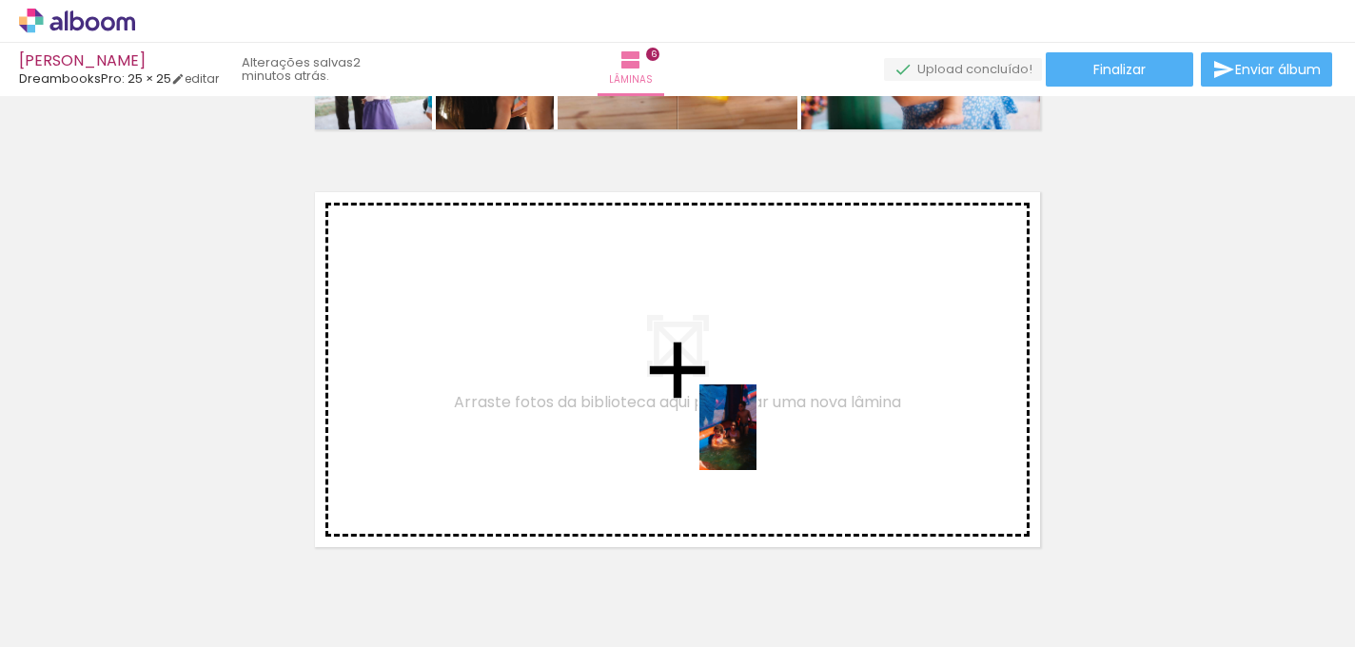
click at [756, 442] on quentale-workspace at bounding box center [677, 323] width 1355 height 647
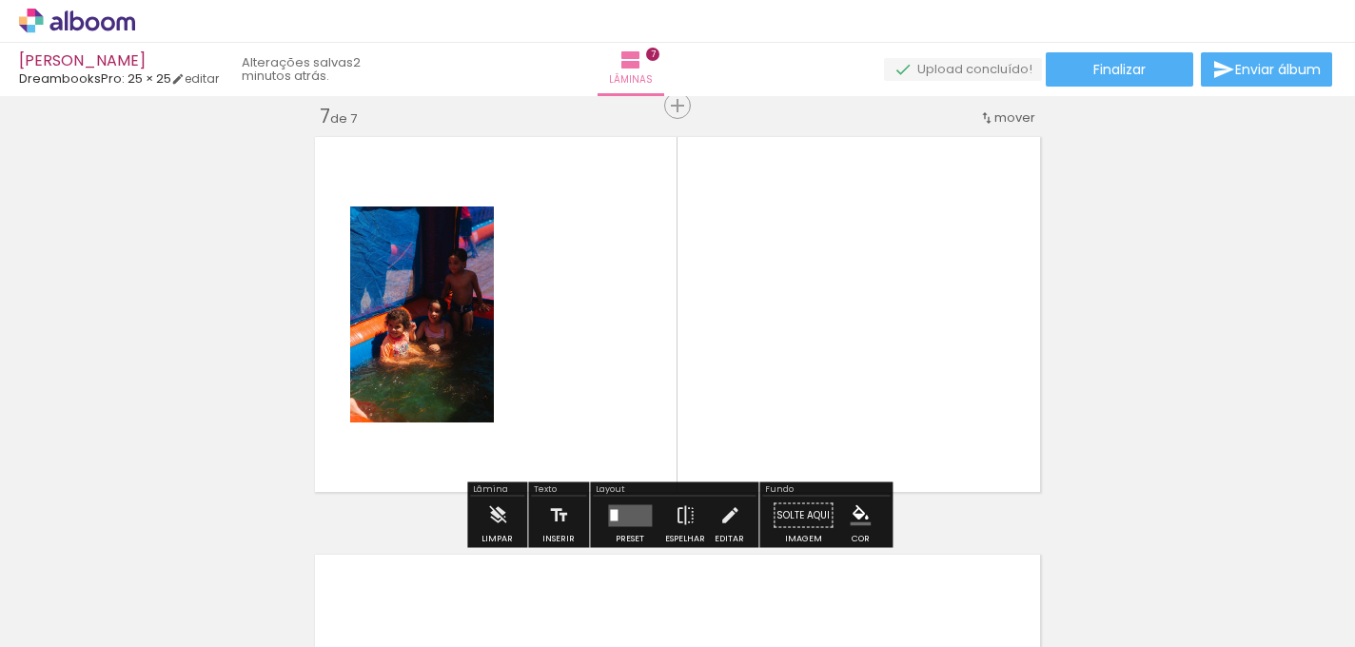
scroll to position [2530, 0]
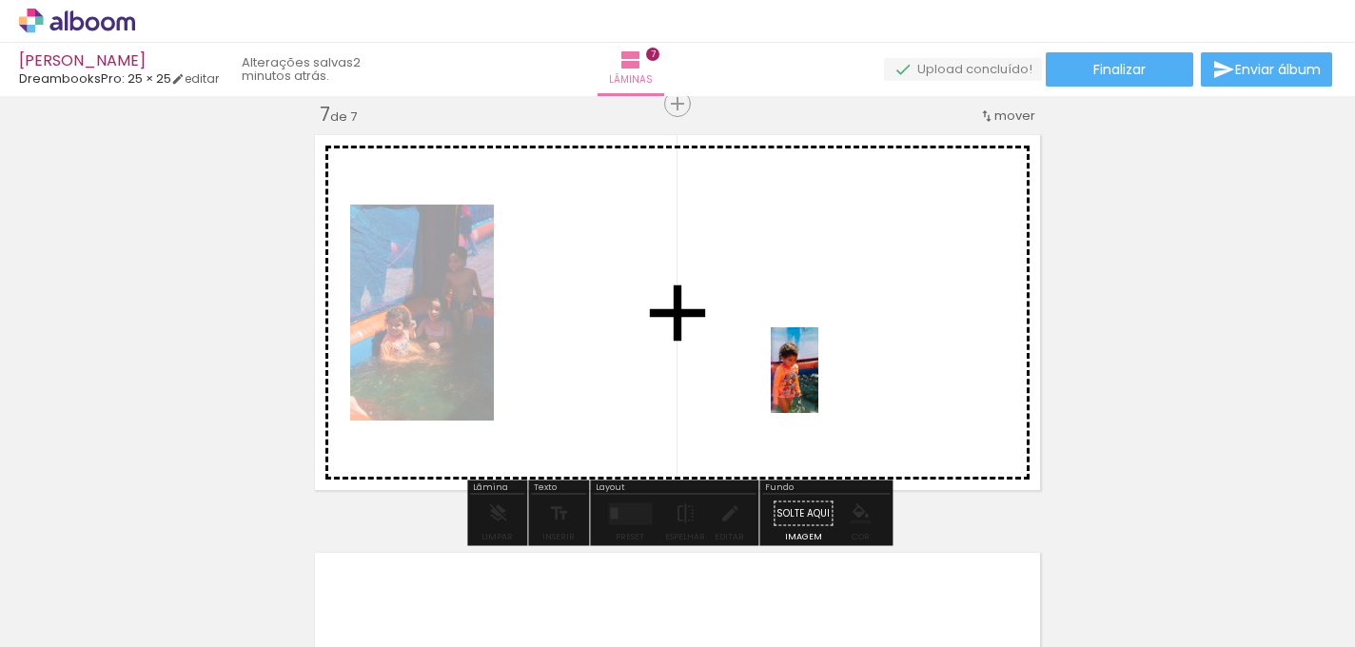
drag, startPoint x: 918, startPoint y: 596, endPoint x: 828, endPoint y: 384, distance: 230.6
click at [828, 384] on quentale-workspace at bounding box center [677, 323] width 1355 height 647
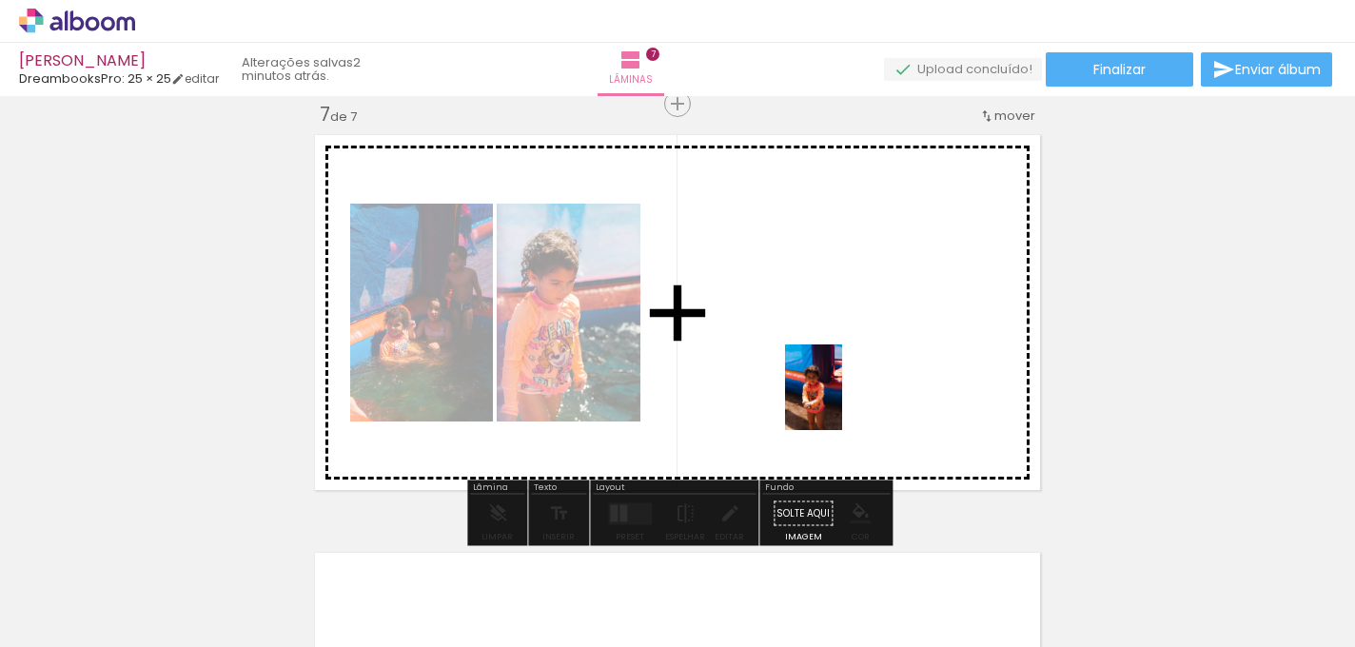
drag, startPoint x: 1152, startPoint y: 591, endPoint x: 843, endPoint y: 402, distance: 362.0
click at [842, 402] on quentale-workspace at bounding box center [677, 323] width 1355 height 647
